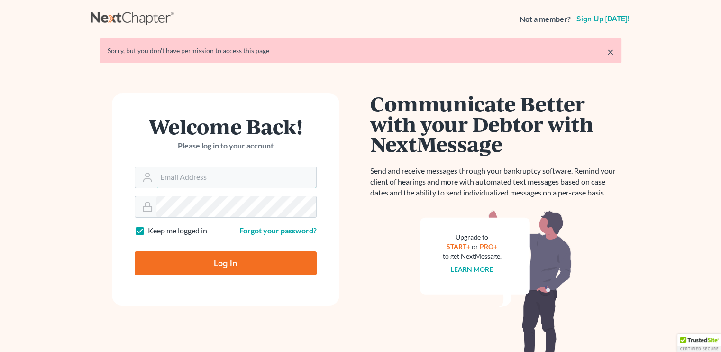
type input "[EMAIL_ADDRESS][DOMAIN_NAME]"
drag, startPoint x: 205, startPoint y: 263, endPoint x: 199, endPoint y: 259, distance: 6.8
click at [204, 262] on input "Log In" at bounding box center [226, 263] width 182 height 24
type input "Thinking..."
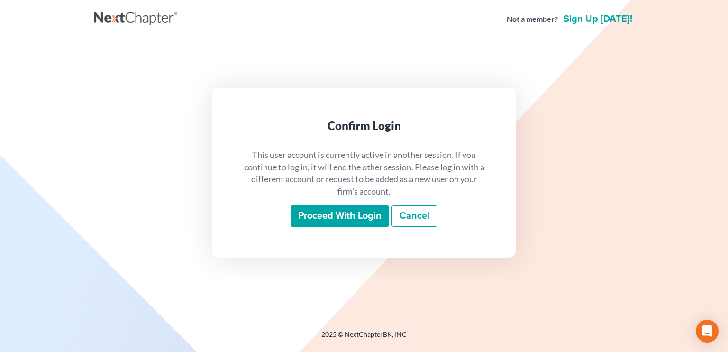
click at [358, 226] on input "Proceed with login" at bounding box center [339, 216] width 99 height 22
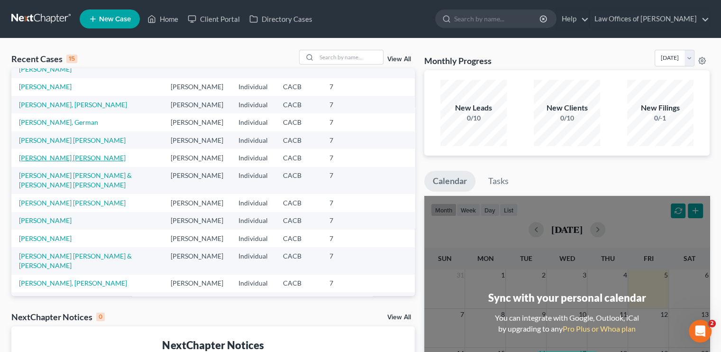
scroll to position [65, 0]
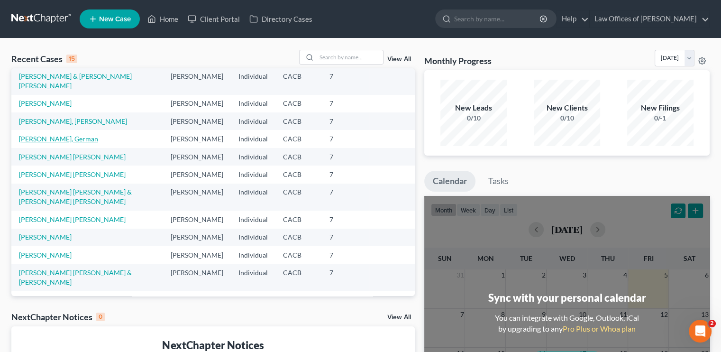
click at [37, 143] on link "[PERSON_NAME], German" at bounding box center [58, 139] width 79 height 8
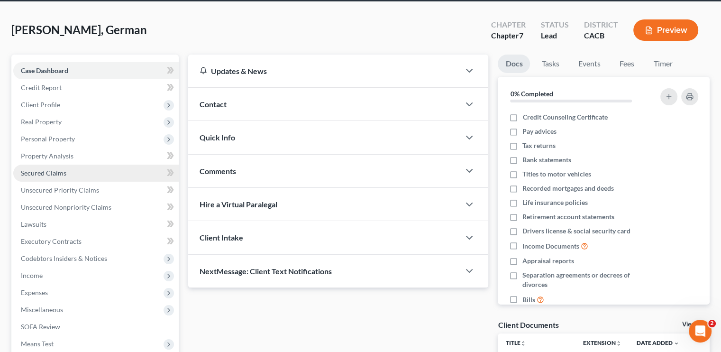
scroll to position [47, 0]
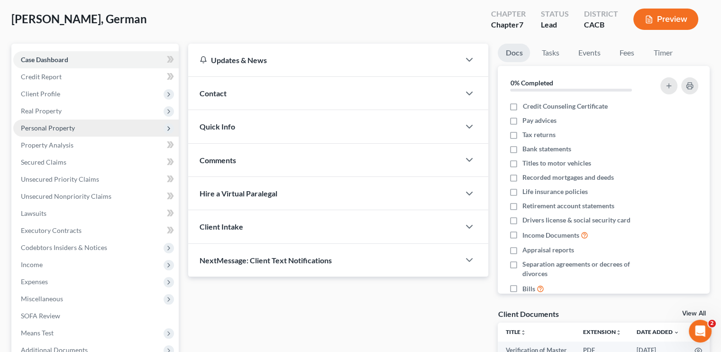
click at [54, 126] on span "Personal Property" at bounding box center [48, 128] width 54 height 8
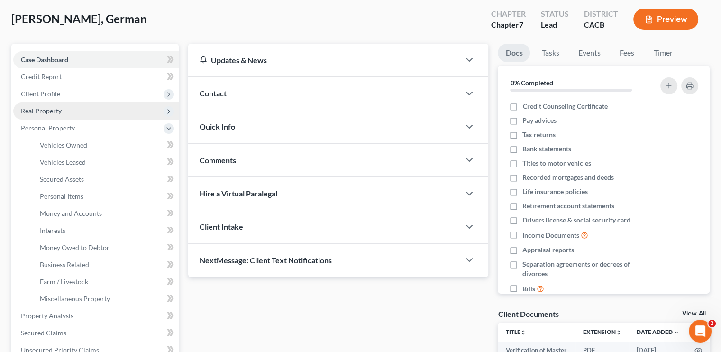
click at [53, 113] on span "Real Property" at bounding box center [41, 111] width 41 height 8
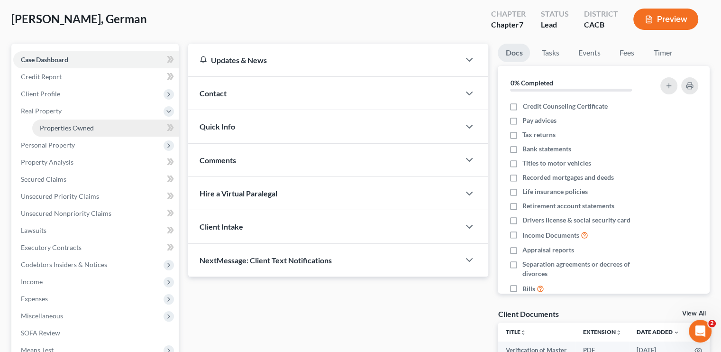
click at [70, 130] on span "Properties Owned" at bounding box center [67, 128] width 54 height 8
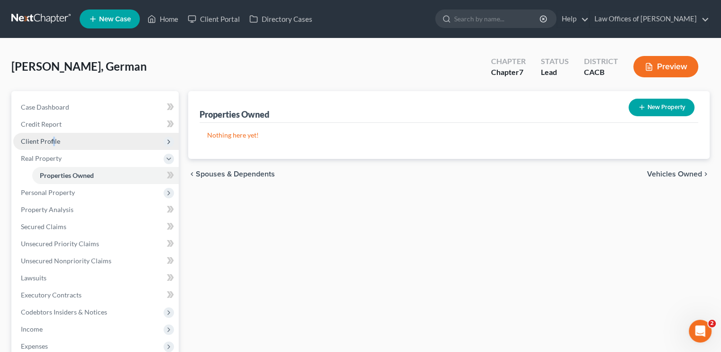
click at [52, 138] on span "Client Profile" at bounding box center [40, 141] width 39 height 8
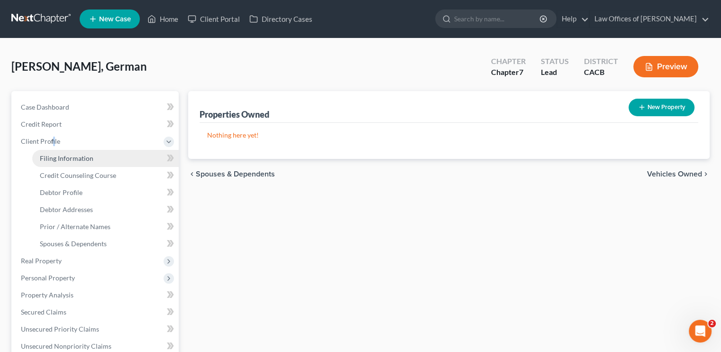
click at [74, 157] on span "Filing Information" at bounding box center [67, 158] width 54 height 8
select select "1"
select select "0"
select select "4"
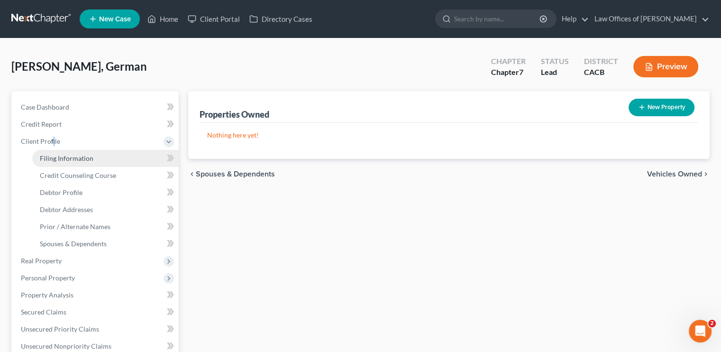
select select "0"
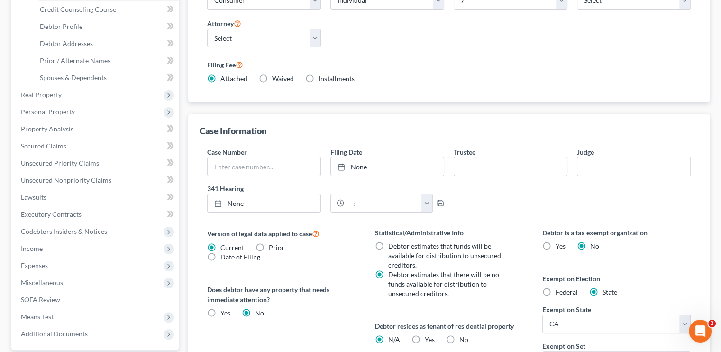
scroll to position [47, 0]
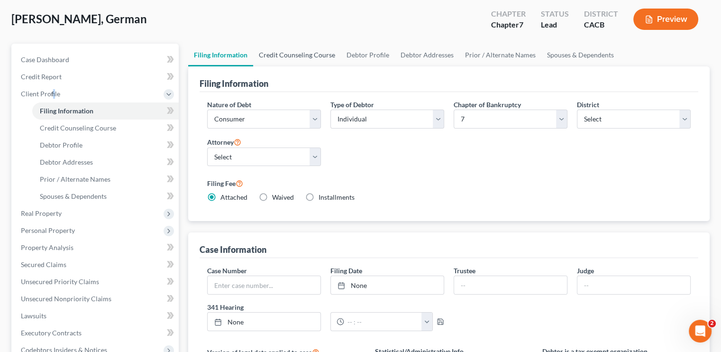
click at [290, 56] on link "Credit Counseling Course" at bounding box center [297, 55] width 88 height 23
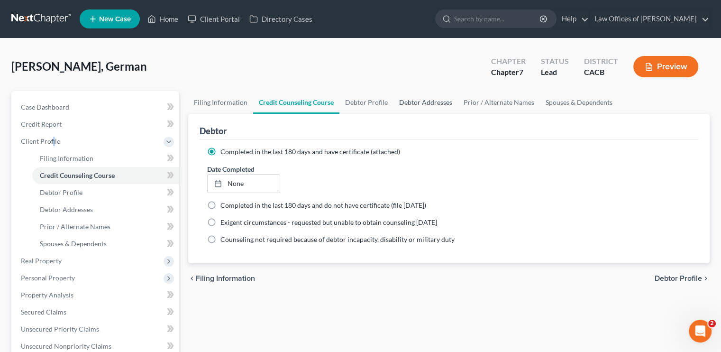
click at [410, 98] on link "Debtor Addresses" at bounding box center [425, 102] width 64 height 23
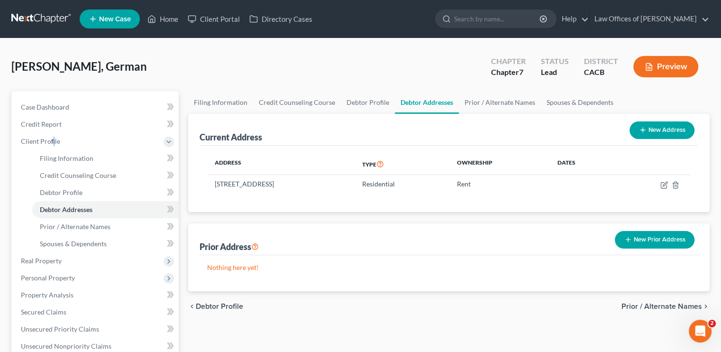
click at [676, 72] on button "Preview" at bounding box center [665, 66] width 65 height 21
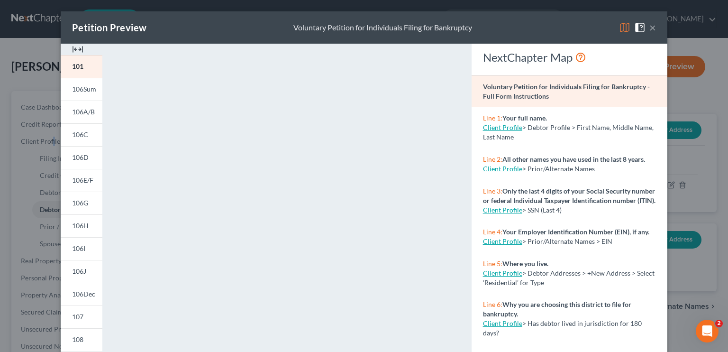
click at [649, 27] on button "×" at bounding box center [652, 27] width 7 height 11
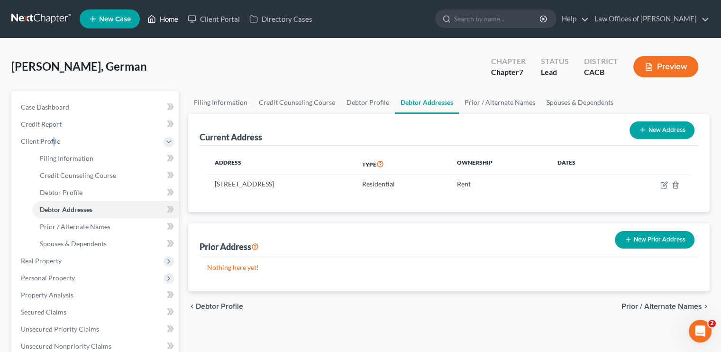
click at [176, 20] on link "Home" at bounding box center [163, 18] width 40 height 17
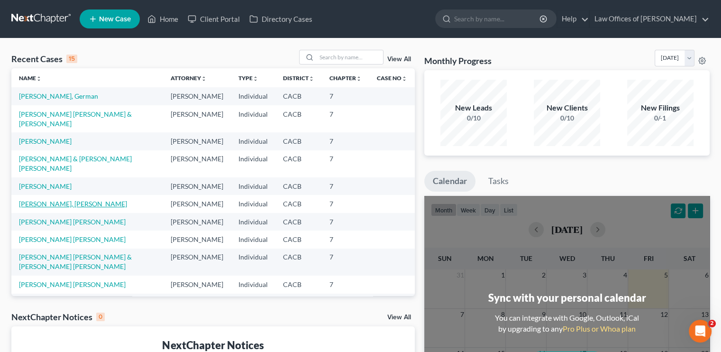
click at [55, 208] on link "Cisneros Smith, Alexi" at bounding box center [73, 203] width 108 height 8
click at [55, 208] on link "[PERSON_NAME], [PERSON_NAME]" at bounding box center [73, 203] width 108 height 8
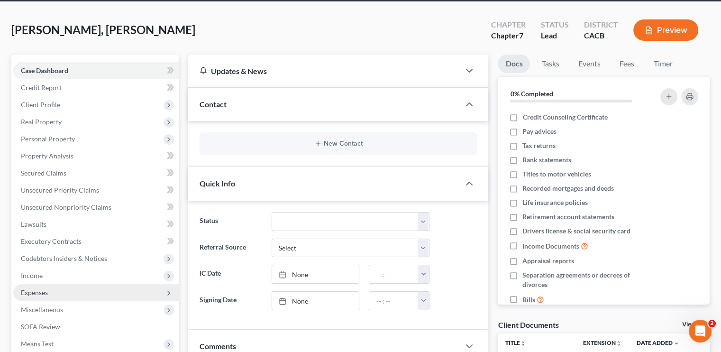
scroll to position [95, 0]
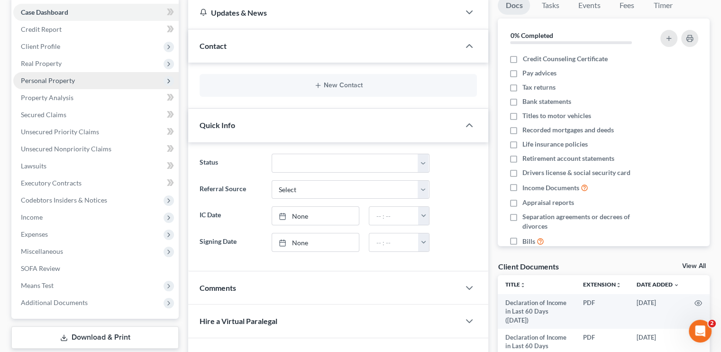
click at [36, 82] on span "Personal Property" at bounding box center [48, 80] width 54 height 8
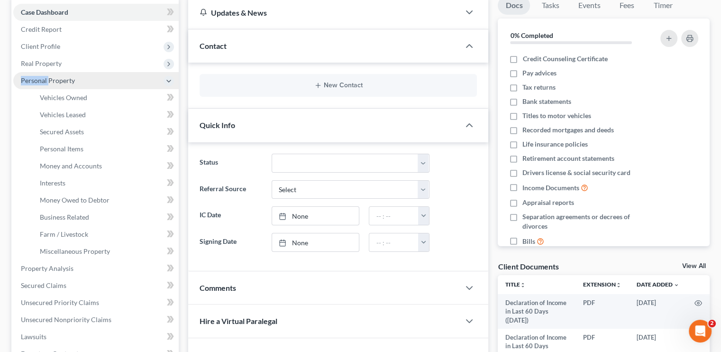
click at [36, 82] on span "Personal Property" at bounding box center [48, 80] width 54 height 8
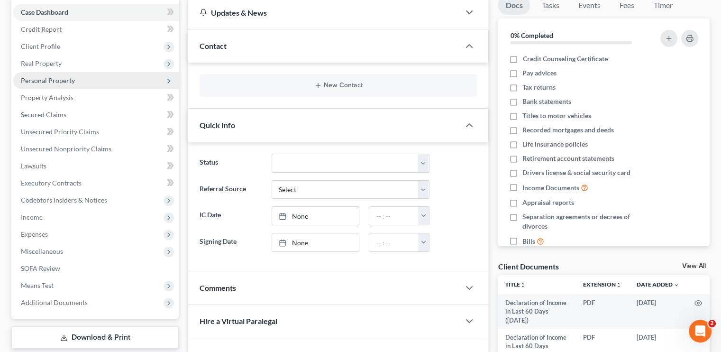
click at [56, 85] on span "Personal Property" at bounding box center [95, 80] width 165 height 17
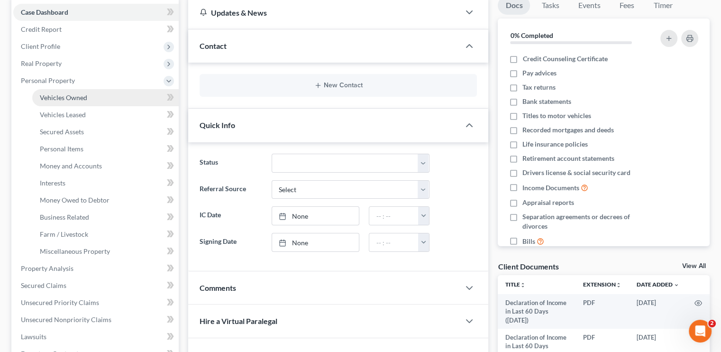
click at [71, 100] on span "Vehicles Owned" at bounding box center [63, 97] width 47 height 8
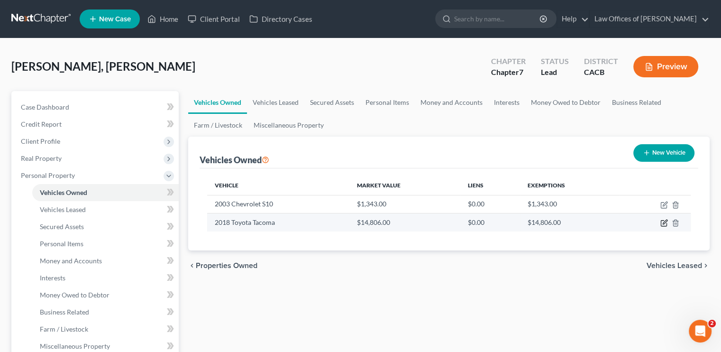
click at [661, 220] on icon "button" at bounding box center [663, 223] width 6 height 6
select select "0"
select select "8"
select select "3"
select select "0"
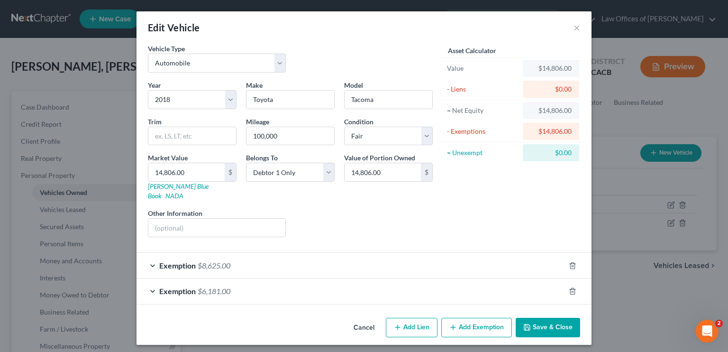
click at [219, 253] on div "Exemption $8,625.00" at bounding box center [350, 265] width 428 height 25
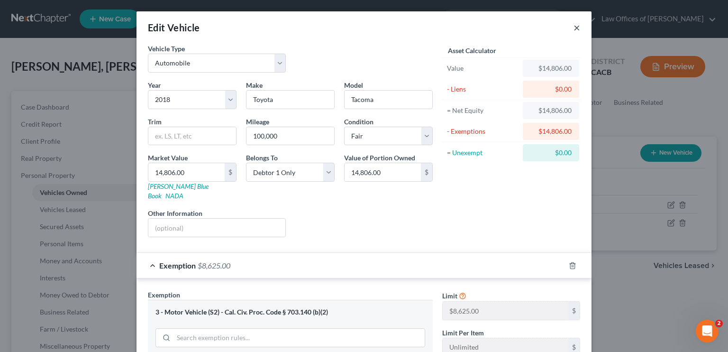
click at [573, 31] on button "×" at bounding box center [576, 27] width 7 height 11
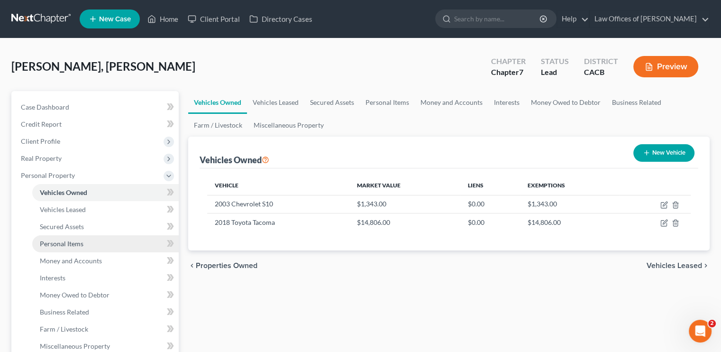
click at [78, 241] on span "Personal Items" at bounding box center [62, 243] width 44 height 8
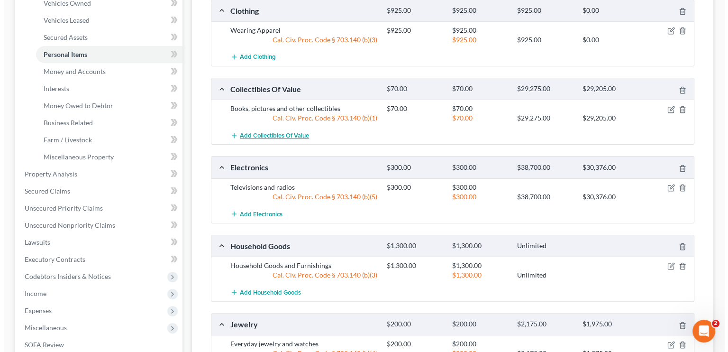
scroll to position [190, 0]
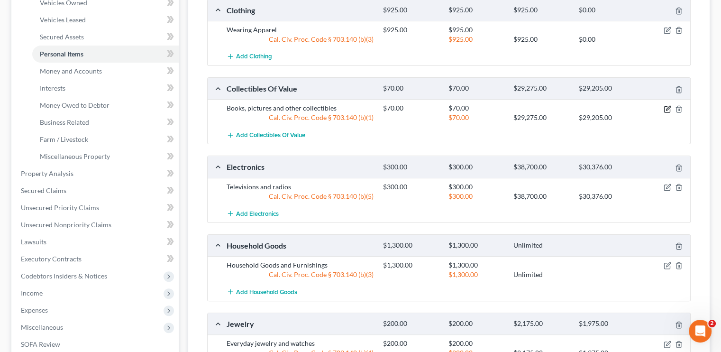
click at [669, 107] on icon "button" at bounding box center [668, 108] width 4 height 4
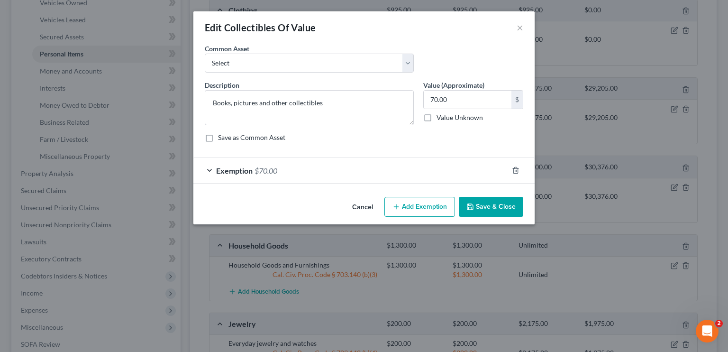
click at [295, 173] on div "Exemption $70.00" at bounding box center [350, 170] width 315 height 25
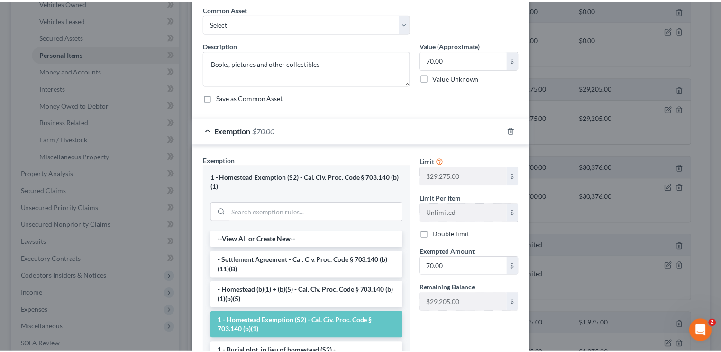
scroll to position [0, 0]
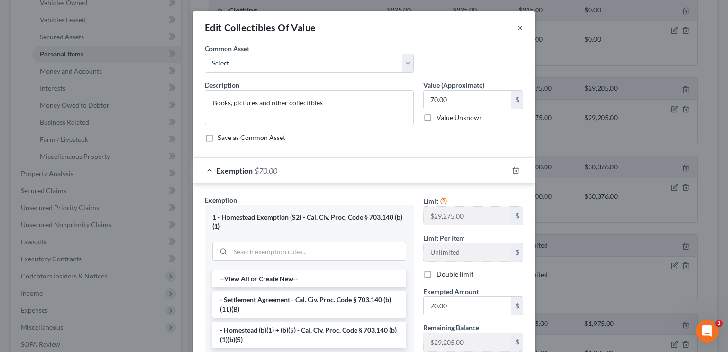
click at [518, 26] on button "×" at bounding box center [519, 27] width 7 height 11
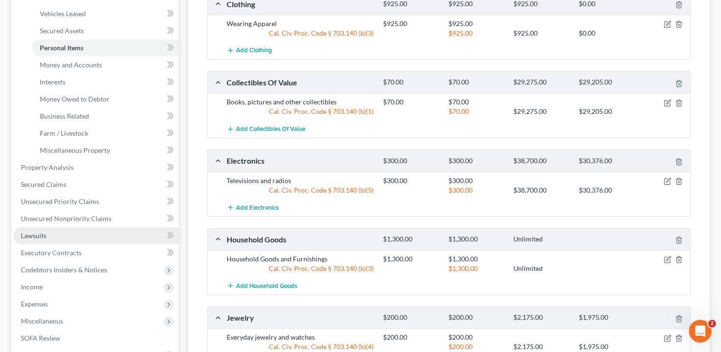
scroll to position [237, 0]
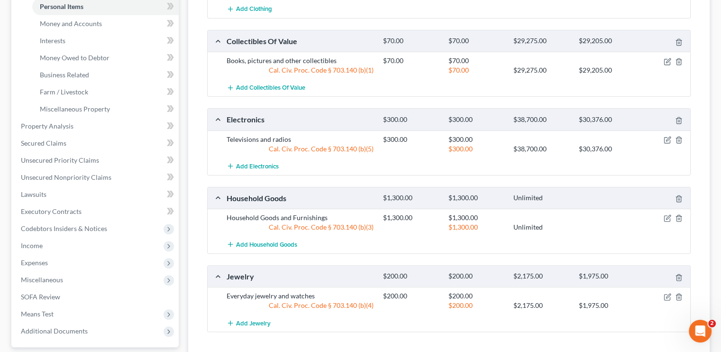
click at [45, 247] on span "Income" at bounding box center [95, 245] width 165 height 17
click at [45, 247] on ul "Case Dashboard Payments Invoices Payments Payments Credit Report Client Profile" at bounding box center [95, 101] width 165 height 478
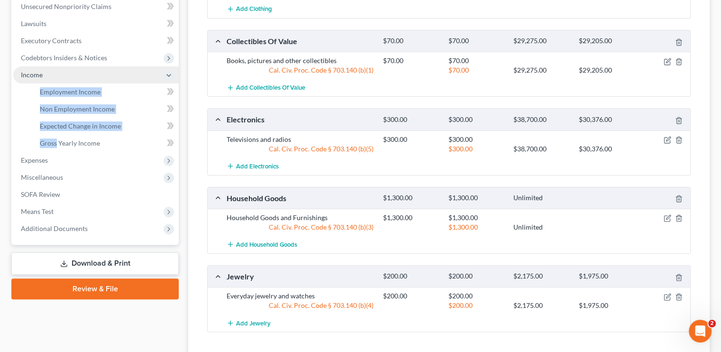
click at [144, 71] on span "Income" at bounding box center [95, 74] width 165 height 17
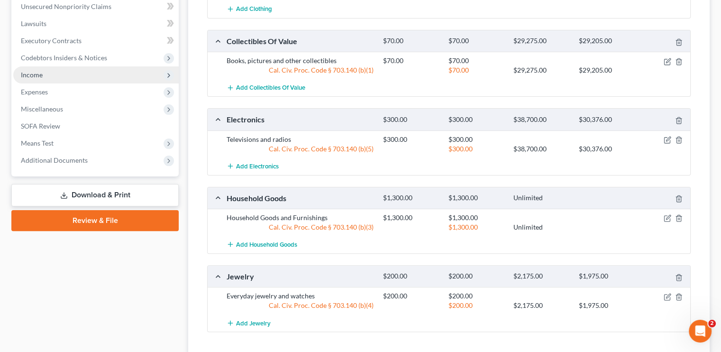
click at [45, 67] on span "Income" at bounding box center [95, 74] width 165 height 17
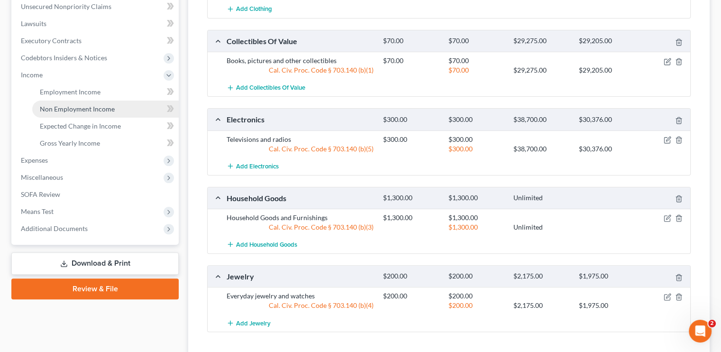
click at [69, 105] on span "Non Employment Income" at bounding box center [77, 109] width 75 height 8
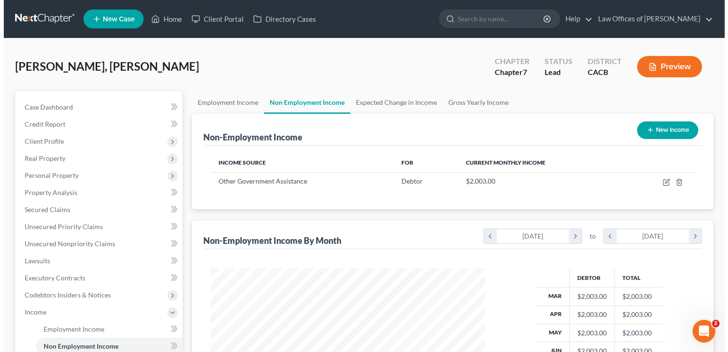
scroll to position [169, 292]
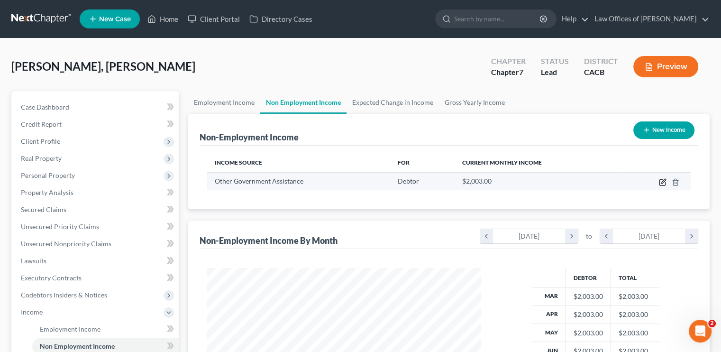
click at [659, 180] on icon "button" at bounding box center [663, 182] width 8 height 8
select select "5"
select select "0"
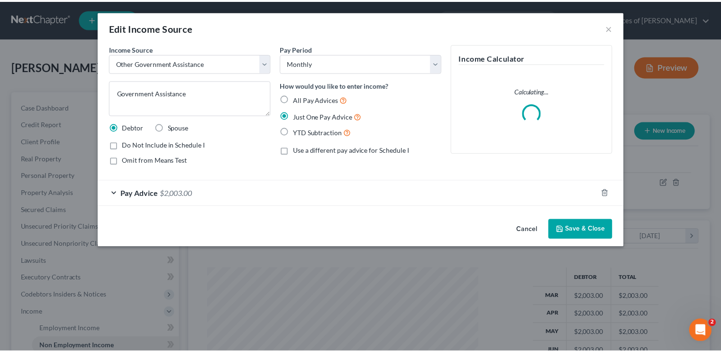
scroll to position [169, 296]
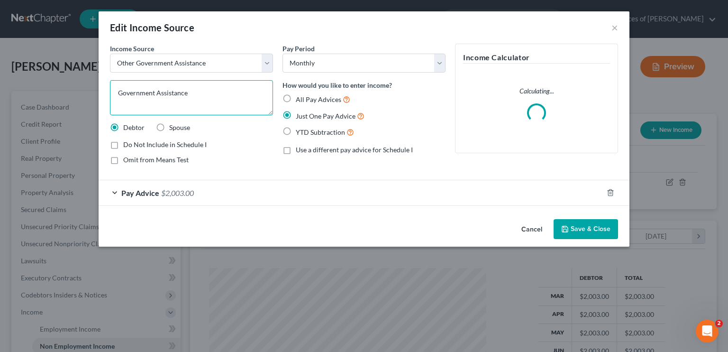
drag, startPoint x: 190, startPoint y: 92, endPoint x: 94, endPoint y: 90, distance: 95.2
click at [94, 90] on div "Edit Income Source × Income Source * Select Unemployment Disability (from emplo…" at bounding box center [364, 176] width 728 height 352
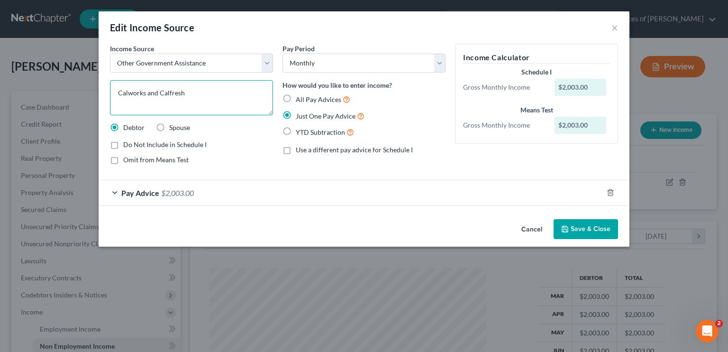
click at [131, 90] on textarea "Calworks and Calfresh" at bounding box center [191, 97] width 163 height 35
click at [171, 89] on textarea "CalWorks and Calfresh" at bounding box center [191, 97] width 163 height 35
click at [199, 102] on textarea "CalWorks and CalFresh" at bounding box center [191, 97] width 163 height 35
type textarea "CalWorks and CalFresh"
click at [589, 236] on button "Save & Close" at bounding box center [585, 229] width 64 height 20
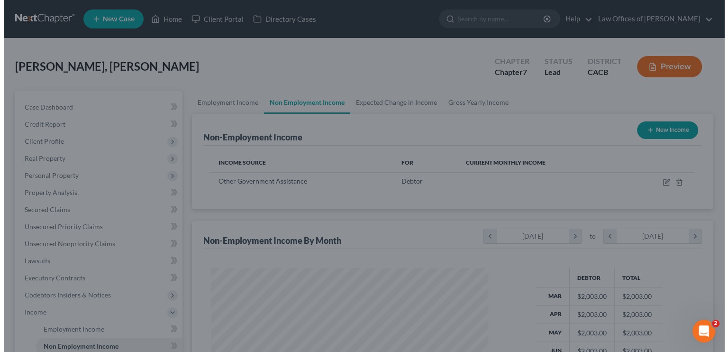
scroll to position [473588, 473463]
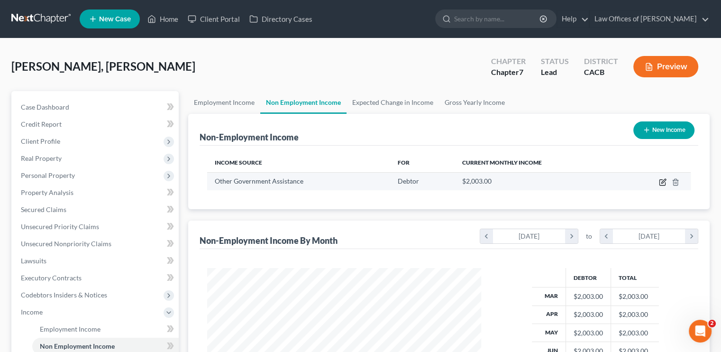
click at [660, 183] on icon "button" at bounding box center [663, 182] width 8 height 8
select select "5"
select select "0"
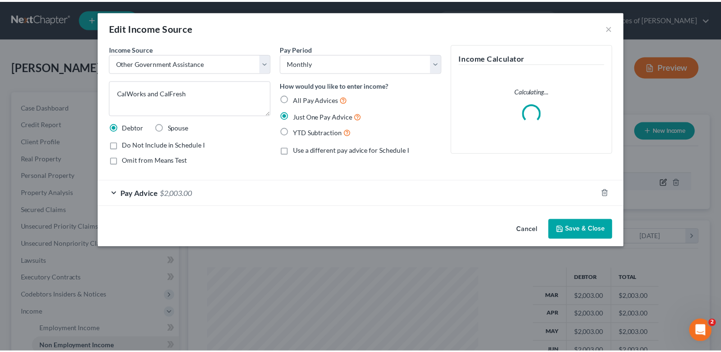
scroll to position [169, 296]
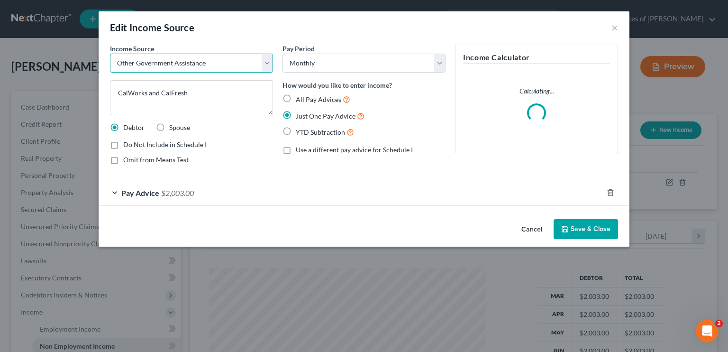
click at [204, 68] on select "Select Unemployment Disability (from employer) Pension Retirement Social Securi…" at bounding box center [191, 63] width 163 height 19
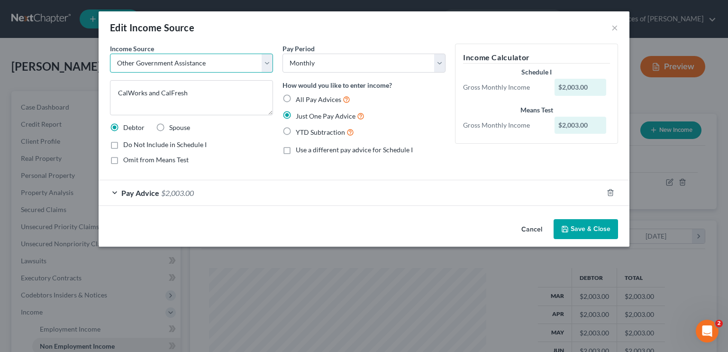
select select "13"
click at [110, 54] on select "Select Unemployment Disability (from employer) Pension Retirement Social Securi…" at bounding box center [191, 63] width 163 height 19
click at [606, 233] on button "Save & Close" at bounding box center [585, 229] width 64 height 20
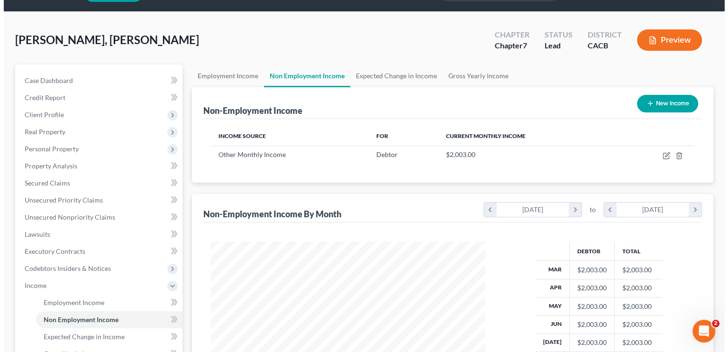
scroll to position [0, 0]
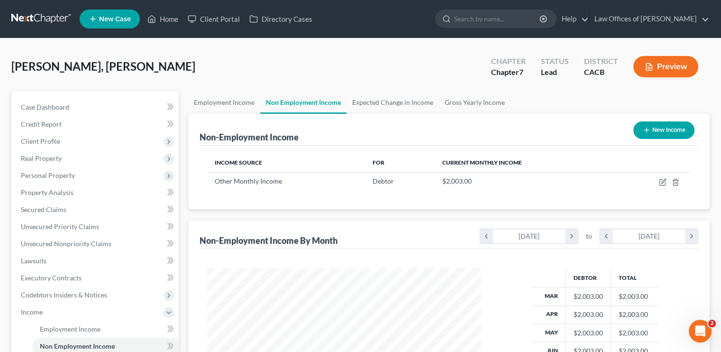
click at [663, 72] on button "Preview" at bounding box center [665, 66] width 65 height 21
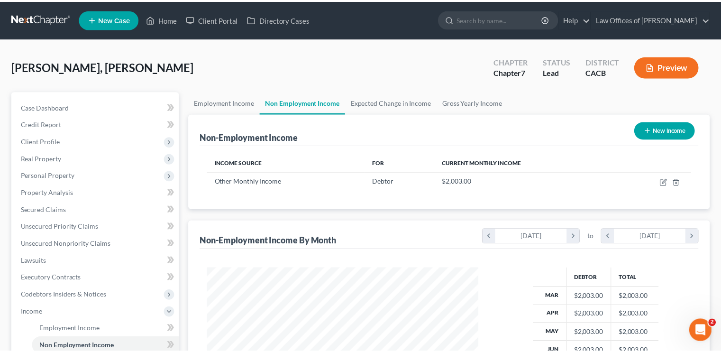
scroll to position [169, 296]
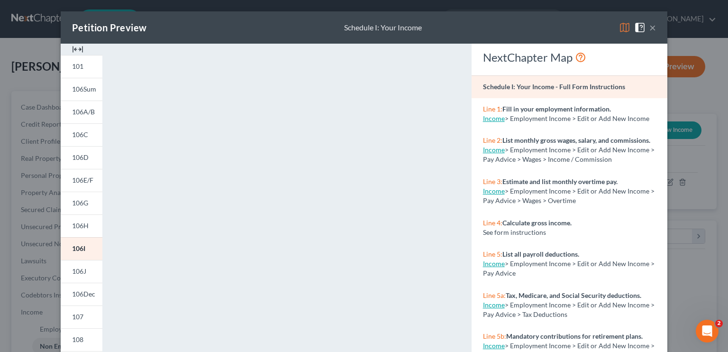
click at [650, 26] on button "×" at bounding box center [652, 27] width 7 height 11
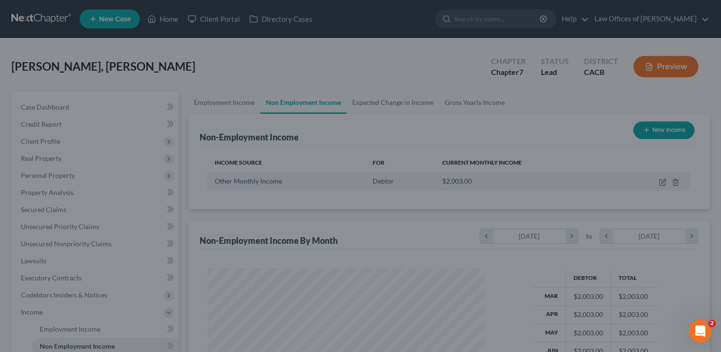
scroll to position [473588, 473463]
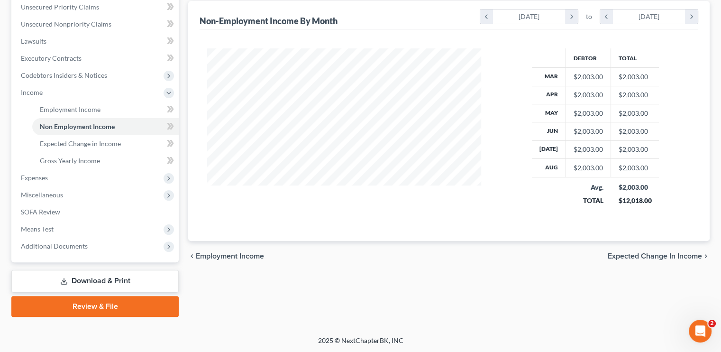
click at [119, 277] on link "Download & Print" at bounding box center [94, 281] width 167 height 22
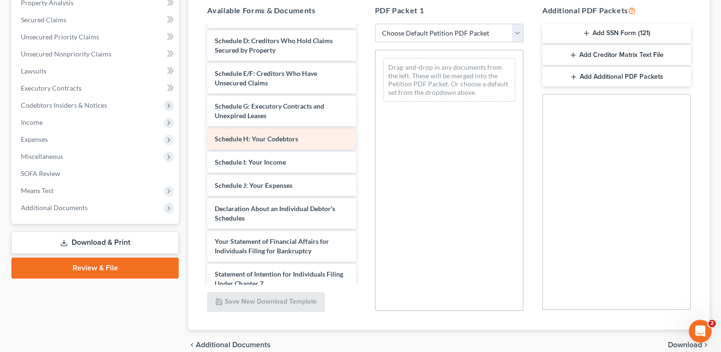
scroll to position [284, 0]
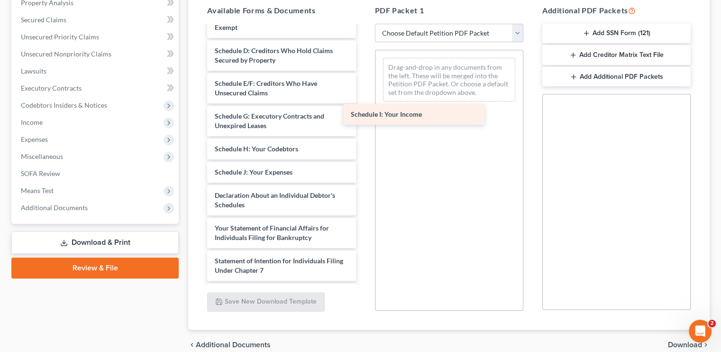
drag, startPoint x: 283, startPoint y: 181, endPoint x: 422, endPoint y: 113, distance: 154.0
click at [363, 113] on div "Schedule I: Your Income Declaration of Income in Last 60 Days (06/27/2025) Decl…" at bounding box center [280, 79] width 163 height 674
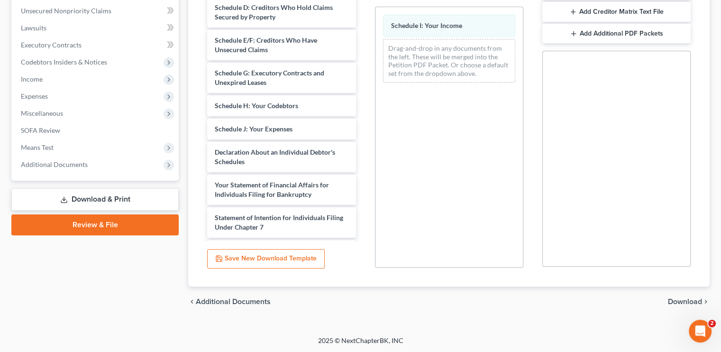
click at [675, 302] on span "Download" at bounding box center [685, 302] width 34 height 8
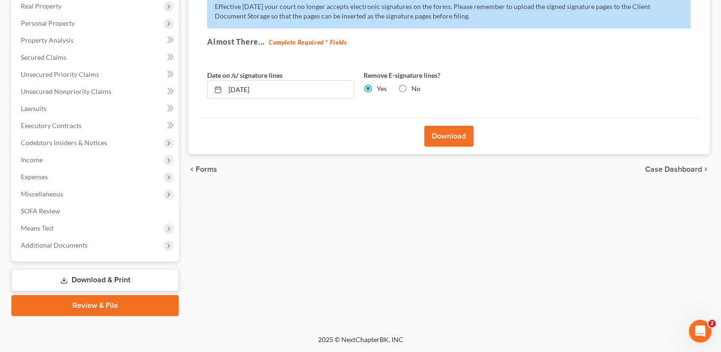
scroll to position [151, 0]
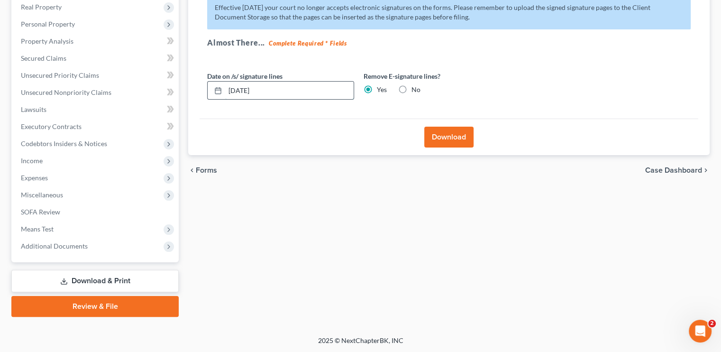
drag, startPoint x: 267, startPoint y: 87, endPoint x: 218, endPoint y: 83, distance: 48.5
click at [218, 83] on div "09/05/2025" at bounding box center [280, 90] width 147 height 19
click at [454, 139] on button "Download" at bounding box center [448, 136] width 49 height 21
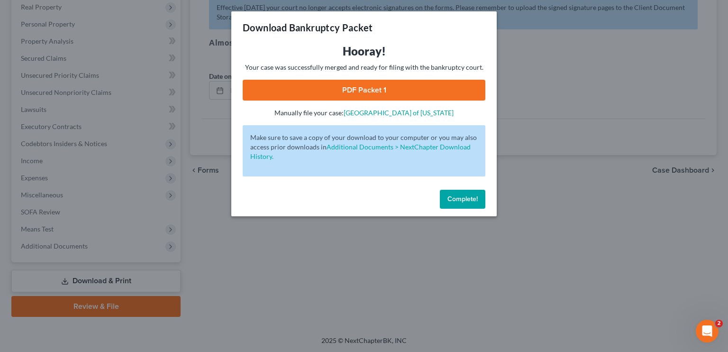
click at [389, 98] on link "PDF Packet 1" at bounding box center [364, 90] width 243 height 21
click at [462, 195] on span "Complete!" at bounding box center [462, 199] width 30 height 8
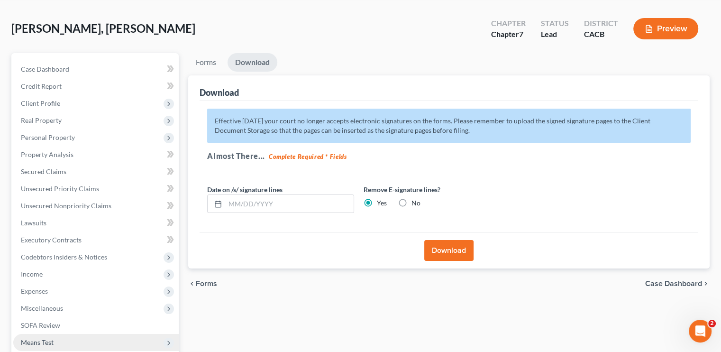
scroll to position [95, 0]
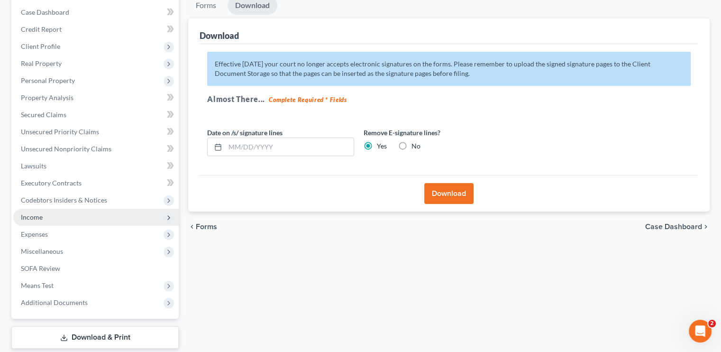
click at [60, 219] on span "Income" at bounding box center [95, 216] width 165 height 17
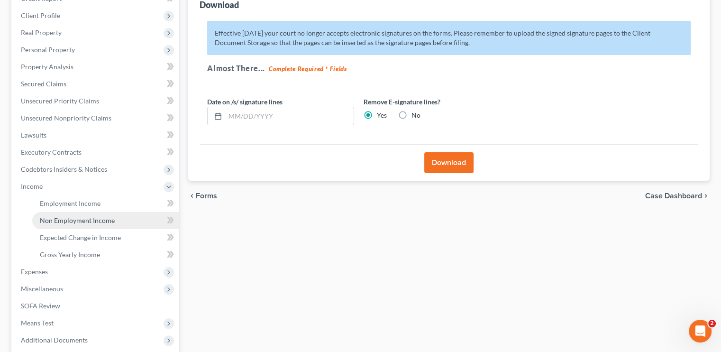
scroll to position [142, 0]
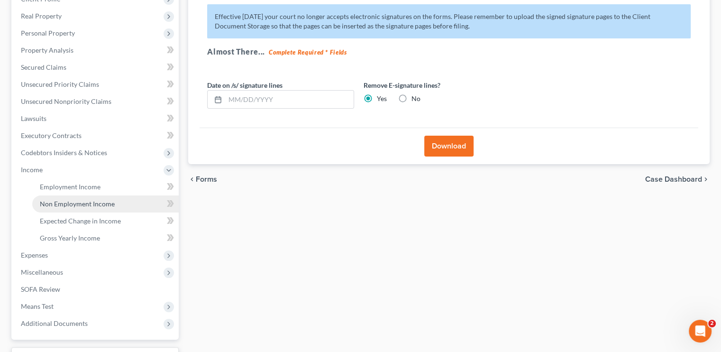
click at [61, 205] on span "Non Employment Income" at bounding box center [77, 203] width 75 height 8
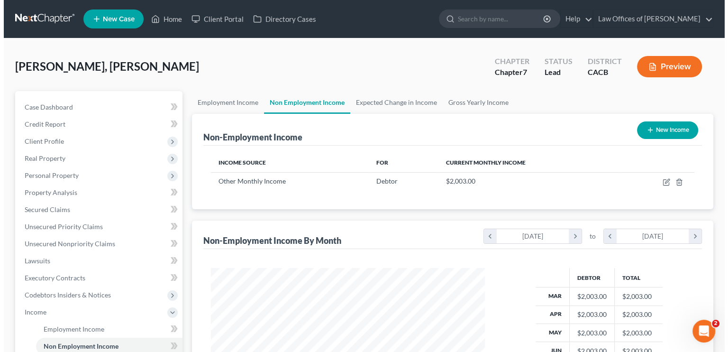
scroll to position [169, 292]
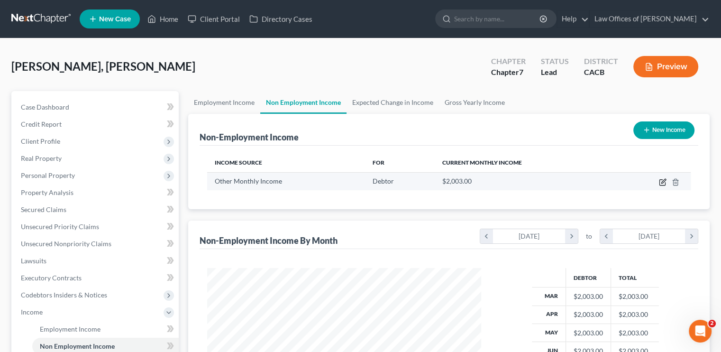
click at [661, 183] on icon "button" at bounding box center [663, 182] width 8 height 8
select select "13"
select select "0"
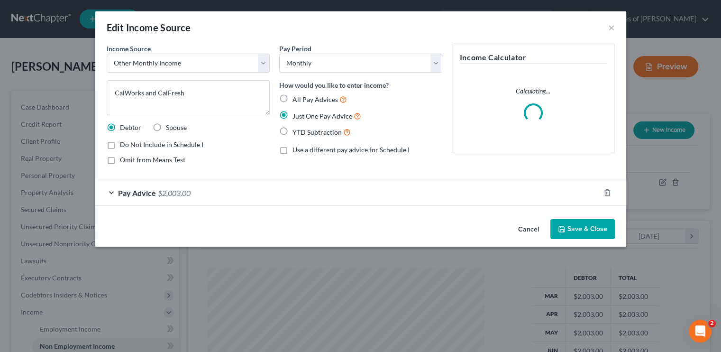
scroll to position [169, 296]
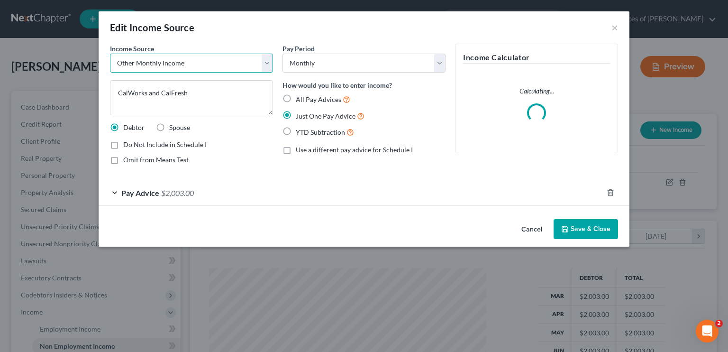
click at [205, 70] on select "Select Unemployment Disability (from employer) Pension Retirement Social Securi…" at bounding box center [191, 63] width 163 height 19
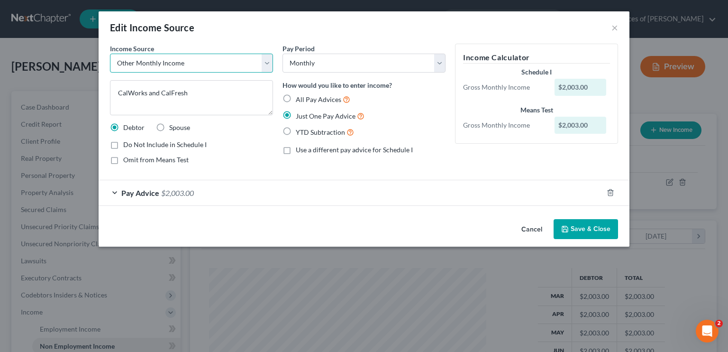
select select "5"
click at [110, 54] on select "Select Unemployment Disability (from employer) Pension Retirement Social Securi…" at bounding box center [191, 63] width 163 height 19
click at [575, 232] on button "Save & Close" at bounding box center [585, 229] width 64 height 20
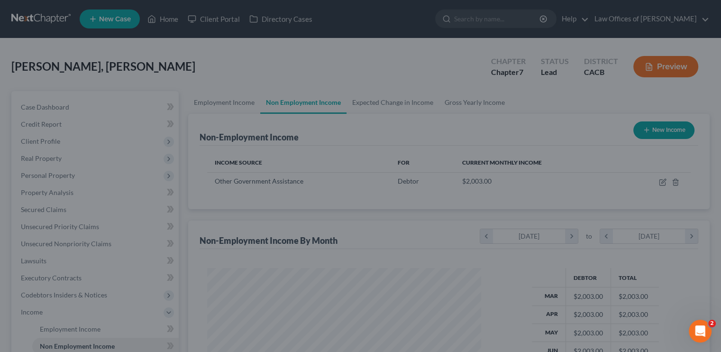
scroll to position [473588, 473463]
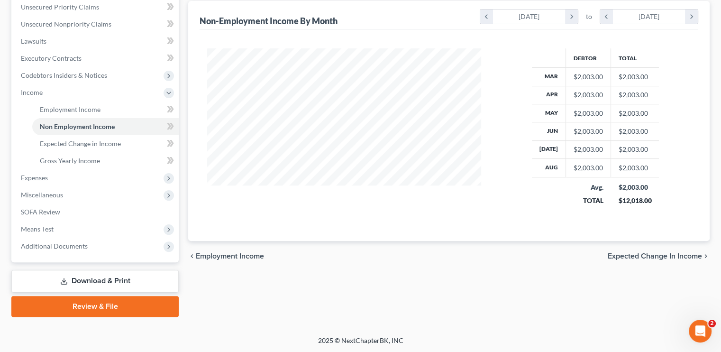
click at [148, 278] on link "Download & Print" at bounding box center [94, 281] width 167 height 22
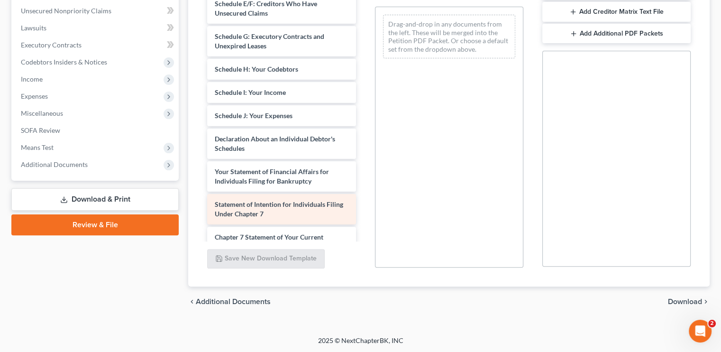
scroll to position [318, 0]
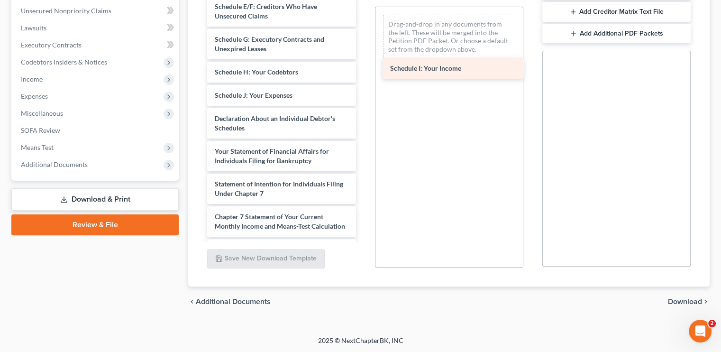
drag, startPoint x: 273, startPoint y: 99, endPoint x: 451, endPoint y: 62, distance: 181.1
click at [363, 63] on div "Schedule I: Your Income Declaration of Income in Last 60 Days (06/27/2025) Decl…" at bounding box center [280, 2] width 163 height 674
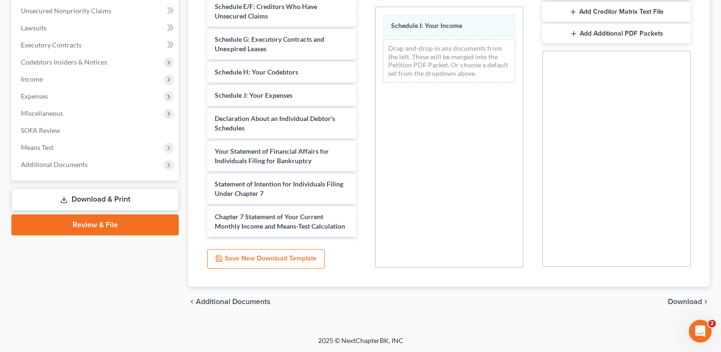
click at [691, 294] on div "chevron_left Additional Documents Download chevron_right" at bounding box center [448, 301] width 521 height 30
click at [691, 295] on div "chevron_left Additional Documents Download chevron_right" at bounding box center [448, 301] width 521 height 30
click at [692, 298] on span "Download" at bounding box center [685, 302] width 34 height 8
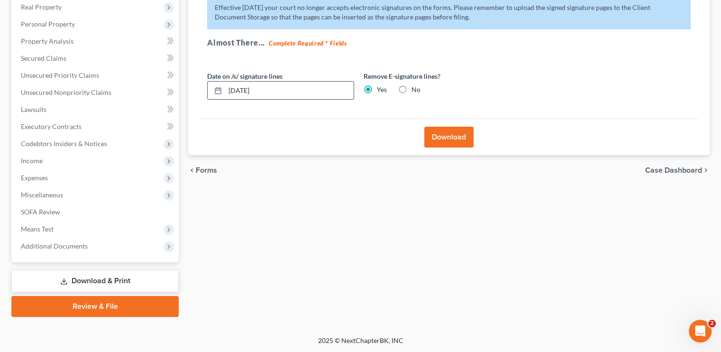
drag, startPoint x: 269, startPoint y: 87, endPoint x: 224, endPoint y: 89, distance: 45.5
click at [224, 89] on div "09/05/2025" at bounding box center [280, 90] width 147 height 19
click at [447, 138] on button "Download" at bounding box center [448, 136] width 49 height 21
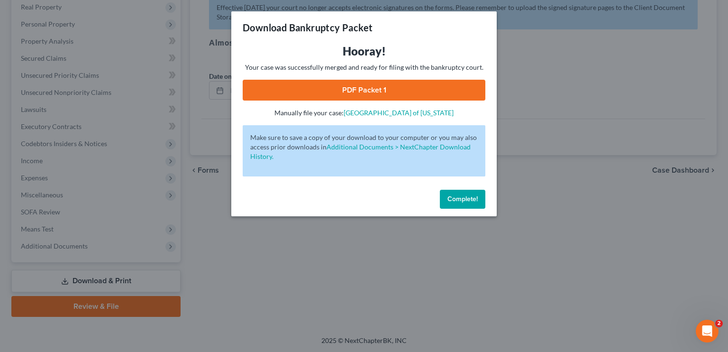
click at [370, 86] on link "PDF Packet 1" at bounding box center [364, 90] width 243 height 21
click at [466, 202] on span "Complete!" at bounding box center [462, 199] width 30 height 8
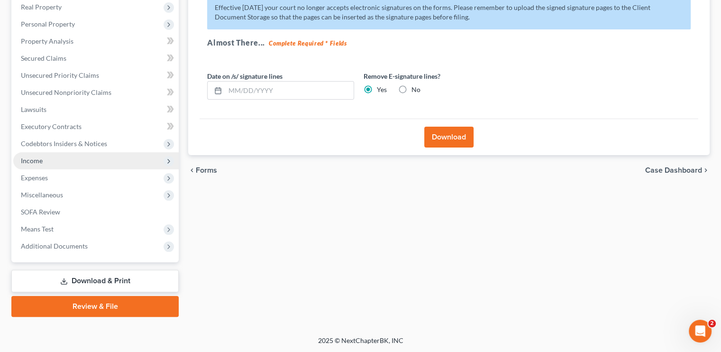
click at [46, 166] on span "Income" at bounding box center [95, 160] width 165 height 17
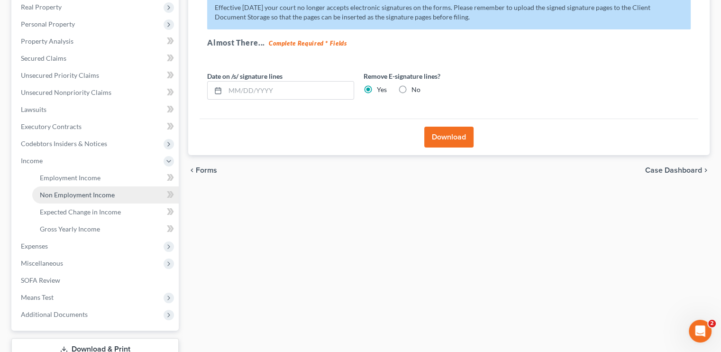
click at [64, 197] on span "Non Employment Income" at bounding box center [77, 194] width 75 height 8
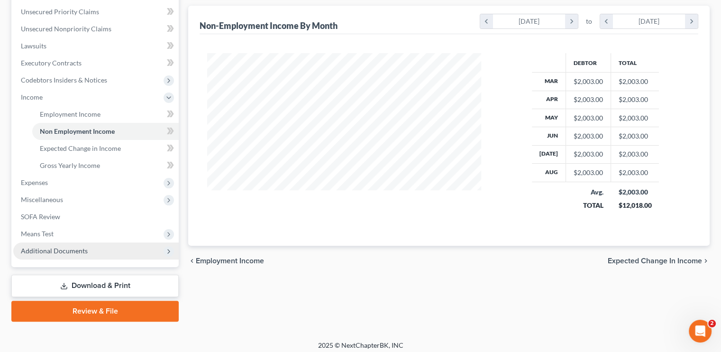
scroll to position [219, 0]
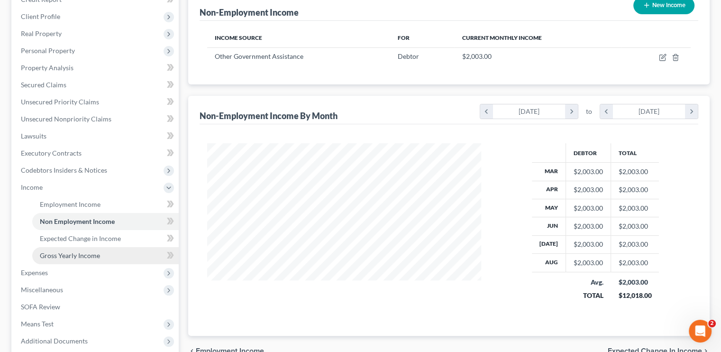
click at [69, 256] on span "Gross Yearly Income" at bounding box center [70, 255] width 60 height 8
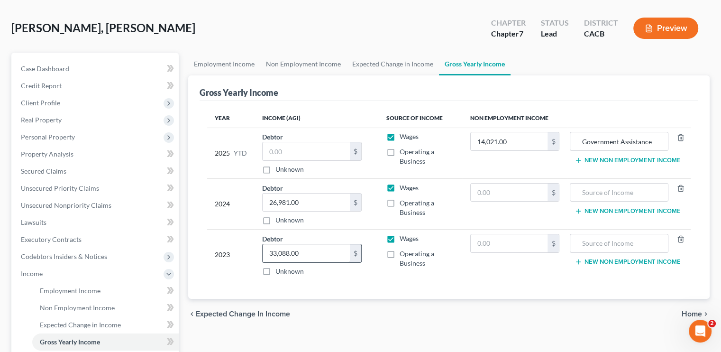
scroll to position [95, 0]
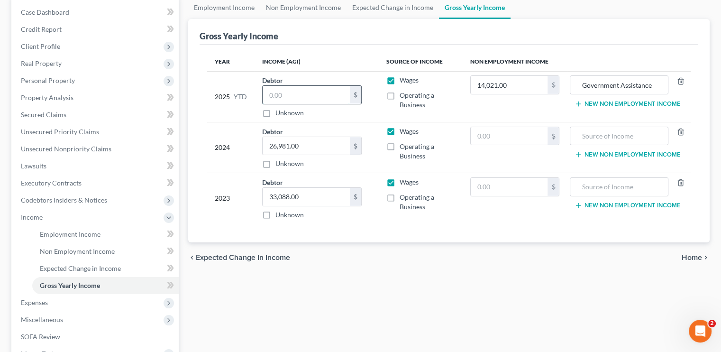
click at [294, 97] on input "text" at bounding box center [305, 95] width 87 height 18
type input "0.00"
click at [399, 79] on label "Wages" at bounding box center [408, 79] width 19 height 9
click at [403, 79] on input "Wages" at bounding box center [406, 78] width 6 height 6
checkbox input "false"
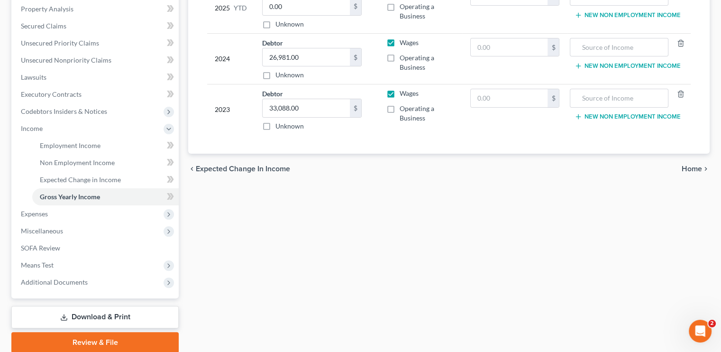
scroll to position [219, 0]
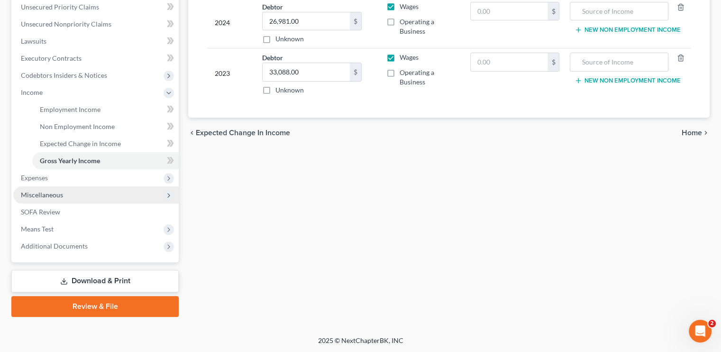
click at [59, 190] on span "Miscellaneous" at bounding box center [42, 194] width 42 height 8
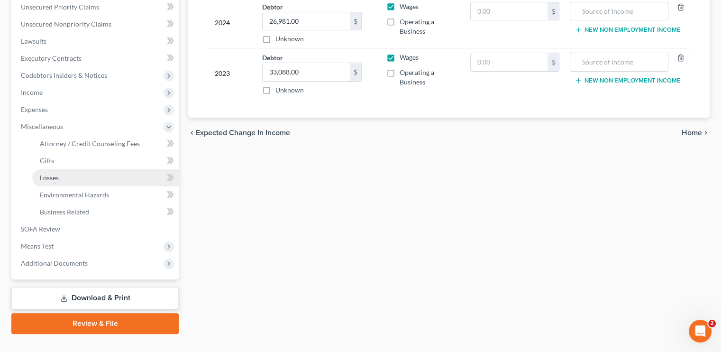
click at [62, 179] on link "Losses" at bounding box center [105, 177] width 146 height 17
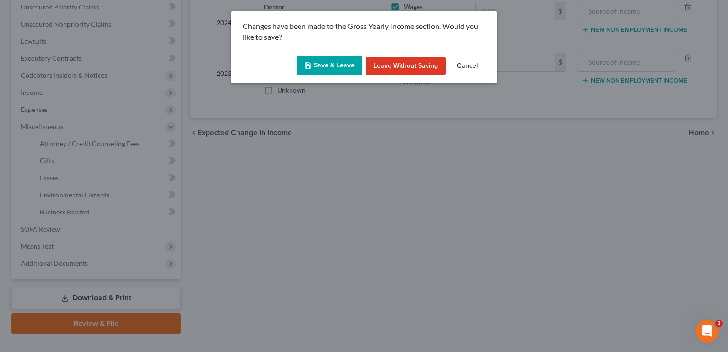
click at [348, 62] on button "Save & Leave" at bounding box center [329, 66] width 65 height 20
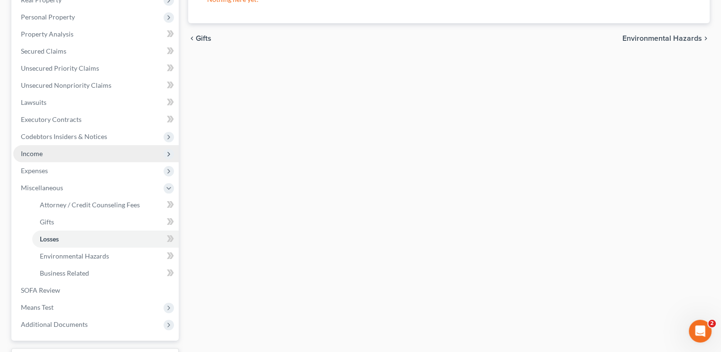
scroll to position [142, 0]
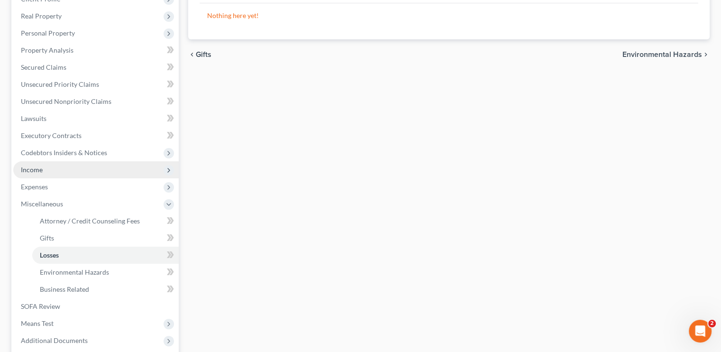
click at [49, 170] on span "Income" at bounding box center [95, 169] width 165 height 17
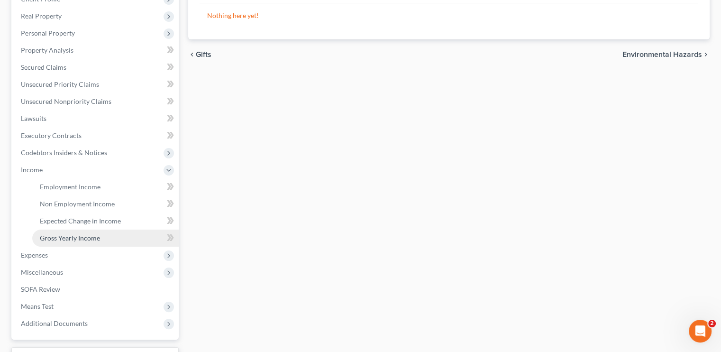
click at [87, 237] on span "Gross Yearly Income" at bounding box center [70, 238] width 60 height 8
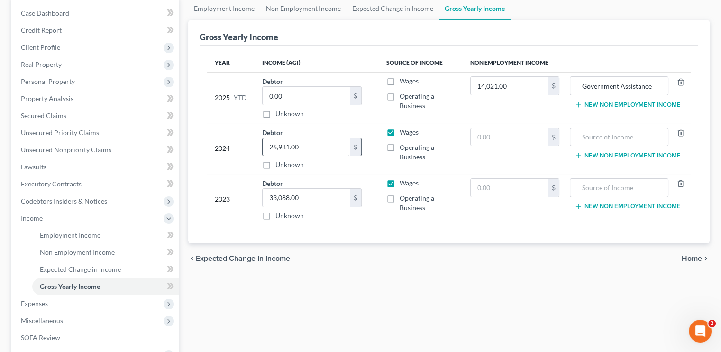
scroll to position [95, 0]
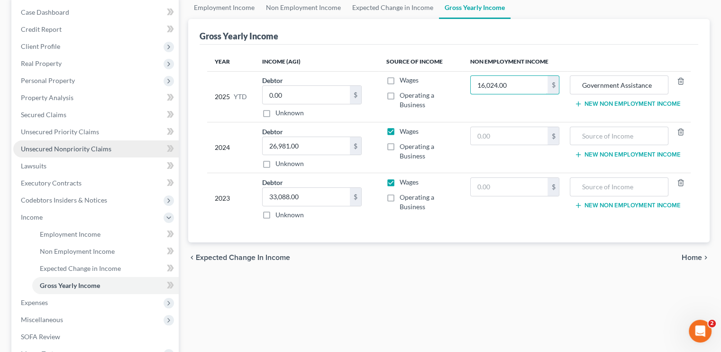
type input "16,024.00"
click at [81, 149] on span "Unsecured Nonpriority Claims" at bounding box center [66, 148] width 90 height 8
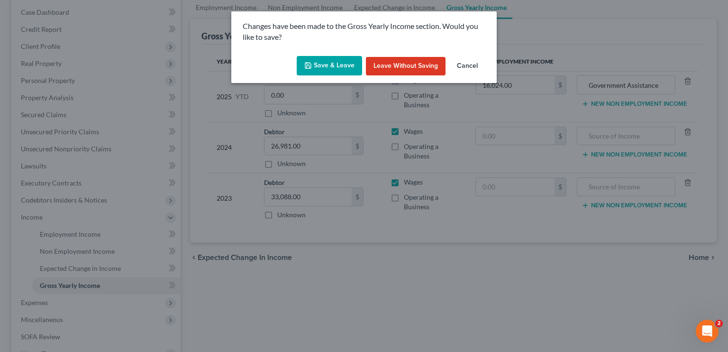
click at [327, 72] on button "Save & Leave" at bounding box center [329, 66] width 65 height 20
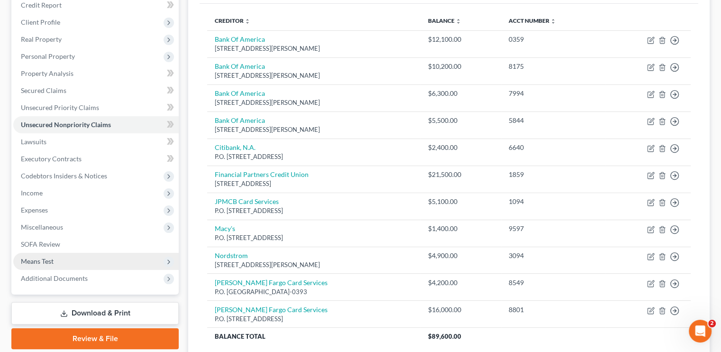
scroll to position [142, 0]
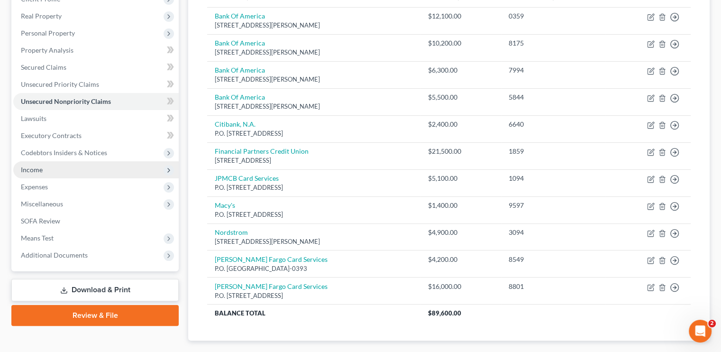
click at [46, 173] on span "Income" at bounding box center [95, 169] width 165 height 17
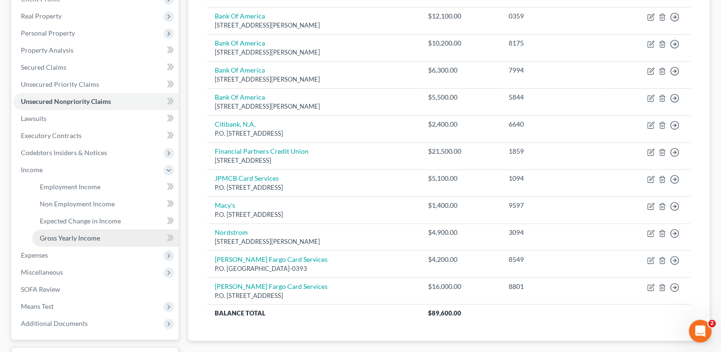
click at [72, 234] on span "Gross Yearly Income" at bounding box center [70, 238] width 60 height 8
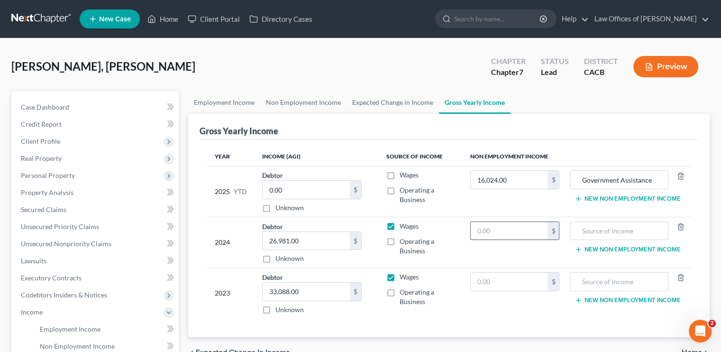
click at [513, 231] on input "text" at bounding box center [508, 231] width 77 height 18
type input "0.00"
click at [487, 278] on input "text" at bounding box center [508, 281] width 77 height 18
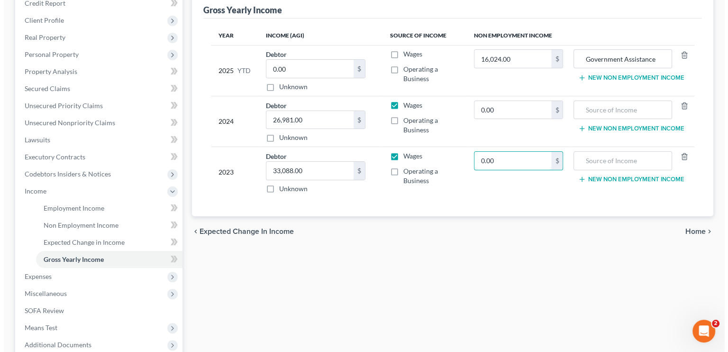
scroll to position [142, 0]
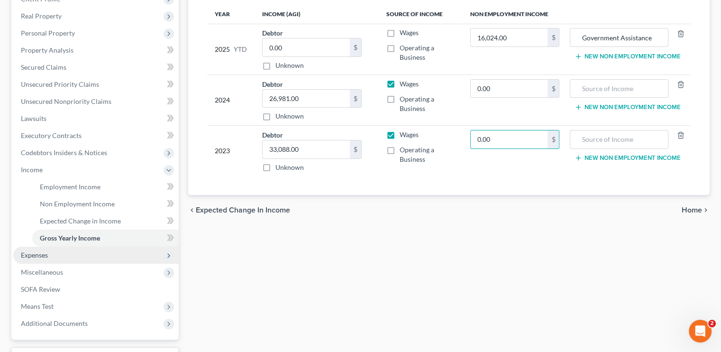
type input "0.00"
click at [40, 256] on span "Expenses" at bounding box center [34, 255] width 27 height 8
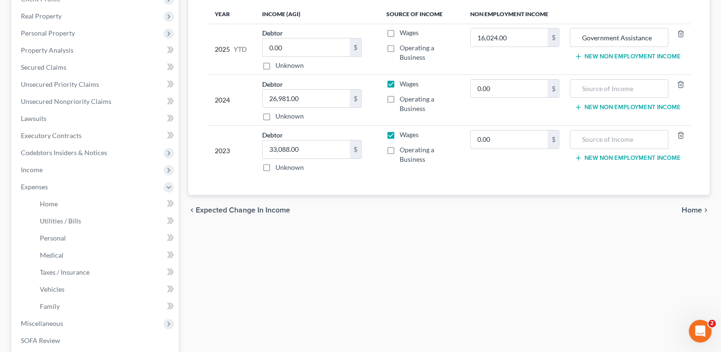
click at [226, 212] on span "Expected Change in Income" at bounding box center [243, 210] width 94 height 8
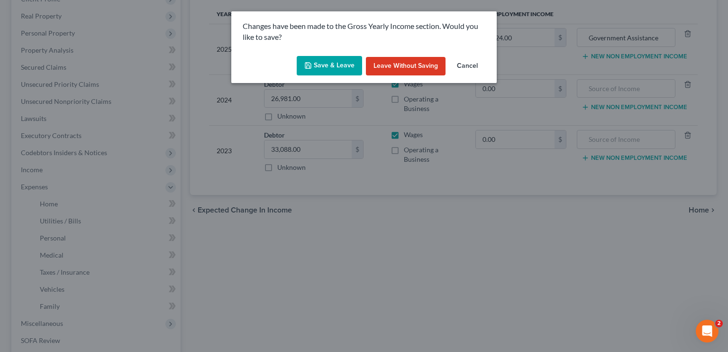
click at [338, 62] on button "Save & Leave" at bounding box center [329, 66] width 65 height 20
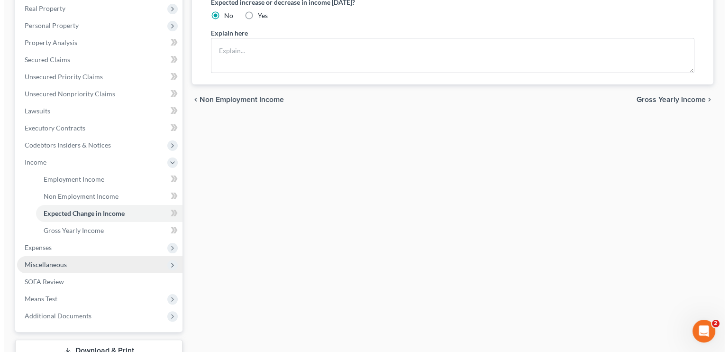
scroll to position [190, 0]
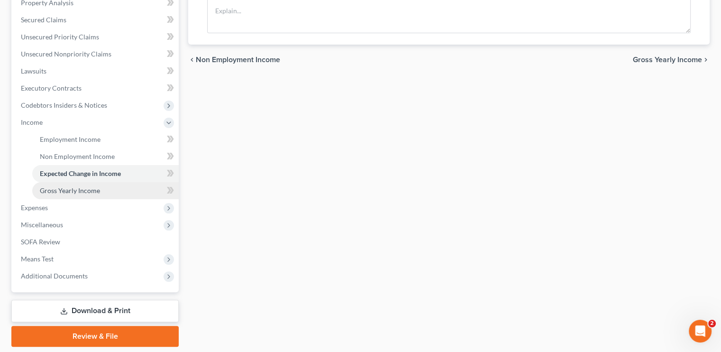
click at [68, 191] on span "Gross Yearly Income" at bounding box center [70, 190] width 60 height 8
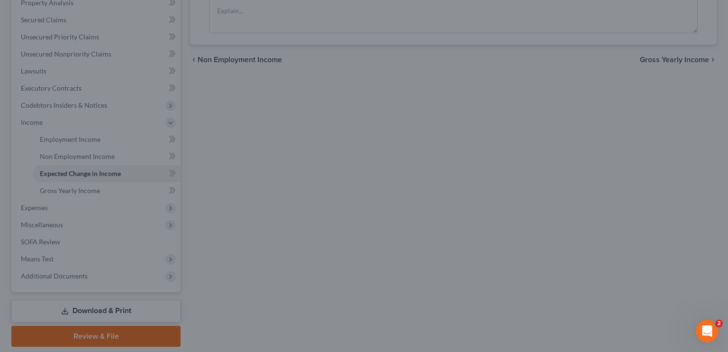
drag, startPoint x: 124, startPoint y: 97, endPoint x: 122, endPoint y: 102, distance: 5.3
click at [122, 107] on div at bounding box center [364, 176] width 728 height 352
click at [55, 226] on div at bounding box center [364, 176] width 728 height 352
click at [55, 224] on div at bounding box center [364, 176] width 728 height 352
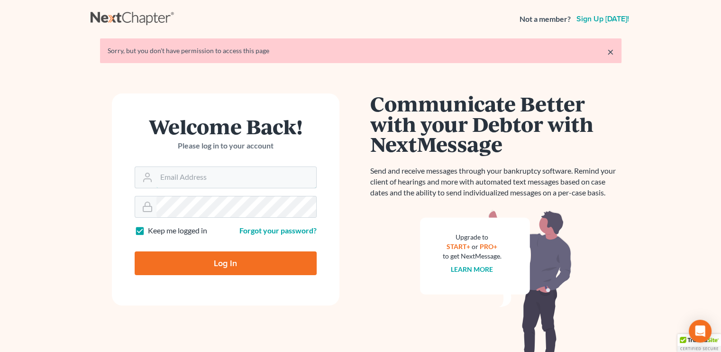
type input "[EMAIL_ADDRESS][DOMAIN_NAME]"
click at [252, 256] on input "Log In" at bounding box center [226, 263] width 182 height 24
type input "Thinking..."
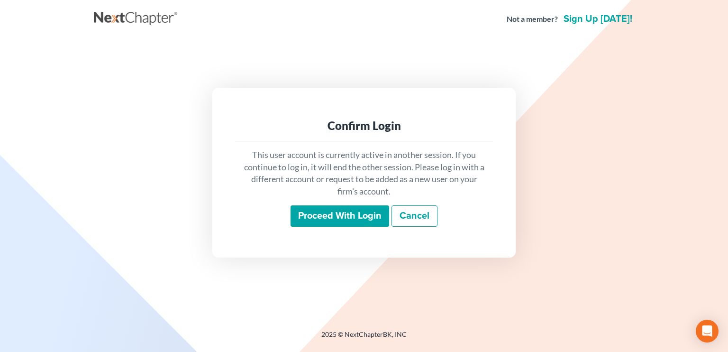
click at [306, 220] on input "Proceed with login" at bounding box center [339, 216] width 99 height 22
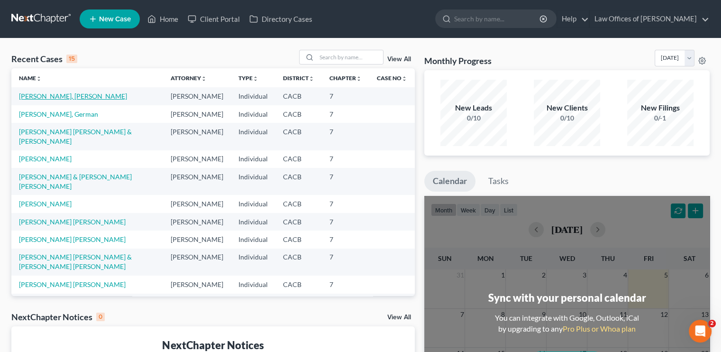
click at [44, 99] on link "[PERSON_NAME], [PERSON_NAME]" at bounding box center [73, 96] width 108 height 8
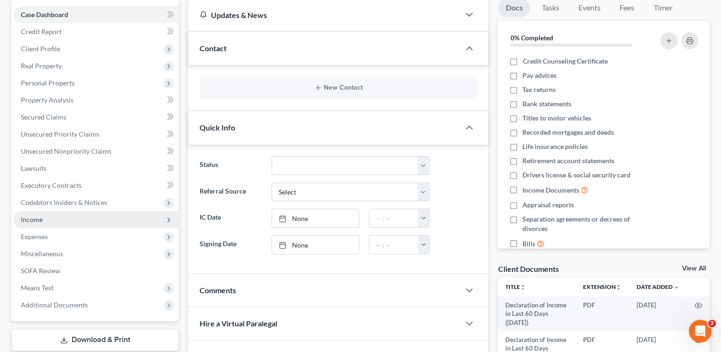
scroll to position [95, 0]
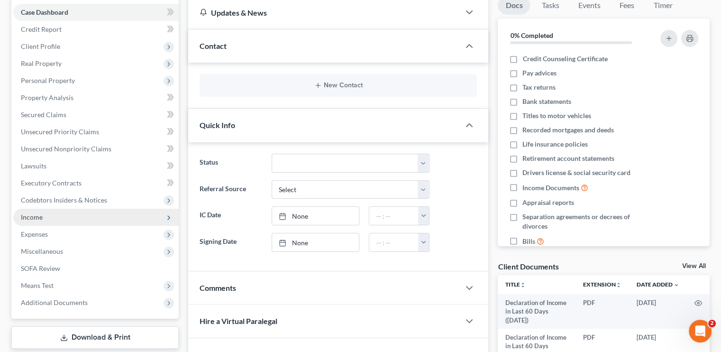
click at [43, 214] on span "Income" at bounding box center [95, 216] width 165 height 17
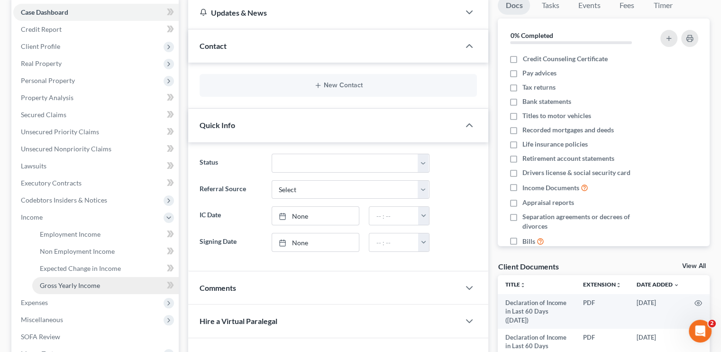
click at [81, 283] on span "Gross Yearly Income" at bounding box center [70, 285] width 60 height 8
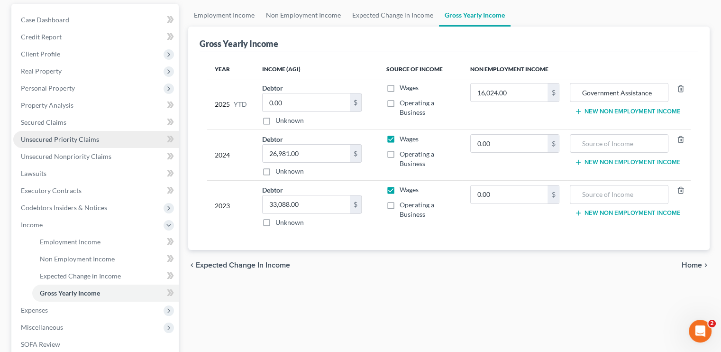
scroll to position [47, 0]
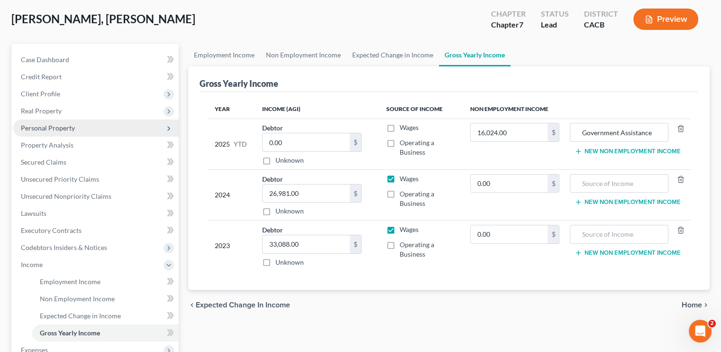
click at [55, 128] on span "Personal Property" at bounding box center [48, 128] width 54 height 8
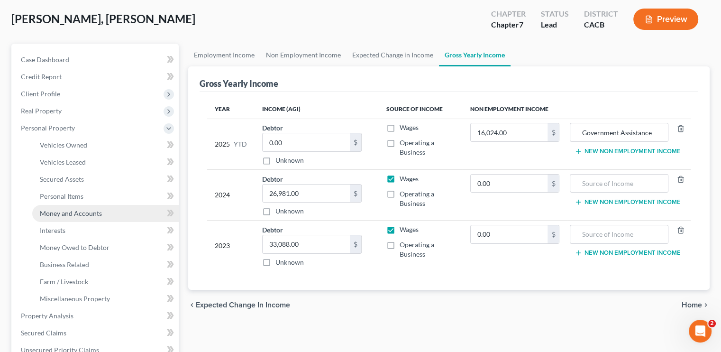
click at [64, 212] on span "Money and Accounts" at bounding box center [71, 213] width 62 height 8
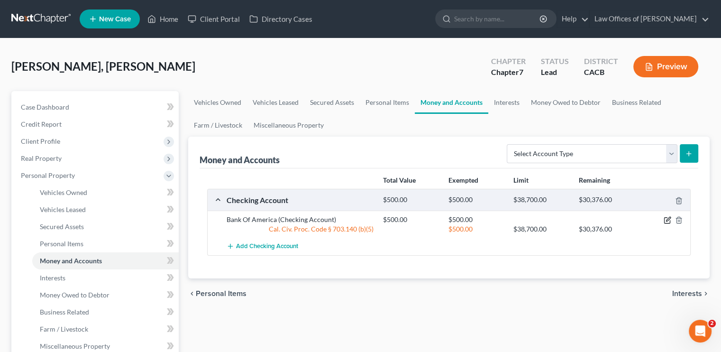
click at [667, 220] on icon "button" at bounding box center [668, 219] width 4 height 4
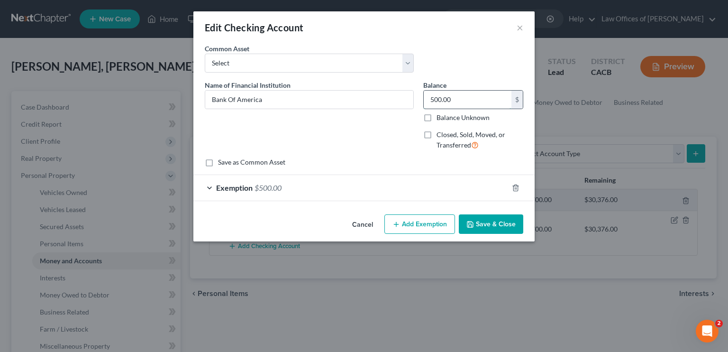
click at [467, 102] on input "500.00" at bounding box center [468, 99] width 88 height 18
type input "548.70"
click at [301, 184] on div "Exemption $500.00" at bounding box center [350, 187] width 315 height 25
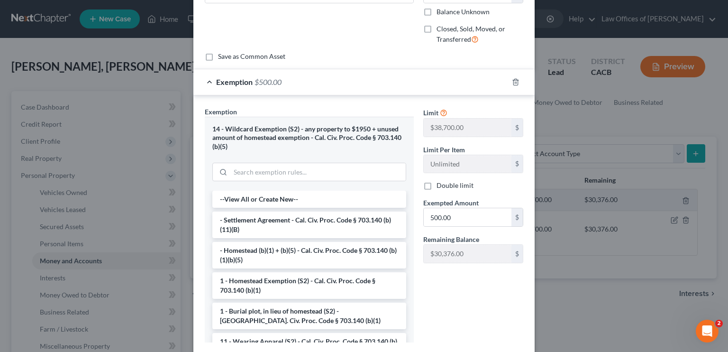
scroll to position [142, 0]
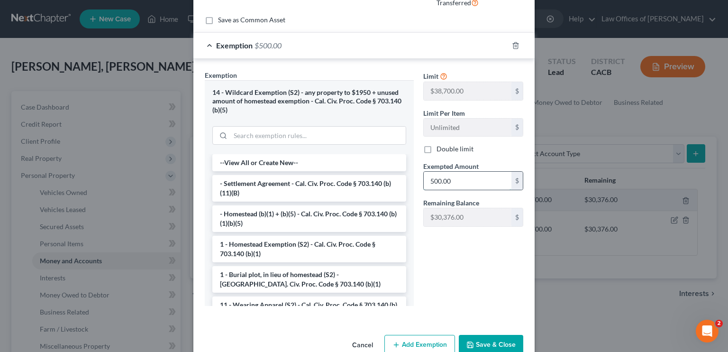
click at [463, 180] on input "500.00" at bounding box center [468, 180] width 88 height 18
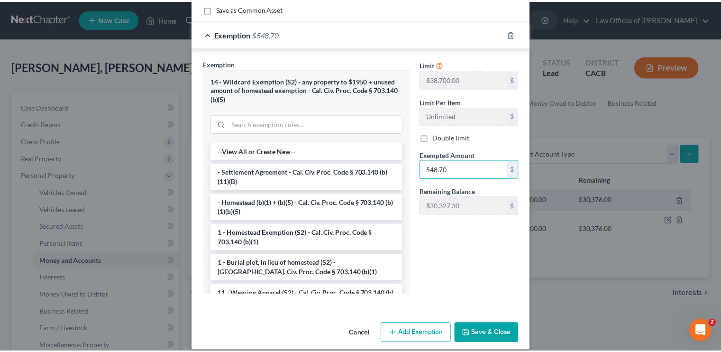
scroll to position [163, 0]
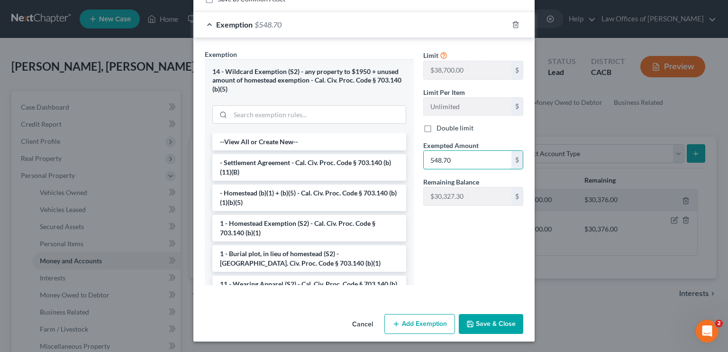
type input "548.70"
click at [506, 325] on button "Save & Close" at bounding box center [491, 324] width 64 height 20
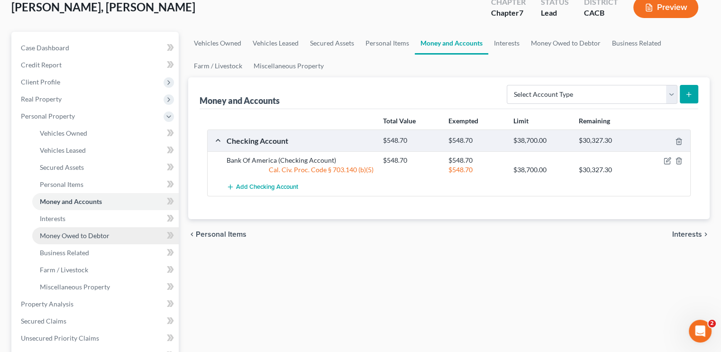
scroll to position [95, 0]
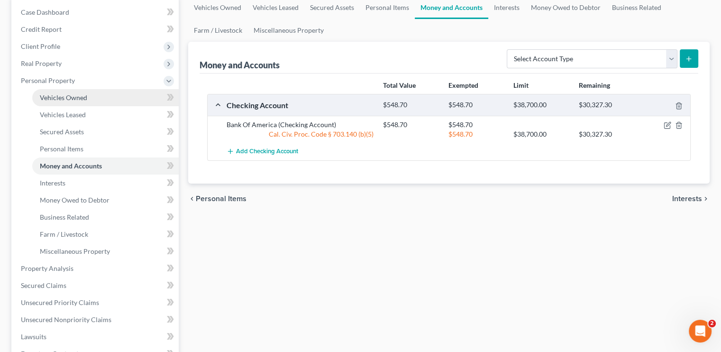
click at [66, 100] on span "Vehicles Owned" at bounding box center [63, 97] width 47 height 8
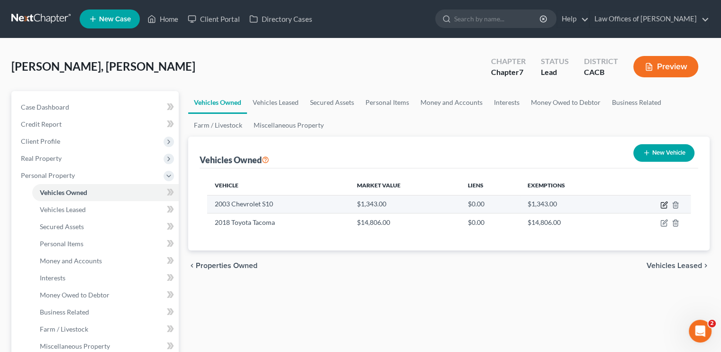
click at [660, 204] on icon "button" at bounding box center [664, 205] width 8 height 8
select select "0"
select select "23"
select select "3"
select select "0"
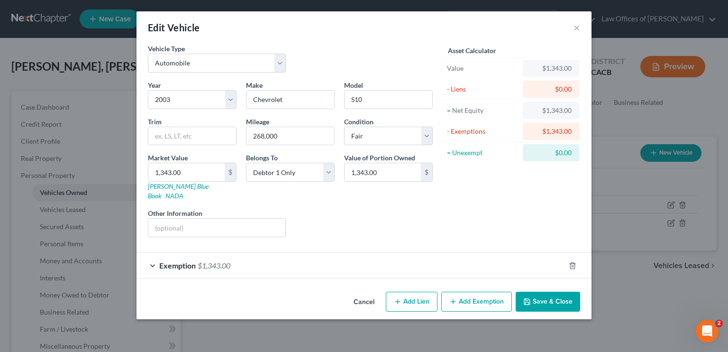
click at [229, 261] on span "$1,343.00" at bounding box center [214, 265] width 33 height 9
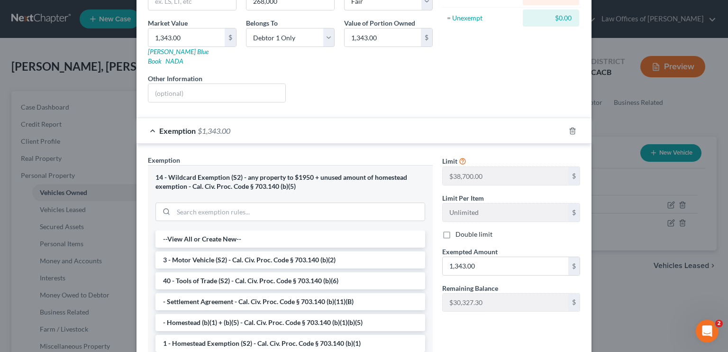
scroll to position [142, 0]
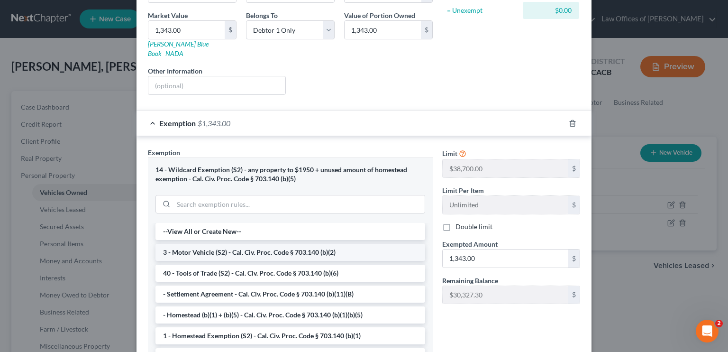
click at [208, 244] on li "3 - Motor Vehicle (S2) - Cal. Civ. Proc. Code § 703.140 (b)(2)" at bounding box center [290, 252] width 270 height 17
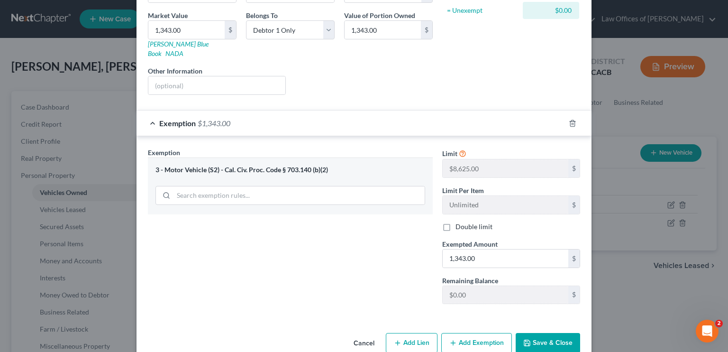
click at [544, 334] on button "Save & Close" at bounding box center [547, 343] width 64 height 20
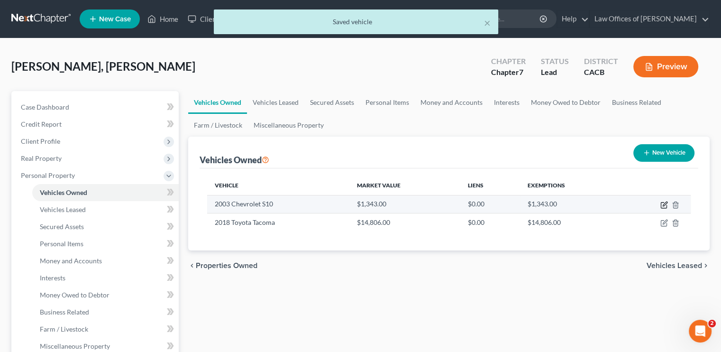
click at [661, 206] on icon "button" at bounding box center [664, 205] width 8 height 8
select select "0"
select select "23"
select select "3"
select select "0"
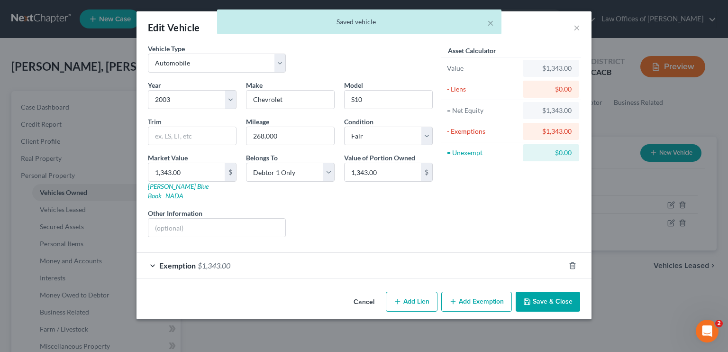
click at [228, 261] on span "$1,343.00" at bounding box center [214, 265] width 33 height 9
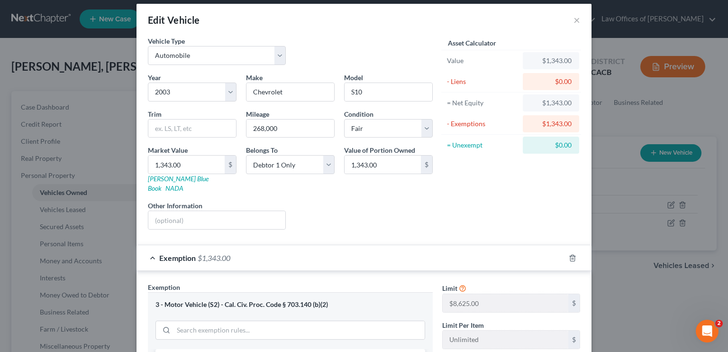
scroll to position [0, 0]
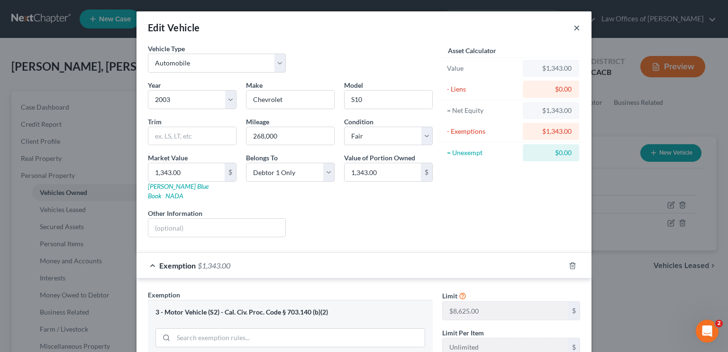
click at [573, 23] on button "×" at bounding box center [576, 27] width 7 height 11
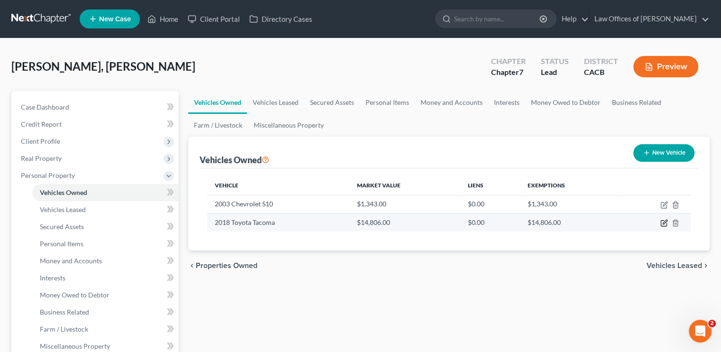
click at [663, 219] on icon "button" at bounding box center [664, 223] width 8 height 8
select select "0"
select select "8"
select select "3"
select select "0"
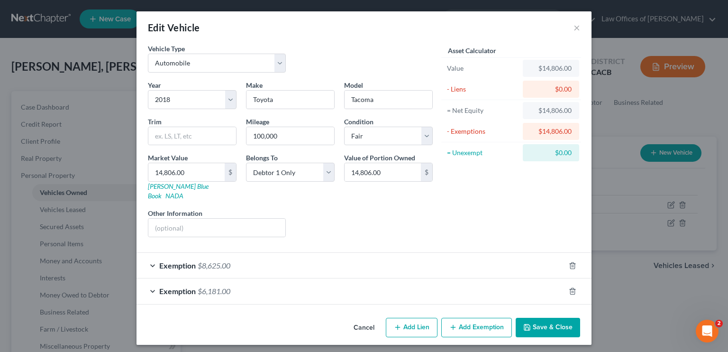
click at [235, 278] on div "Exemption $6,181.00" at bounding box center [350, 290] width 428 height 25
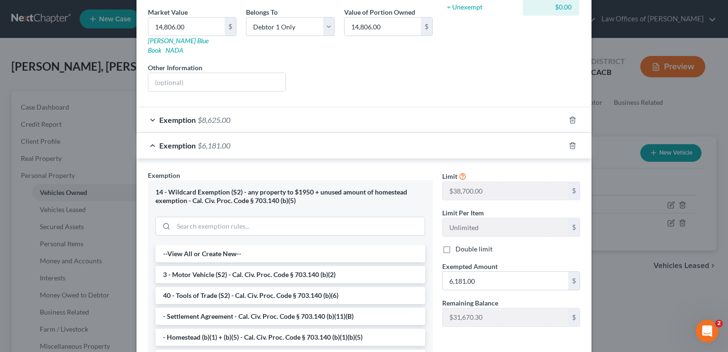
scroll to position [95, 0]
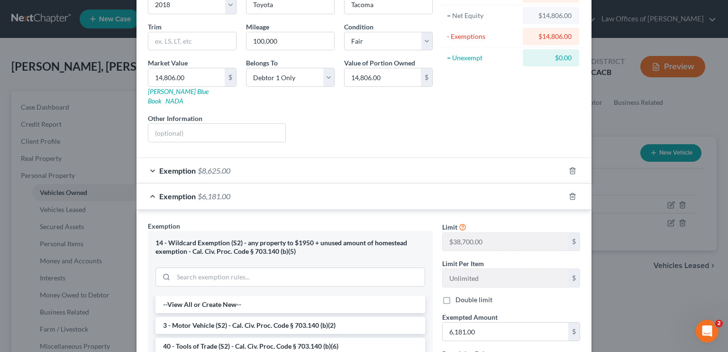
click at [244, 166] on div "Exemption $8,625.00" at bounding box center [350, 170] width 428 height 25
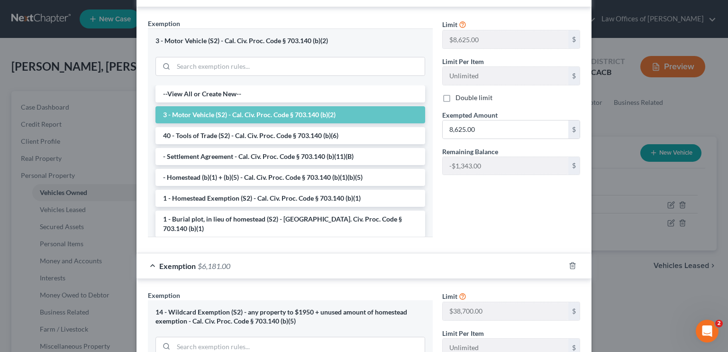
scroll to position [284, 0]
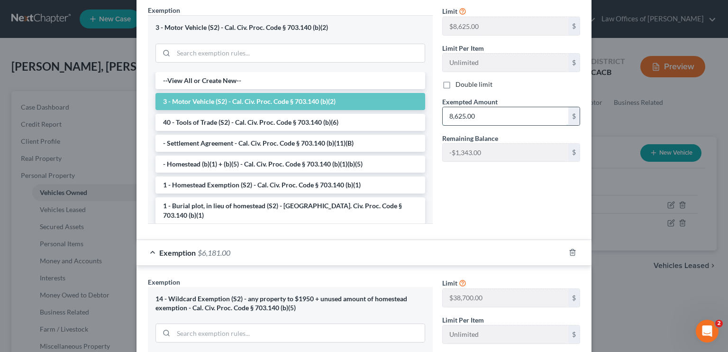
click at [470, 107] on input "8,625.00" at bounding box center [505, 116] width 126 height 18
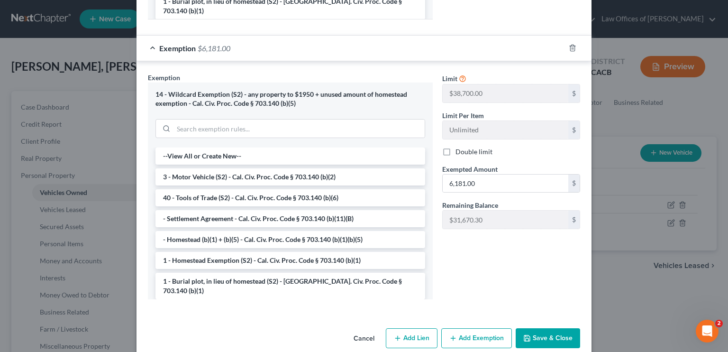
scroll to position [492, 0]
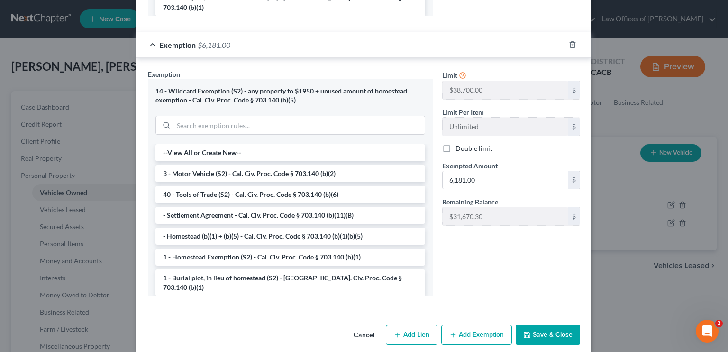
type input "6,157.00"
click at [546, 327] on button "Save & Close" at bounding box center [547, 335] width 64 height 20
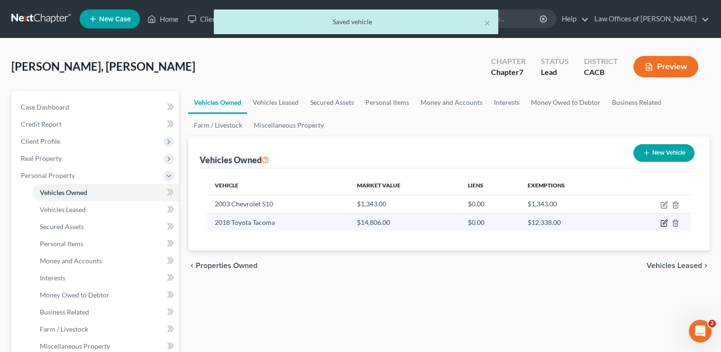
click at [666, 221] on icon "button" at bounding box center [664, 223] width 8 height 8
select select "0"
select select "8"
select select "3"
select select "0"
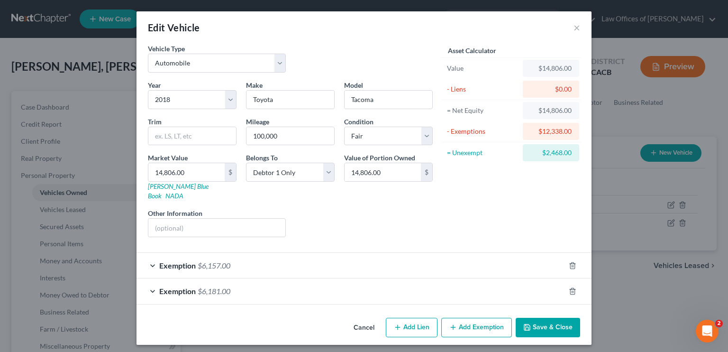
click at [245, 278] on div "Exemption $6,181.00" at bounding box center [350, 290] width 428 height 25
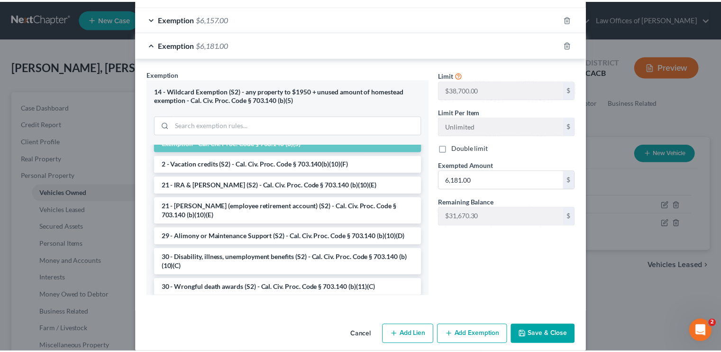
scroll to position [142, 0]
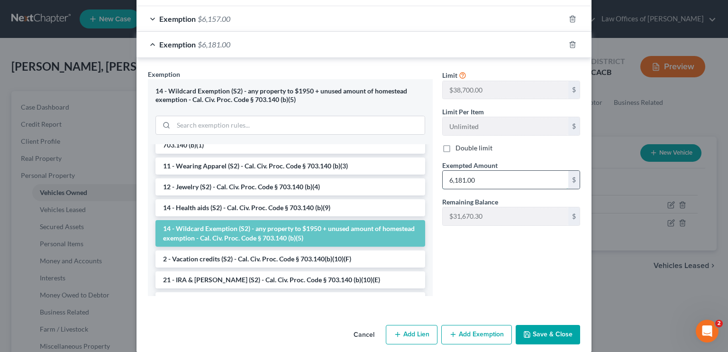
click at [479, 171] on input "6,181.00" at bounding box center [505, 180] width 126 height 18
type input "8,649.00"
click at [550, 325] on button "Save & Close" at bounding box center [547, 335] width 64 height 20
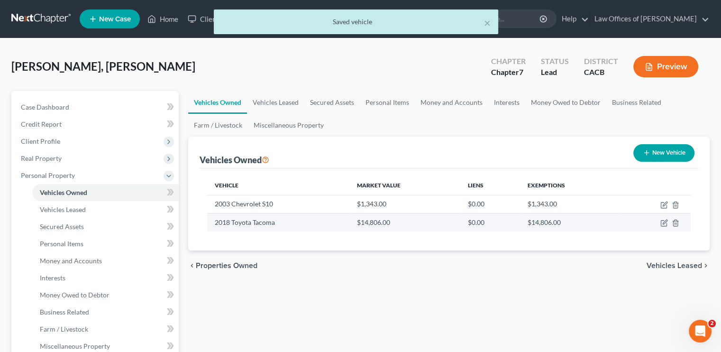
click at [394, 223] on td "$14,806.00" at bounding box center [404, 222] width 111 height 18
click at [663, 225] on icon "button" at bounding box center [663, 223] width 6 height 6
select select "0"
select select "8"
select select "3"
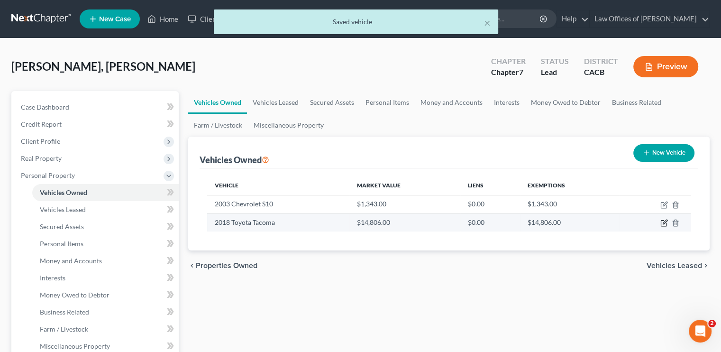
select select "0"
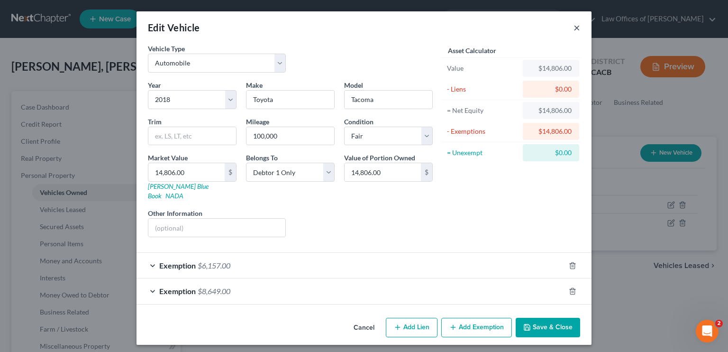
click at [575, 30] on button "×" at bounding box center [576, 27] width 7 height 11
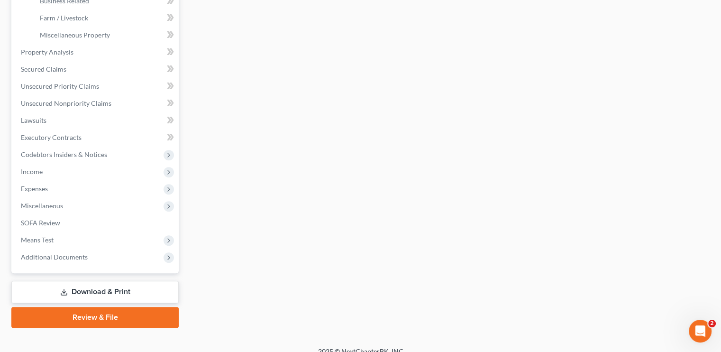
scroll to position [322, 0]
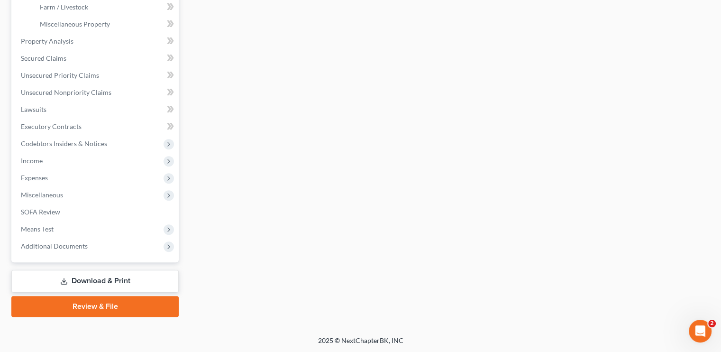
click at [105, 274] on link "Download & Print" at bounding box center [94, 281] width 167 height 22
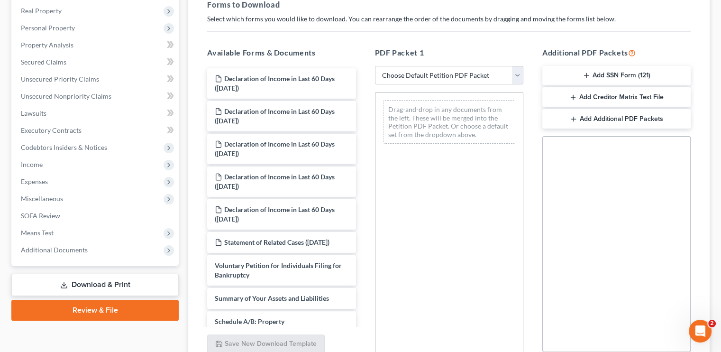
scroll to position [90, 0]
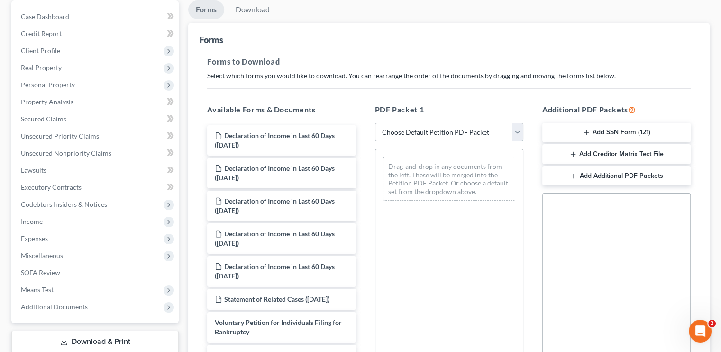
click at [504, 130] on select "Choose Default Petition PDF Packet Complete Bankruptcy Petition (all forms and …" at bounding box center [449, 132] width 148 height 19
select select "5"
click at [375, 123] on select "Choose Default Petition PDF Packet Complete Bankruptcy Petition (all forms and …" at bounding box center [449, 132] width 148 height 19
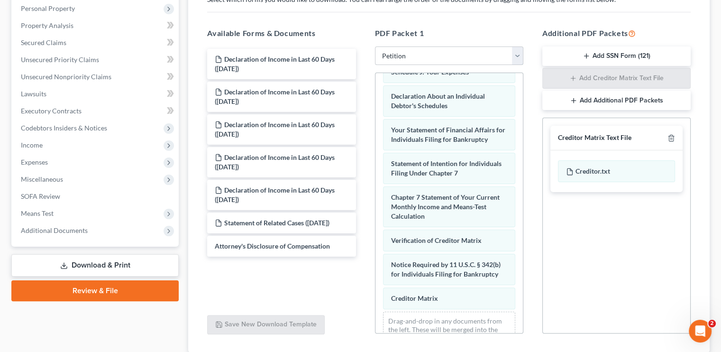
scroll to position [233, 0]
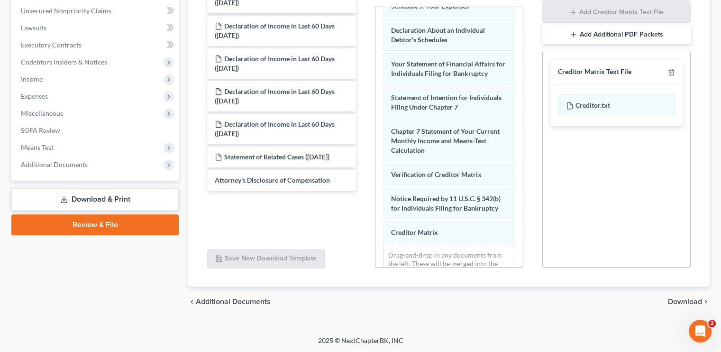
click at [684, 303] on span "Download" at bounding box center [685, 302] width 34 height 8
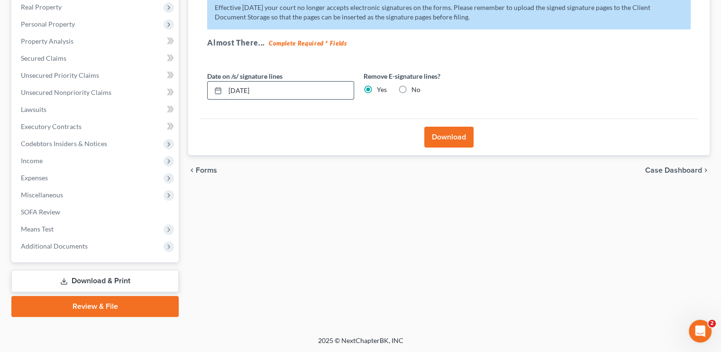
drag, startPoint x: 265, startPoint y: 88, endPoint x: 226, endPoint y: 87, distance: 38.9
click at [226, 87] on input "09/05/2025" at bounding box center [289, 90] width 128 height 18
click at [457, 138] on button "Download" at bounding box center [448, 136] width 49 height 21
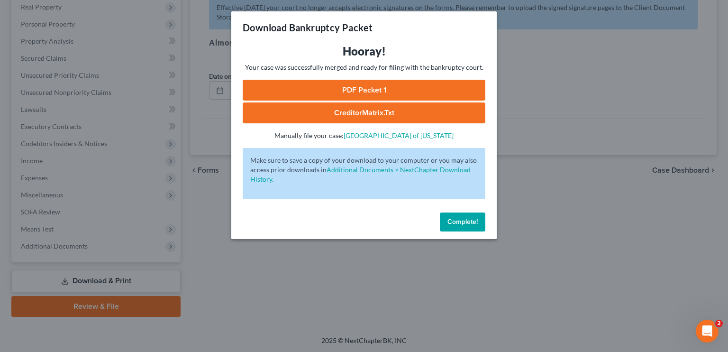
click at [319, 92] on link "PDF Packet 1" at bounding box center [364, 90] width 243 height 21
click at [455, 225] on span "Complete!" at bounding box center [462, 221] width 30 height 8
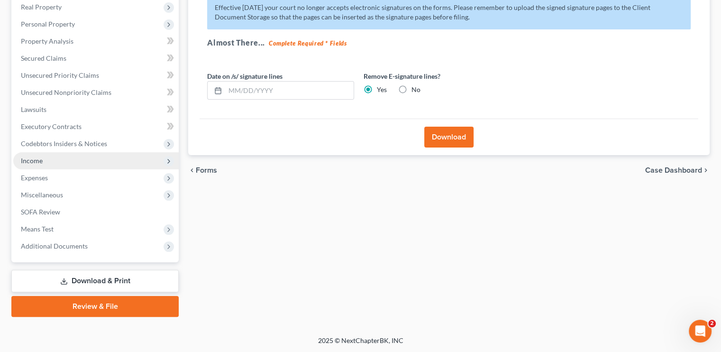
click at [61, 162] on span "Income" at bounding box center [95, 160] width 165 height 17
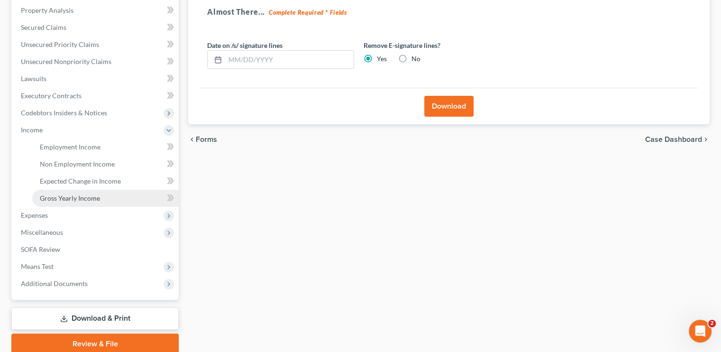
scroll to position [199, 0]
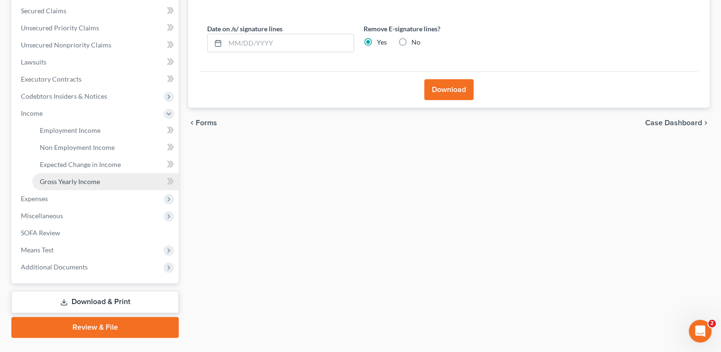
click at [84, 180] on span "Gross Yearly Income" at bounding box center [70, 181] width 60 height 8
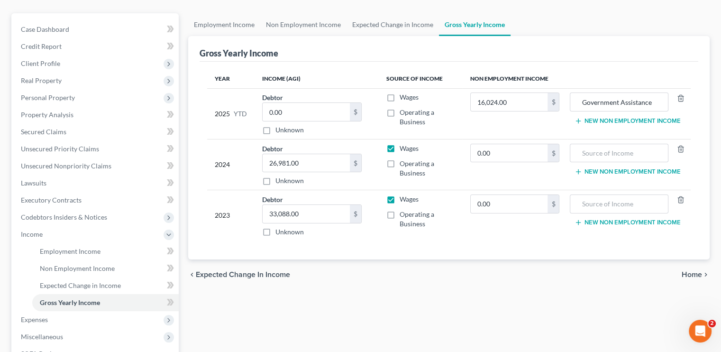
scroll to position [95, 0]
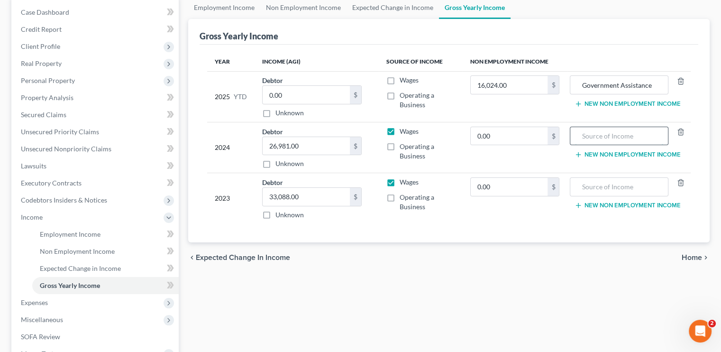
click at [612, 137] on input "text" at bounding box center [619, 136] width 88 height 18
type input "None"
click at [596, 182] on input "text" at bounding box center [619, 187] width 88 height 18
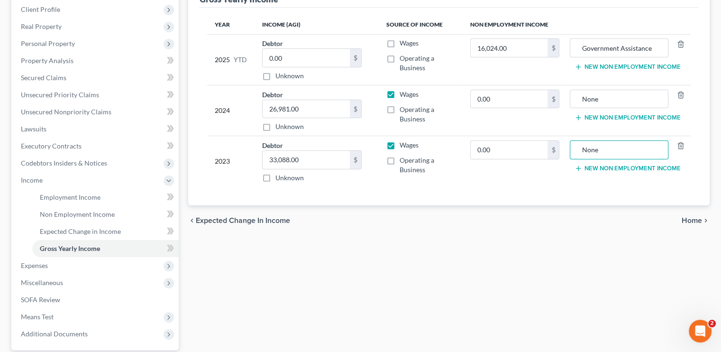
scroll to position [190, 0]
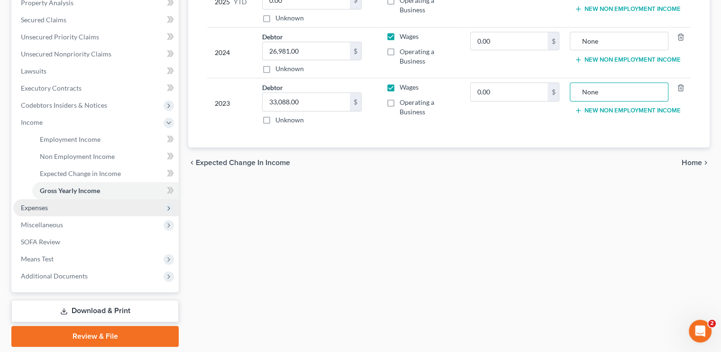
type input "None"
click at [36, 209] on span "Expenses" at bounding box center [34, 207] width 27 height 8
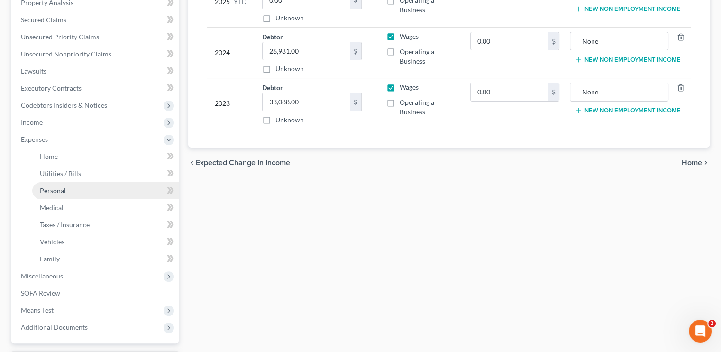
click at [73, 192] on link "Personal" at bounding box center [105, 190] width 146 height 17
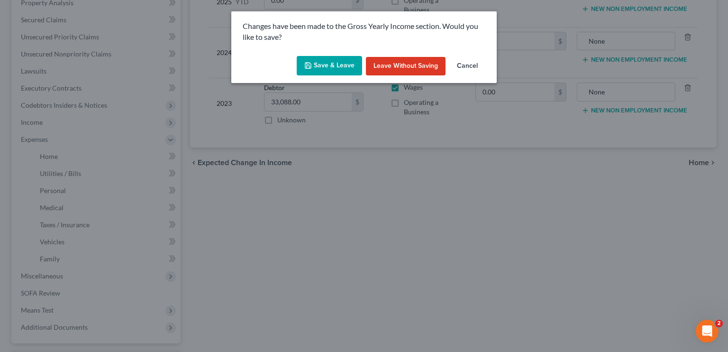
click at [337, 72] on button "Save & Leave" at bounding box center [329, 66] width 65 height 20
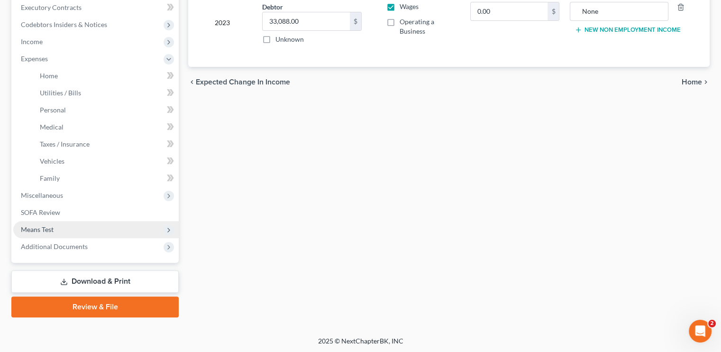
scroll to position [271, 0]
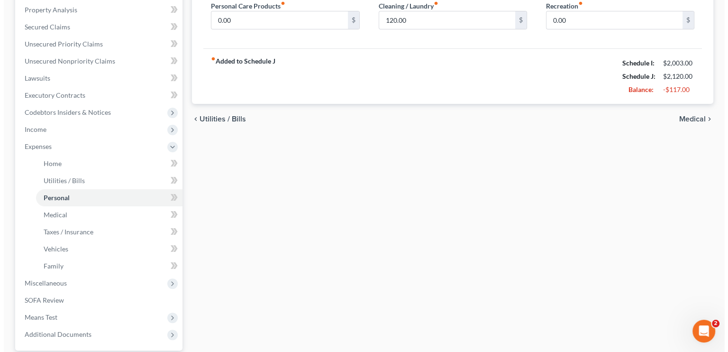
scroll to position [237, 0]
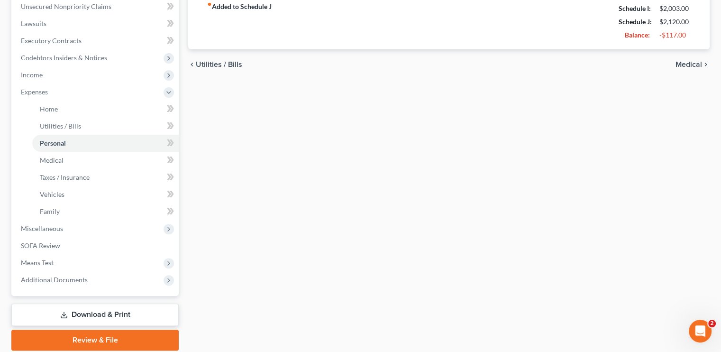
click at [109, 312] on link "Download & Print" at bounding box center [94, 314] width 167 height 22
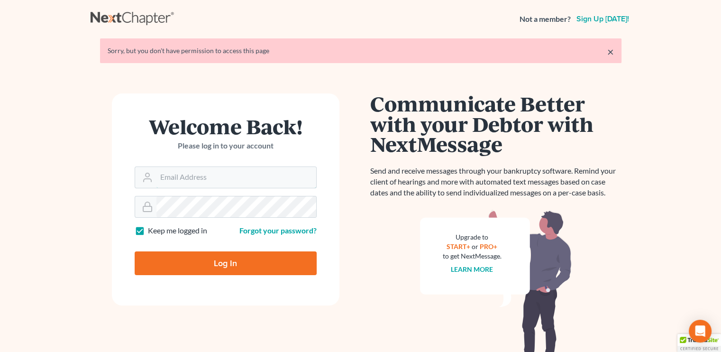
type input "[EMAIL_ADDRESS][DOMAIN_NAME]"
click at [232, 259] on input "Log In" at bounding box center [226, 263] width 182 height 24
type input "Thinking..."
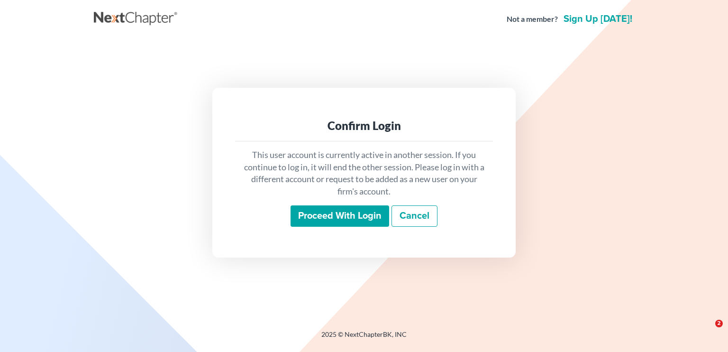
click at [343, 214] on input "Proceed with login" at bounding box center [339, 216] width 99 height 22
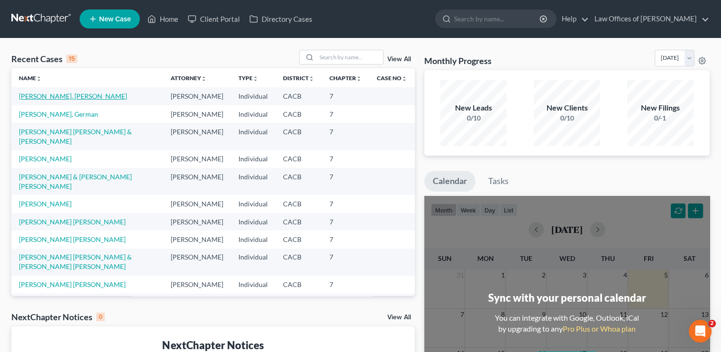
click at [42, 93] on link "[PERSON_NAME], [PERSON_NAME]" at bounding box center [73, 96] width 108 height 8
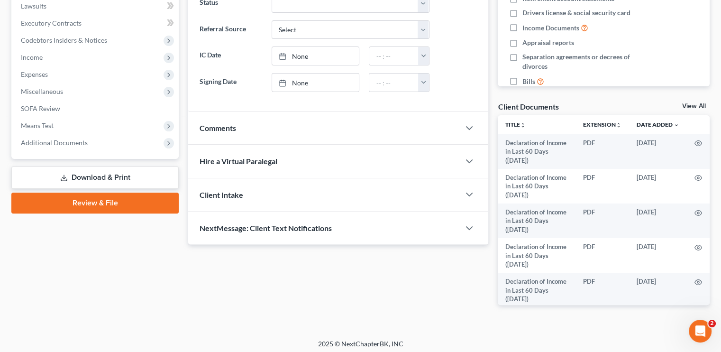
scroll to position [258, 0]
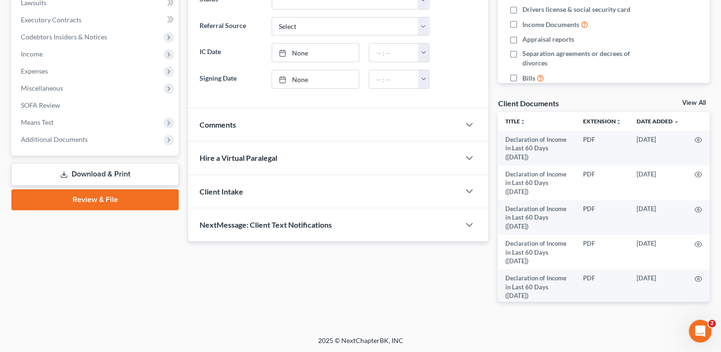
click at [116, 172] on link "Download & Print" at bounding box center [94, 174] width 167 height 22
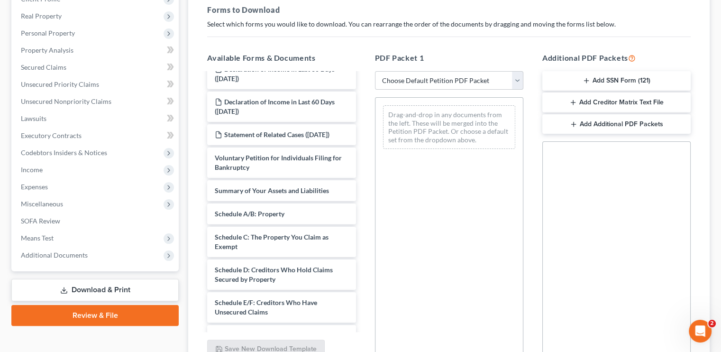
scroll to position [142, 0]
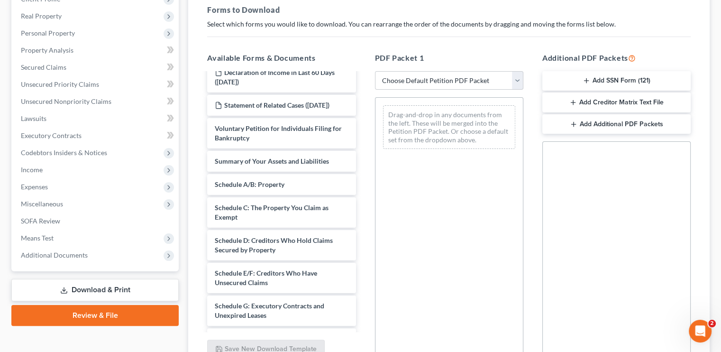
click at [443, 89] on div "PDF Packet 1 Choose Default Petition PDF Packet Complete Bankruptcy Petition (a…" at bounding box center [448, 205] width 167 height 321
click at [447, 85] on select "Choose Default Petition PDF Packet Complete Bankruptcy Petition (all forms and …" at bounding box center [449, 80] width 148 height 19
select select "5"
click at [375, 71] on select "Choose Default Petition PDF Packet Complete Bankruptcy Petition (all forms and …" at bounding box center [449, 80] width 148 height 19
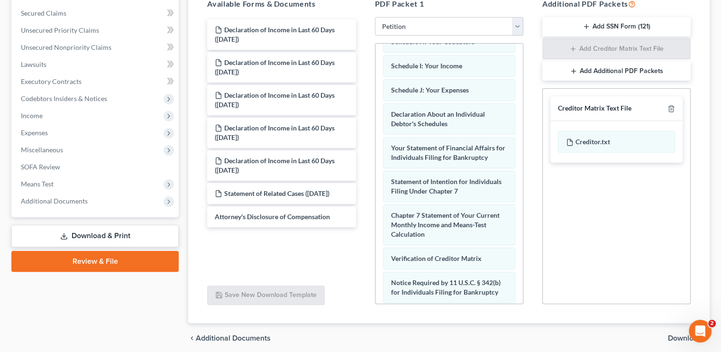
scroll to position [233, 0]
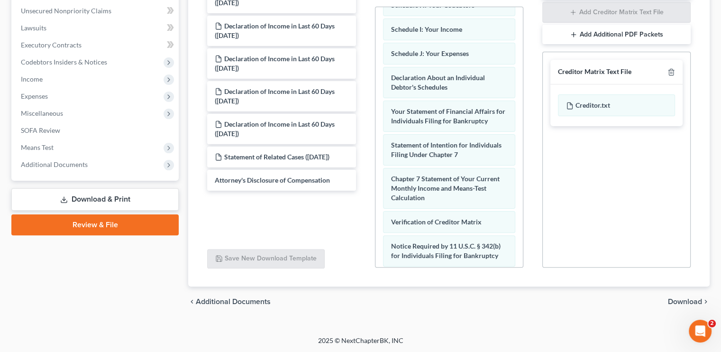
click at [696, 305] on div "chevron_left Additional Documents Download chevron_right" at bounding box center [448, 301] width 521 height 30
click at [695, 302] on span "Download" at bounding box center [685, 302] width 34 height 8
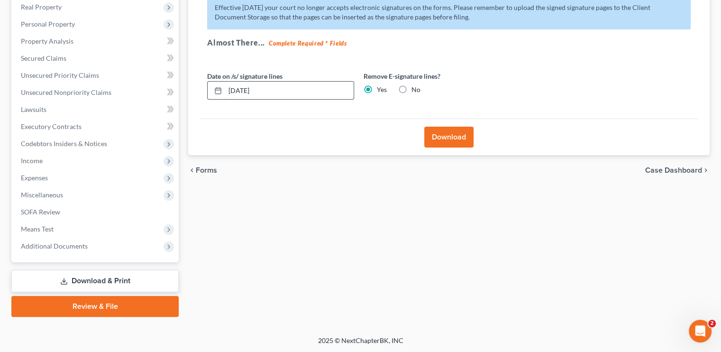
drag, startPoint x: 248, startPoint y: 90, endPoint x: 230, endPoint y: 92, distance: 17.6
click at [230, 92] on input "09/05/2025" at bounding box center [289, 90] width 128 height 18
type input "0"
click at [438, 132] on button "Download" at bounding box center [448, 136] width 49 height 21
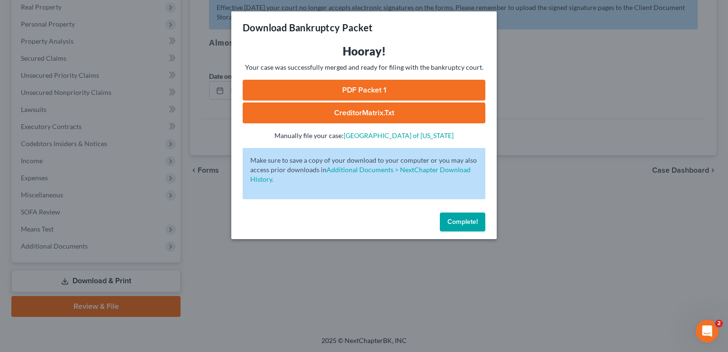
click at [368, 85] on link "PDF Packet 1" at bounding box center [364, 90] width 243 height 21
click at [478, 231] on div "Complete!" at bounding box center [363, 223] width 265 height 30
click at [476, 226] on button "Complete!" at bounding box center [462, 221] width 45 height 19
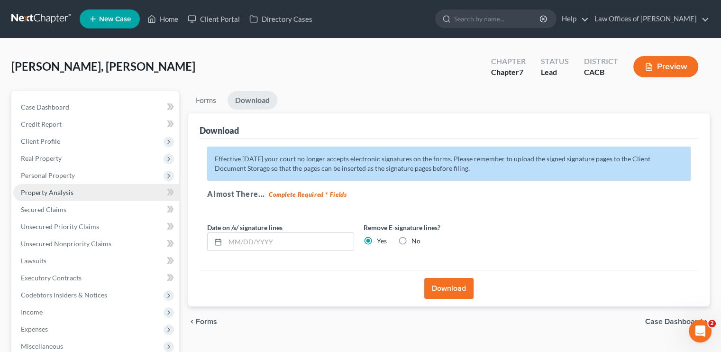
scroll to position [0, 0]
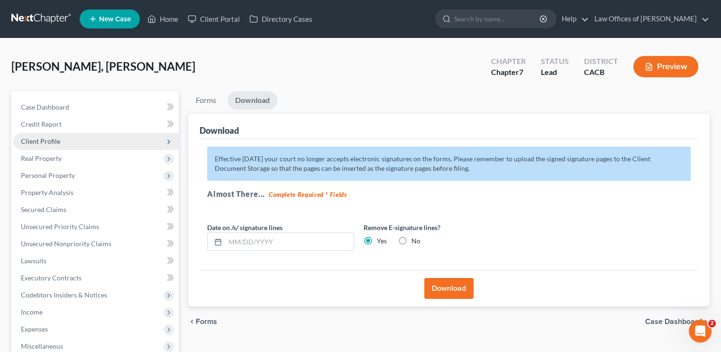
click at [50, 141] on span "Client Profile" at bounding box center [40, 141] width 39 height 8
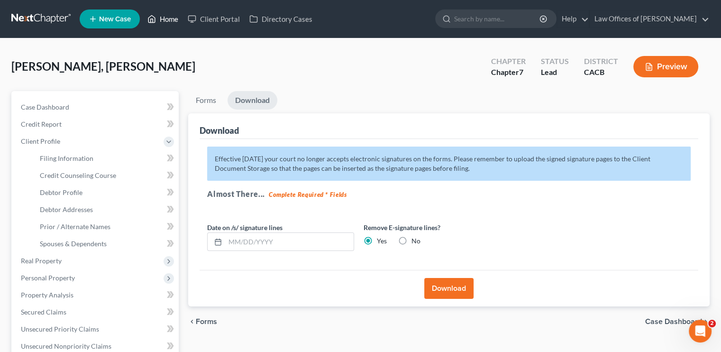
click at [163, 21] on link "Home" at bounding box center [163, 18] width 40 height 17
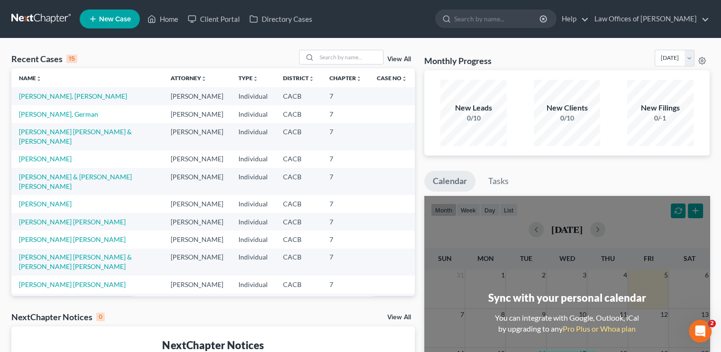
click at [80, 93] on td "[PERSON_NAME], [PERSON_NAME]" at bounding box center [87, 96] width 152 height 18
click at [80, 93] on link "[PERSON_NAME], [PERSON_NAME]" at bounding box center [73, 96] width 108 height 8
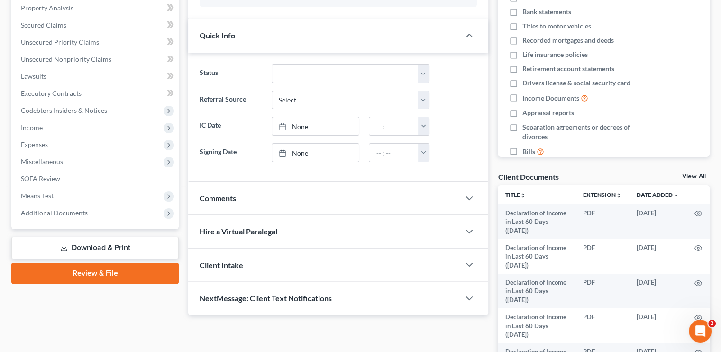
scroll to position [258, 0]
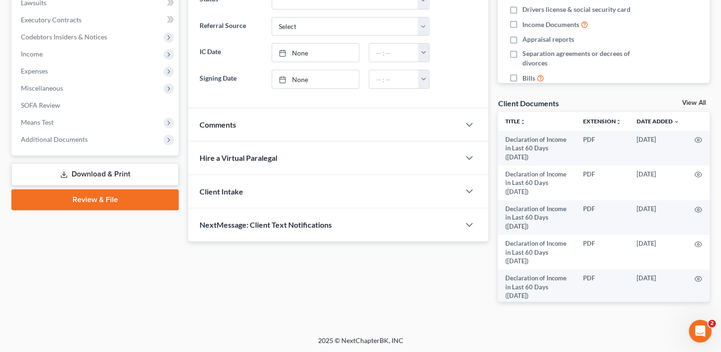
click at [139, 173] on link "Download & Print" at bounding box center [94, 174] width 167 height 22
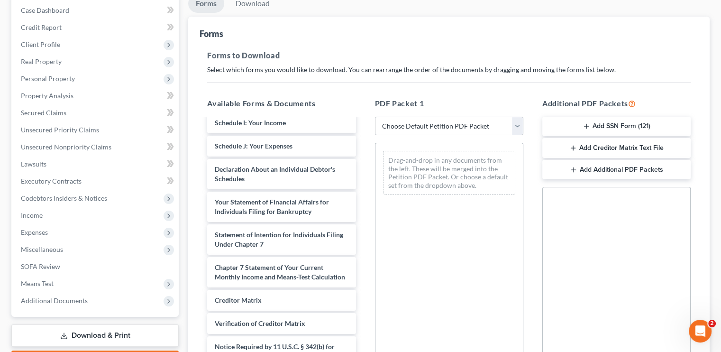
scroll to position [95, 0]
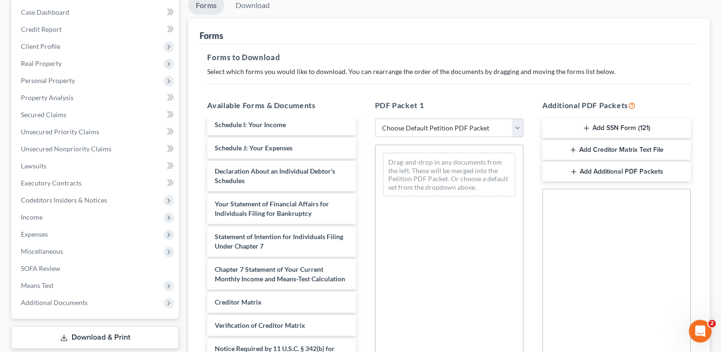
click at [507, 125] on select "Choose Default Petition PDF Packet Complete Bankruptcy Petition (all forms and …" at bounding box center [449, 127] width 148 height 19
select select "5"
click at [375, 118] on select "Choose Default Petition PDF Packet Complete Bankruptcy Petition (all forms and …" at bounding box center [449, 127] width 148 height 19
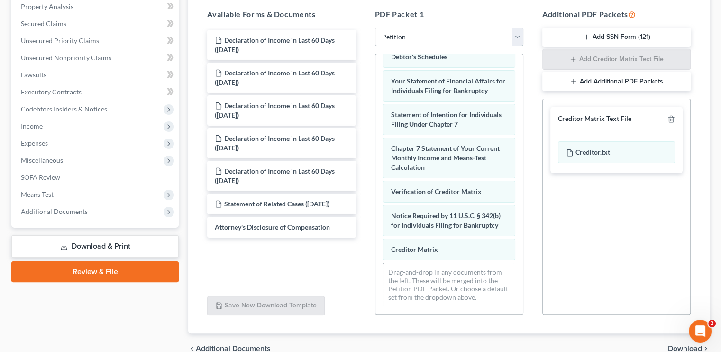
scroll to position [233, 0]
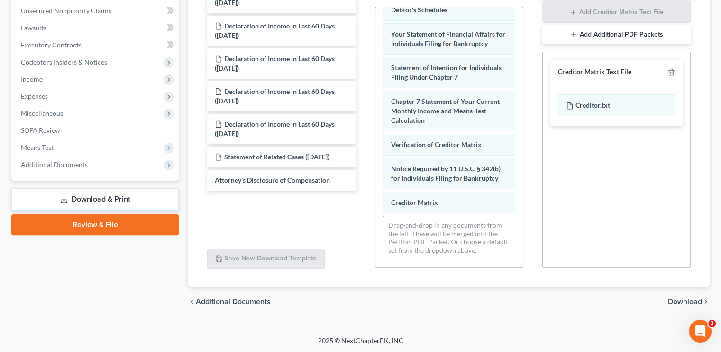
click at [686, 296] on div "chevron_left Additional Documents Download chevron_right" at bounding box center [448, 301] width 521 height 30
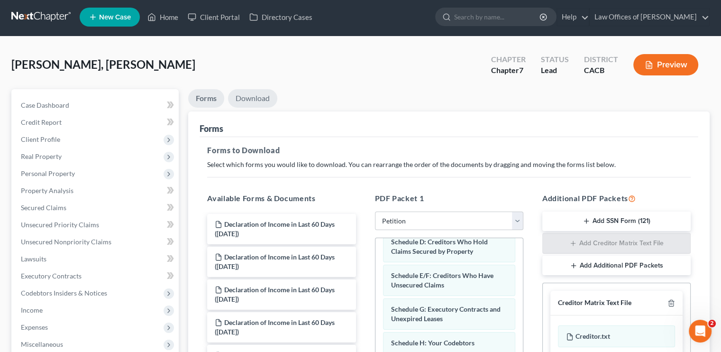
scroll to position [0, 0]
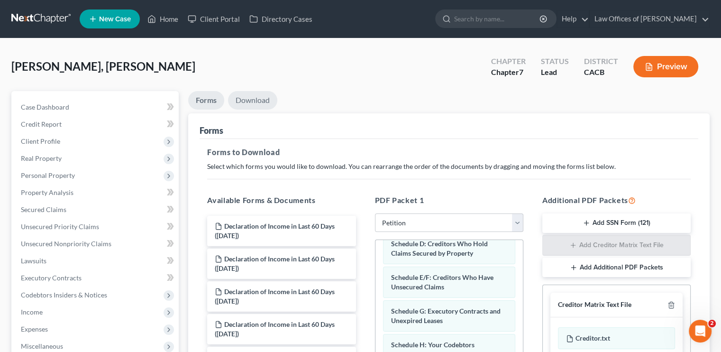
click at [263, 98] on link "Download" at bounding box center [252, 100] width 49 height 18
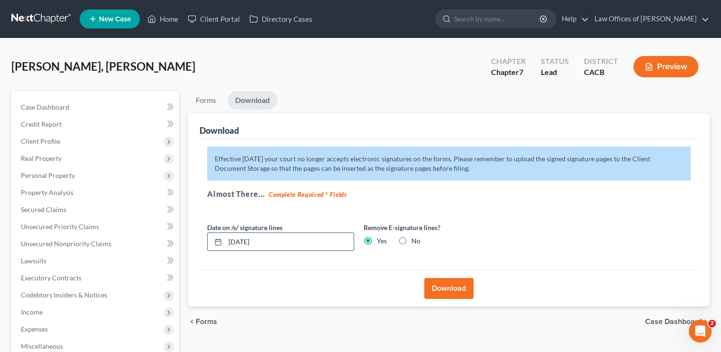
drag, startPoint x: 265, startPoint y: 242, endPoint x: 215, endPoint y: 247, distance: 50.5
click at [215, 247] on div "09/05/2025" at bounding box center [280, 241] width 147 height 19
click at [262, 98] on link "Download" at bounding box center [252, 100] width 50 height 18
click at [257, 95] on link "Download" at bounding box center [252, 100] width 50 height 18
click at [257, 98] on link "Download" at bounding box center [252, 100] width 50 height 18
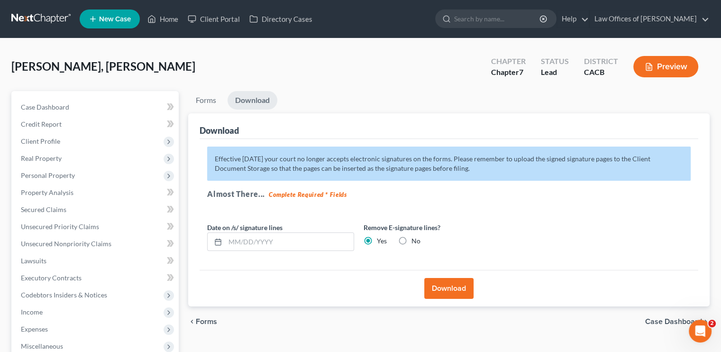
click at [462, 298] on button "Download" at bounding box center [448, 288] width 49 height 21
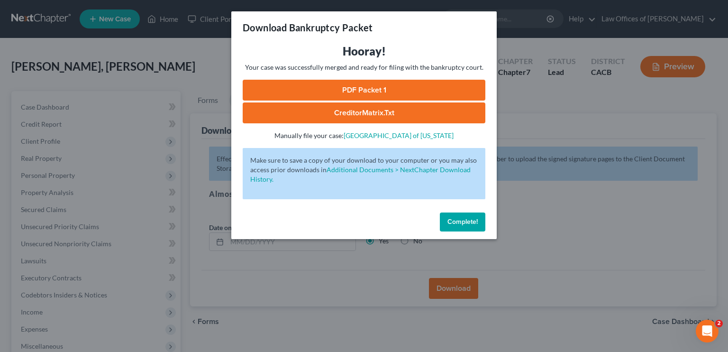
click at [349, 88] on link "PDF Packet 1" at bounding box center [364, 90] width 243 height 21
click at [466, 220] on span "Complete!" at bounding box center [462, 221] width 30 height 8
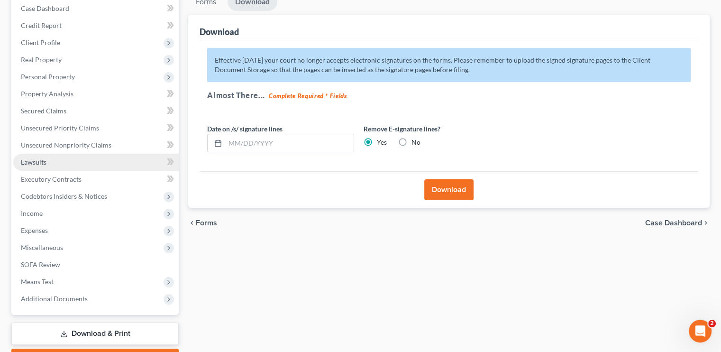
scroll to position [47, 0]
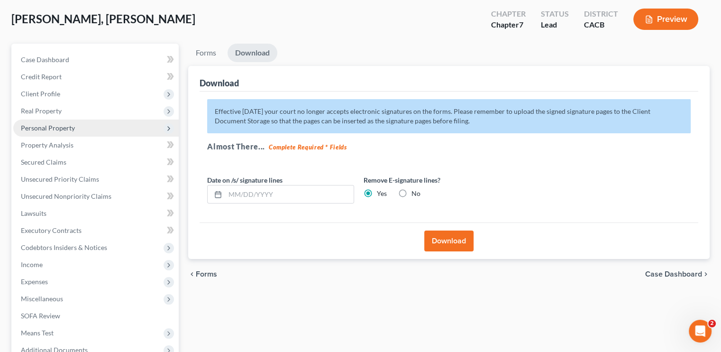
click at [57, 126] on span "Personal Property" at bounding box center [48, 128] width 54 height 8
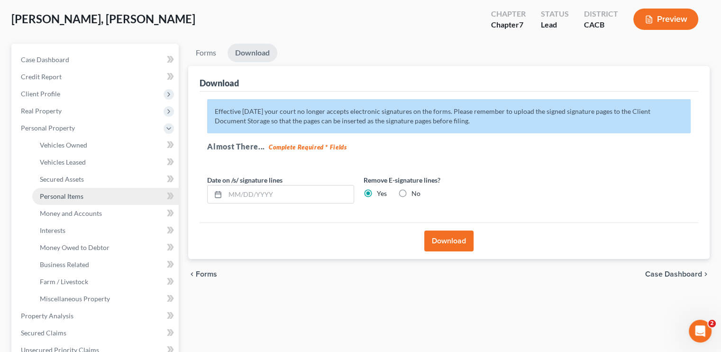
click at [74, 197] on span "Personal Items" at bounding box center [62, 196] width 44 height 8
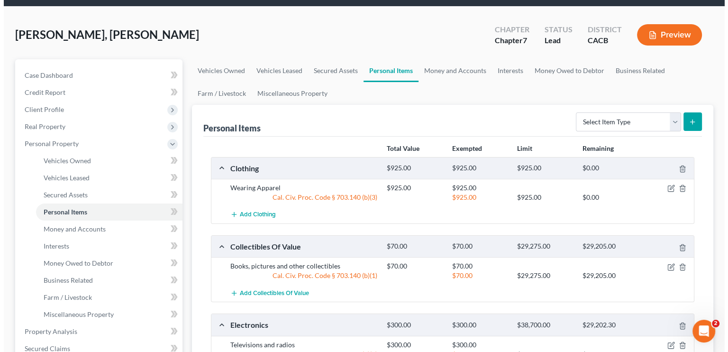
scroll to position [47, 0]
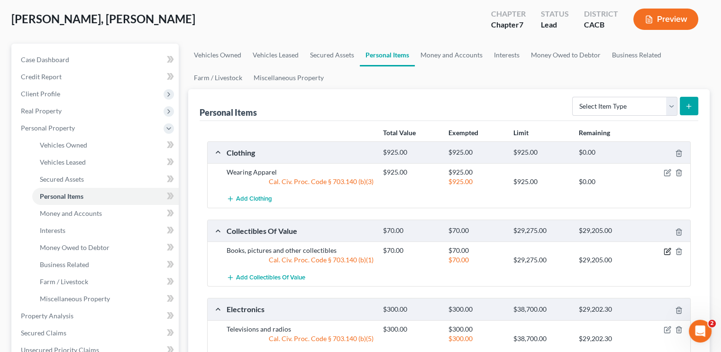
click at [666, 252] on icon "button" at bounding box center [667, 251] width 8 height 8
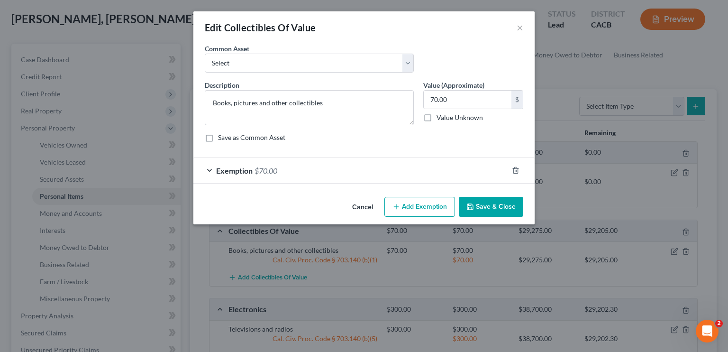
click at [244, 169] on span "Exemption" at bounding box center [234, 170] width 36 height 9
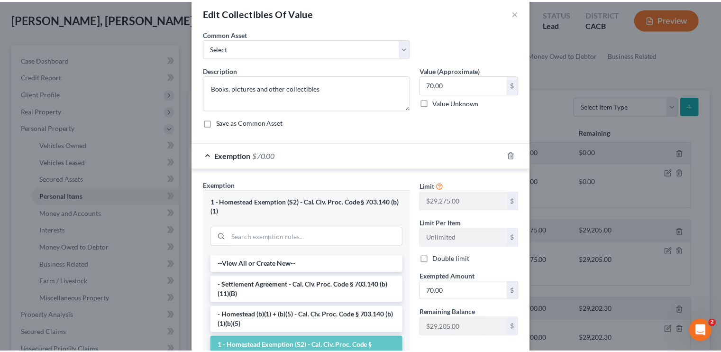
scroll to position [0, 0]
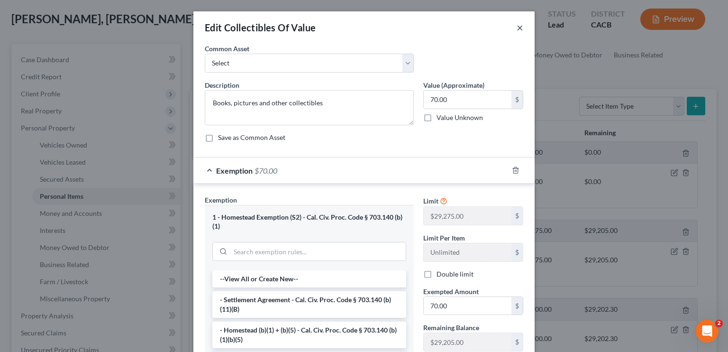
click at [517, 29] on button "×" at bounding box center [519, 27] width 7 height 11
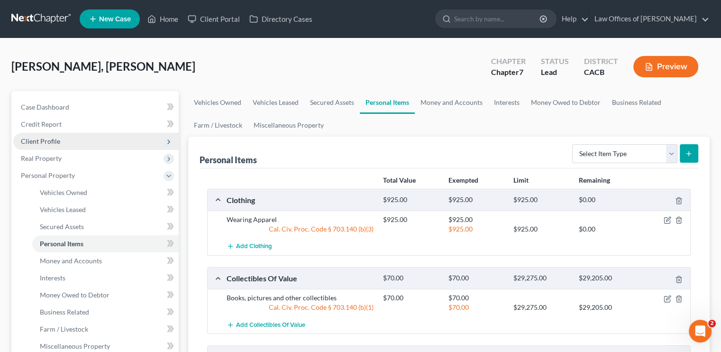
click at [40, 138] on span "Client Profile" at bounding box center [40, 141] width 39 height 8
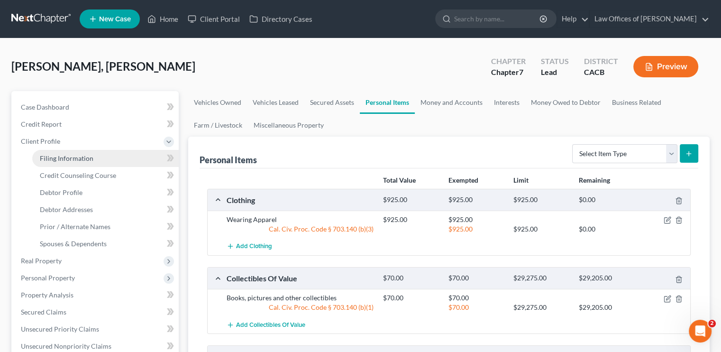
click at [90, 161] on span "Filing Information" at bounding box center [67, 158] width 54 height 8
select select "1"
select select "0"
select select "4"
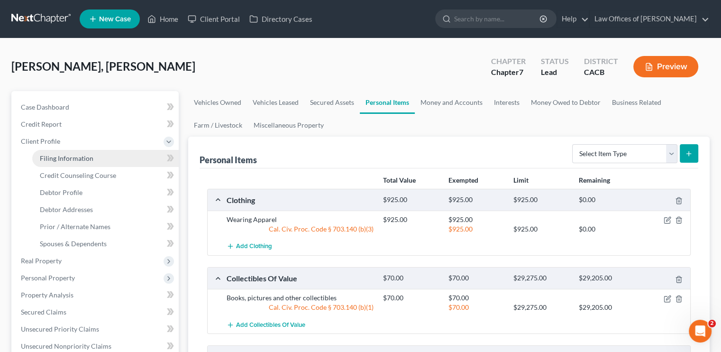
select select "0"
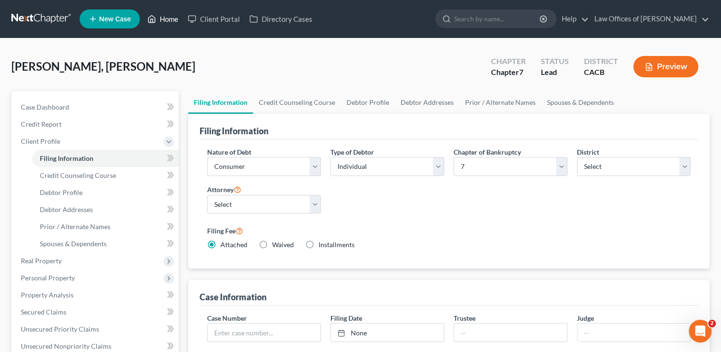
click at [166, 20] on link "Home" at bounding box center [163, 18] width 40 height 17
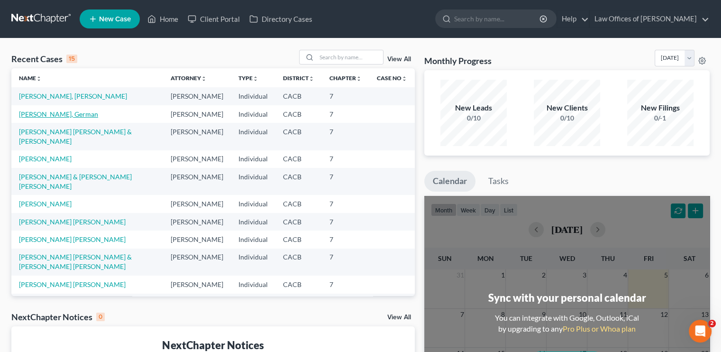
click at [44, 118] on link "[PERSON_NAME], German" at bounding box center [58, 114] width 79 height 8
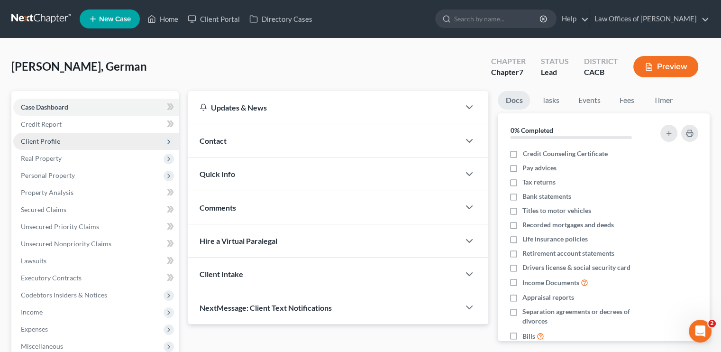
click at [47, 140] on span "Client Profile" at bounding box center [40, 141] width 39 height 8
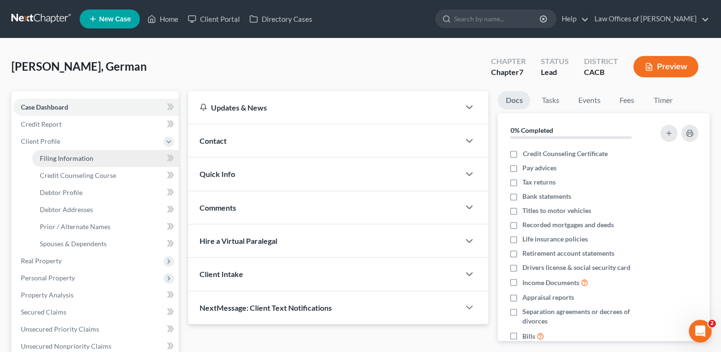
click at [81, 156] on span "Filing Information" at bounding box center [67, 158] width 54 height 8
select select "1"
select select "0"
select select "7"
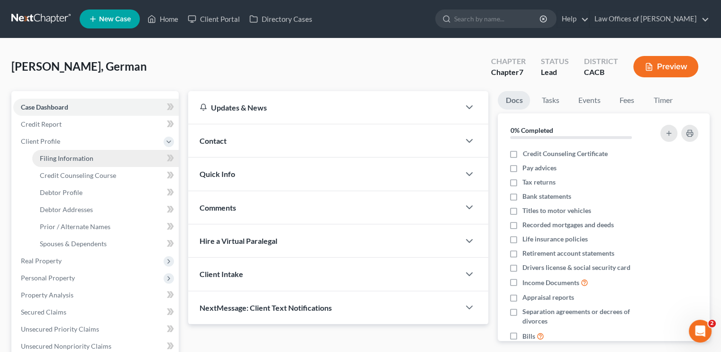
select select "0"
select select "4"
select select "0"
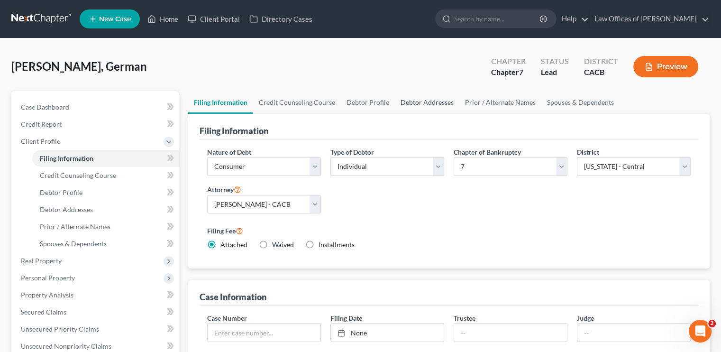
click at [424, 101] on link "Debtor Addresses" at bounding box center [427, 102] width 64 height 23
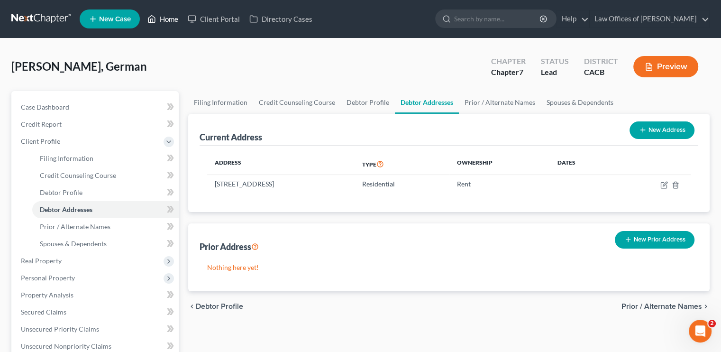
click at [177, 19] on link "Home" at bounding box center [163, 18] width 40 height 17
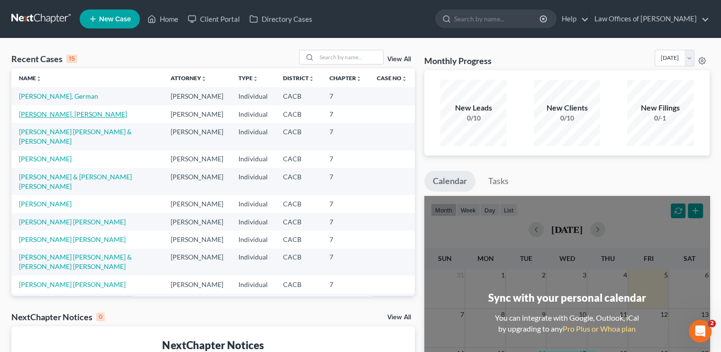
click at [67, 118] on link "[PERSON_NAME], [PERSON_NAME]" at bounding box center [73, 114] width 108 height 8
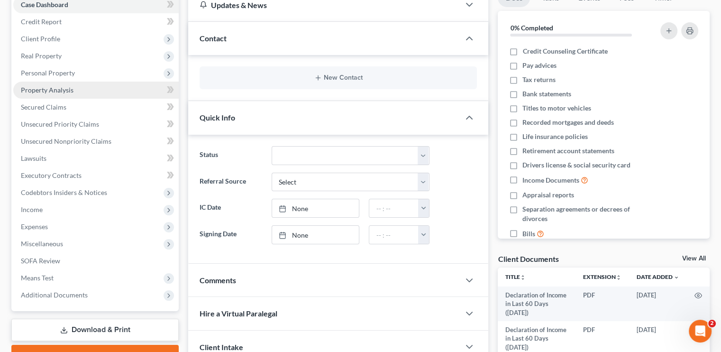
scroll to position [47, 0]
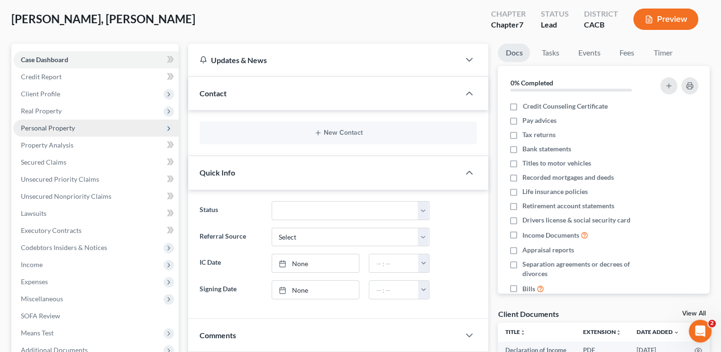
click at [53, 133] on span "Personal Property" at bounding box center [95, 127] width 165 height 17
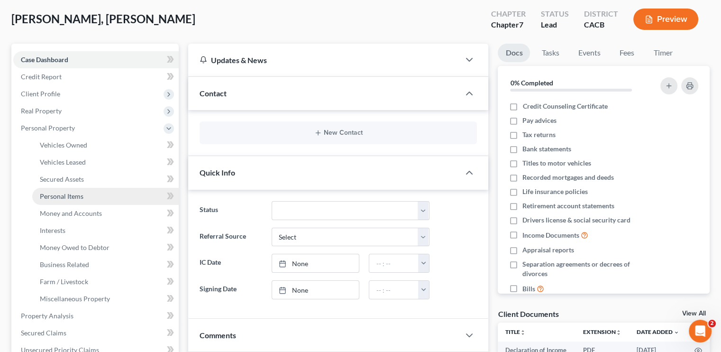
click at [62, 197] on span "Personal Items" at bounding box center [62, 196] width 44 height 8
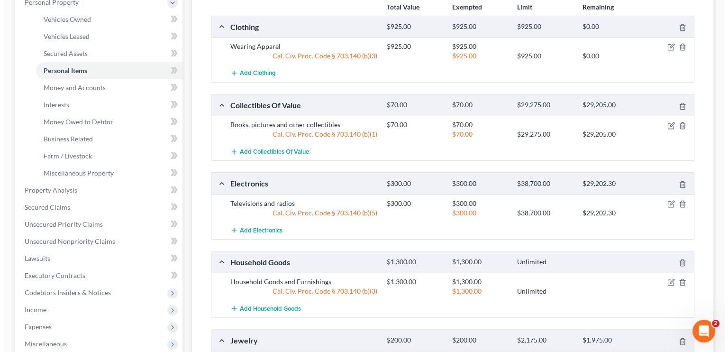
scroll to position [190, 0]
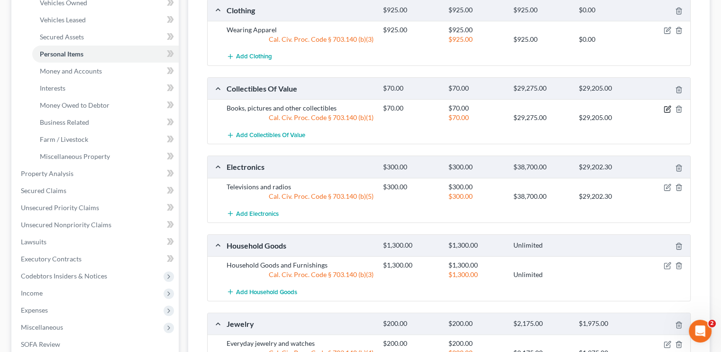
click at [666, 107] on icon "button" at bounding box center [668, 108] width 4 height 4
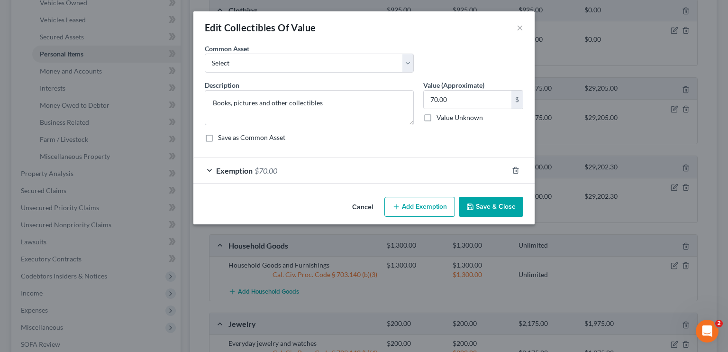
click at [277, 171] on span "$70.00" at bounding box center [265, 170] width 23 height 9
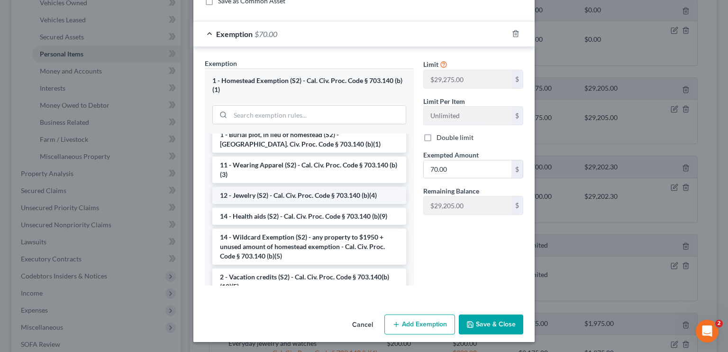
scroll to position [142, 0]
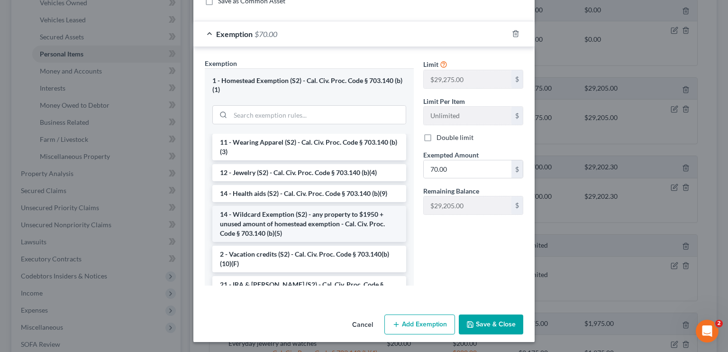
click at [257, 218] on li "14 - Wildcard Exemption (S2) - any property to $1950 + unused amount of homeste…" at bounding box center [309, 224] width 194 height 36
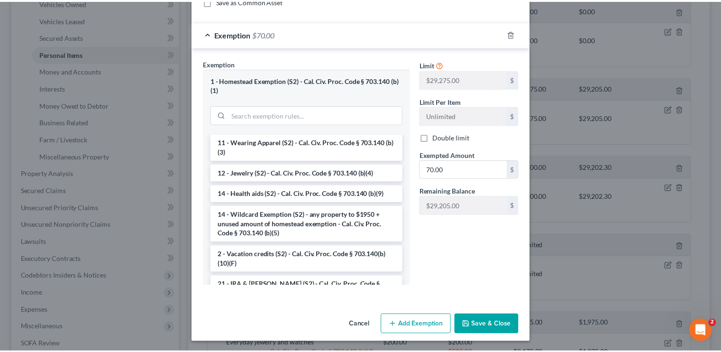
scroll to position [66, 0]
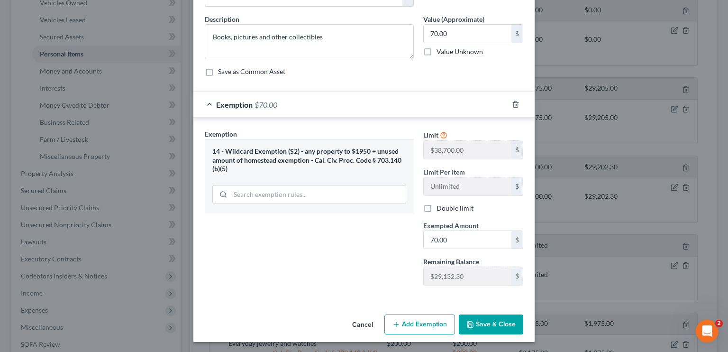
click at [496, 324] on button "Save & Close" at bounding box center [491, 324] width 64 height 20
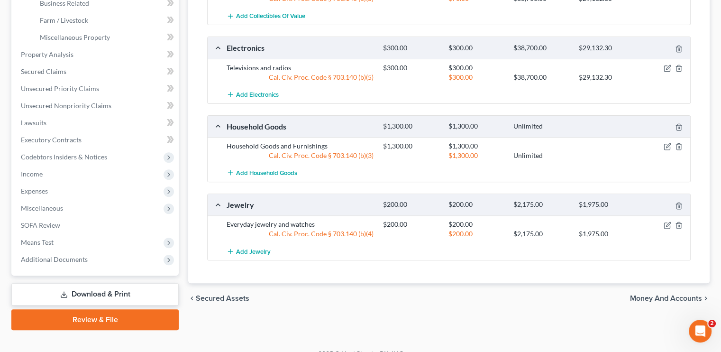
scroll to position [322, 0]
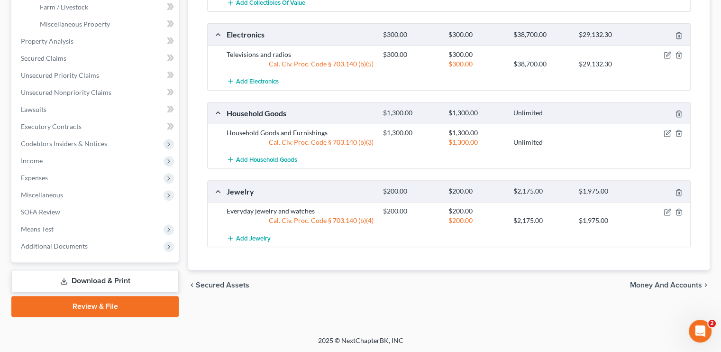
click at [117, 281] on link "Download & Print" at bounding box center [94, 281] width 167 height 22
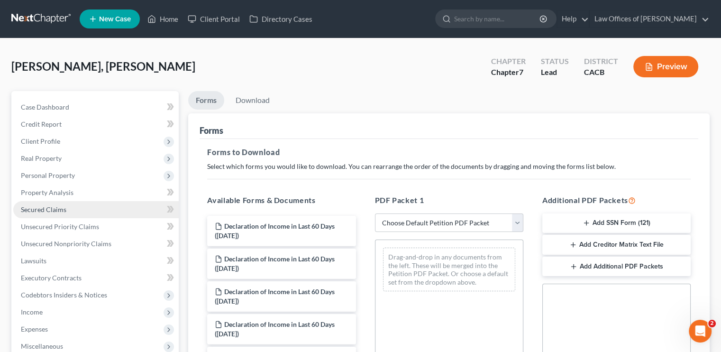
click at [80, 213] on link "Secured Claims" at bounding box center [95, 209] width 165 height 17
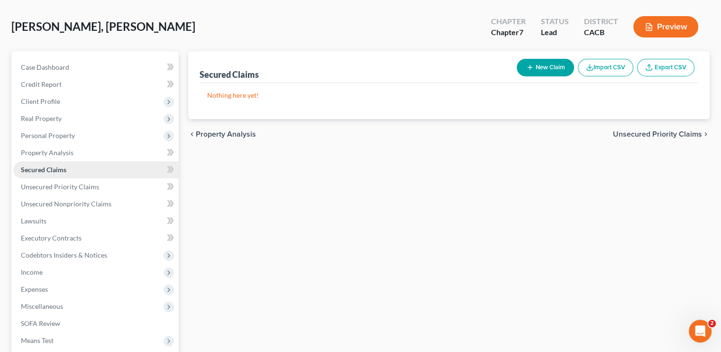
scroll to position [151, 0]
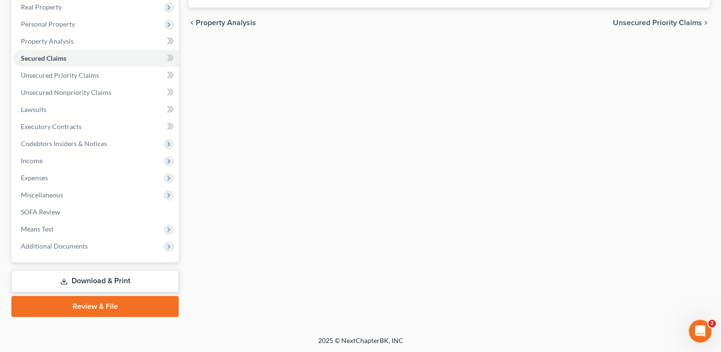
click at [106, 279] on link "Download & Print" at bounding box center [94, 281] width 167 height 22
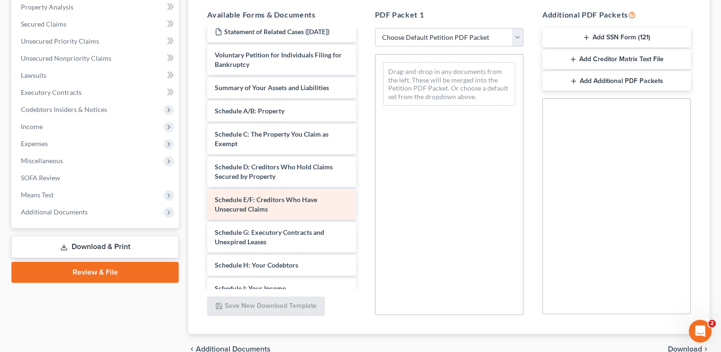
scroll to position [190, 0]
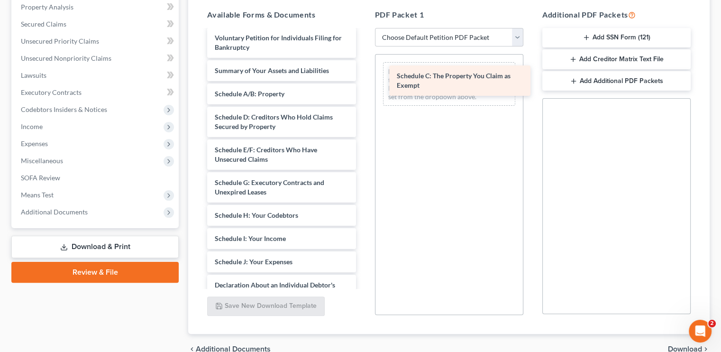
drag, startPoint x: 256, startPoint y: 131, endPoint x: 440, endPoint y: 77, distance: 191.0
click at [363, 77] on div "Schedule C: The Property You Claim as Exempt Declaration of Income in Last 60 D…" at bounding box center [280, 173] width 163 height 664
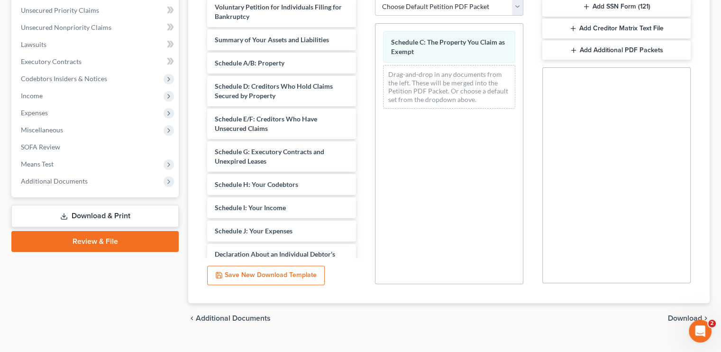
scroll to position [233, 0]
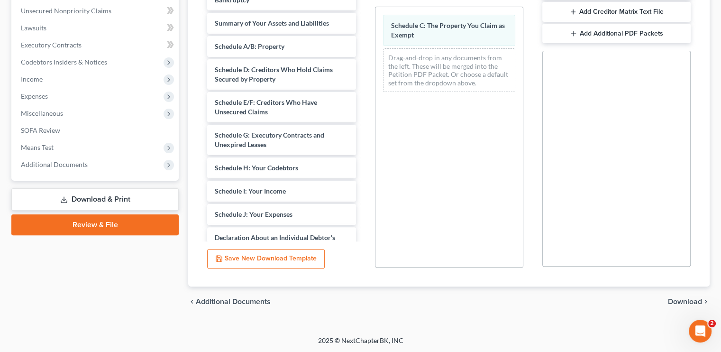
click at [678, 300] on span "Download" at bounding box center [685, 302] width 34 height 8
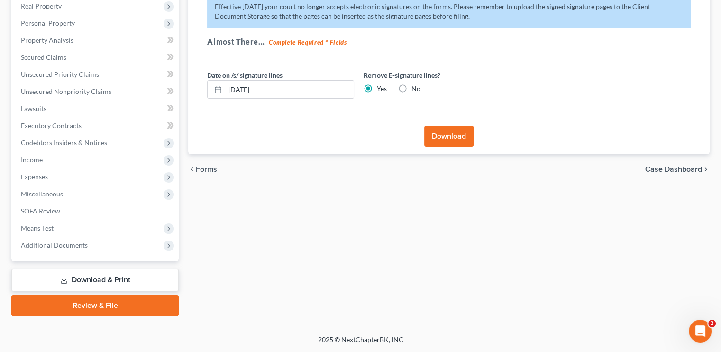
scroll to position [151, 0]
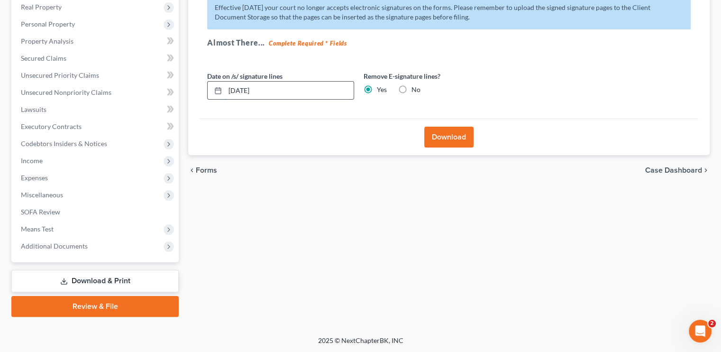
drag, startPoint x: 269, startPoint y: 91, endPoint x: 227, endPoint y: 92, distance: 41.7
click at [227, 92] on input "09/05/2025" at bounding box center [289, 90] width 128 height 18
click at [451, 143] on button "Download" at bounding box center [448, 136] width 49 height 21
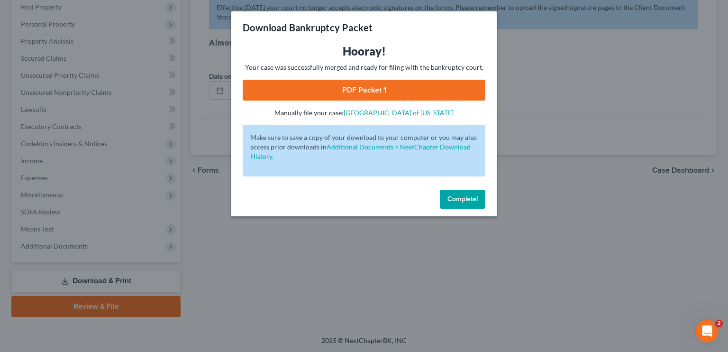
click at [363, 94] on link "PDF Packet 1" at bounding box center [364, 90] width 243 height 21
click at [464, 205] on button "Complete!" at bounding box center [462, 199] width 45 height 19
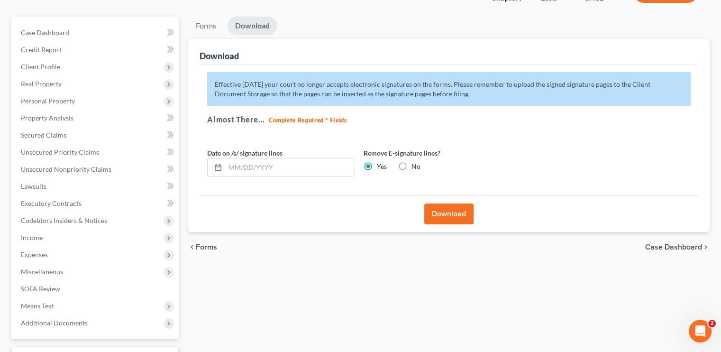
scroll to position [0, 0]
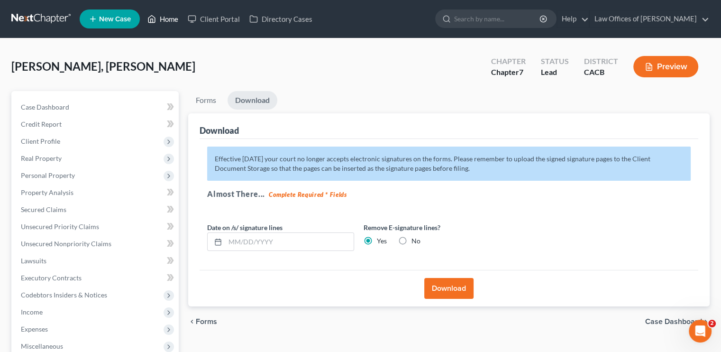
drag, startPoint x: 173, startPoint y: 19, endPoint x: 174, endPoint y: 28, distance: 9.0
click at [174, 19] on link "Home" at bounding box center [163, 18] width 40 height 17
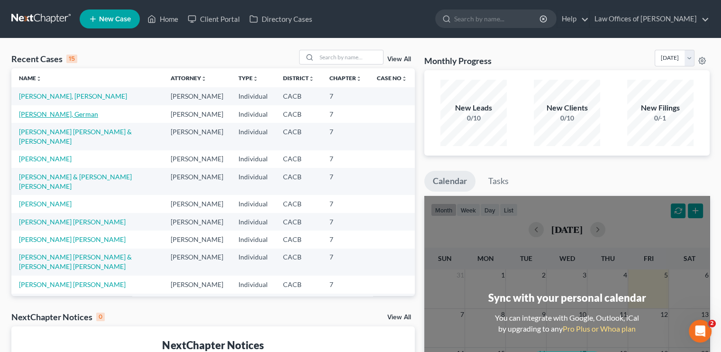
click at [65, 118] on link "[PERSON_NAME], German" at bounding box center [58, 114] width 79 height 8
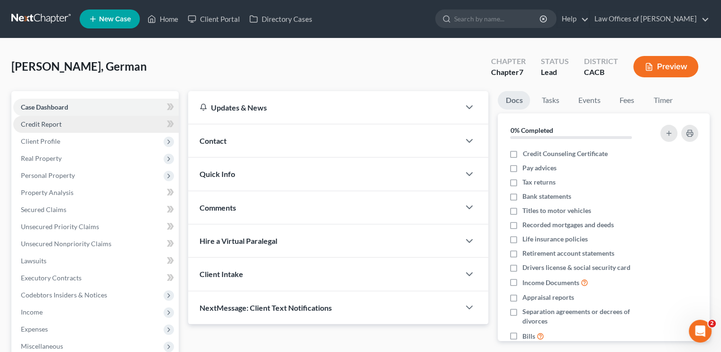
click at [54, 121] on span "Credit Report" at bounding box center [41, 124] width 41 height 8
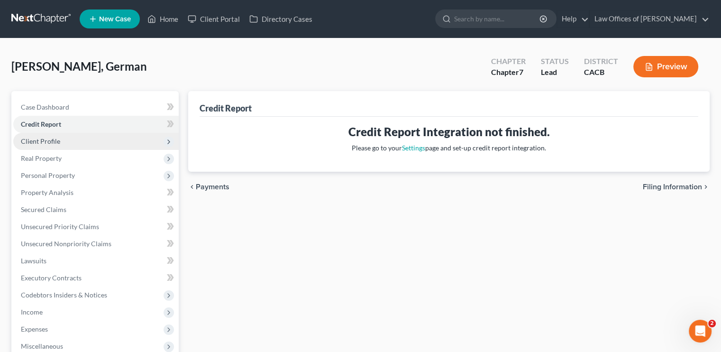
click at [34, 140] on span "Client Profile" at bounding box center [40, 141] width 39 height 8
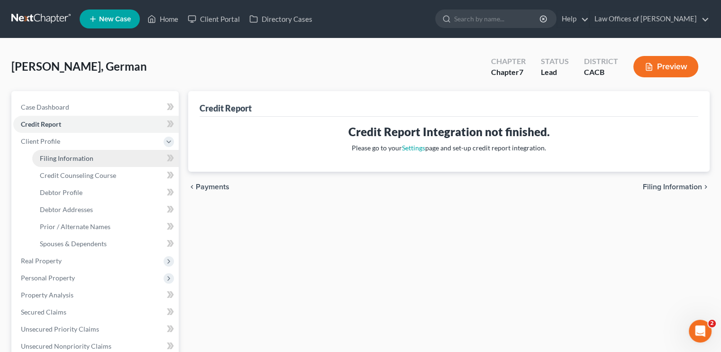
click at [49, 158] on span "Filing Information" at bounding box center [67, 158] width 54 height 8
select select "1"
select select "0"
select select "7"
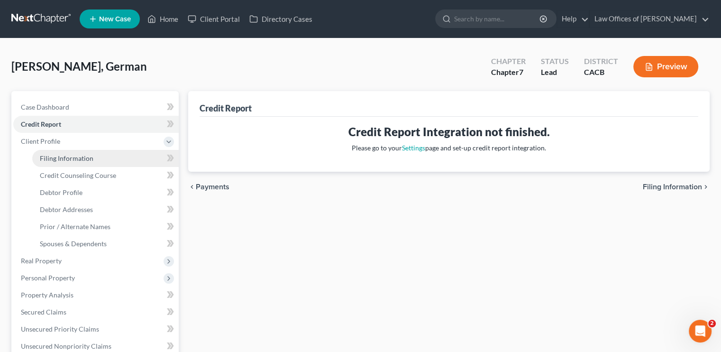
select select "0"
select select "4"
select select "0"
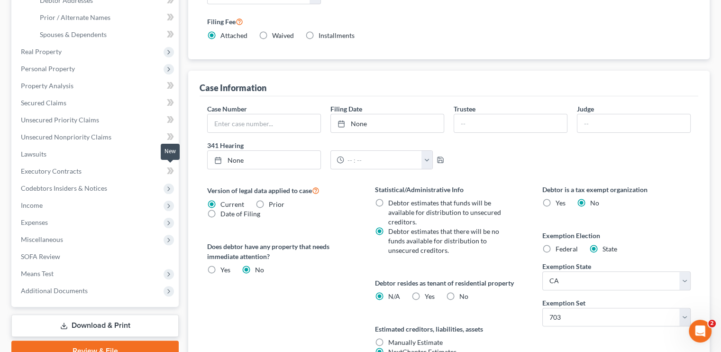
scroll to position [301, 0]
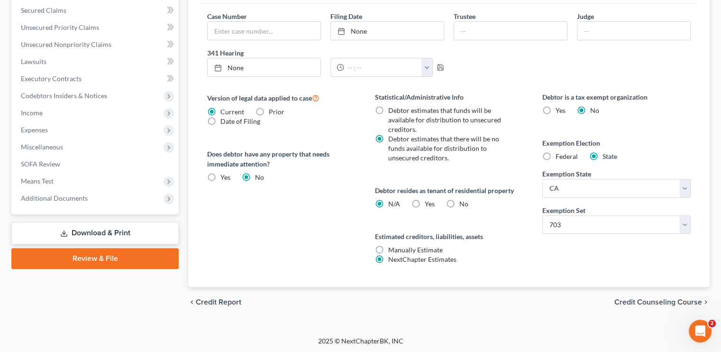
click at [146, 219] on div "Case Dashboard Payments Invoices Payments Payments Credit Report Client Profile" at bounding box center [95, 53] width 177 height 527
click at [148, 224] on link "Download & Print" at bounding box center [94, 233] width 167 height 22
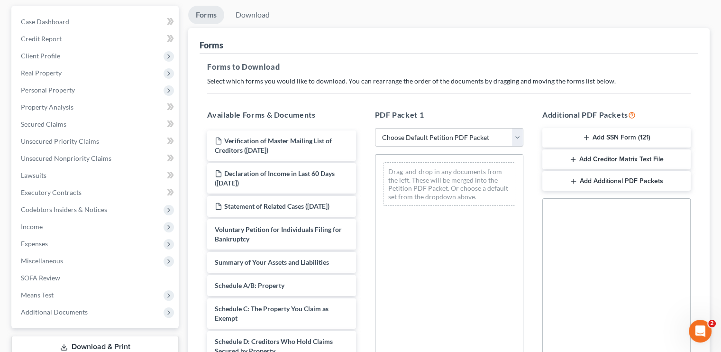
scroll to position [142, 0]
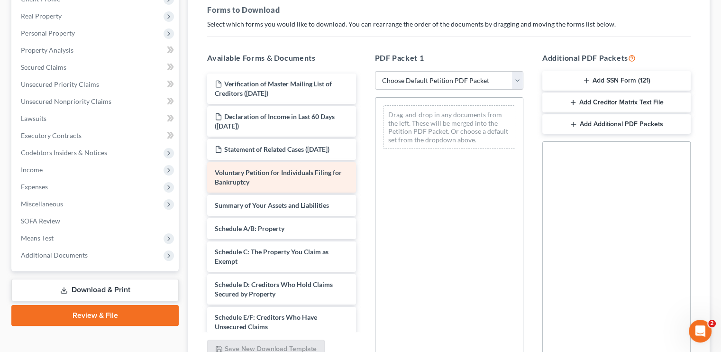
click at [290, 187] on div "Voluntary Petition for Individuals Filing for Bankruptcy" at bounding box center [281, 177] width 148 height 30
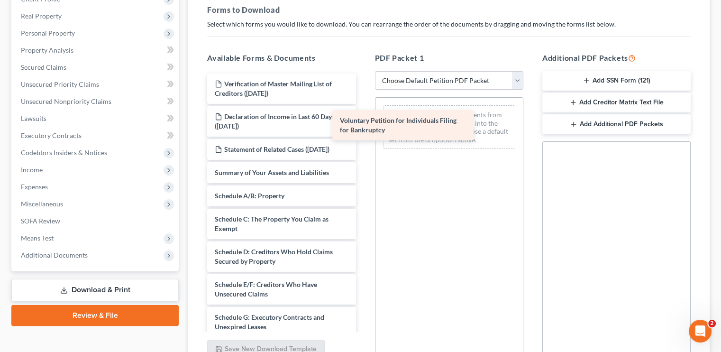
drag, startPoint x: 290, startPoint y: 187, endPoint x: 430, endPoint y: 125, distance: 153.5
click at [363, 125] on div "Voluntary Petition for Individuals Filing for Bankruptcy Verification of Master…" at bounding box center [280, 356] width 163 height 566
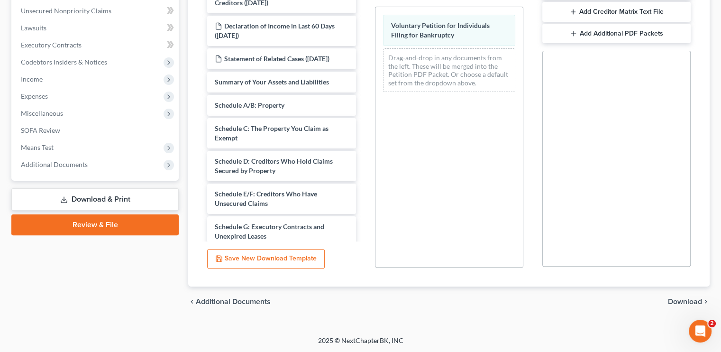
click at [688, 299] on span "Download" at bounding box center [685, 302] width 34 height 8
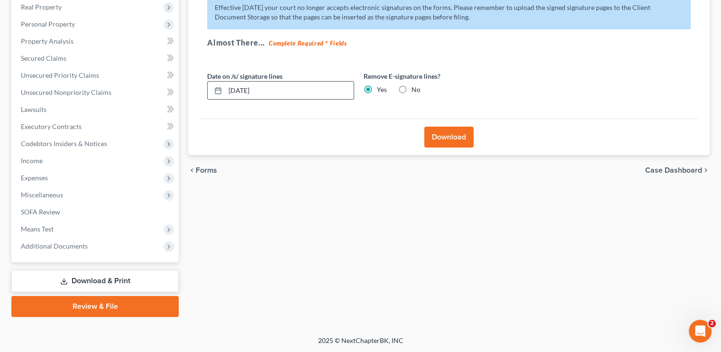
drag, startPoint x: 262, startPoint y: 92, endPoint x: 227, endPoint y: 90, distance: 34.6
click at [227, 90] on input "09/05/2025" at bounding box center [289, 90] width 128 height 18
type input "5"
click at [256, 87] on input "5" at bounding box center [289, 90] width 128 height 18
drag, startPoint x: 450, startPoint y: 146, endPoint x: 456, endPoint y: 142, distance: 7.1
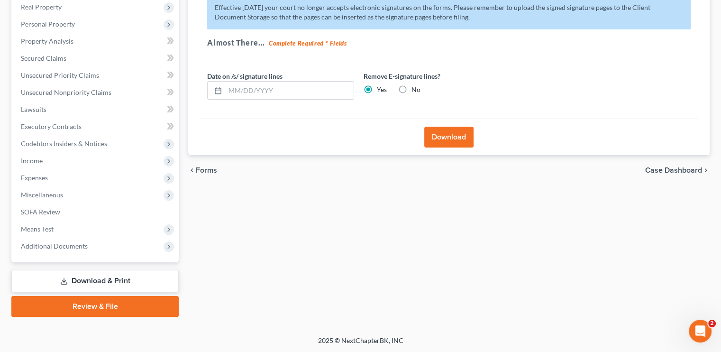
click at [451, 146] on button "Download" at bounding box center [448, 136] width 49 height 21
click at [457, 140] on button "Download" at bounding box center [448, 136] width 49 height 21
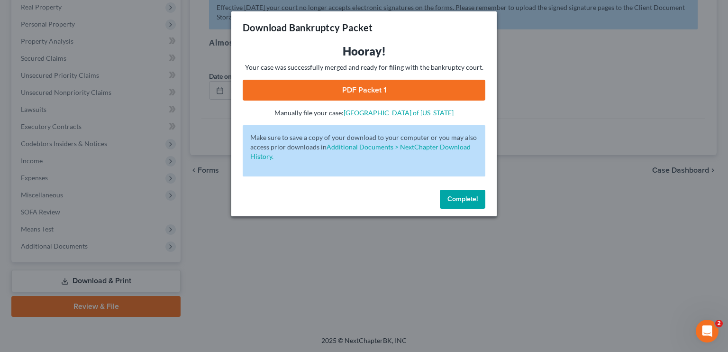
click at [328, 86] on link "PDF Packet 1" at bounding box center [364, 90] width 243 height 21
click at [451, 191] on button "Complete!" at bounding box center [462, 199] width 45 height 19
click at [462, 196] on span "Complete!" at bounding box center [462, 199] width 30 height 8
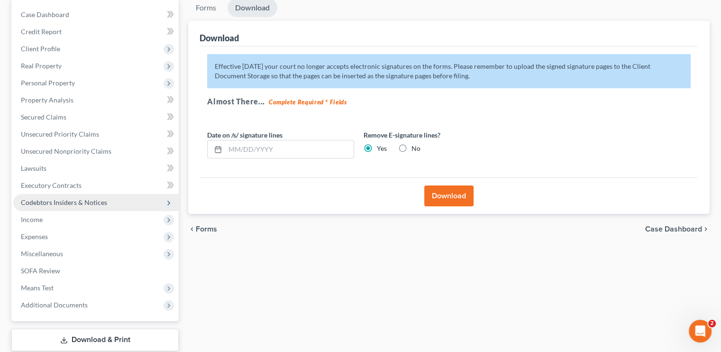
scroll to position [95, 0]
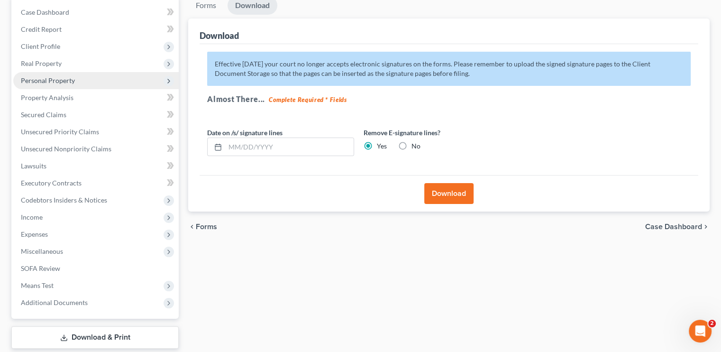
click at [34, 82] on span "Personal Property" at bounding box center [48, 80] width 54 height 8
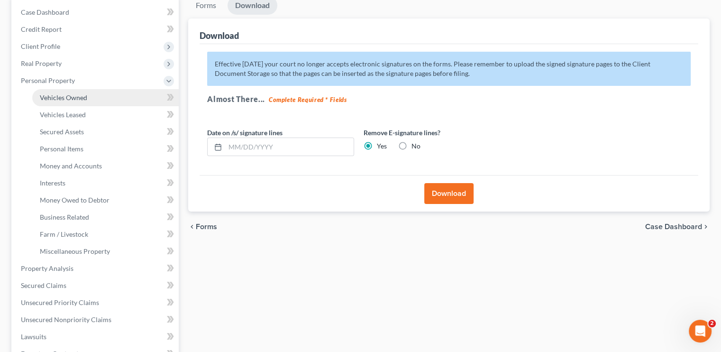
click at [79, 94] on span "Vehicles Owned" at bounding box center [63, 97] width 47 height 8
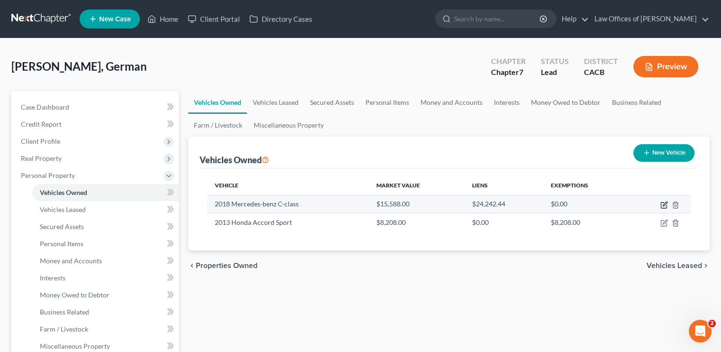
click at [661, 203] on icon "button" at bounding box center [664, 205] width 8 height 8
select select "0"
select select "8"
select select "3"
select select "0"
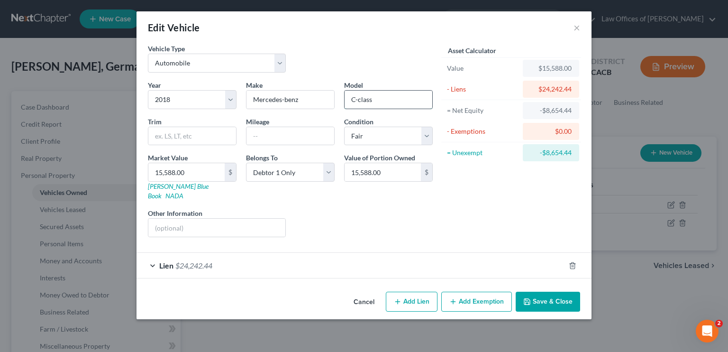
click at [360, 96] on input "C-class" at bounding box center [388, 99] width 88 height 18
type input "C-Class"
click at [191, 170] on input "15,588.00" at bounding box center [186, 172] width 76 height 18
type input "1"
type input "1.00"
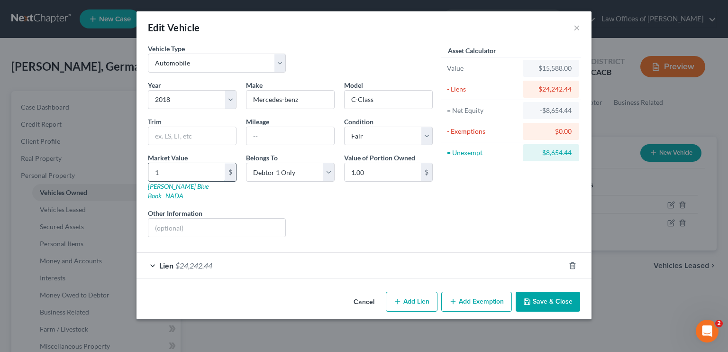
type input "14"
type input "14.00"
type input "143"
type input "143.00"
type input "1432"
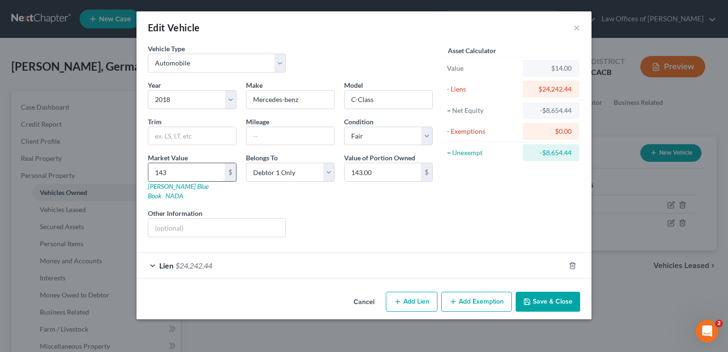
type input "1,432.00"
type input "1,4321"
type input "14,321.00"
click at [191, 261] on span "$24,242.44" at bounding box center [193, 265] width 37 height 9
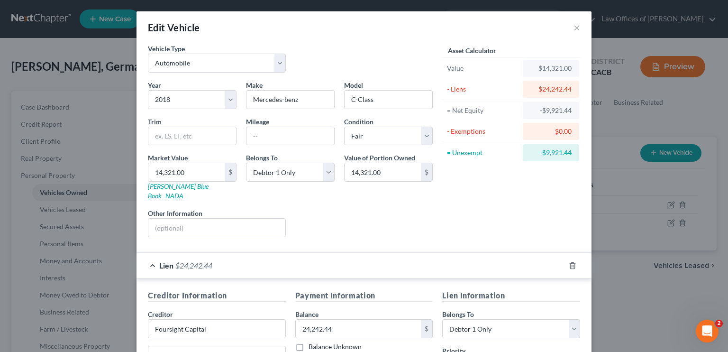
click at [315, 253] on div "Lien $24,242.44" at bounding box center [350, 265] width 428 height 25
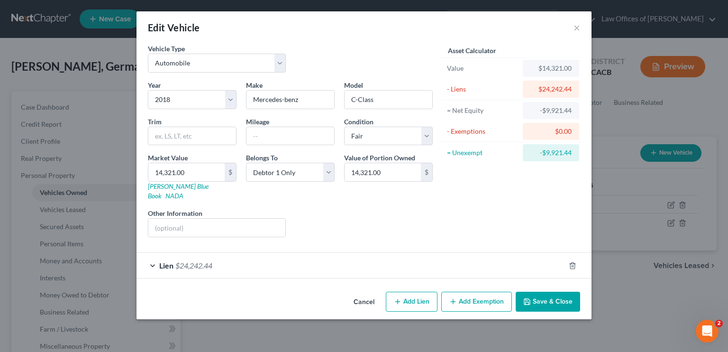
click at [543, 291] on button "Save & Close" at bounding box center [547, 301] width 64 height 20
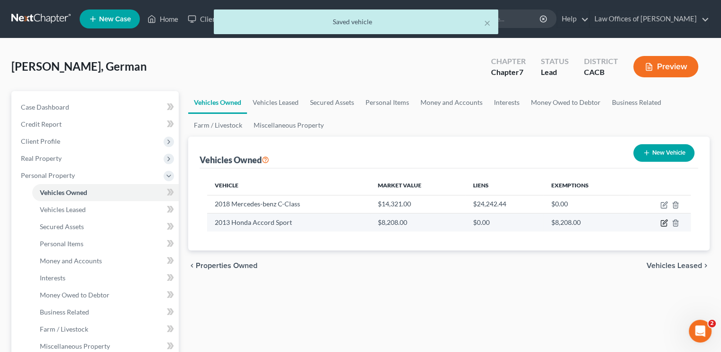
click at [661, 225] on icon "button" at bounding box center [664, 223] width 8 height 8
select select "0"
select select "13"
select select "3"
select select "0"
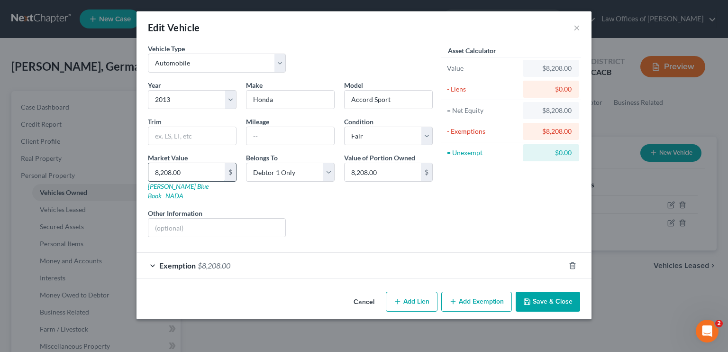
click at [182, 174] on input "8,208.00" at bounding box center [186, 172] width 76 height 18
type input "6"
type input "6.00"
type input "67"
type input "67.00"
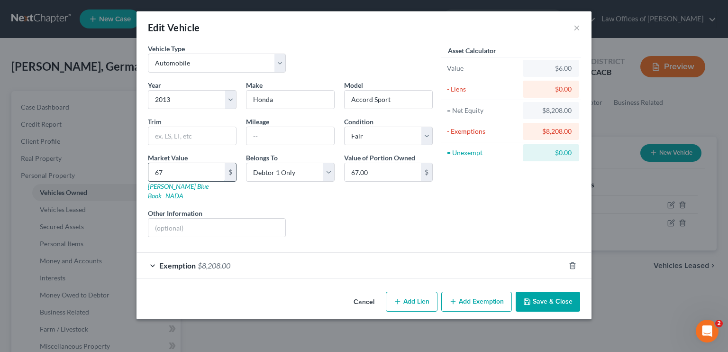
type input "675"
type input "675.00"
type input "6755"
type input "6,755.00"
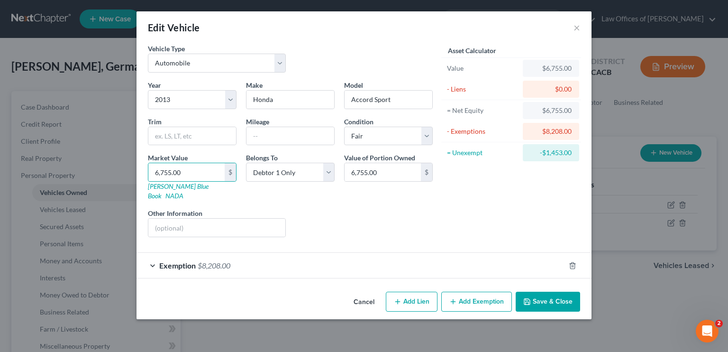
click at [217, 261] on span "$8,208.00" at bounding box center [214, 265] width 33 height 9
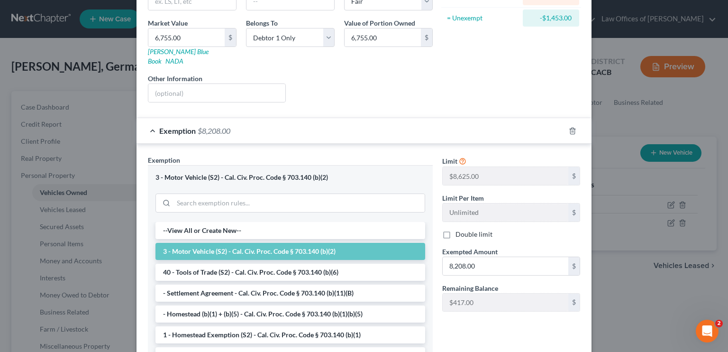
scroll to position [142, 0]
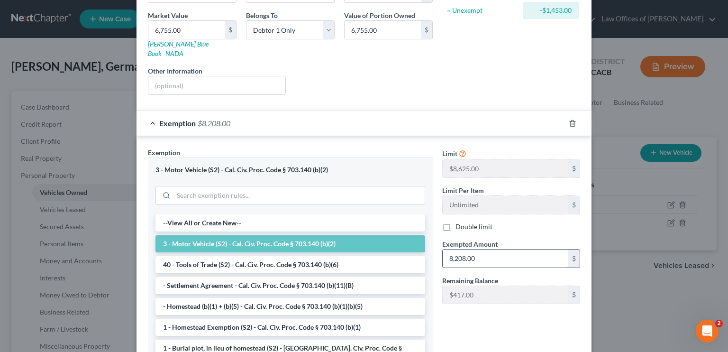
click at [474, 249] on input "8,208.00" at bounding box center [505, 258] width 126 height 18
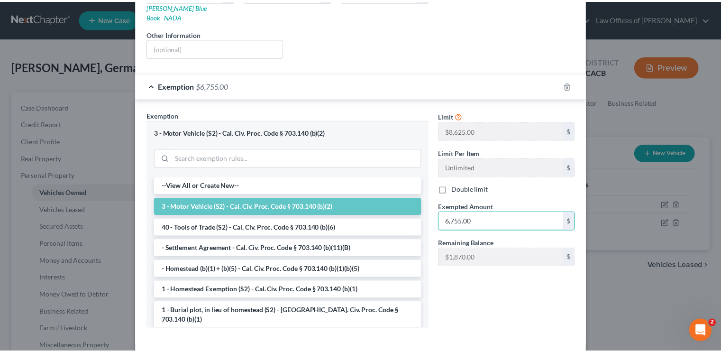
scroll to position [212, 0]
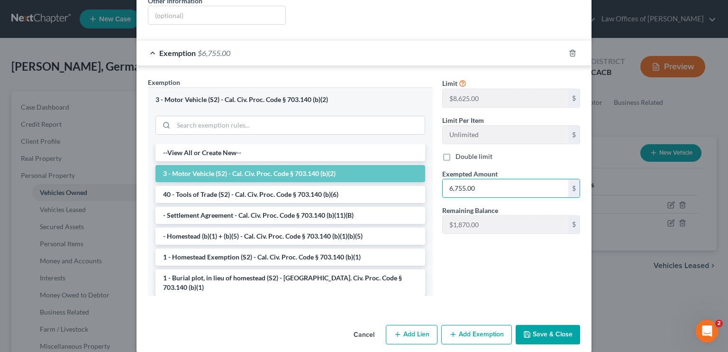
type input "6,755.00"
click at [544, 325] on button "Save & Close" at bounding box center [547, 335] width 64 height 20
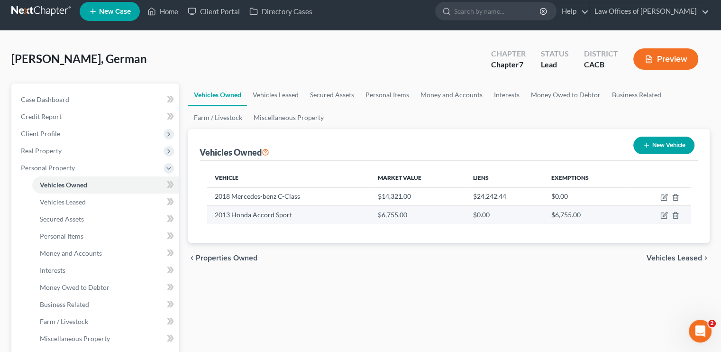
scroll to position [0, 0]
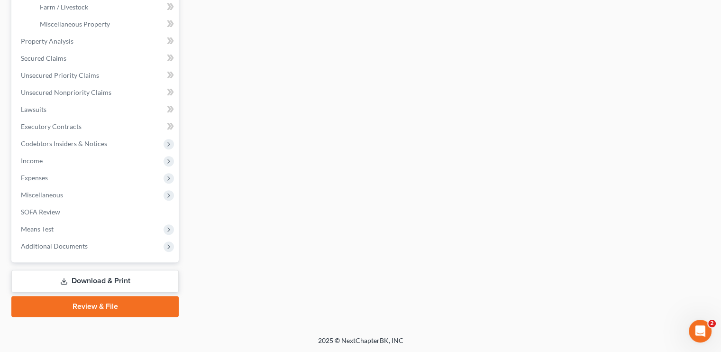
click at [119, 274] on link "Download & Print" at bounding box center [94, 281] width 167 height 22
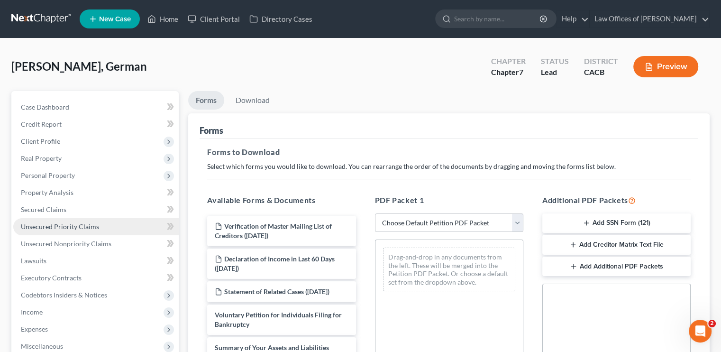
click at [72, 223] on span "Unsecured Priority Claims" at bounding box center [60, 226] width 78 height 8
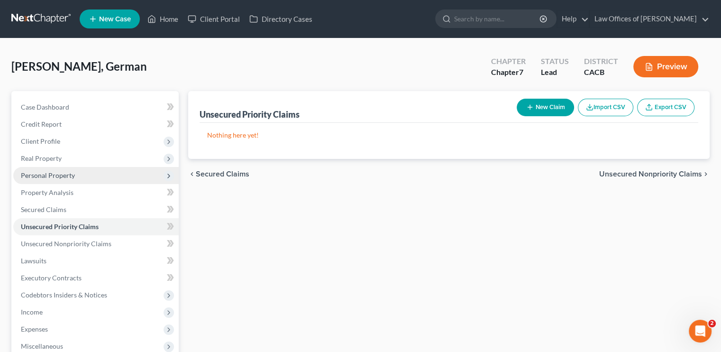
click at [49, 174] on span "Personal Property" at bounding box center [48, 175] width 54 height 8
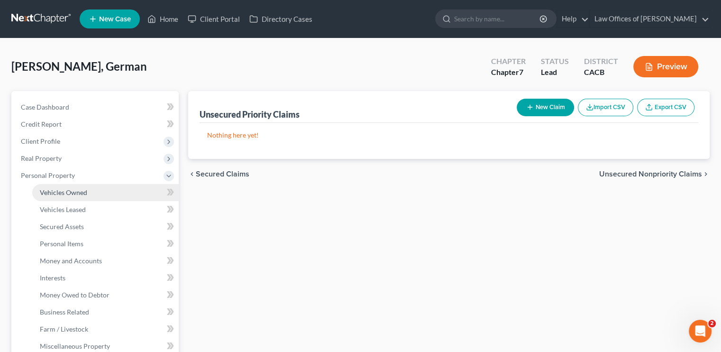
click at [69, 193] on span "Vehicles Owned" at bounding box center [63, 192] width 47 height 8
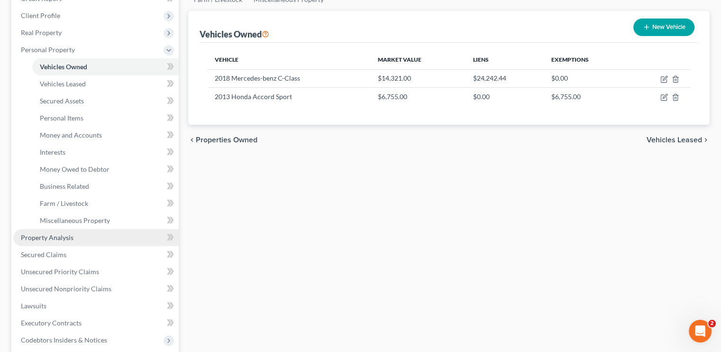
scroll to position [142, 0]
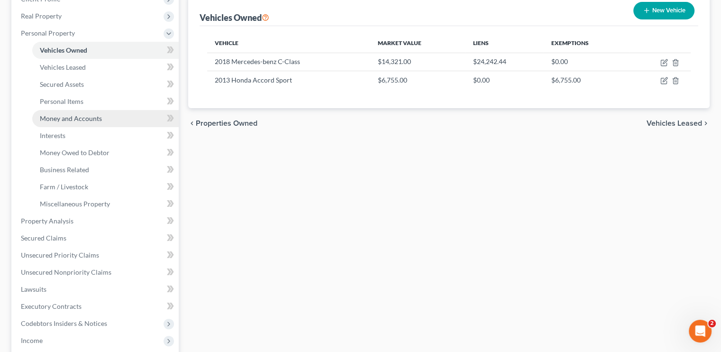
click at [69, 115] on span "Money and Accounts" at bounding box center [71, 118] width 62 height 8
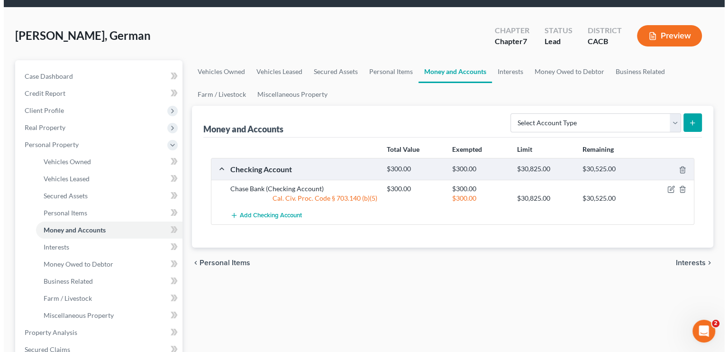
scroll to position [47, 0]
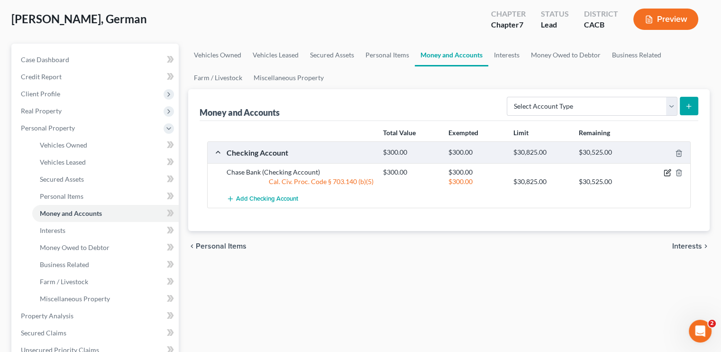
click at [665, 173] on icon "button" at bounding box center [667, 173] width 8 height 8
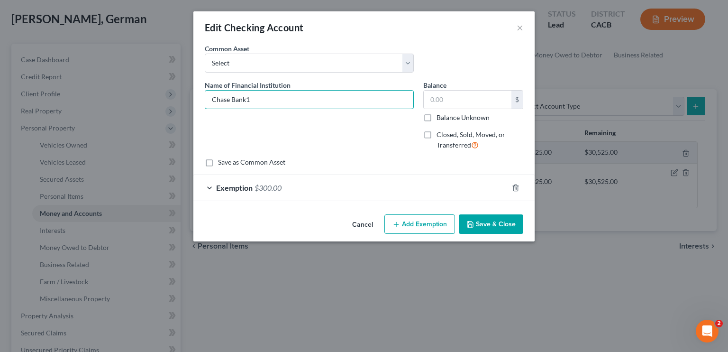
type input "Chase Bank"
click at [440, 95] on input "text" at bounding box center [468, 99] width 88 height 18
type input "17.48"
click at [301, 175] on div "Exemption $300.00" at bounding box center [350, 187] width 315 height 25
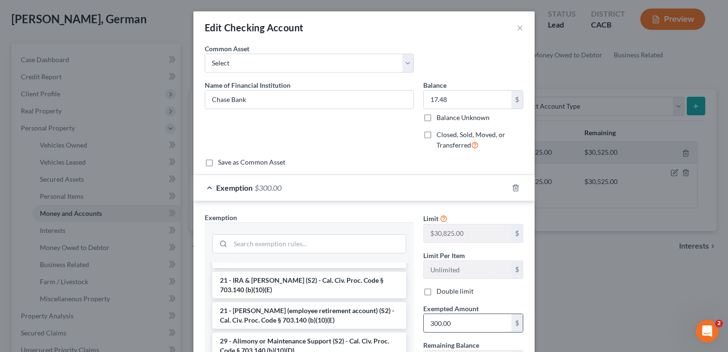
scroll to position [284, 0]
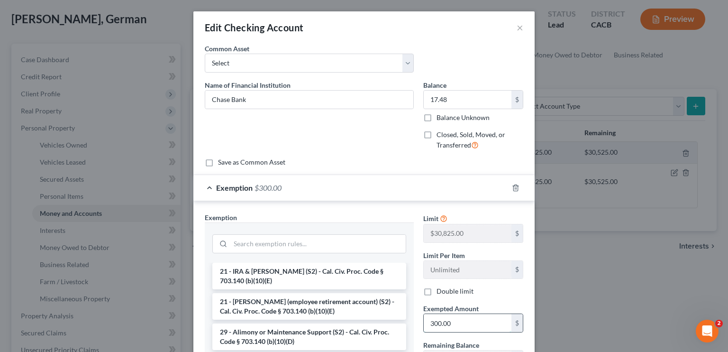
click at [460, 323] on input "300.00" at bounding box center [468, 323] width 88 height 18
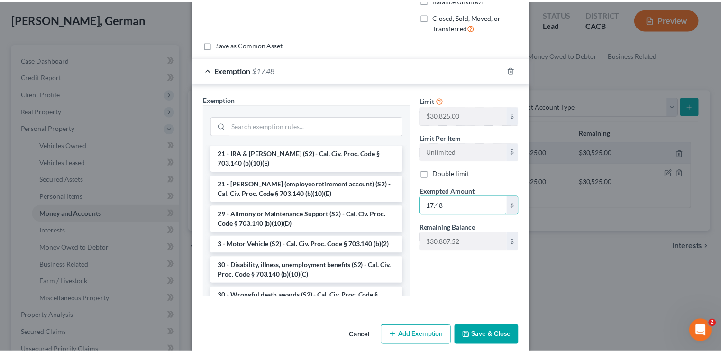
scroll to position [129, 0]
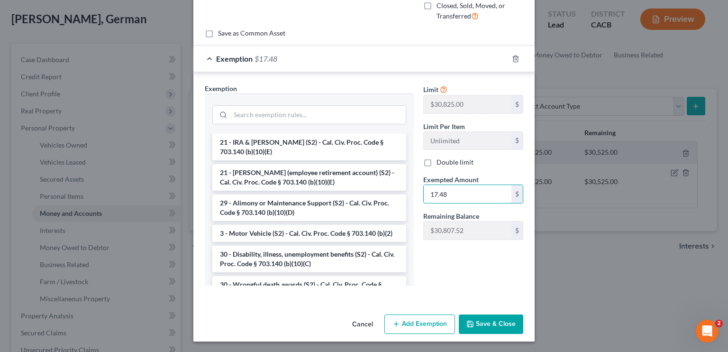
type input "17.48"
drag, startPoint x: 470, startPoint y: 323, endPoint x: 476, endPoint y: 321, distance: 6.4
click at [472, 322] on button "Save & Close" at bounding box center [491, 324] width 64 height 20
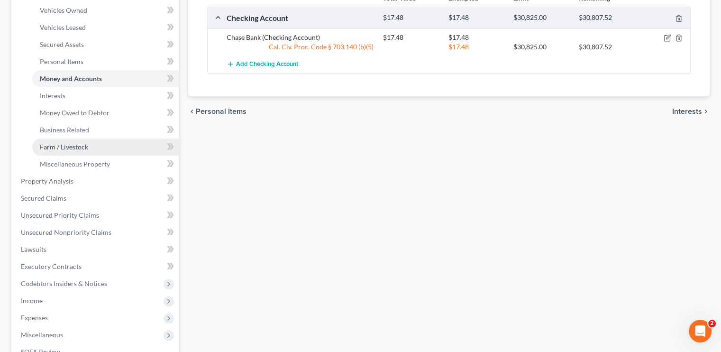
scroll to position [190, 0]
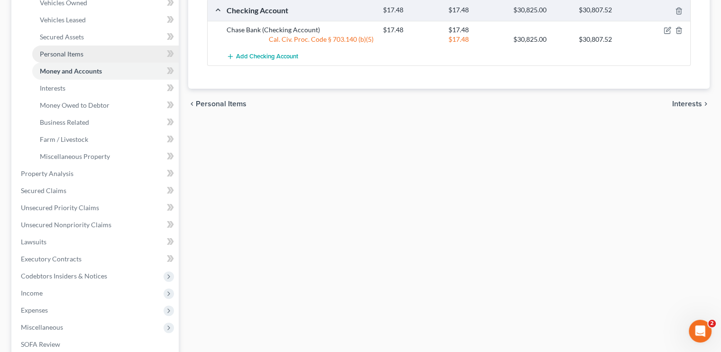
click at [72, 54] on span "Personal Items" at bounding box center [62, 54] width 44 height 8
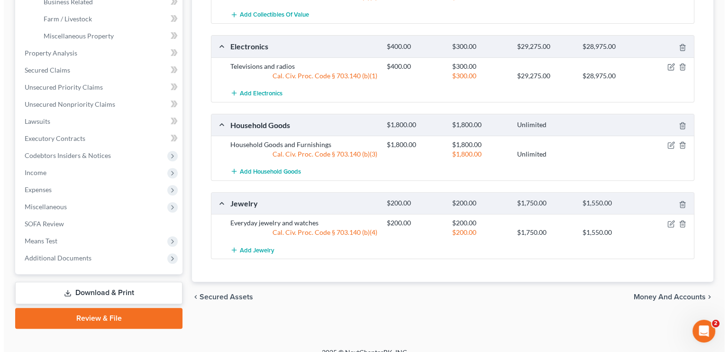
scroll to position [322, 0]
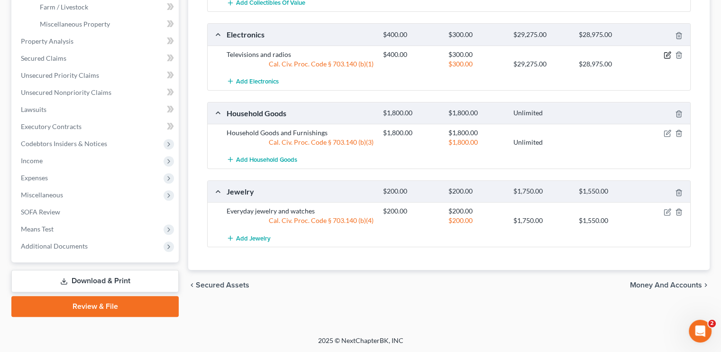
click at [667, 54] on icon "button" at bounding box center [668, 54] width 4 height 4
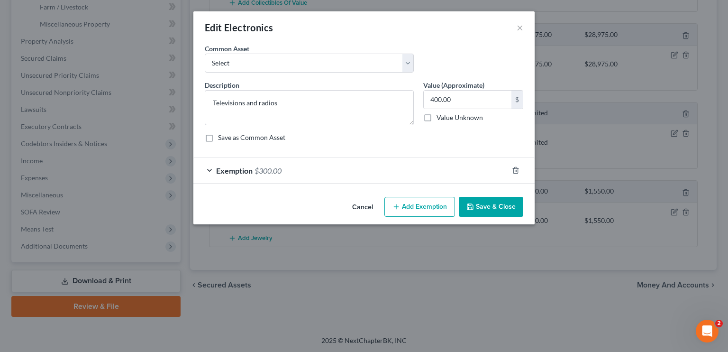
click at [273, 172] on span "$300.00" at bounding box center [267, 170] width 27 height 9
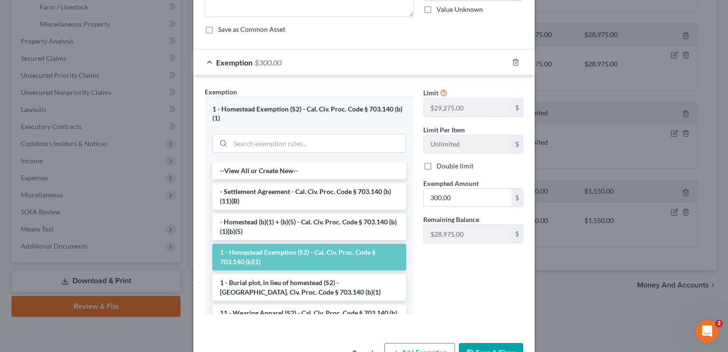
scroll to position [136, 0]
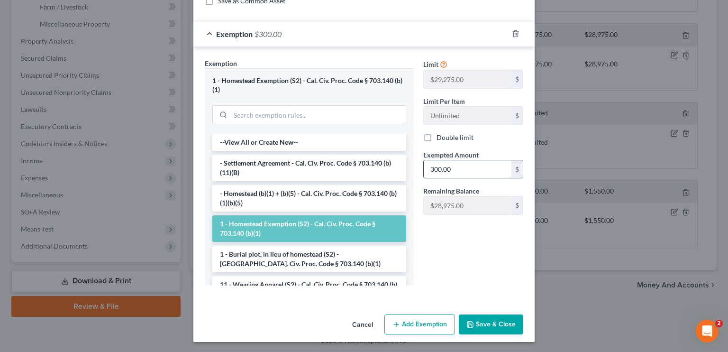
click at [449, 168] on input "300.00" at bounding box center [468, 169] width 88 height 18
type input "400.00"
click at [124, 78] on div "Edit Electronics × An exemption set must first be selected from the Filing Info…" at bounding box center [364, 176] width 728 height 352
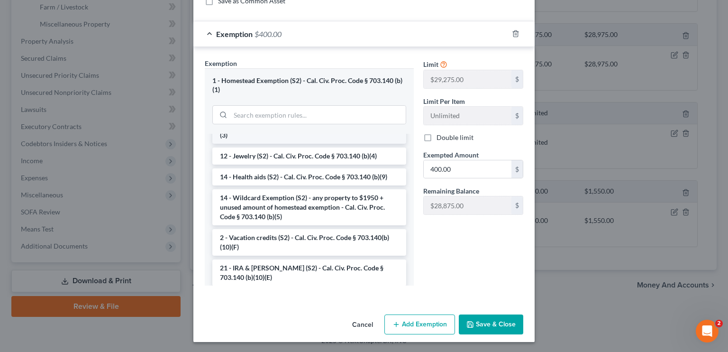
scroll to position [190, 0]
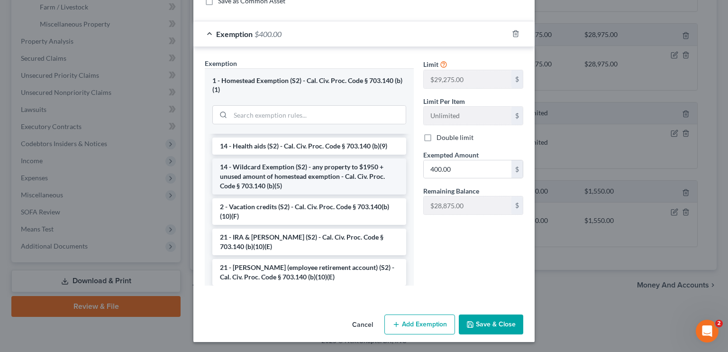
click at [290, 174] on li "14 - Wildcard Exemption (S2) - any property to $1950 + unused amount of homeste…" at bounding box center [309, 176] width 194 height 36
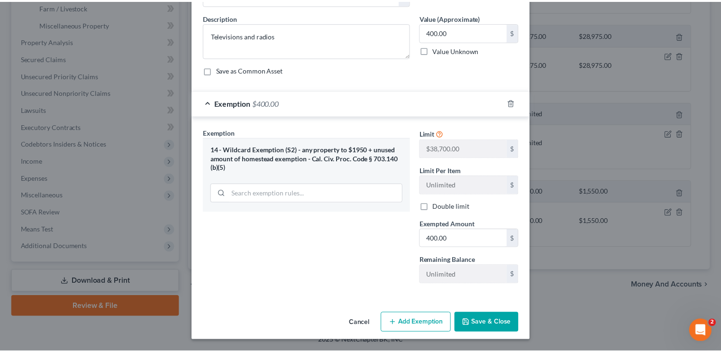
scroll to position [66, 0]
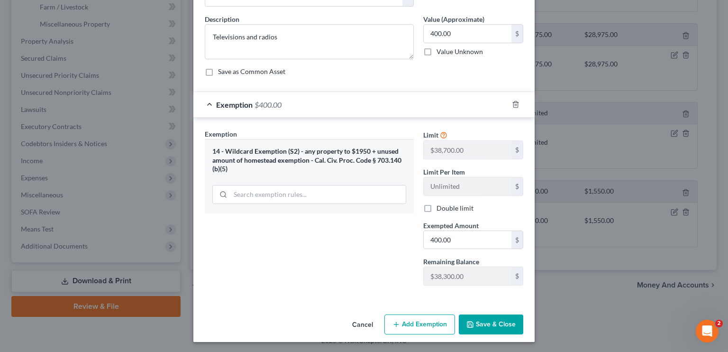
click at [486, 320] on button "Save & Close" at bounding box center [491, 324] width 64 height 20
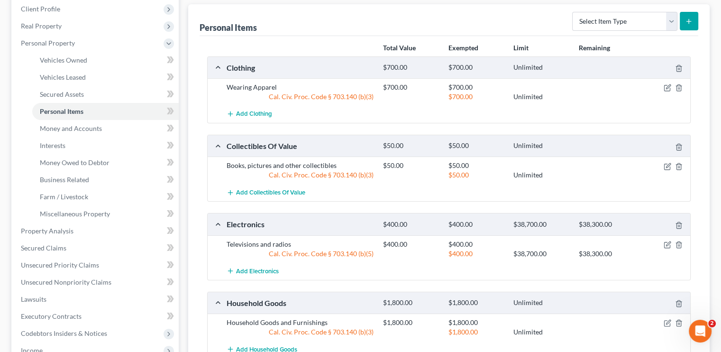
scroll to position [322, 0]
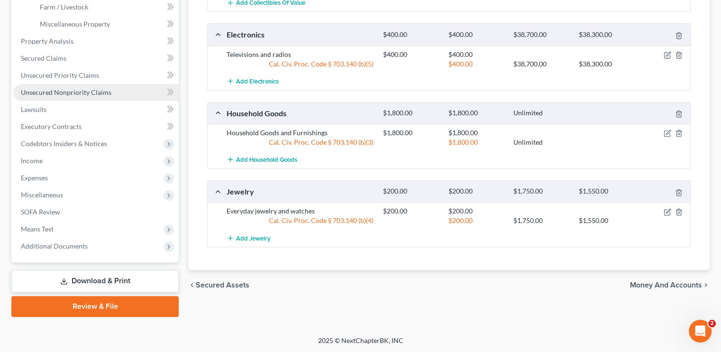
click at [60, 90] on span "Unsecured Nonpriority Claims" at bounding box center [66, 92] width 90 height 8
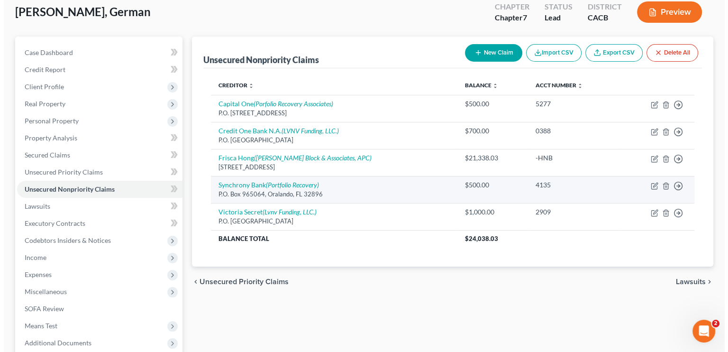
scroll to position [95, 0]
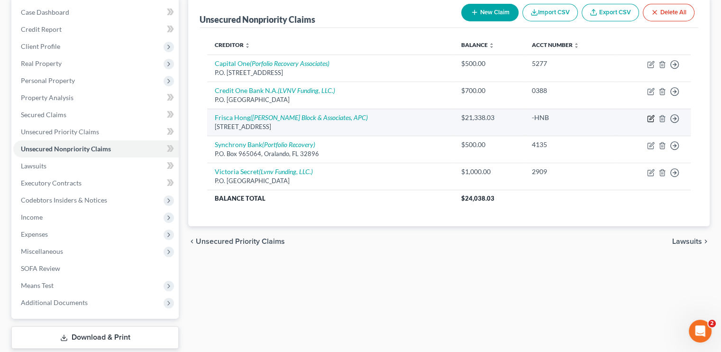
click at [650, 118] on icon "button" at bounding box center [651, 119] width 8 height 8
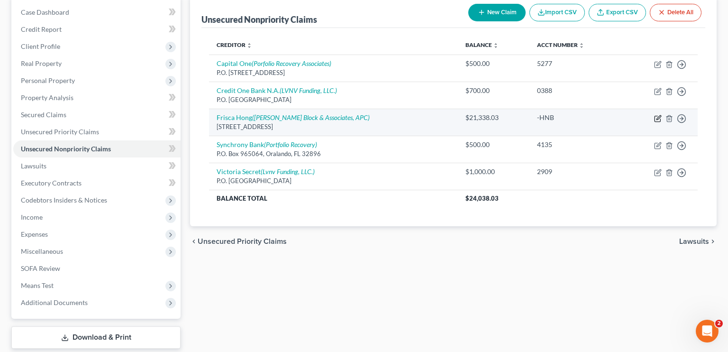
select select "4"
select select "14"
select select "0"
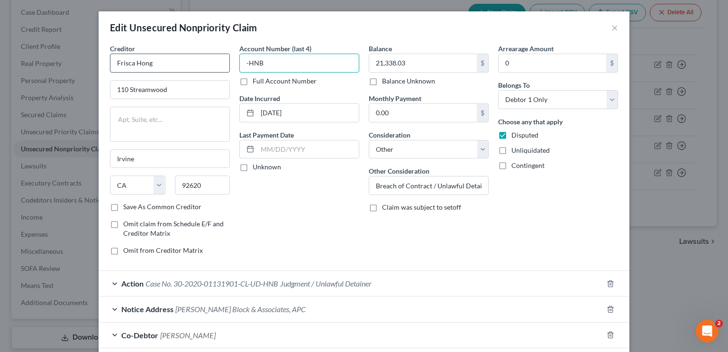
drag, startPoint x: 270, startPoint y: 60, endPoint x: 222, endPoint y: 67, distance: 48.4
click at [225, 63] on div "Creditor * Frisca Hong 110 Streamwood Irvine State AL AK AR AZ CA CO CT DE DC F…" at bounding box center [363, 153] width 517 height 219
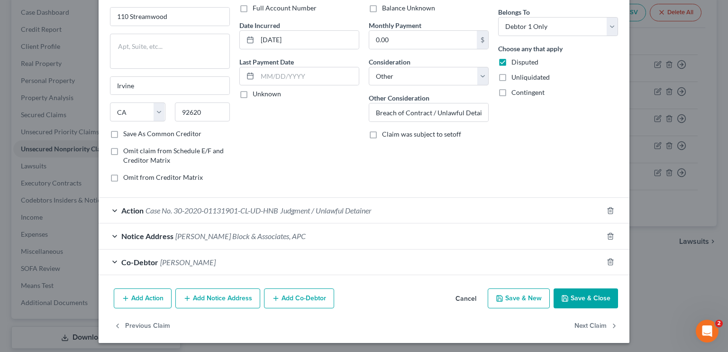
scroll to position [74, 0]
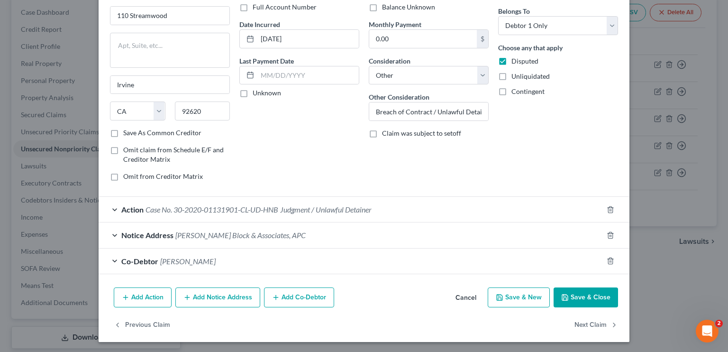
type input "1901"
click at [262, 207] on span "Case No. 30-2020-01131901-CL-UD-HNB" at bounding box center [211, 209] width 133 height 9
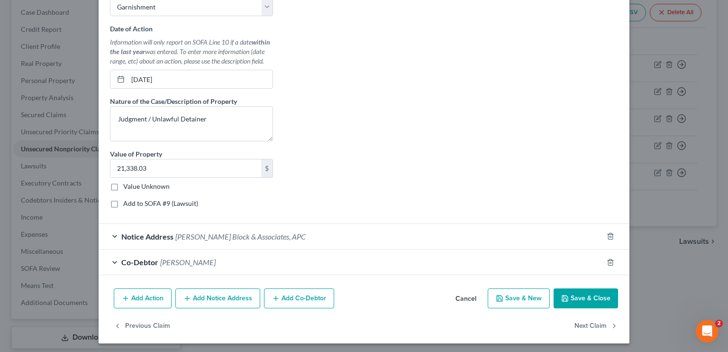
scroll to position [330, 0]
click at [206, 238] on span "Dennis P Block & Associates, APC" at bounding box center [240, 236] width 130 height 9
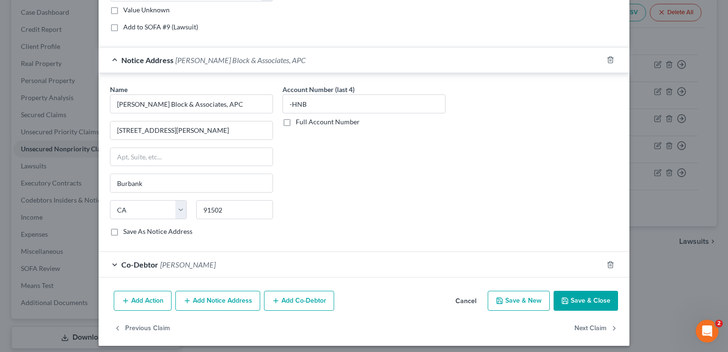
scroll to position [507, 0]
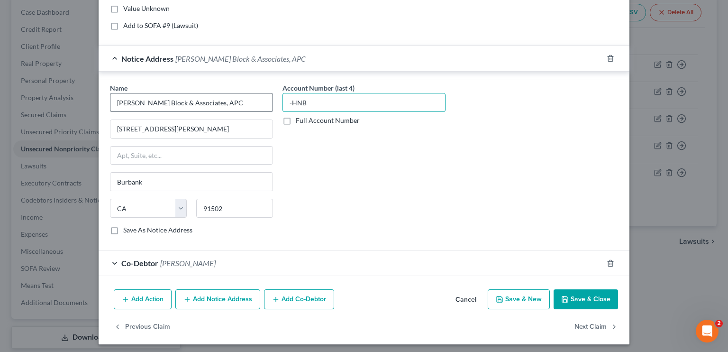
drag, startPoint x: 310, startPoint y: 97, endPoint x: 256, endPoint y: 100, distance: 54.1
click at [256, 100] on div "Name * Dennis P Block & Associates, APC 455 North Moss Street Burbank State AL …" at bounding box center [363, 162] width 517 height 159
type input "1901"
click at [179, 250] on div "Co-Debtor Maribel Parra" at bounding box center [351, 262] width 504 height 25
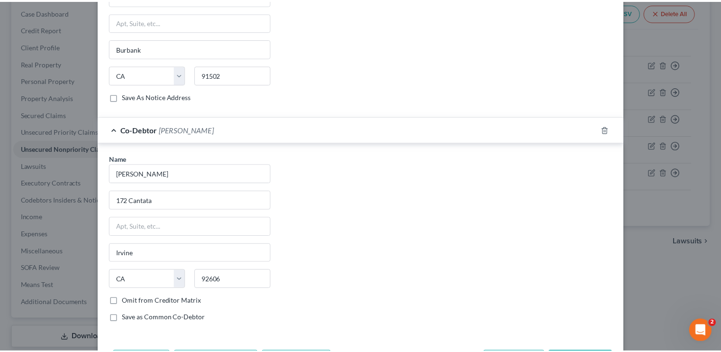
scroll to position [702, 0]
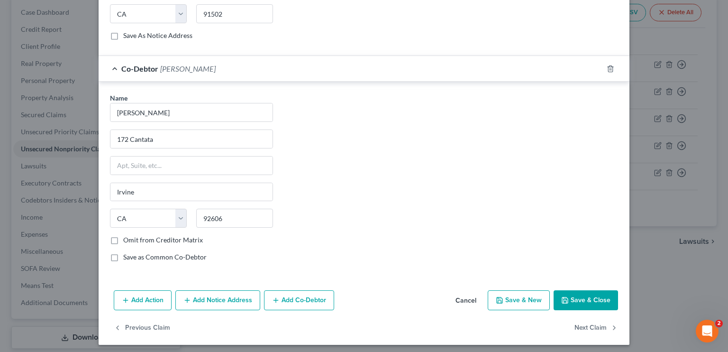
click at [604, 298] on button "Save & Close" at bounding box center [585, 300] width 64 height 20
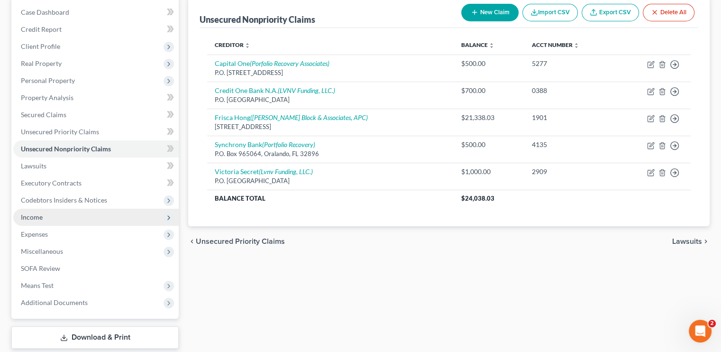
click at [25, 215] on span "Income" at bounding box center [32, 217] width 22 height 8
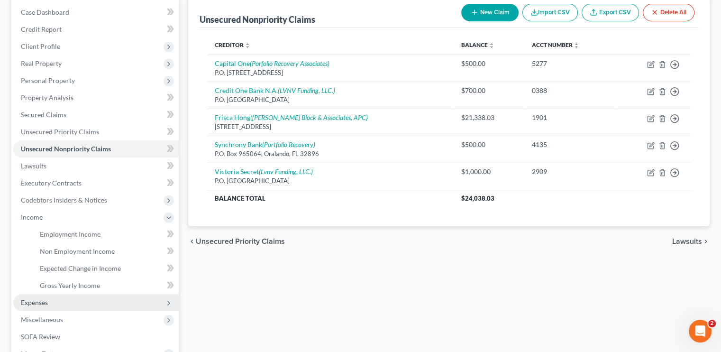
click at [51, 297] on span "Expenses" at bounding box center [95, 302] width 165 height 17
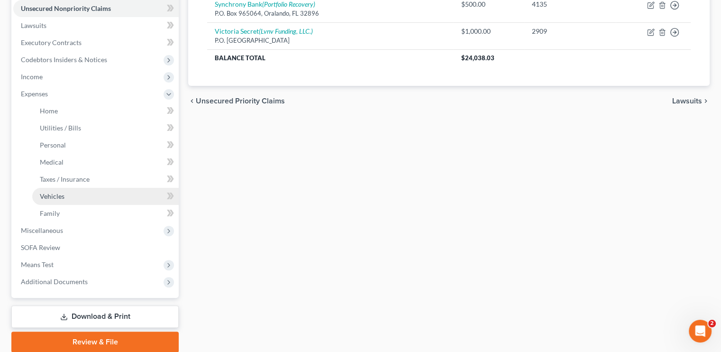
scroll to position [237, 0]
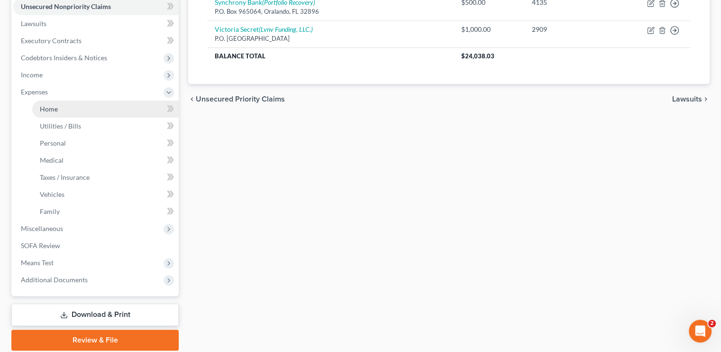
click at [56, 109] on span "Home" at bounding box center [49, 109] width 18 height 8
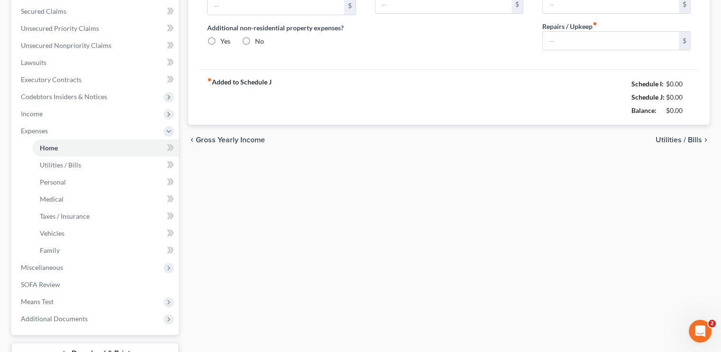
type input "2,200.00"
type input "0.00"
radio input "true"
type input "0.00"
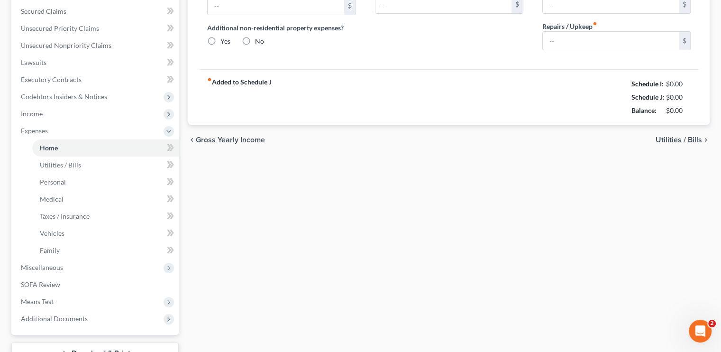
type input "0.00"
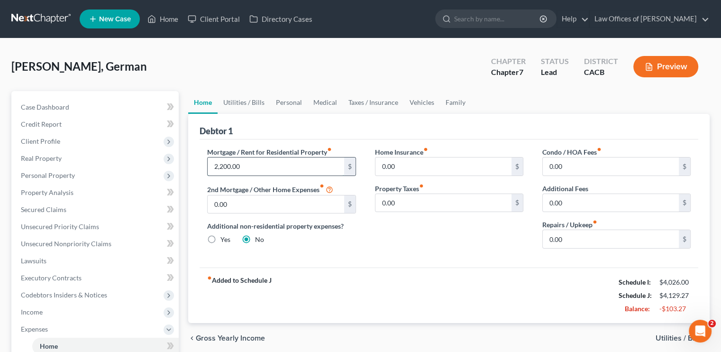
click at [249, 160] on input "2,200.00" at bounding box center [276, 166] width 136 height 18
type input "2,865.00"
click at [247, 102] on link "Utilities / Bills" at bounding box center [243, 102] width 53 height 23
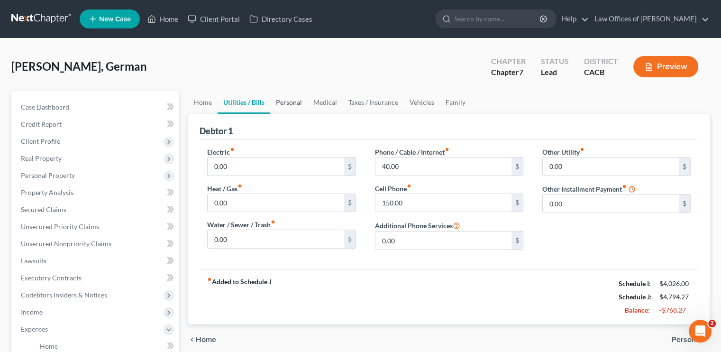
click at [284, 101] on link "Personal" at bounding box center [288, 102] width 37 height 23
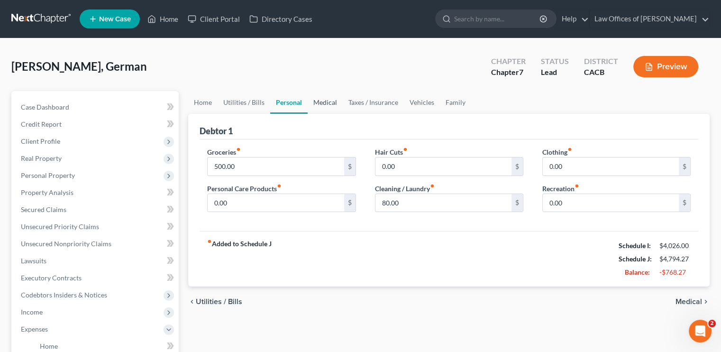
click at [322, 104] on link "Medical" at bounding box center [324, 102] width 35 height 23
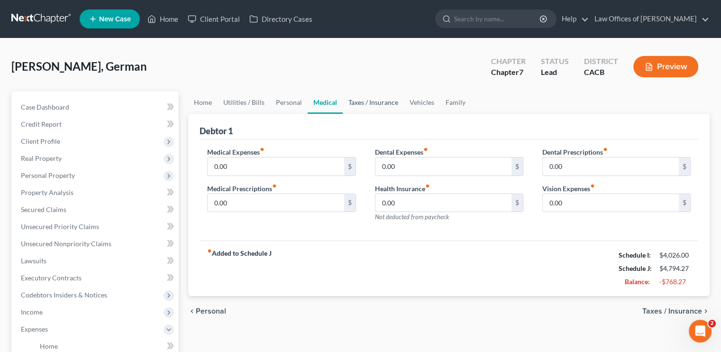
click at [366, 99] on link "Taxes / Insurance" at bounding box center [373, 102] width 61 height 23
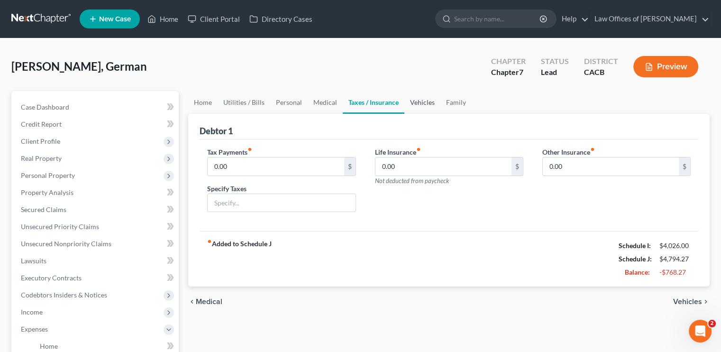
click at [418, 100] on link "Vehicles" at bounding box center [422, 102] width 36 height 23
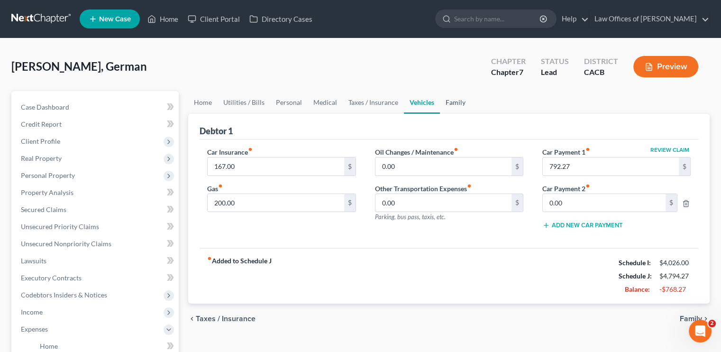
click at [446, 100] on link "Family" at bounding box center [455, 102] width 31 height 23
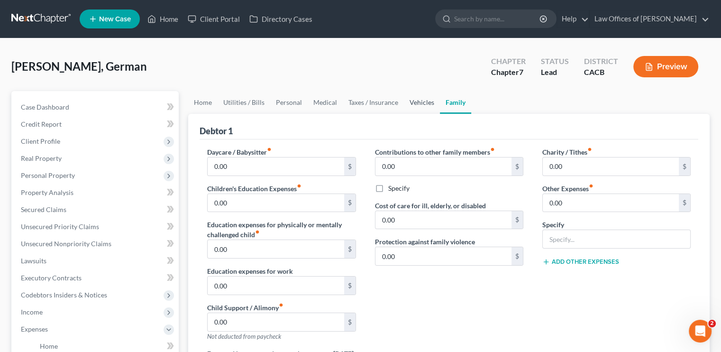
click at [417, 104] on link "Vehicles" at bounding box center [422, 102] width 36 height 23
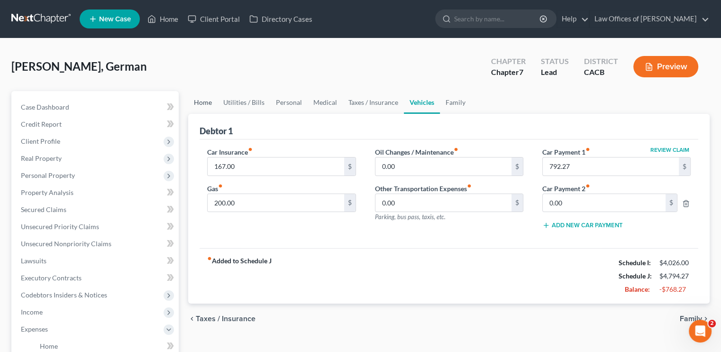
click at [205, 105] on link "Home" at bounding box center [202, 102] width 29 height 23
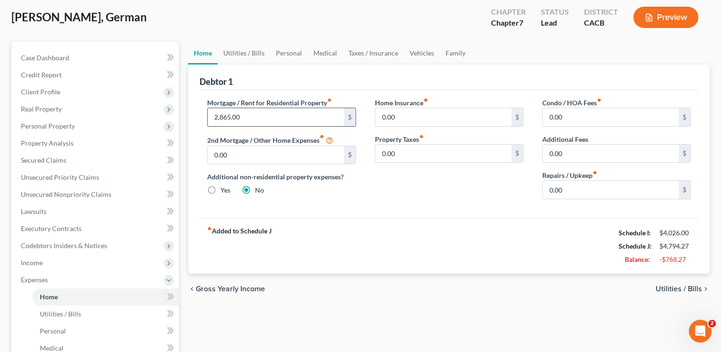
scroll to position [47, 0]
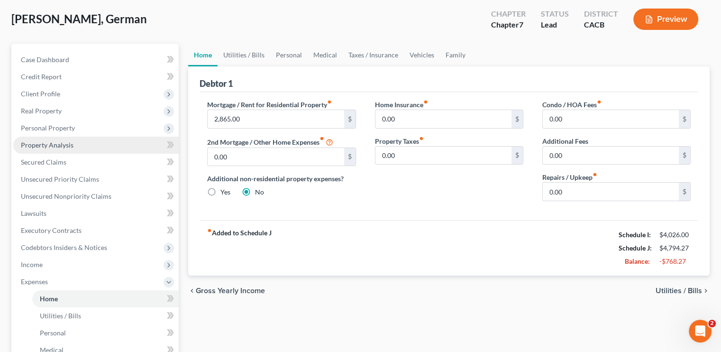
click at [61, 151] on link "Property Analysis" at bounding box center [95, 144] width 165 height 17
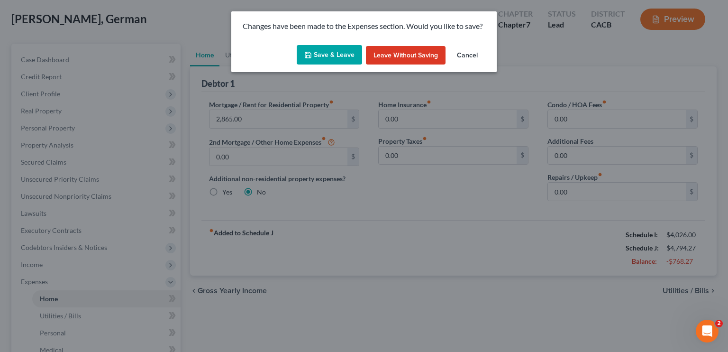
click at [411, 54] on button "Leave without Saving" at bounding box center [406, 55] width 80 height 19
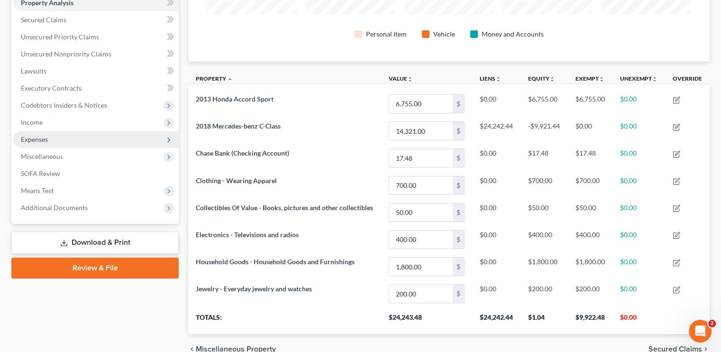
click at [48, 141] on span "Expenses" at bounding box center [95, 139] width 165 height 17
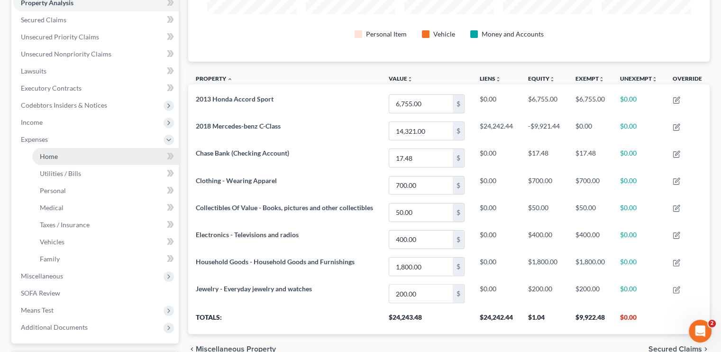
click at [61, 158] on link "Home" at bounding box center [105, 156] width 146 height 17
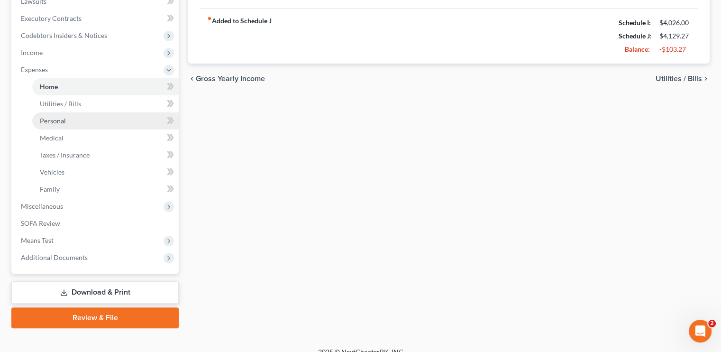
scroll to position [271, 0]
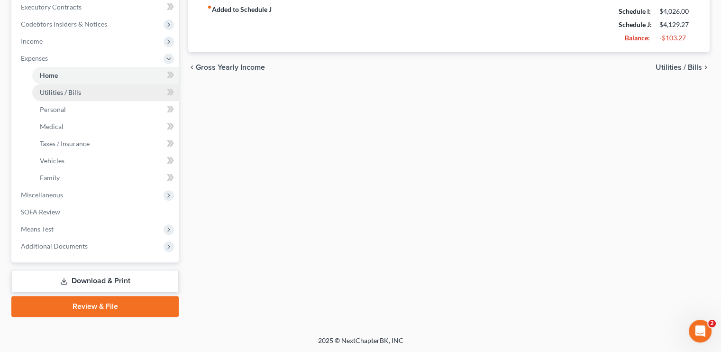
click at [46, 94] on span "Utilities / Bills" at bounding box center [60, 92] width 41 height 8
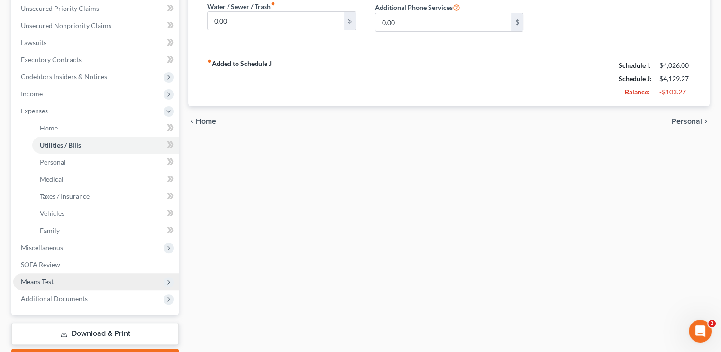
scroll to position [237, 0]
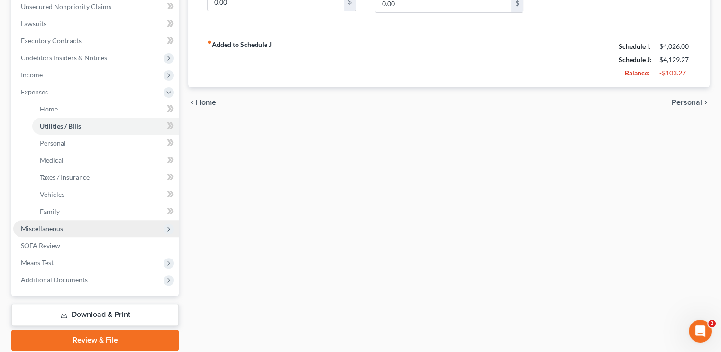
click at [38, 226] on span "Miscellaneous" at bounding box center [42, 228] width 42 height 8
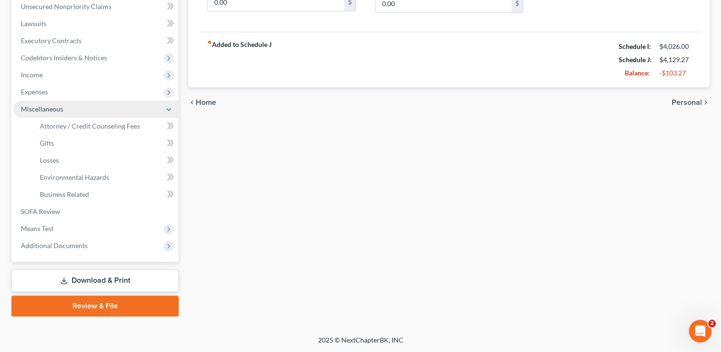
scroll to position [236, 0]
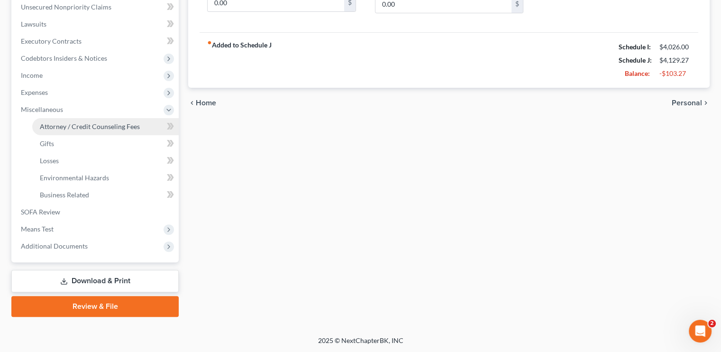
click at [73, 125] on span "Attorney / Credit Counseling Fees" at bounding box center [90, 126] width 100 height 8
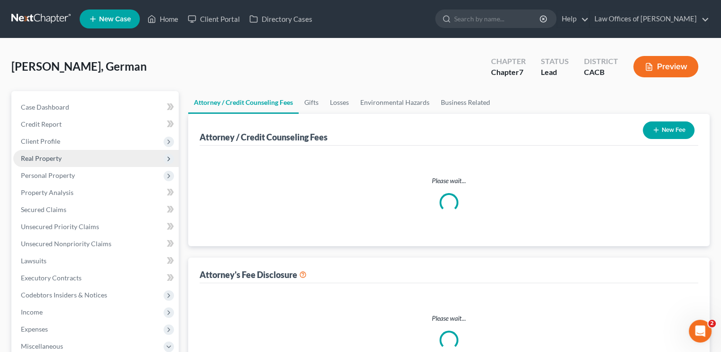
select select "0"
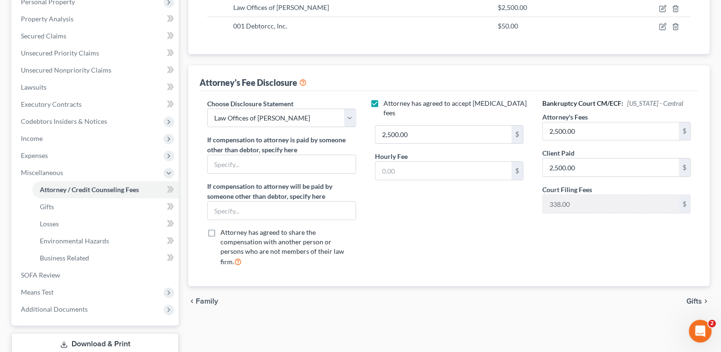
scroll to position [190, 0]
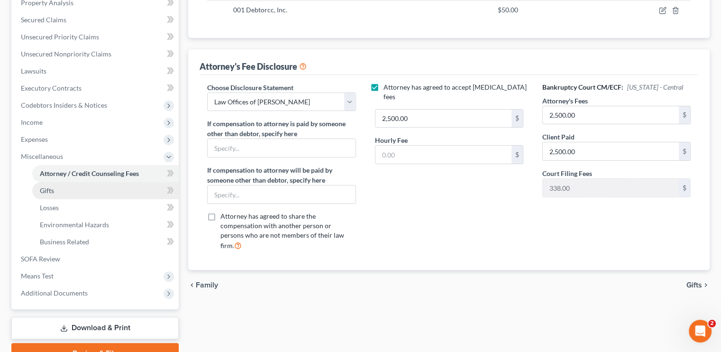
click at [50, 191] on span "Gifts" at bounding box center [47, 190] width 14 height 8
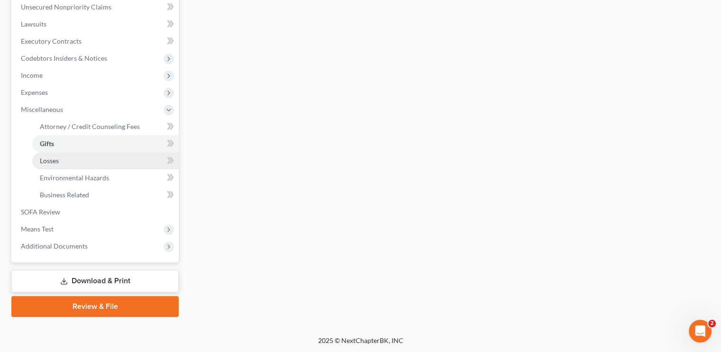
click at [63, 164] on link "Losses" at bounding box center [105, 160] width 146 height 17
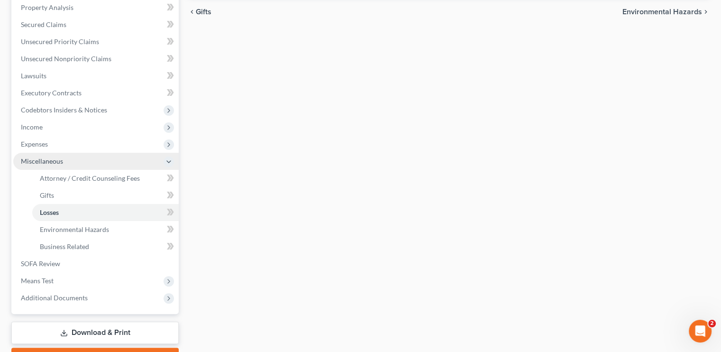
scroll to position [190, 0]
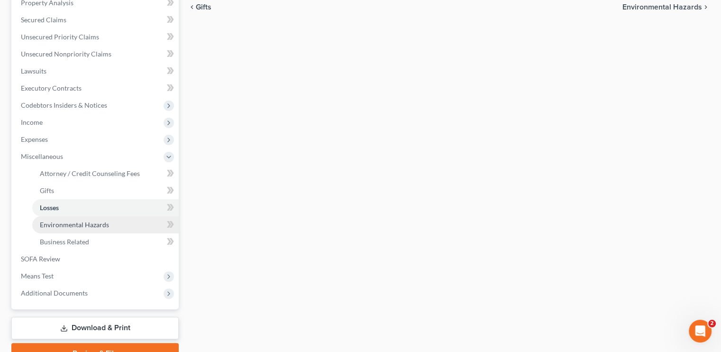
click at [51, 219] on link "Environmental Hazards" at bounding box center [105, 224] width 146 height 17
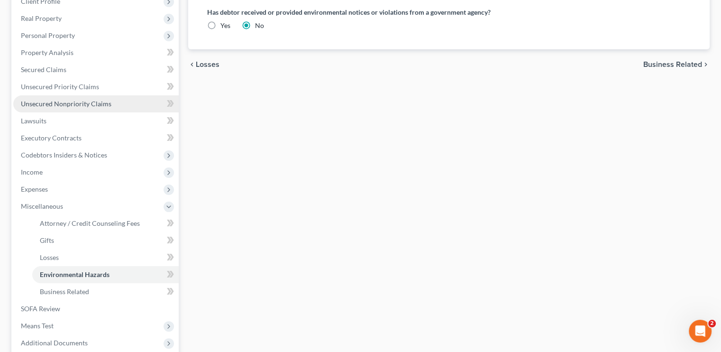
scroll to position [142, 0]
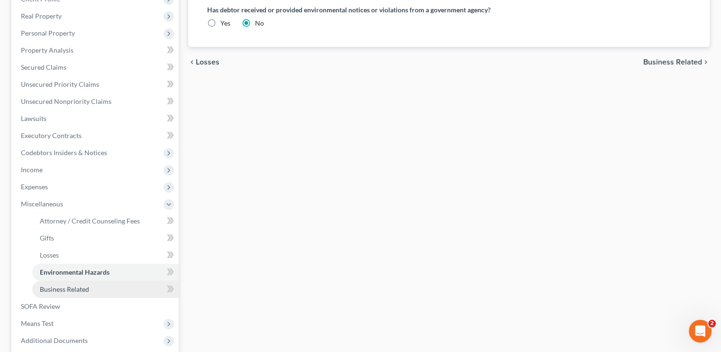
click at [85, 288] on span "Business Related" at bounding box center [64, 289] width 49 height 8
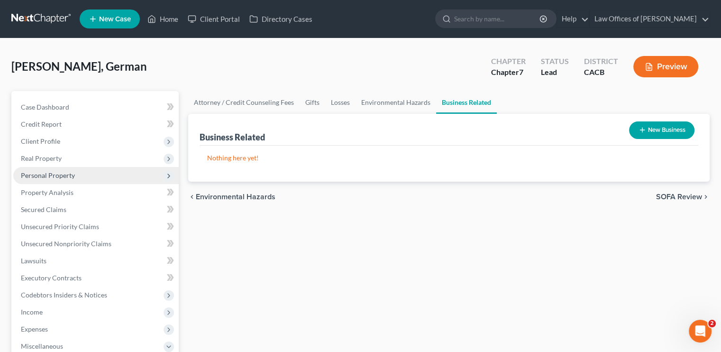
click at [36, 181] on span "Personal Property" at bounding box center [95, 175] width 165 height 17
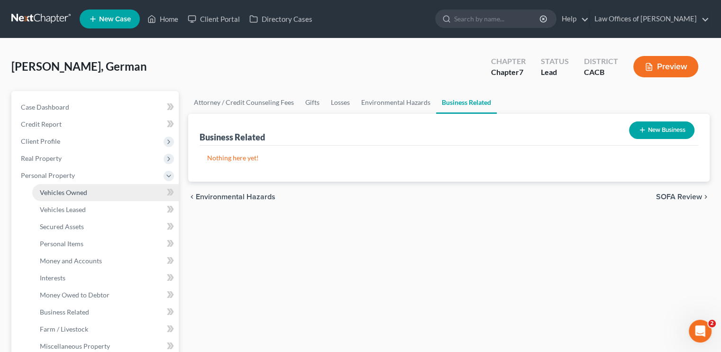
click at [49, 189] on span "Vehicles Owned" at bounding box center [63, 192] width 47 height 8
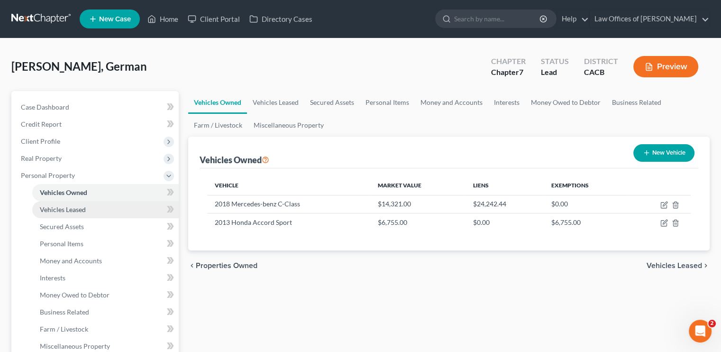
click at [95, 209] on link "Vehicles Leased" at bounding box center [105, 209] width 146 height 17
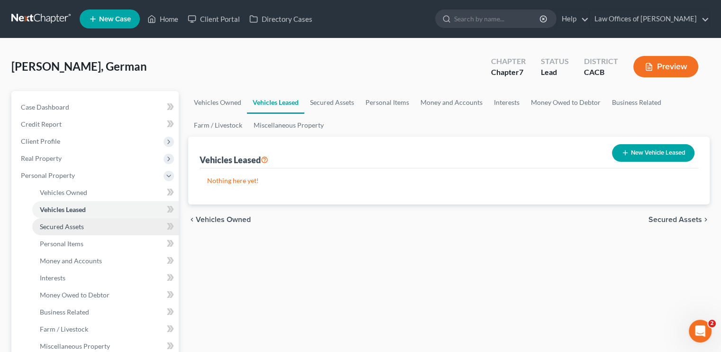
click at [91, 225] on link "Secured Assets" at bounding box center [105, 226] width 146 height 17
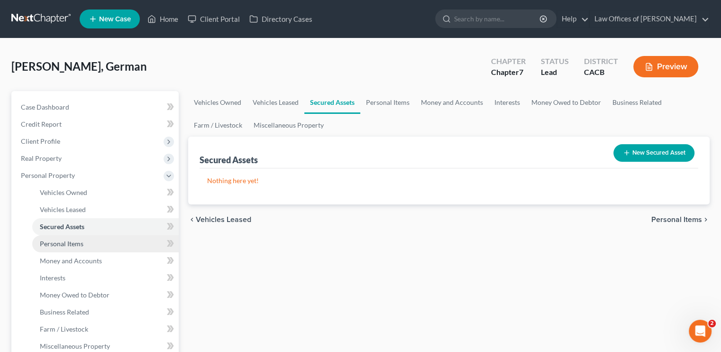
click at [87, 245] on link "Personal Items" at bounding box center [105, 243] width 146 height 17
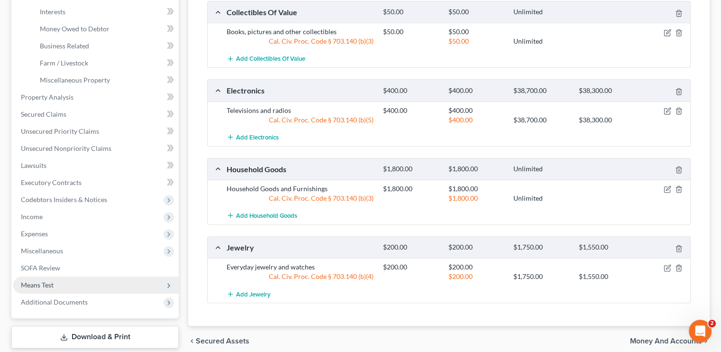
scroll to position [284, 0]
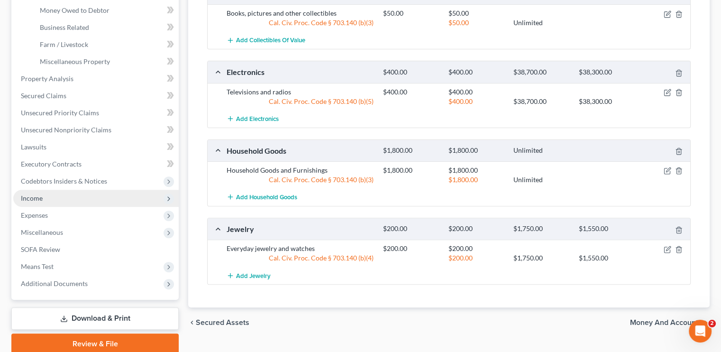
click at [54, 193] on span "Income" at bounding box center [95, 198] width 165 height 17
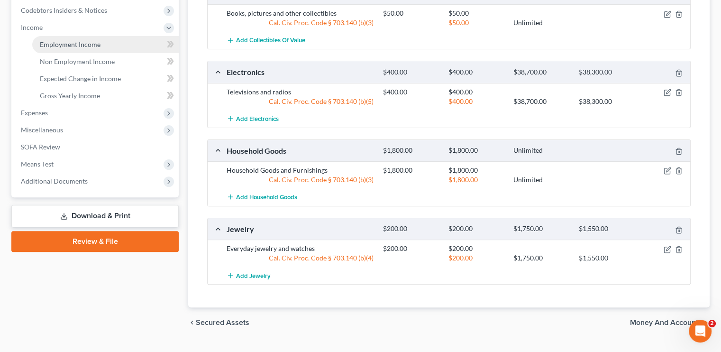
click at [81, 46] on span "Employment Income" at bounding box center [70, 44] width 61 height 8
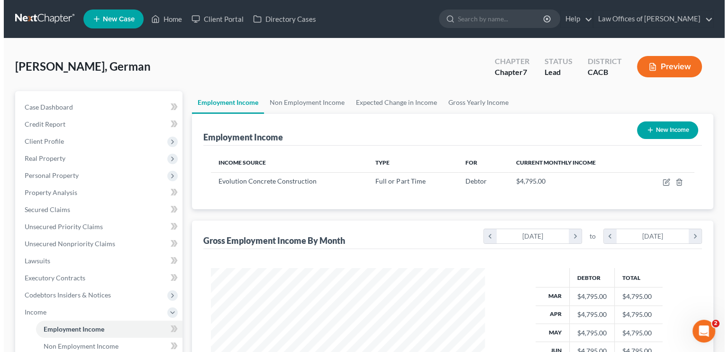
scroll to position [169, 292]
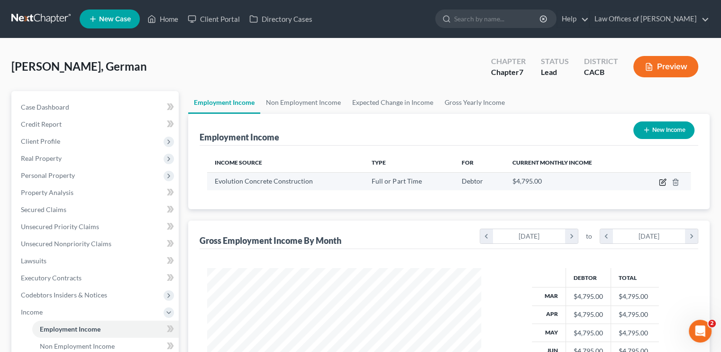
click at [660, 181] on icon "button" at bounding box center [663, 182] width 8 height 8
select select "0"
select select "4"
select select "0"
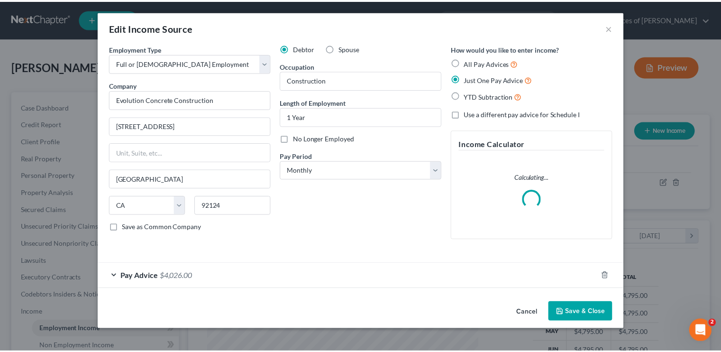
scroll to position [169, 296]
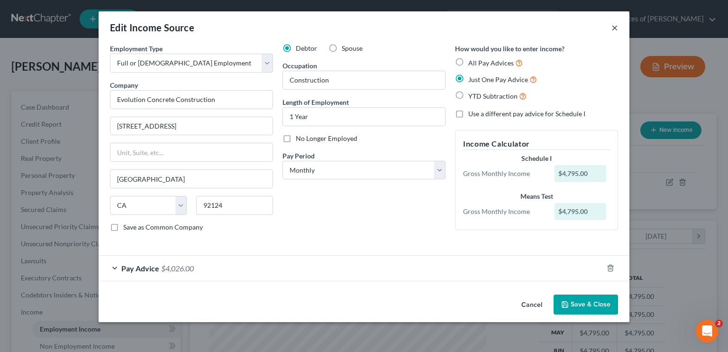
click at [614, 27] on button "×" at bounding box center [614, 27] width 7 height 11
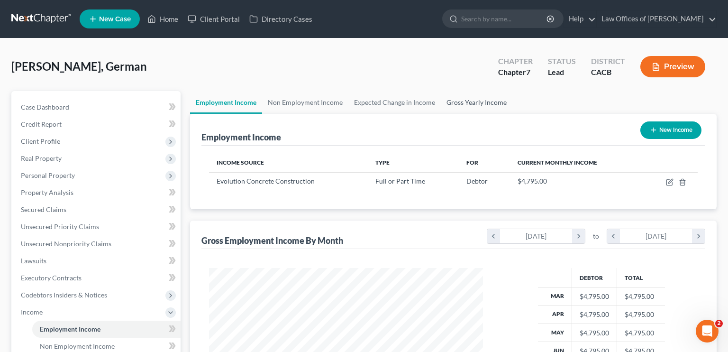
scroll to position [473588, 473463]
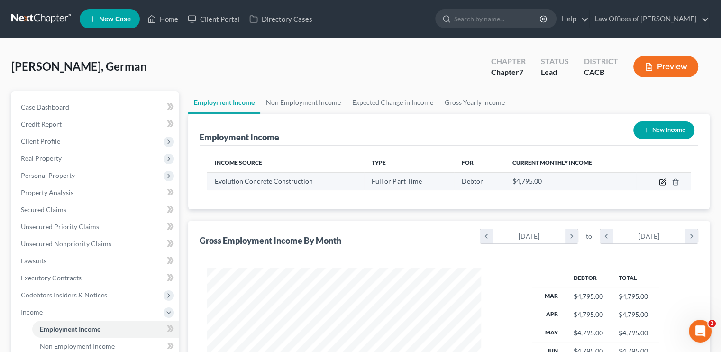
click at [663, 183] on icon "button" at bounding box center [663, 182] width 8 height 8
select select "0"
select select "4"
select select "0"
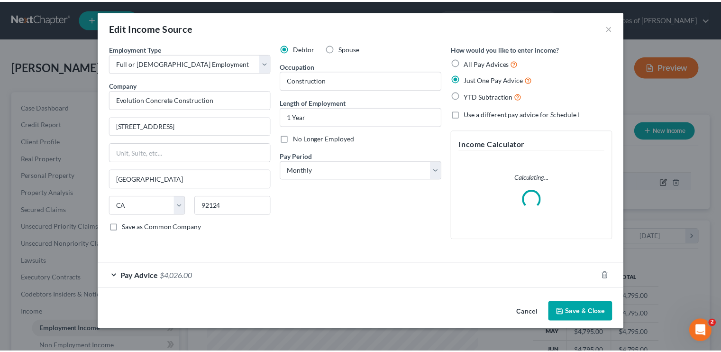
scroll to position [169, 296]
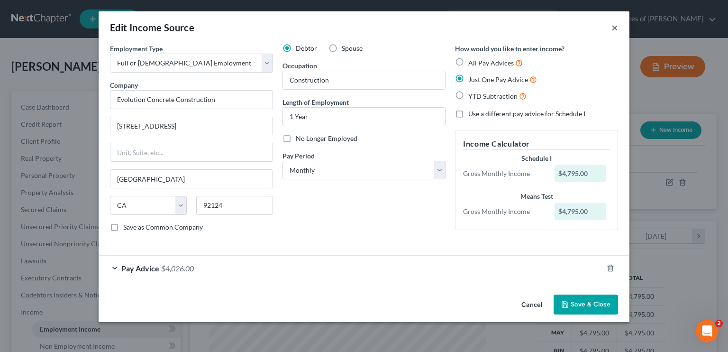
click at [616, 27] on button "×" at bounding box center [614, 27] width 7 height 11
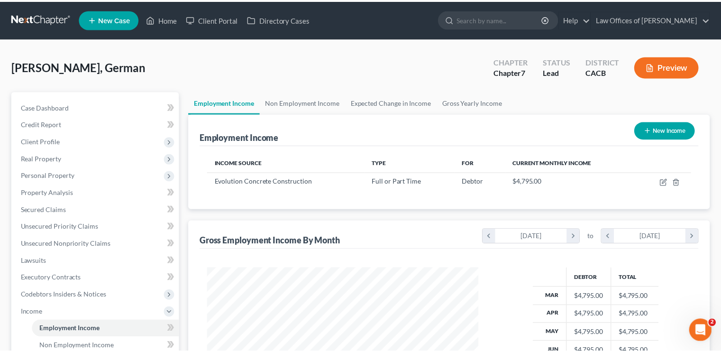
scroll to position [473588, 473463]
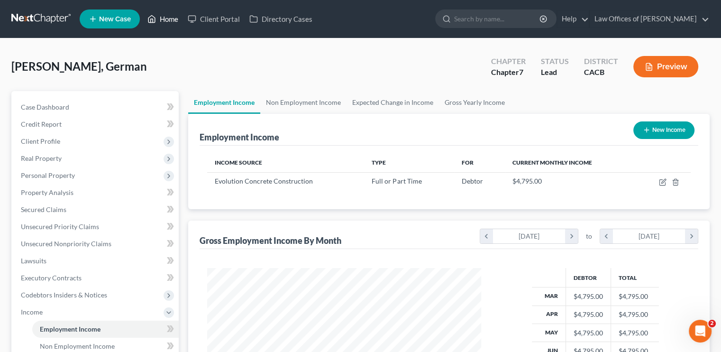
click at [166, 12] on link "Home" at bounding box center [163, 18] width 40 height 17
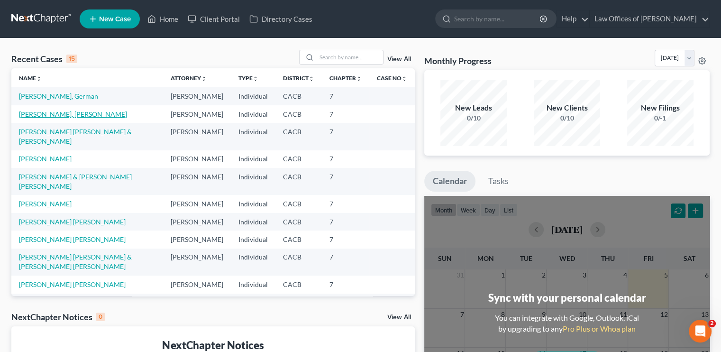
click at [62, 118] on link "[PERSON_NAME], [PERSON_NAME]" at bounding box center [73, 114] width 108 height 8
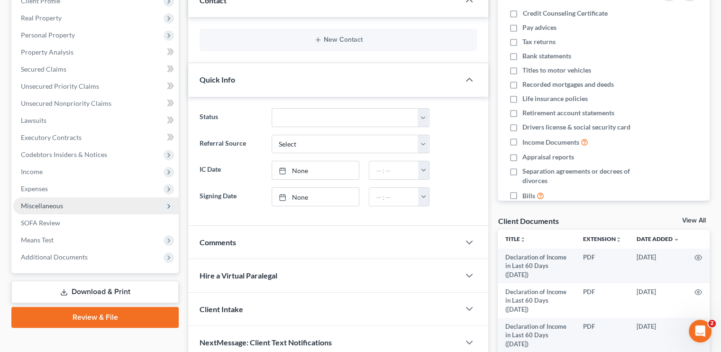
scroll to position [142, 0]
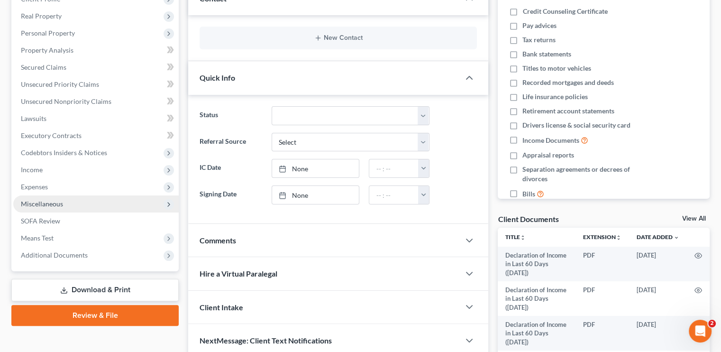
click at [55, 202] on span "Miscellaneous" at bounding box center [42, 203] width 42 height 8
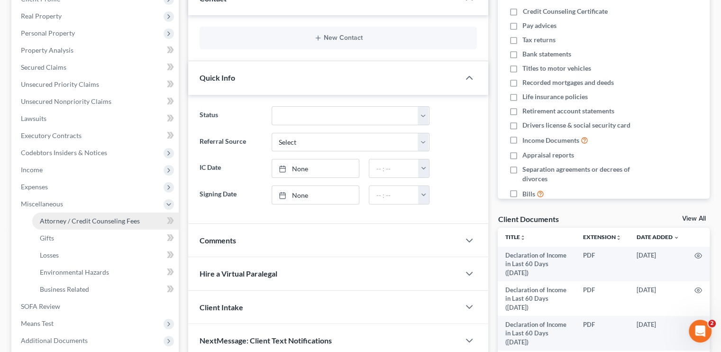
click at [89, 218] on span "Attorney / Credit Counseling Fees" at bounding box center [90, 221] width 100 height 8
select select "0"
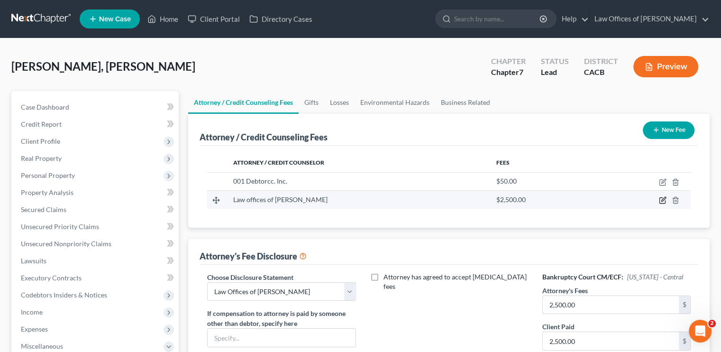
click at [665, 200] on icon "button" at bounding box center [662, 201] width 6 height 6
select select "4"
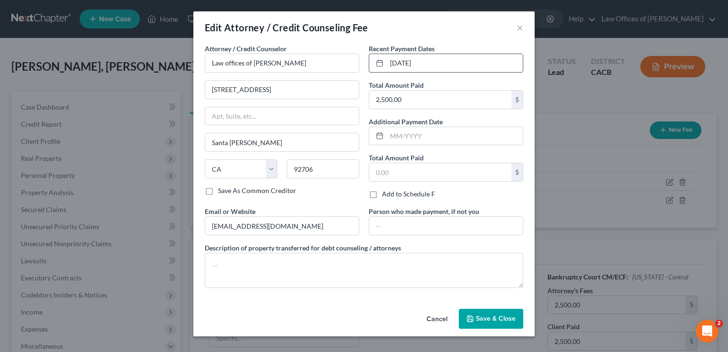
drag, startPoint x: 420, startPoint y: 64, endPoint x: 434, endPoint y: 64, distance: 14.2
click at [383, 67] on div "08/20/2025" at bounding box center [446, 63] width 154 height 19
drag, startPoint x: 434, startPoint y: 63, endPoint x: 379, endPoint y: 63, distance: 55.0
click at [379, 63] on div "08/20/2025" at bounding box center [446, 63] width 154 height 19
type input "09/12/2025"
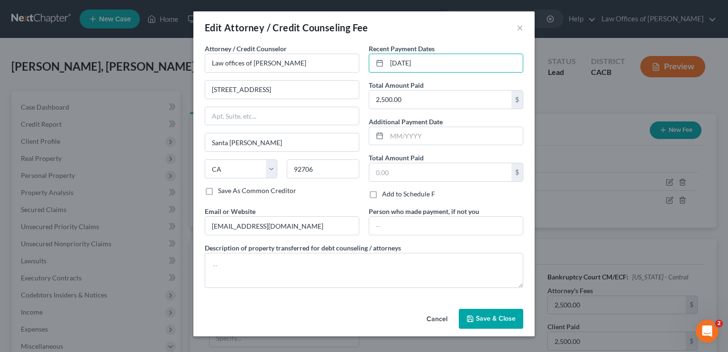
click at [495, 323] on button "Save & Close" at bounding box center [491, 318] width 64 height 20
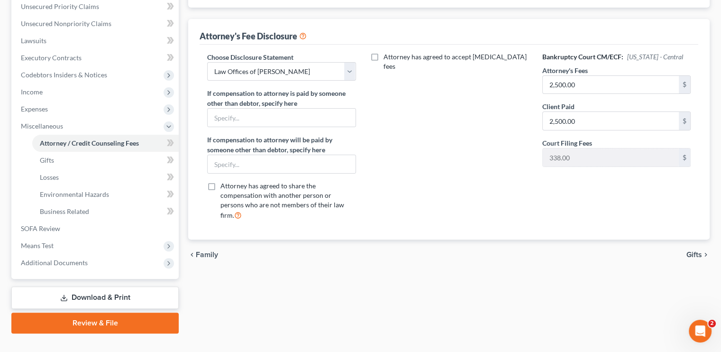
scroll to position [236, 0]
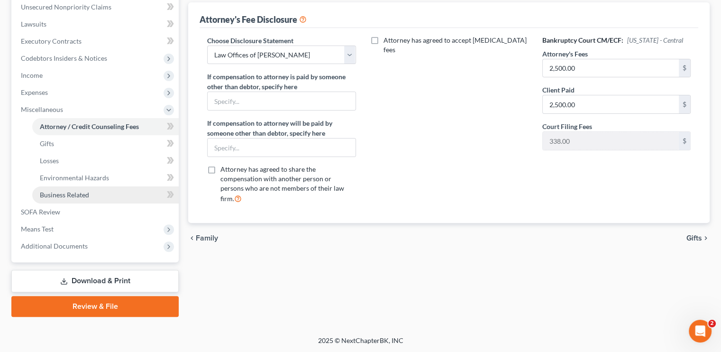
click at [63, 196] on span "Business Related" at bounding box center [64, 194] width 49 height 8
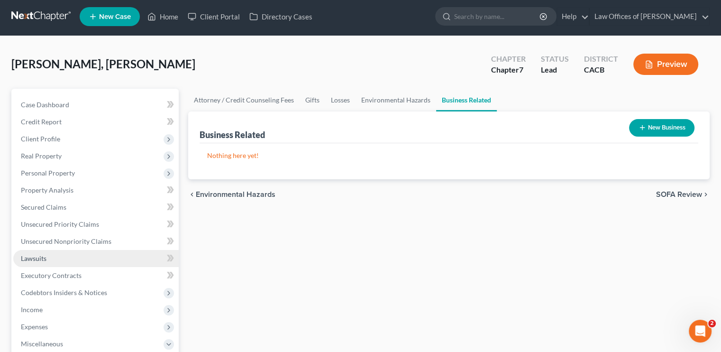
scroll to position [236, 0]
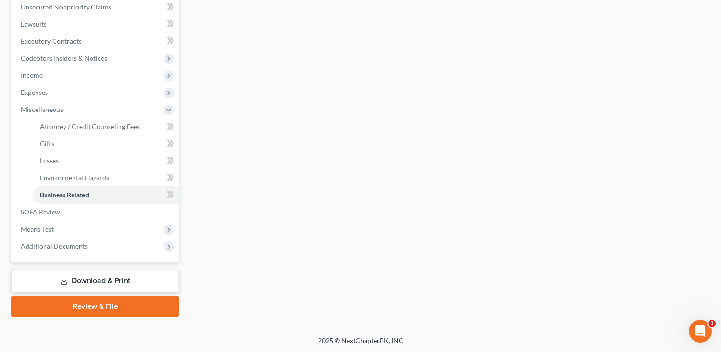
click at [89, 278] on link "Download & Print" at bounding box center [94, 281] width 167 height 22
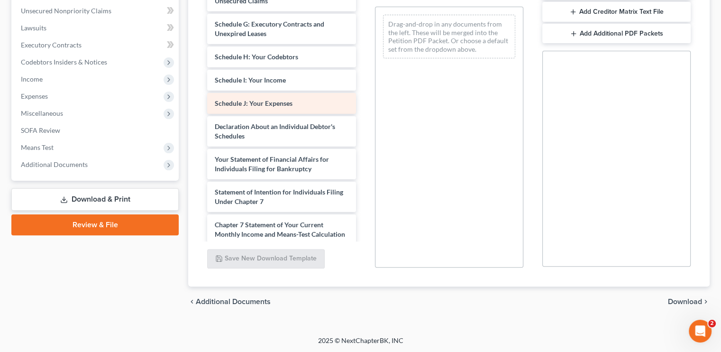
scroll to position [318, 0]
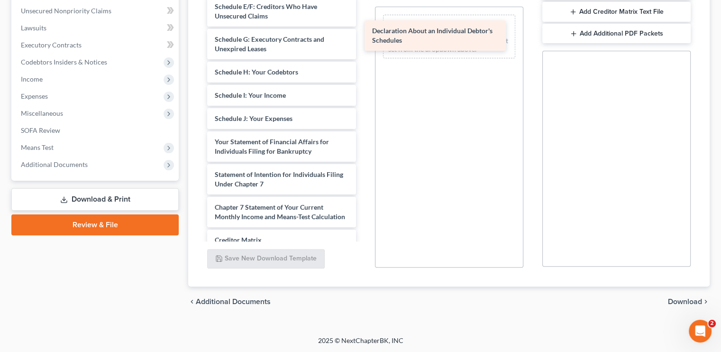
drag, startPoint x: 277, startPoint y: 157, endPoint x: 431, endPoint y: 39, distance: 194.0
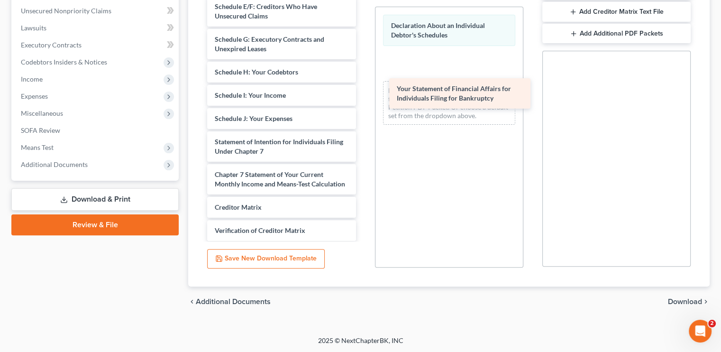
drag, startPoint x: 283, startPoint y: 155, endPoint x: 465, endPoint y: 93, distance: 192.1
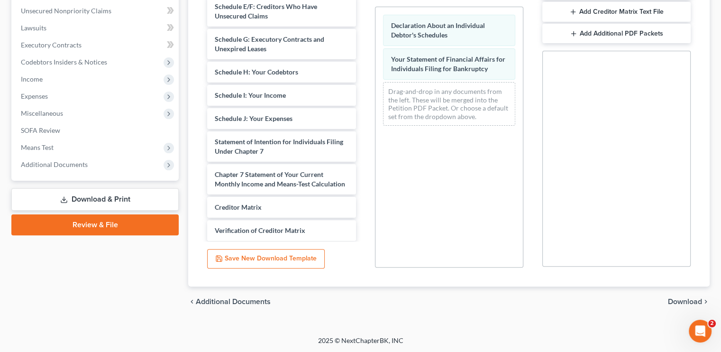
click at [676, 301] on span "Download" at bounding box center [685, 302] width 34 height 8
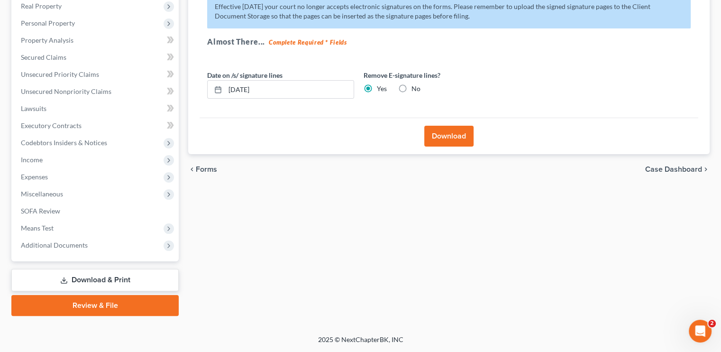
scroll to position [151, 0]
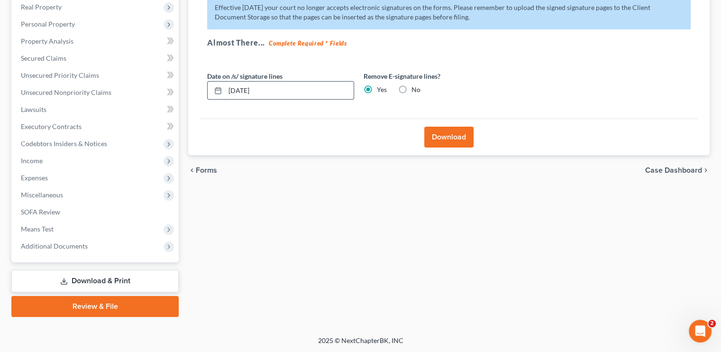
drag, startPoint x: 262, startPoint y: 86, endPoint x: 227, endPoint y: 90, distance: 35.8
click at [227, 90] on input "09/05/2025" at bounding box center [289, 90] width 128 height 18
click at [451, 133] on button "Download" at bounding box center [448, 136] width 49 height 21
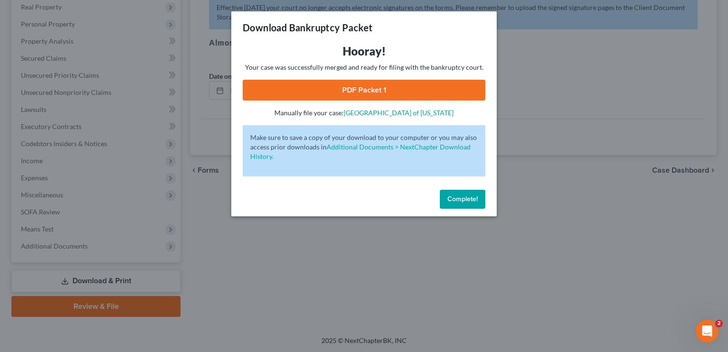
click at [357, 93] on link "PDF Packet 1" at bounding box center [364, 90] width 243 height 21
click at [451, 199] on span "Complete!" at bounding box center [462, 199] width 30 height 8
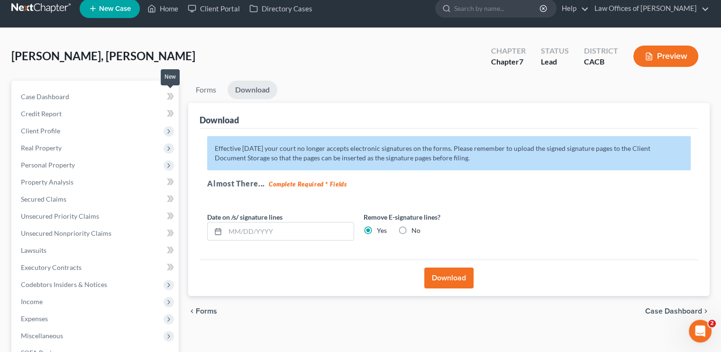
scroll to position [0, 0]
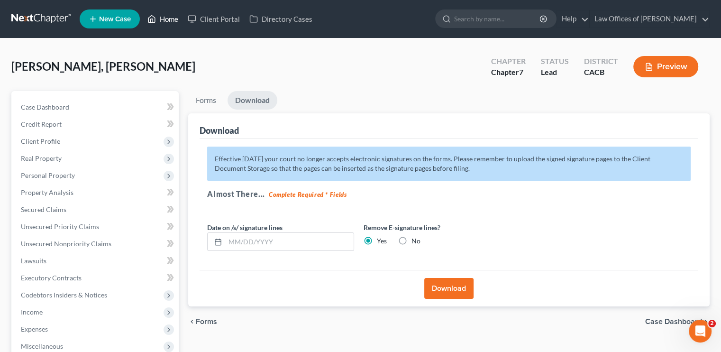
click at [163, 18] on link "Home" at bounding box center [163, 18] width 40 height 17
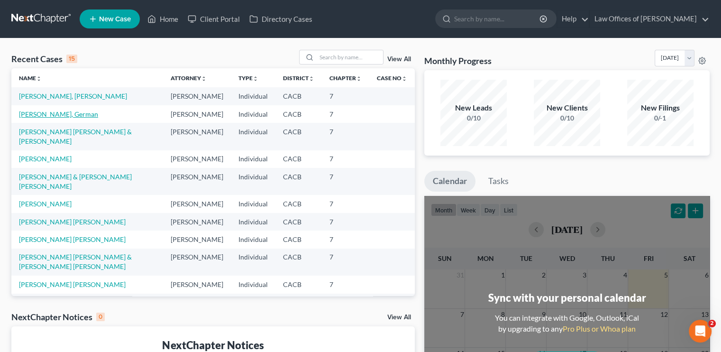
click at [53, 118] on link "[PERSON_NAME], German" at bounding box center [58, 114] width 79 height 8
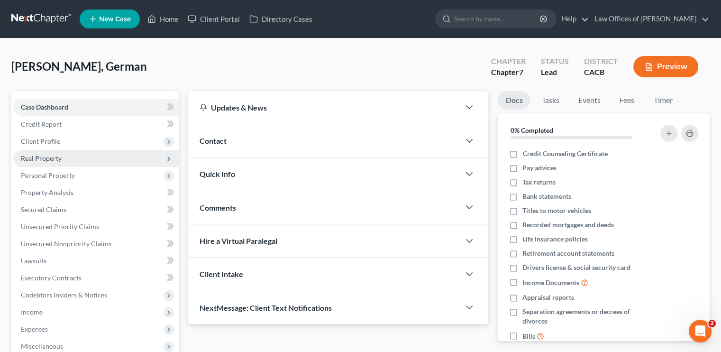
click at [48, 156] on span "Real Property" at bounding box center [41, 158] width 41 height 8
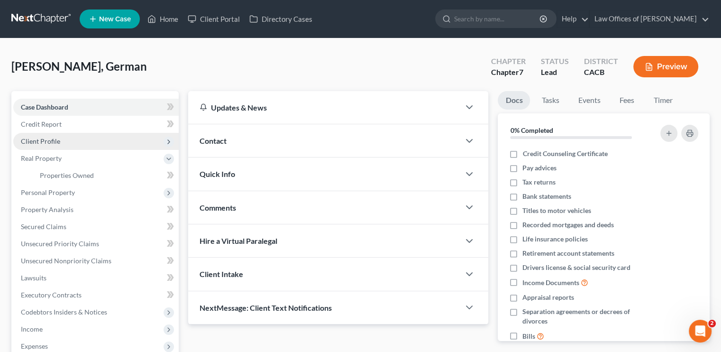
click at [56, 144] on span "Client Profile" at bounding box center [40, 141] width 39 height 8
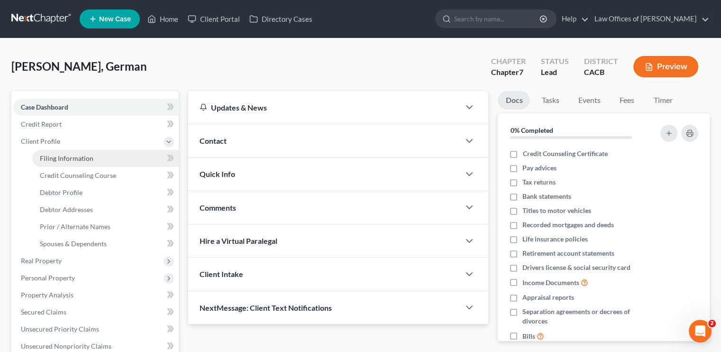
click at [72, 155] on span "Filing Information" at bounding box center [67, 158] width 54 height 8
select select "1"
select select "0"
select select "7"
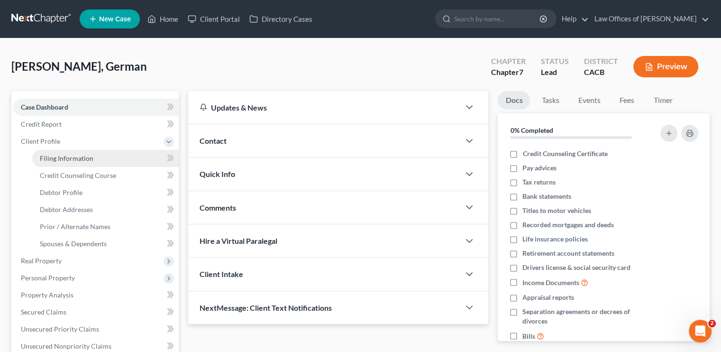
select select "0"
select select "4"
select select "0"
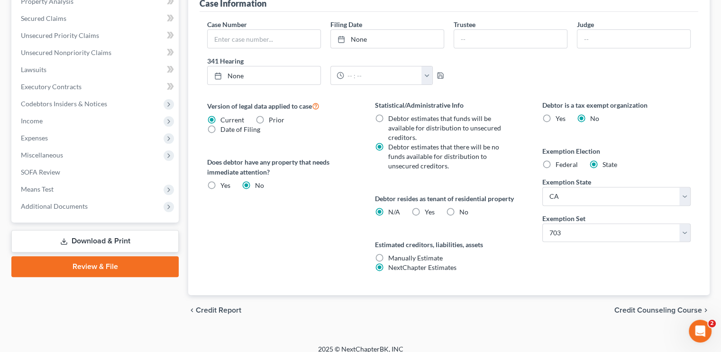
scroll to position [301, 0]
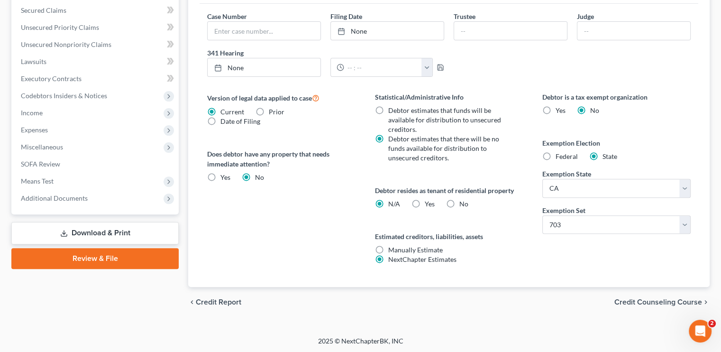
click at [424, 202] on label "Yes Yes" at bounding box center [429, 203] width 10 height 9
click at [428, 202] on input "Yes Yes" at bounding box center [431, 202] width 6 height 6
radio input "true"
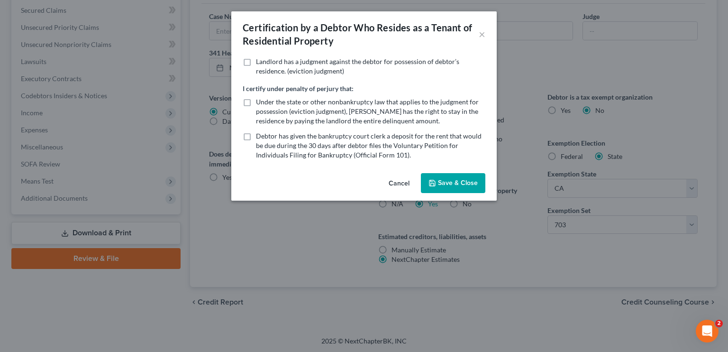
click at [394, 184] on button "Cancel" at bounding box center [399, 183] width 36 height 19
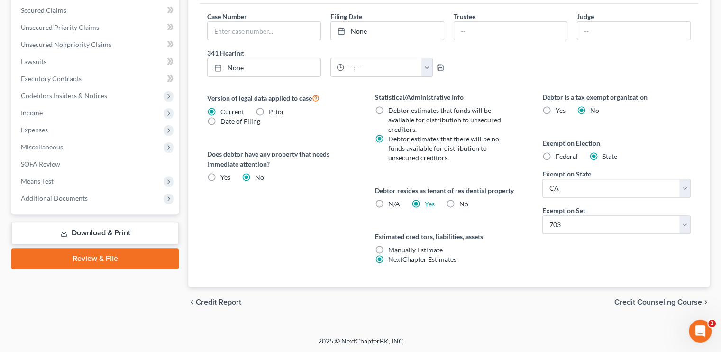
click at [388, 202] on label "N/A" at bounding box center [394, 203] width 12 height 9
click at [392, 202] on input "N/A" at bounding box center [395, 202] width 6 height 6
radio input "true"
radio input "false"
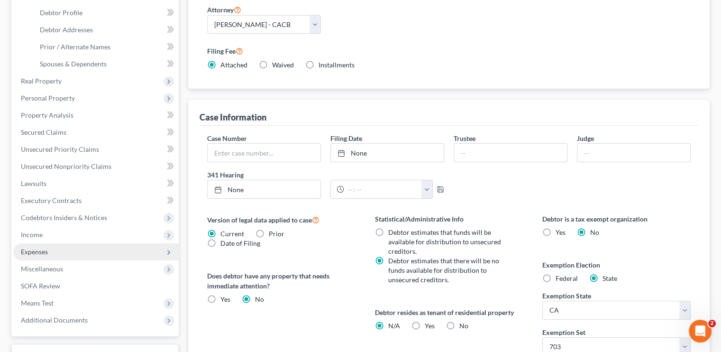
scroll to position [190, 0]
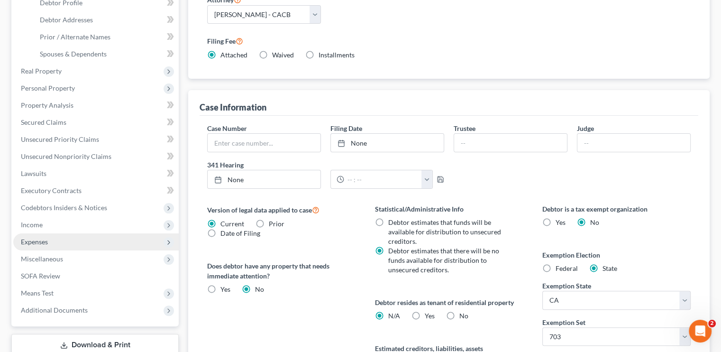
click at [32, 243] on span "Expenses" at bounding box center [34, 241] width 27 height 8
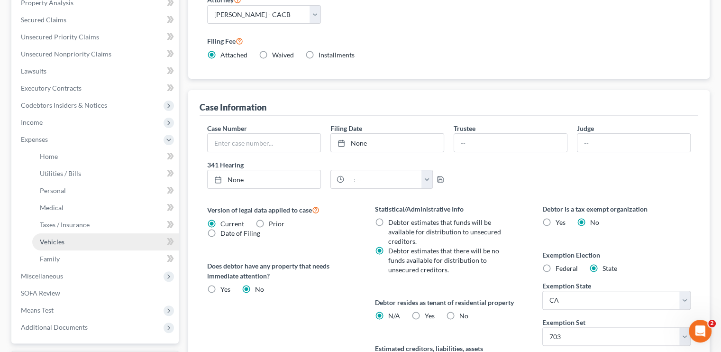
click at [68, 245] on link "Vehicles" at bounding box center [105, 241] width 146 height 17
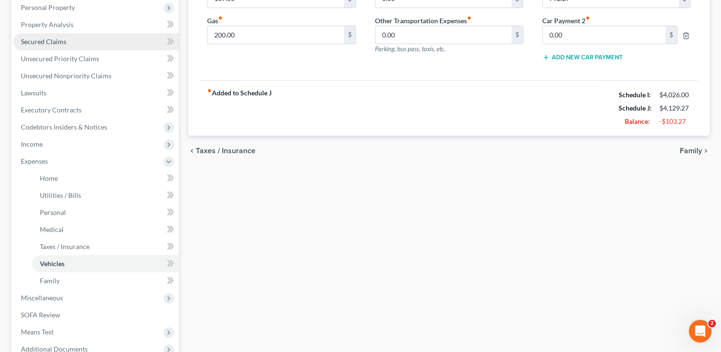
scroll to position [190, 0]
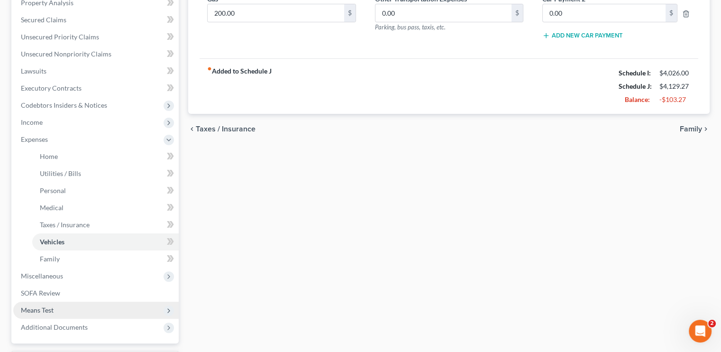
click at [36, 312] on span "Means Test" at bounding box center [37, 310] width 33 height 8
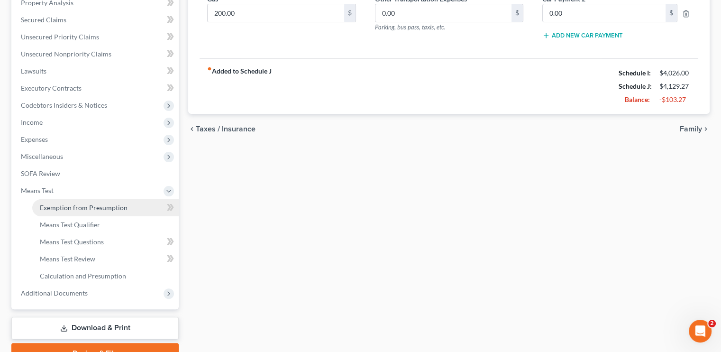
click at [86, 204] on span "Exemption from Presumption" at bounding box center [84, 207] width 88 height 8
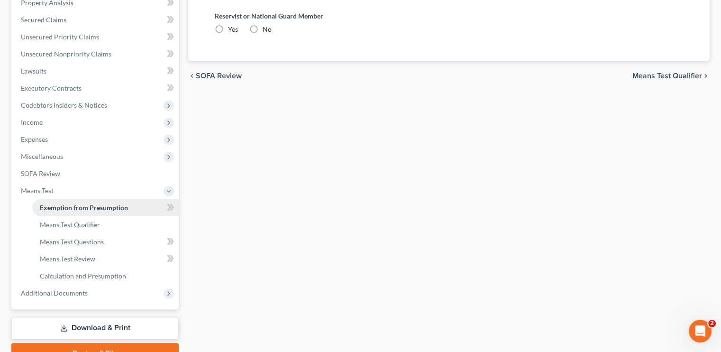
radio input "true"
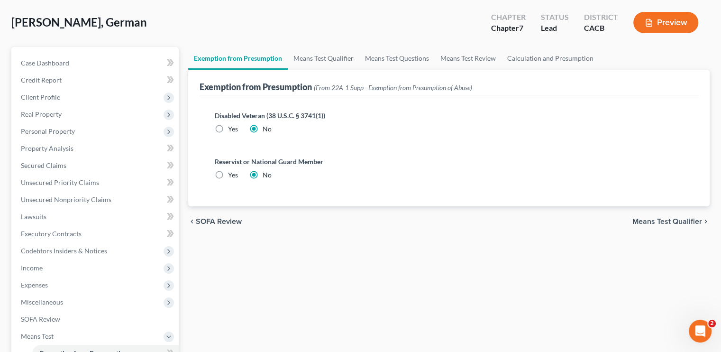
scroll to position [190, 0]
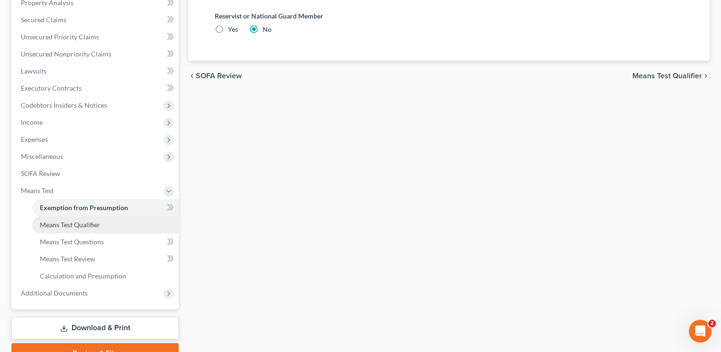
click at [69, 226] on span "Means Test Qualifier" at bounding box center [70, 224] width 60 height 8
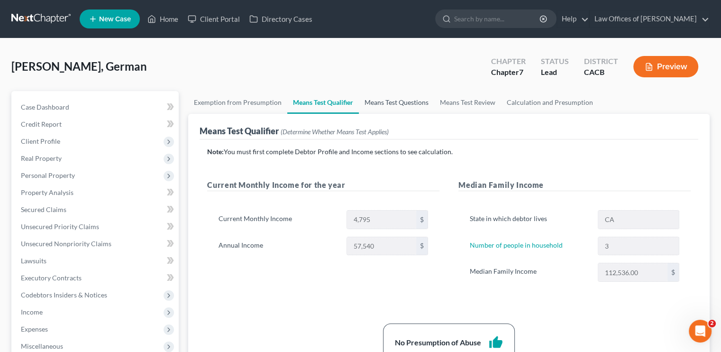
click at [375, 103] on link "Means Test Questions" at bounding box center [396, 102] width 75 height 23
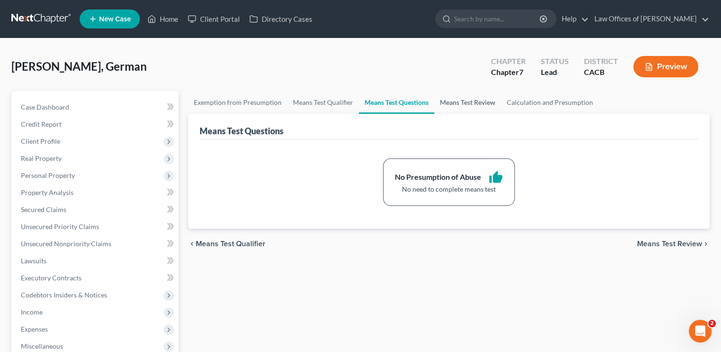
click at [469, 102] on link "Means Test Review" at bounding box center [467, 102] width 67 height 23
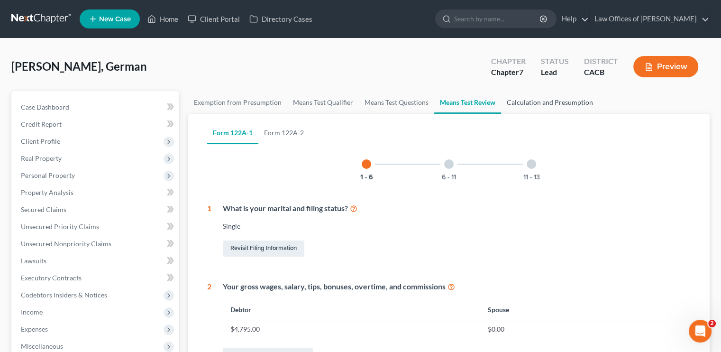
click at [527, 99] on link "Calculation and Presumption" at bounding box center [550, 102] width 98 height 23
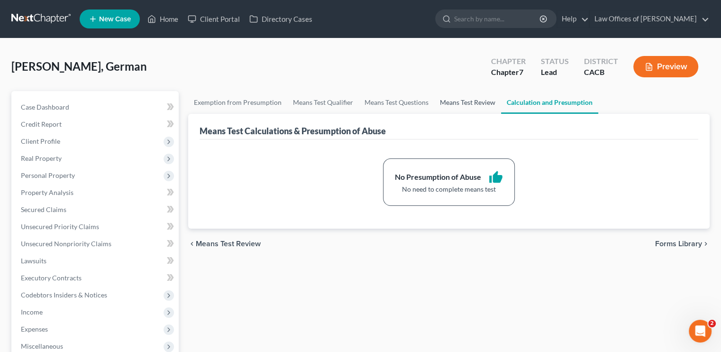
click at [476, 103] on link "Means Test Review" at bounding box center [467, 102] width 67 height 23
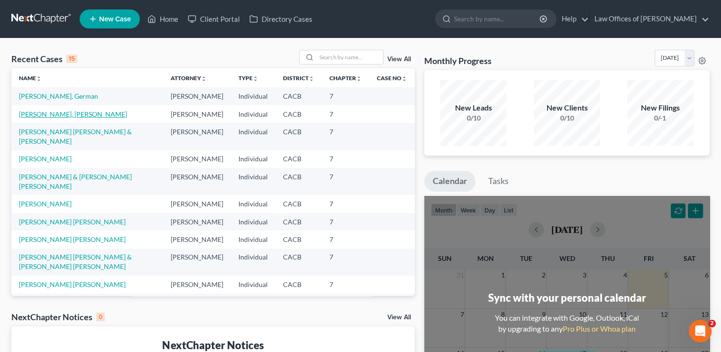
click at [64, 118] on link "[PERSON_NAME], [PERSON_NAME]" at bounding box center [73, 114] width 108 height 8
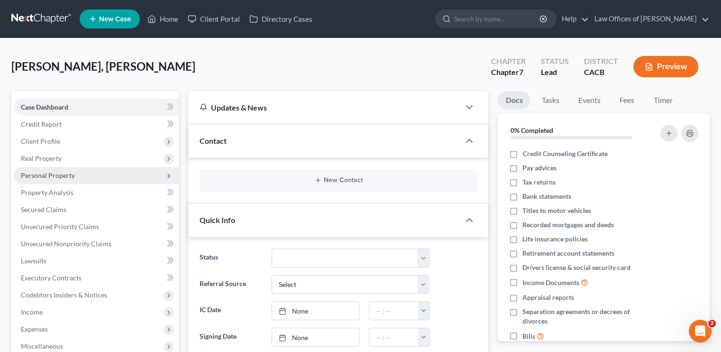
click at [60, 176] on span "Personal Property" at bounding box center [48, 175] width 54 height 8
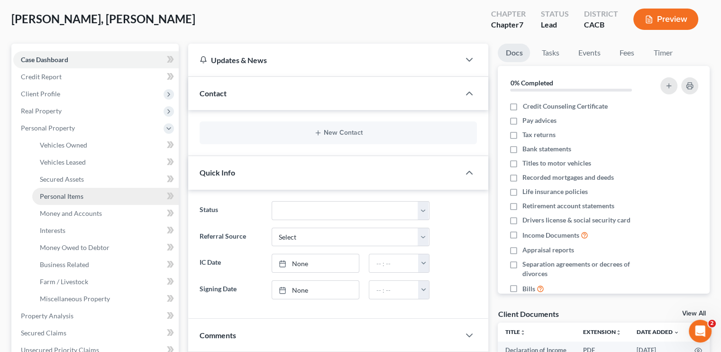
click at [65, 199] on span "Personal Items" at bounding box center [62, 196] width 44 height 8
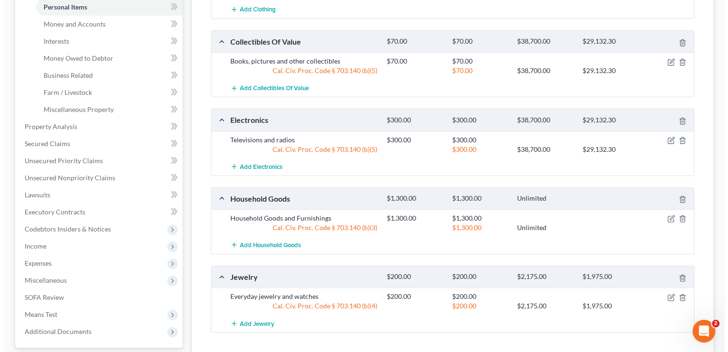
scroll to position [237, 0]
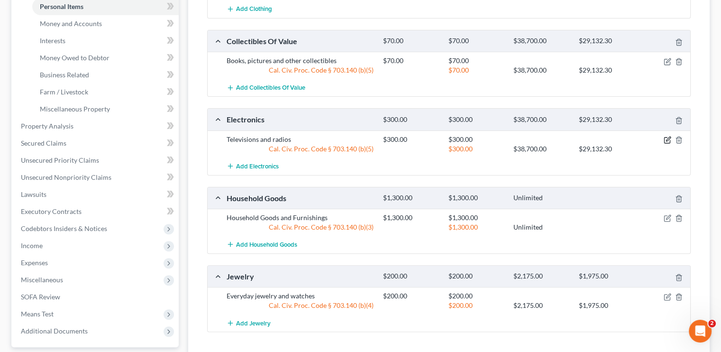
click at [665, 138] on icon "button" at bounding box center [667, 140] width 8 height 8
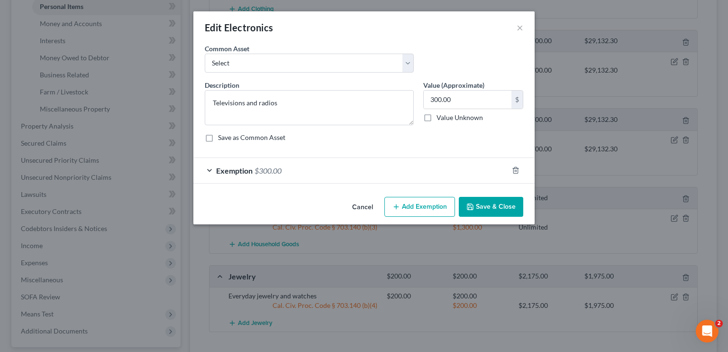
click at [311, 172] on div "Exemption $300.00" at bounding box center [350, 170] width 315 height 25
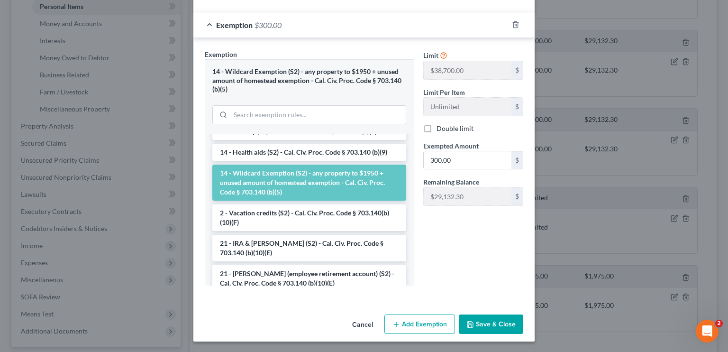
scroll to position [190, 0]
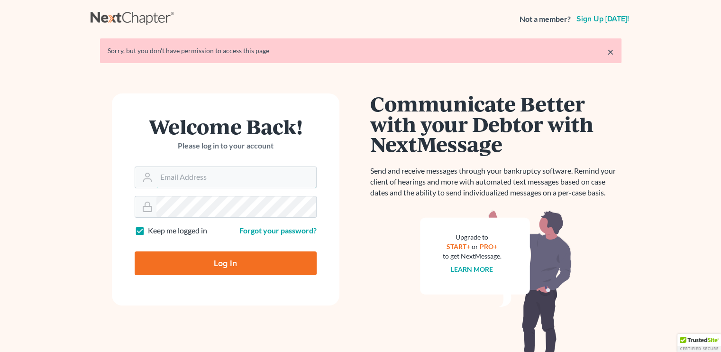
type input "[EMAIL_ADDRESS][DOMAIN_NAME]"
click at [190, 259] on input "Log In" at bounding box center [226, 263] width 182 height 24
type input "Thinking..."
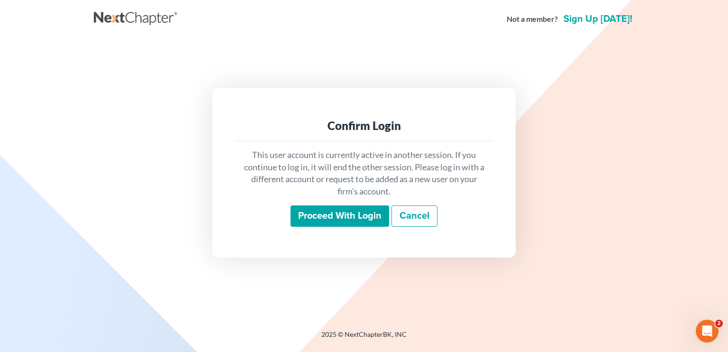
click at [364, 208] on input "Proceed with login" at bounding box center [339, 216] width 99 height 22
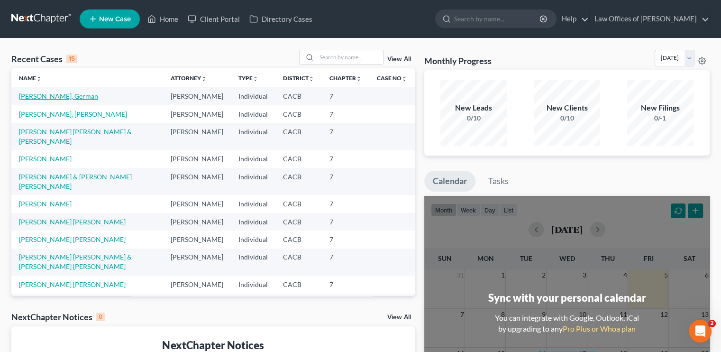
click at [63, 96] on link "[PERSON_NAME], German" at bounding box center [58, 96] width 79 height 8
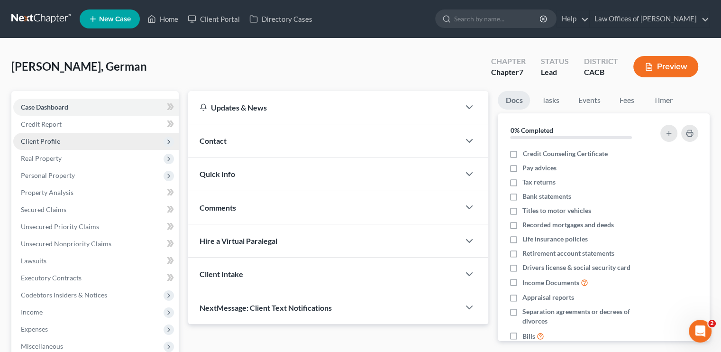
click at [58, 133] on span "Client Profile" at bounding box center [95, 141] width 165 height 17
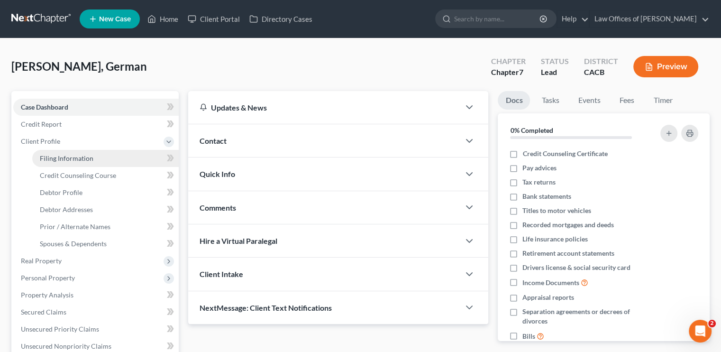
click at [63, 159] on span "Filing Information" at bounding box center [67, 158] width 54 height 8
select select "1"
select select "0"
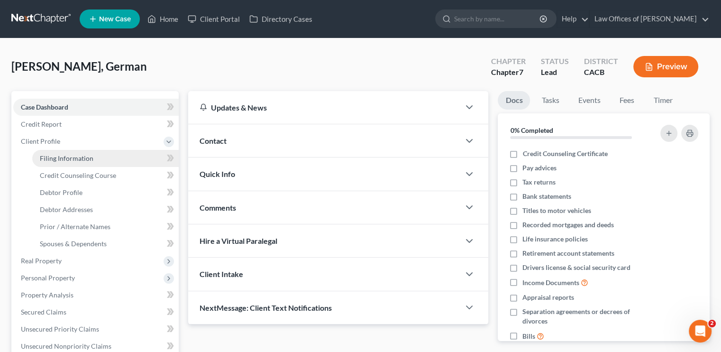
select select "4"
select select "0"
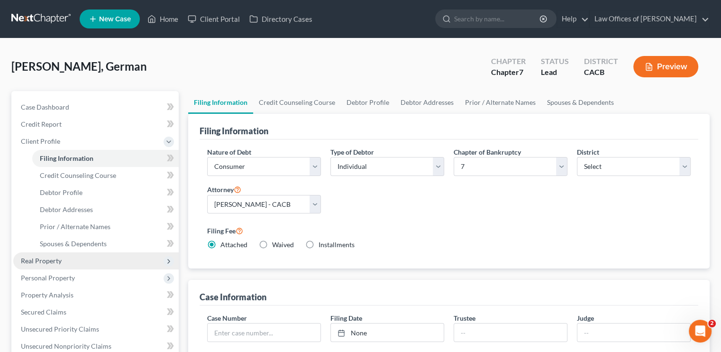
click at [43, 257] on span "Real Property" at bounding box center [41, 260] width 41 height 8
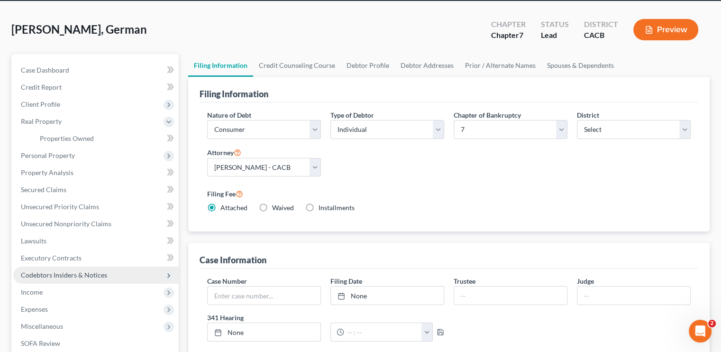
scroll to position [95, 0]
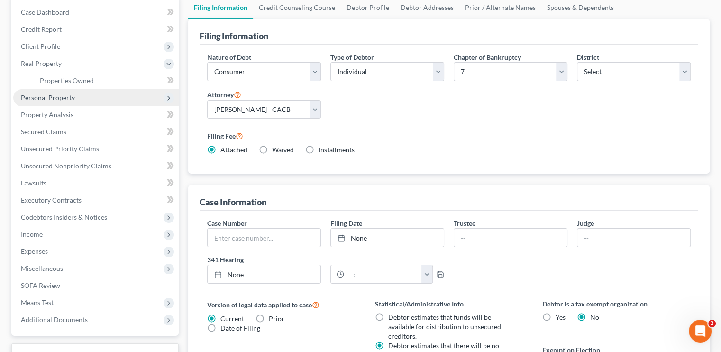
click at [76, 93] on span "Personal Property" at bounding box center [95, 97] width 165 height 17
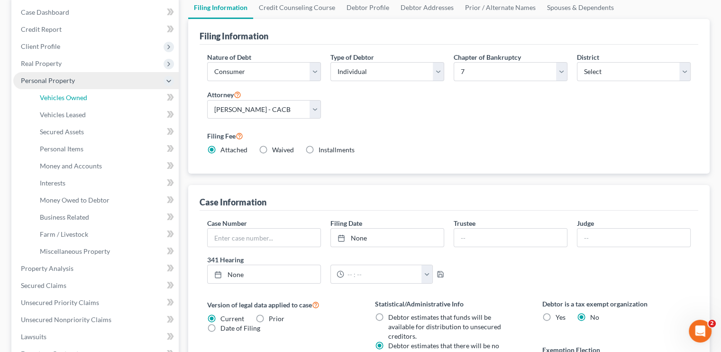
click at [76, 93] on span "Vehicles Owned" at bounding box center [63, 97] width 47 height 8
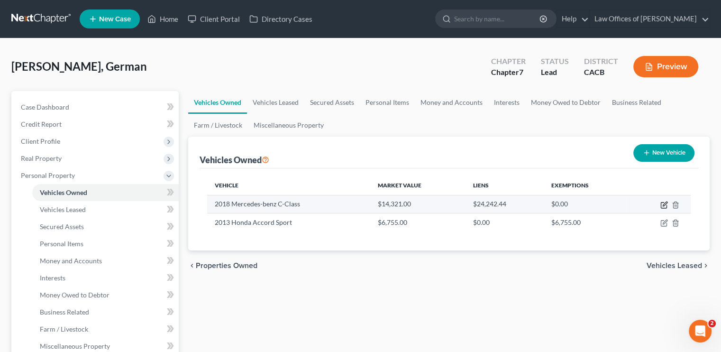
click at [663, 201] on icon "button" at bounding box center [664, 205] width 8 height 8
select select "0"
select select "8"
select select "3"
select select "0"
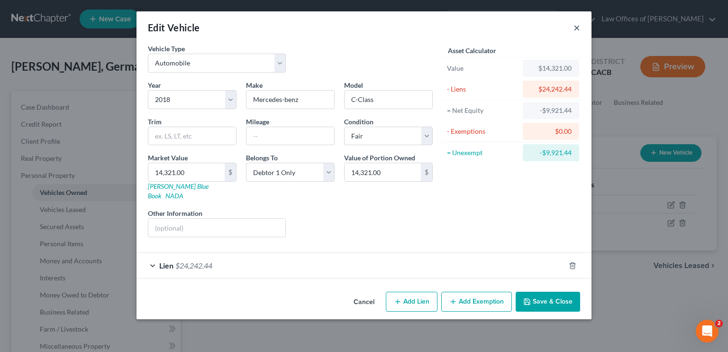
click at [576, 29] on button "×" at bounding box center [576, 27] width 7 height 11
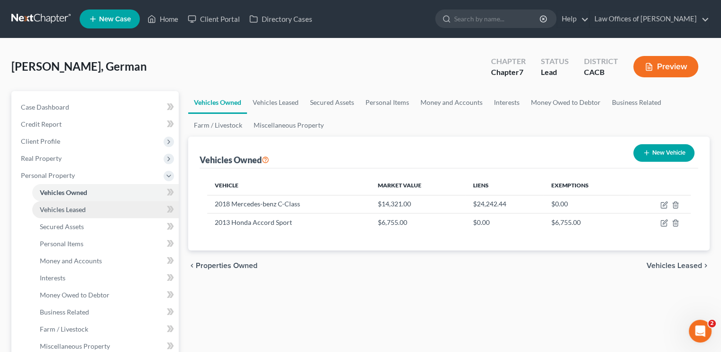
click at [68, 209] on span "Vehicles Leased" at bounding box center [63, 209] width 46 height 8
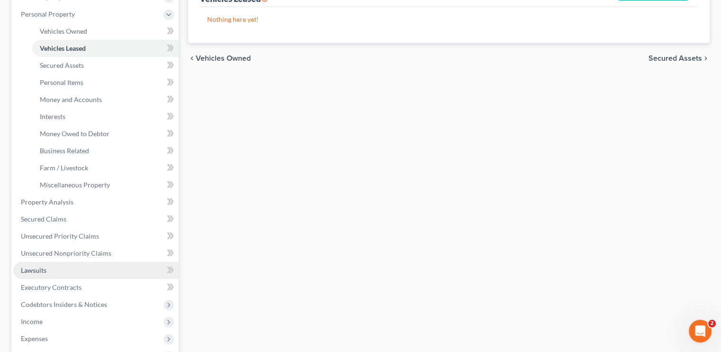
scroll to position [190, 0]
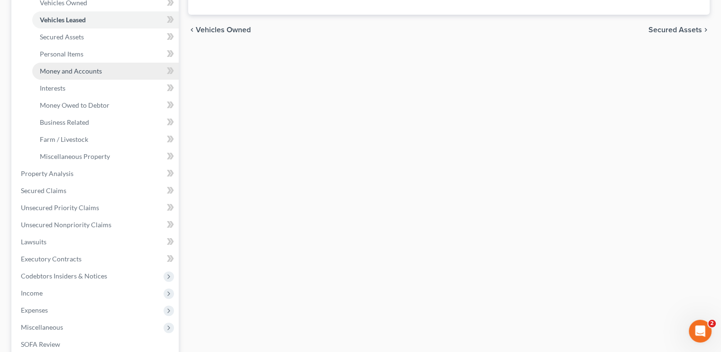
click at [66, 65] on link "Money and Accounts" at bounding box center [105, 71] width 146 height 17
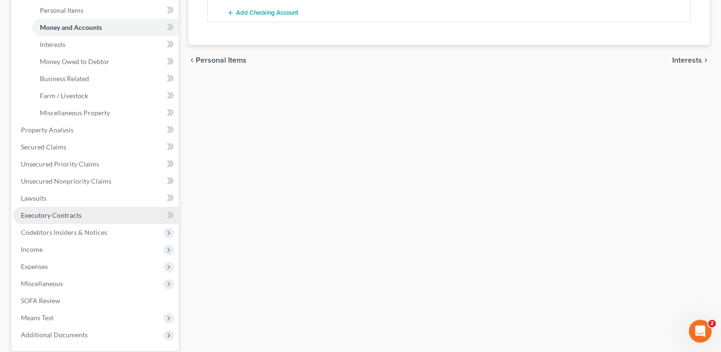
scroll to position [237, 0]
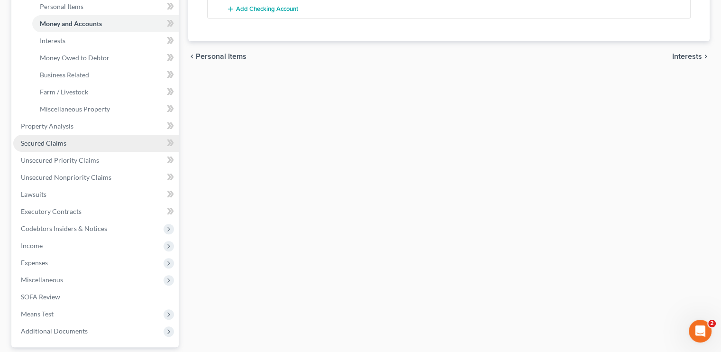
click at [63, 146] on span "Secured Claims" at bounding box center [43, 143] width 45 height 8
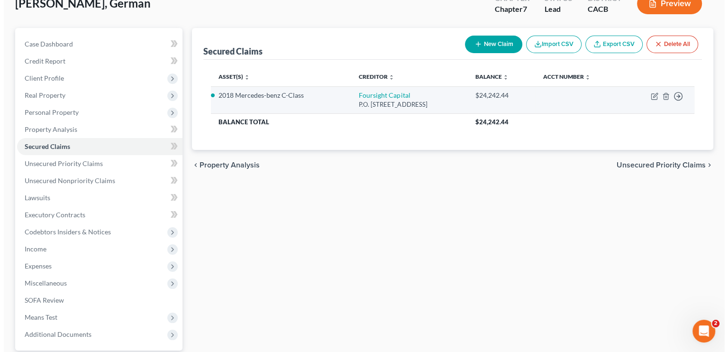
scroll to position [47, 0]
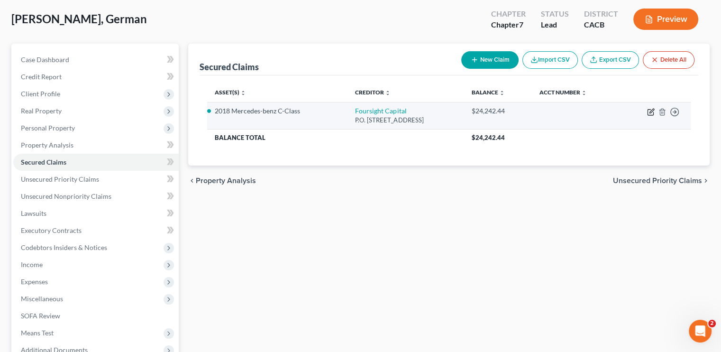
click at [647, 110] on icon "button" at bounding box center [651, 112] width 8 height 8
select select "46"
select select "2"
select select "0"
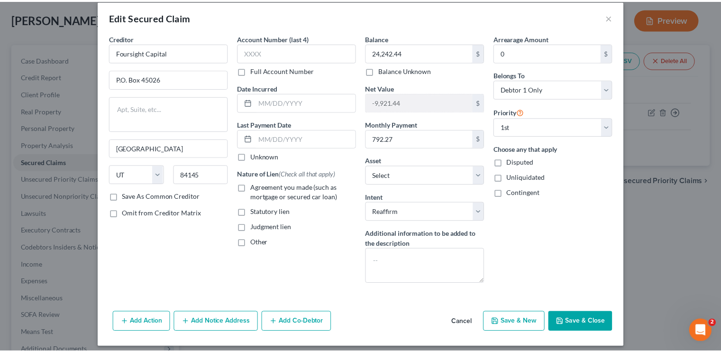
scroll to position [15, 0]
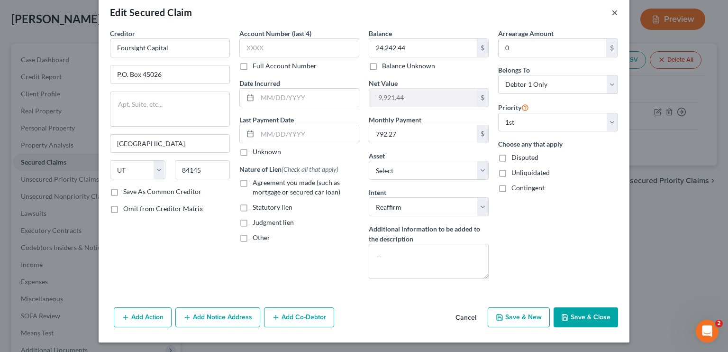
click at [611, 7] on button "×" at bounding box center [614, 12] width 7 height 11
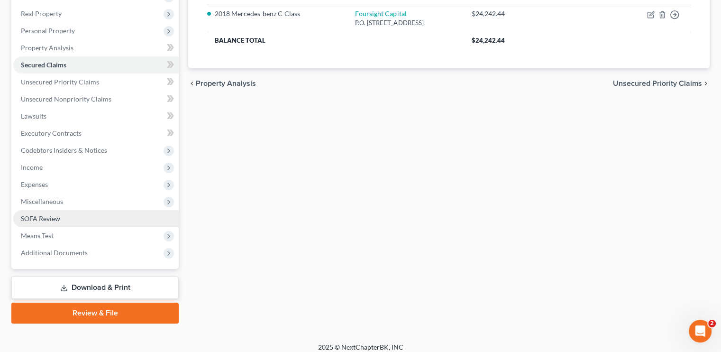
scroll to position [151, 0]
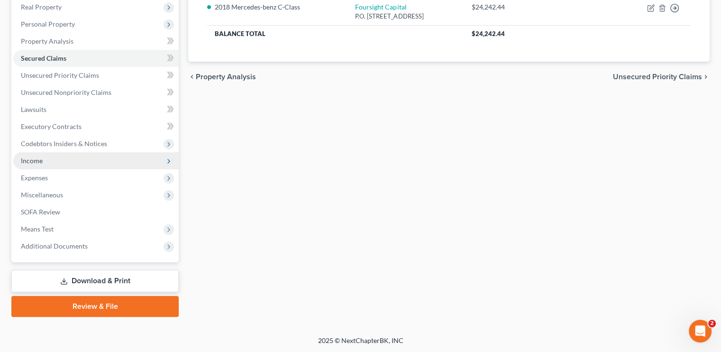
click at [56, 159] on span "Income" at bounding box center [95, 160] width 165 height 17
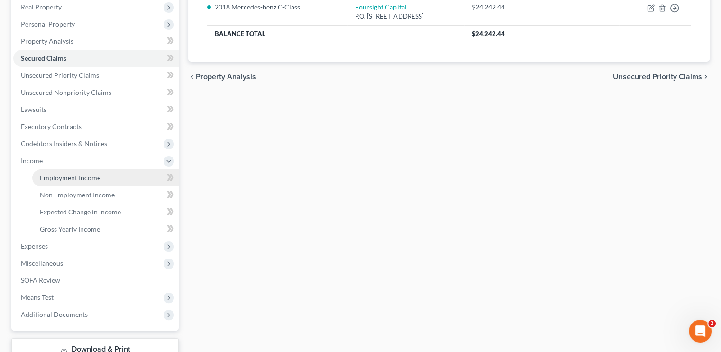
click at [77, 180] on span "Employment Income" at bounding box center [70, 177] width 61 height 8
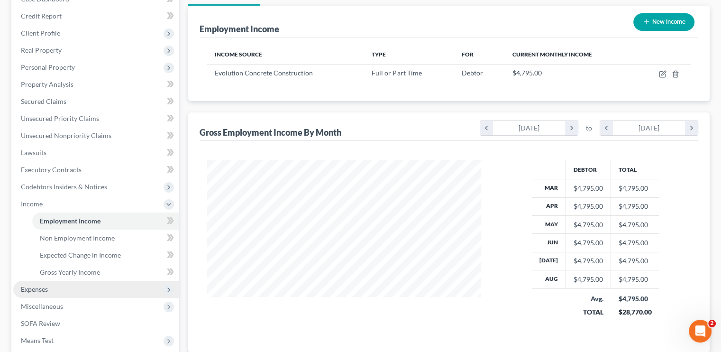
scroll to position [125, 0]
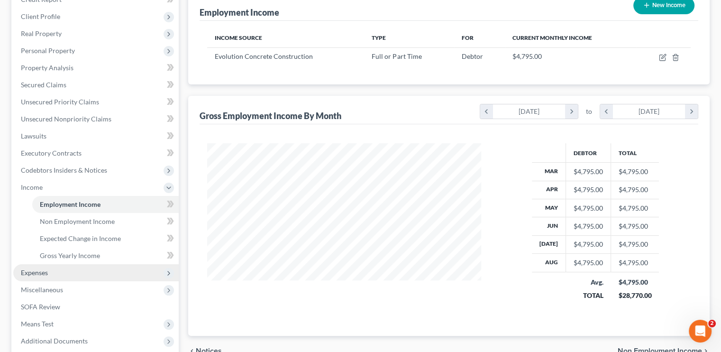
click at [42, 268] on span "Expenses" at bounding box center [34, 272] width 27 height 8
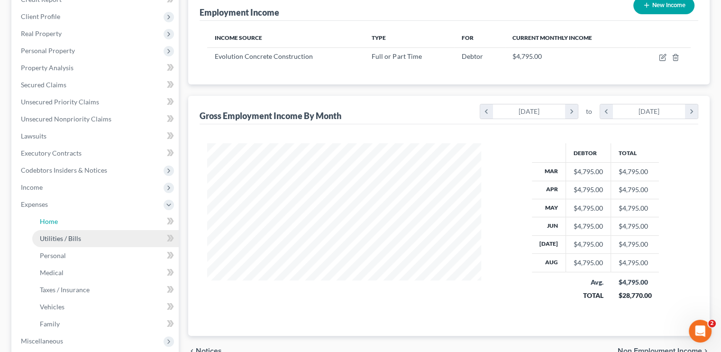
click at [63, 229] on link "Home" at bounding box center [105, 221] width 146 height 17
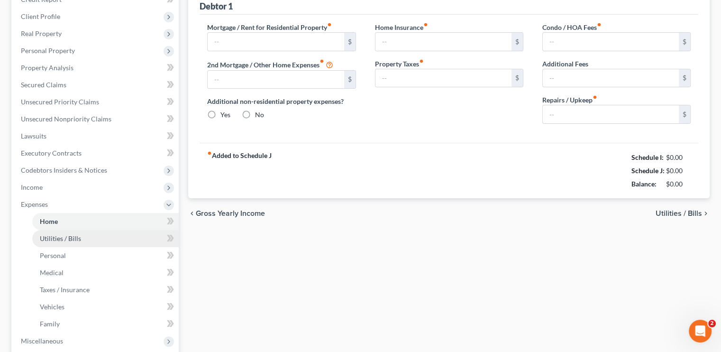
type input "2,200.00"
type input "0.00"
radio input "true"
type input "0.00"
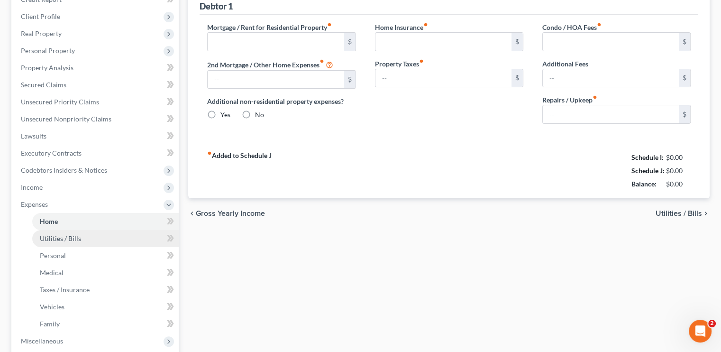
type input "0.00"
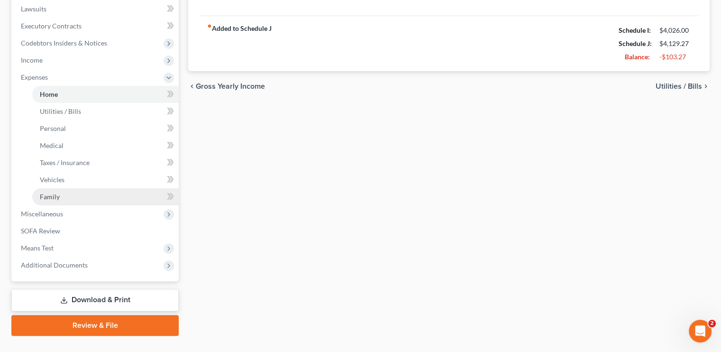
scroll to position [271, 0]
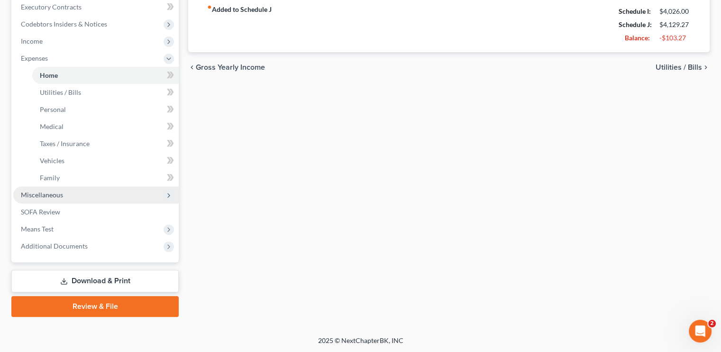
click at [57, 195] on span "Miscellaneous" at bounding box center [42, 194] width 42 height 8
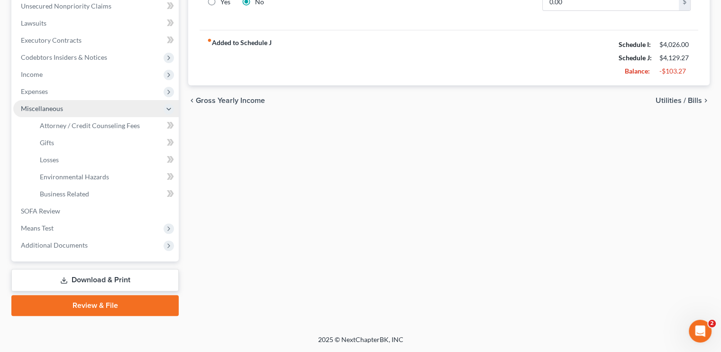
scroll to position [236, 0]
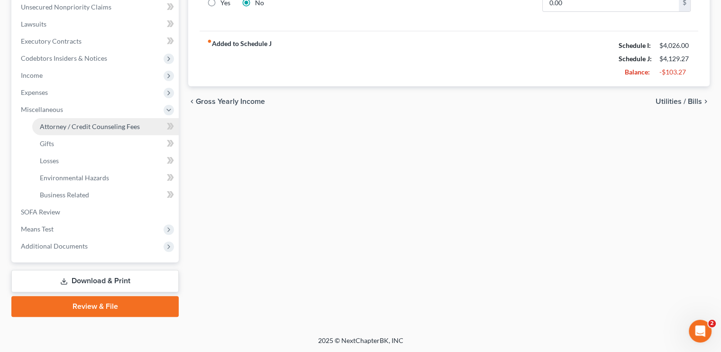
click at [100, 129] on span "Attorney / Credit Counseling Fees" at bounding box center [90, 126] width 100 height 8
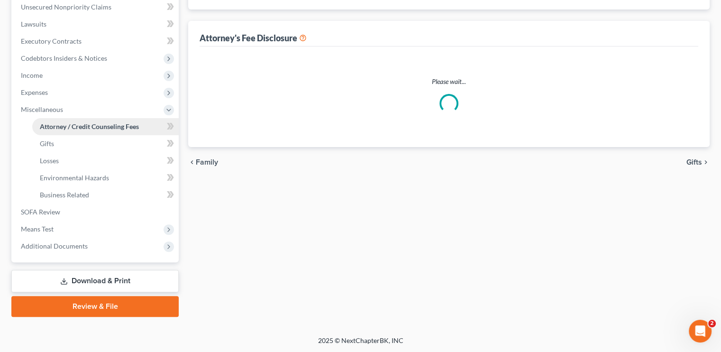
select select "0"
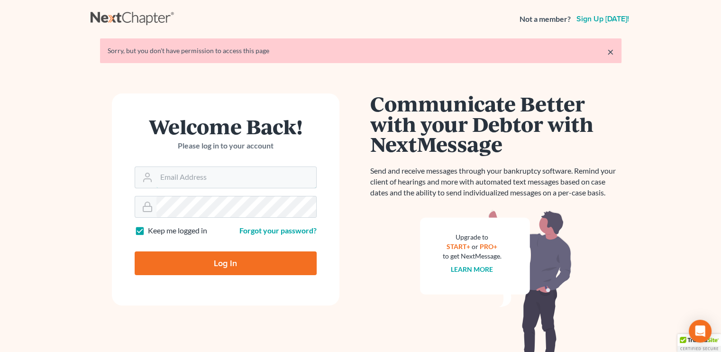
type input "[EMAIL_ADDRESS][DOMAIN_NAME]"
click at [215, 274] on input "Log In" at bounding box center [226, 263] width 182 height 24
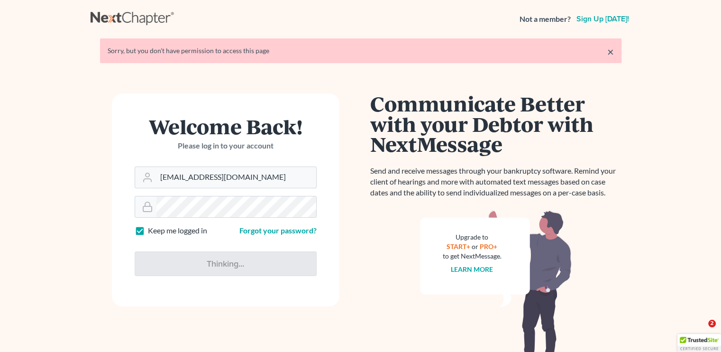
type input "Thinking..."
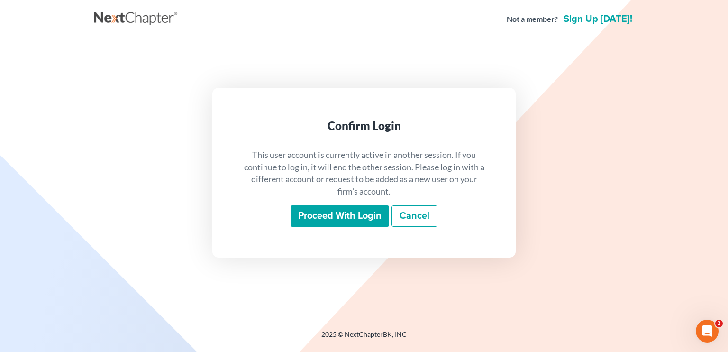
click at [358, 212] on input "Proceed with login" at bounding box center [339, 216] width 99 height 22
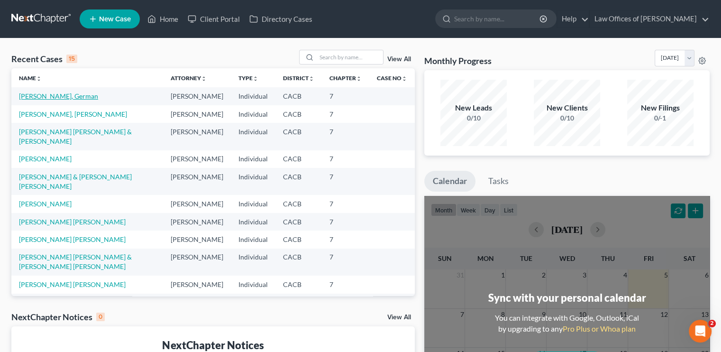
click at [65, 96] on link "[PERSON_NAME], German" at bounding box center [58, 96] width 79 height 8
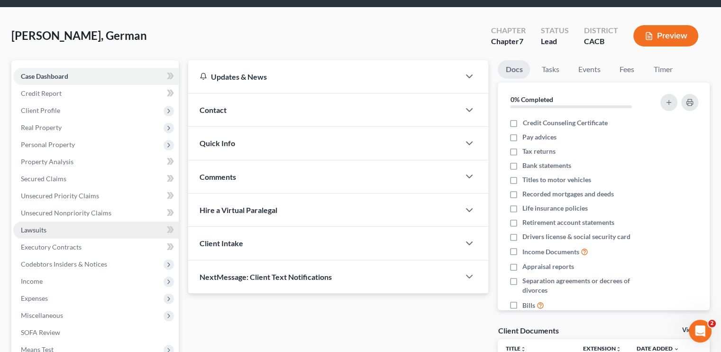
scroll to position [47, 0]
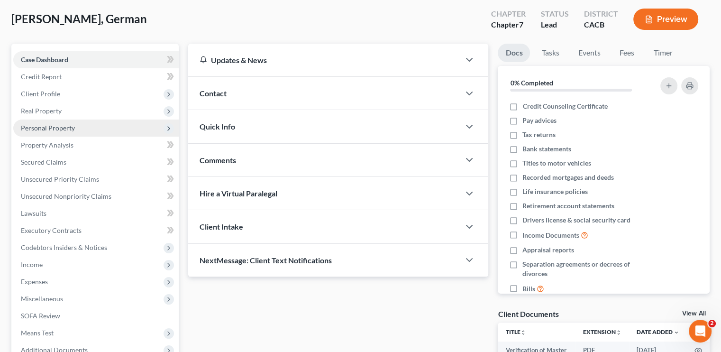
click at [31, 127] on span "Personal Property" at bounding box center [48, 128] width 54 height 8
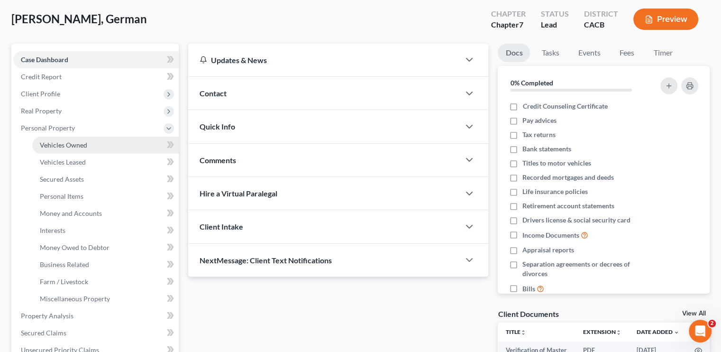
click at [59, 142] on span "Vehicles Owned" at bounding box center [63, 145] width 47 height 8
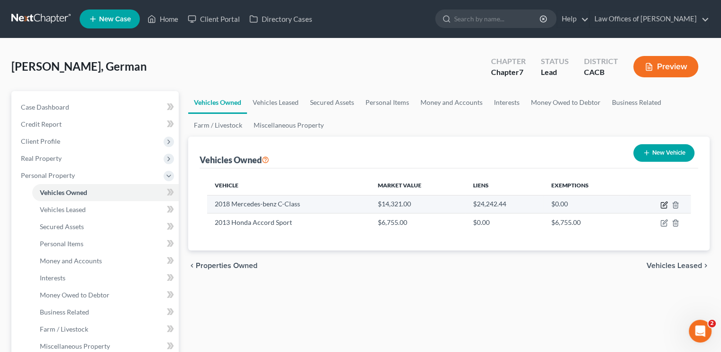
click at [663, 202] on icon "button" at bounding box center [664, 205] width 8 height 8
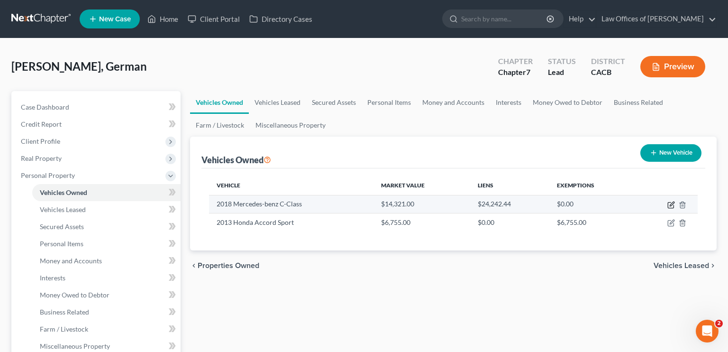
select select "0"
select select "8"
select select "3"
select select "0"
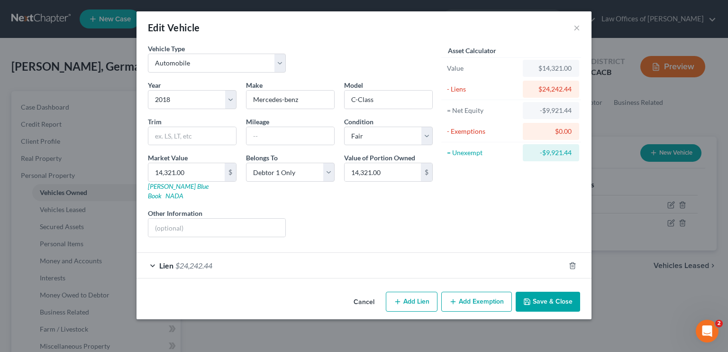
click at [261, 253] on div "Lien $24,242.44" at bounding box center [350, 265] width 428 height 25
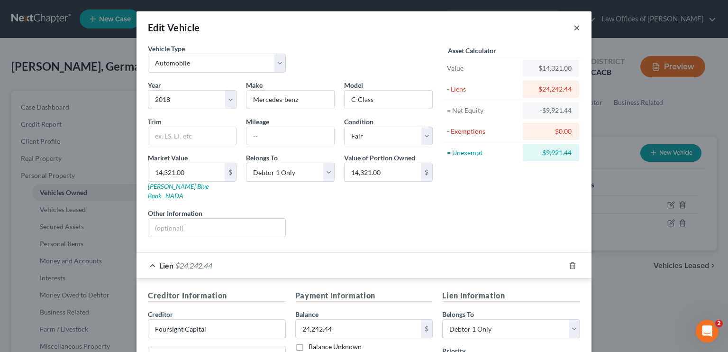
click at [574, 25] on button "×" at bounding box center [576, 27] width 7 height 11
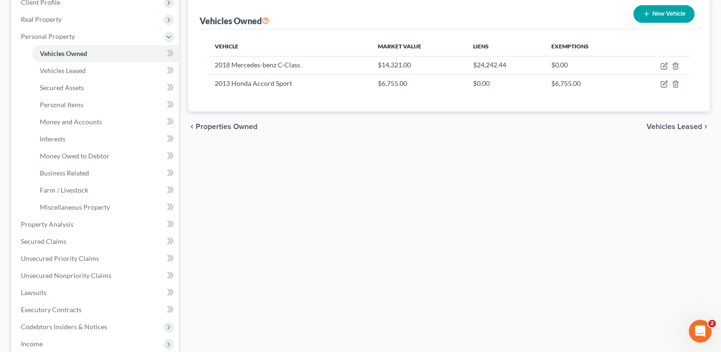
scroll to position [142, 0]
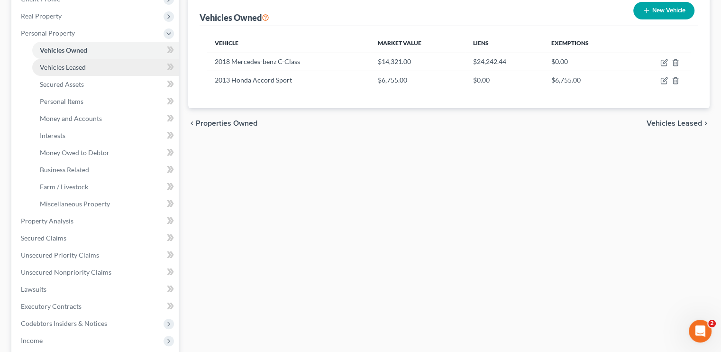
click at [59, 68] on span "Vehicles Leased" at bounding box center [63, 67] width 46 height 8
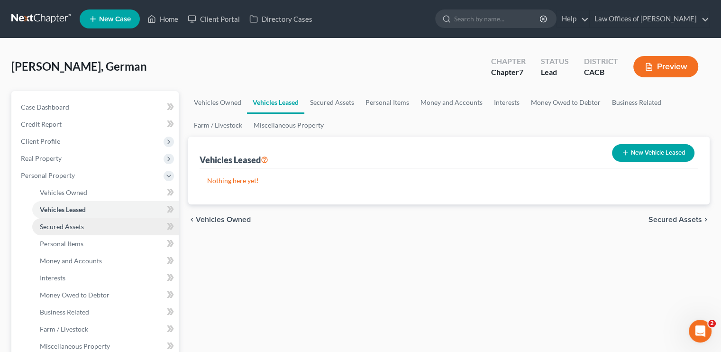
click at [66, 230] on span "Secured Assets" at bounding box center [62, 226] width 44 height 8
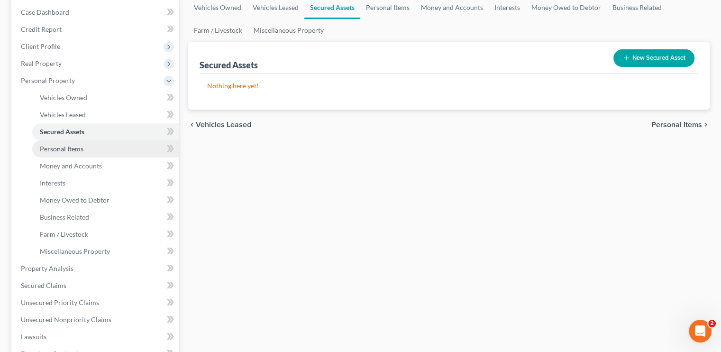
click at [89, 150] on link "Personal Items" at bounding box center [105, 148] width 146 height 17
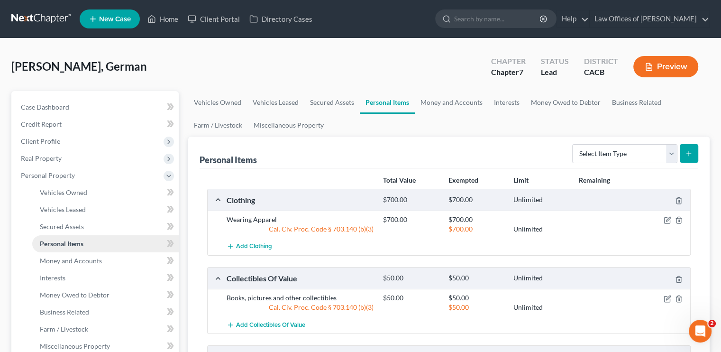
scroll to position [142, 0]
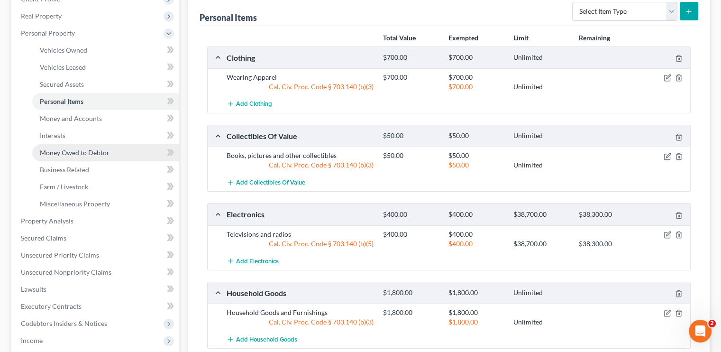
click at [72, 153] on span "Money Owed to Debtor" at bounding box center [75, 152] width 70 height 8
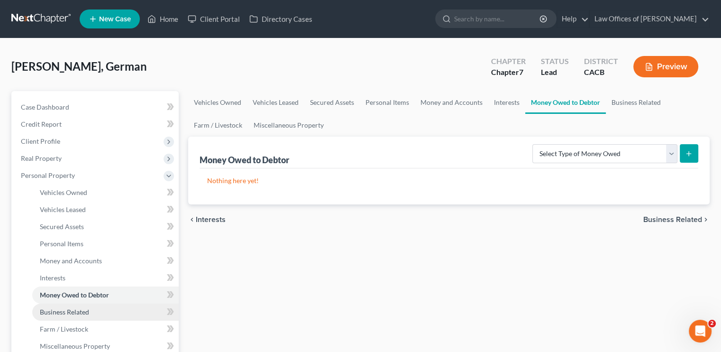
click at [87, 310] on span "Business Related" at bounding box center [64, 311] width 49 height 8
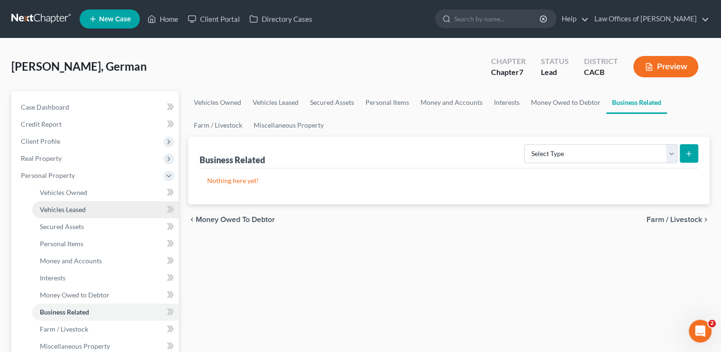
click at [58, 210] on span "Vehicles Leased" at bounding box center [63, 209] width 46 height 8
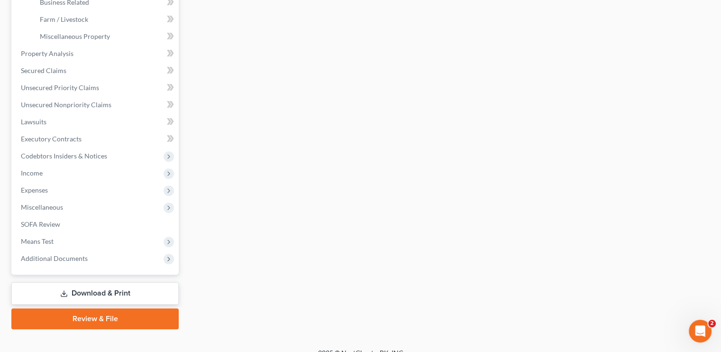
scroll to position [322, 0]
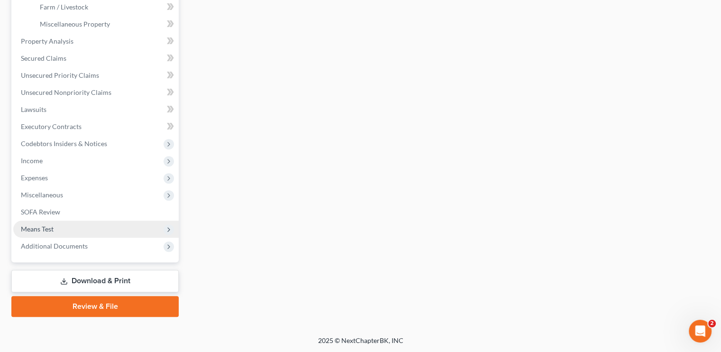
click at [36, 231] on span "Means Test" at bounding box center [37, 229] width 33 height 8
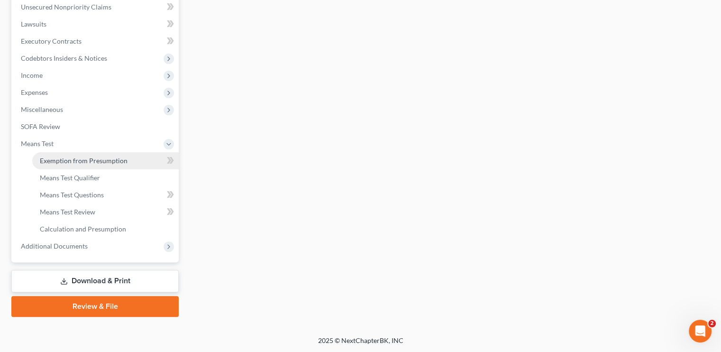
click at [82, 156] on span "Exemption from Presumption" at bounding box center [84, 160] width 88 height 8
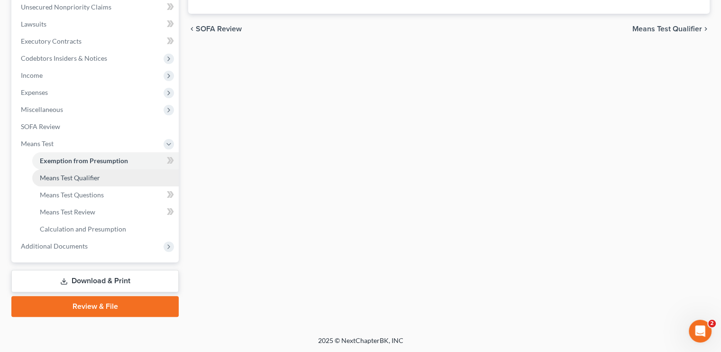
click at [65, 177] on span "Means Test Qualifier" at bounding box center [70, 177] width 60 height 8
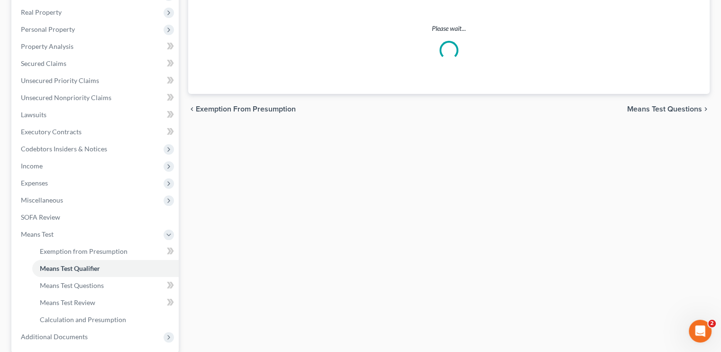
scroll to position [47, 0]
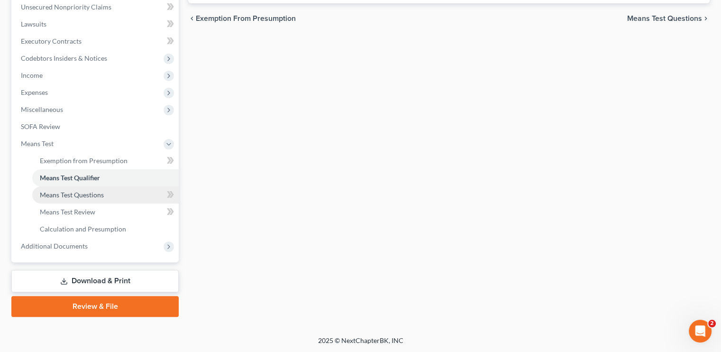
click at [67, 193] on span "Means Test Questions" at bounding box center [72, 194] width 64 height 8
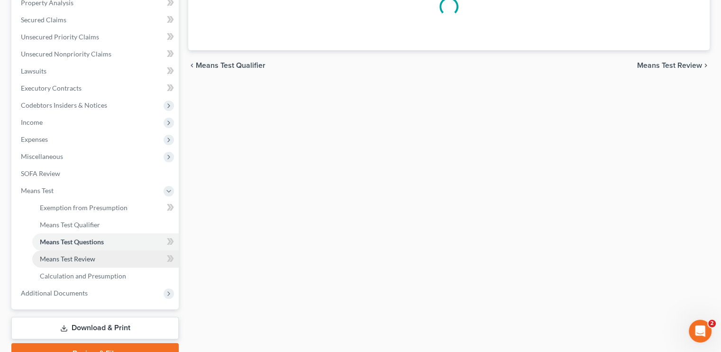
click at [73, 257] on span "Means Test Review" at bounding box center [67, 258] width 55 height 8
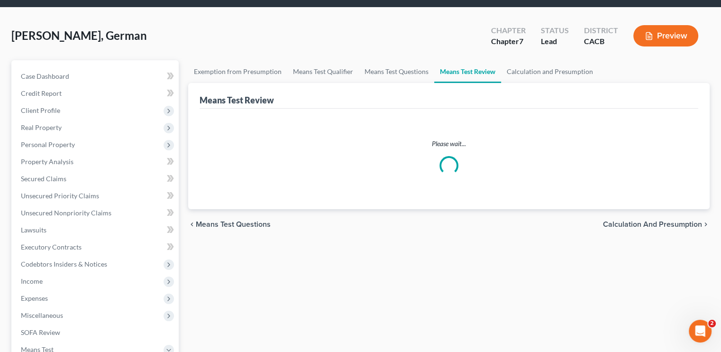
scroll to position [95, 0]
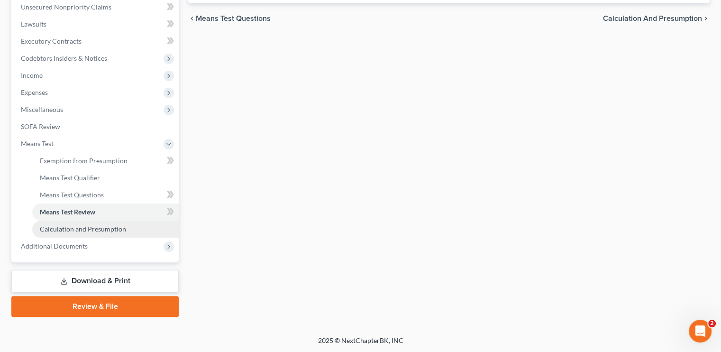
click at [63, 233] on link "Calculation and Presumption" at bounding box center [105, 228] width 146 height 17
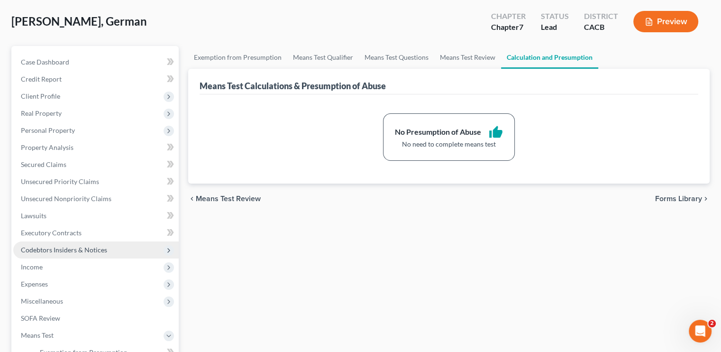
scroll to position [47, 0]
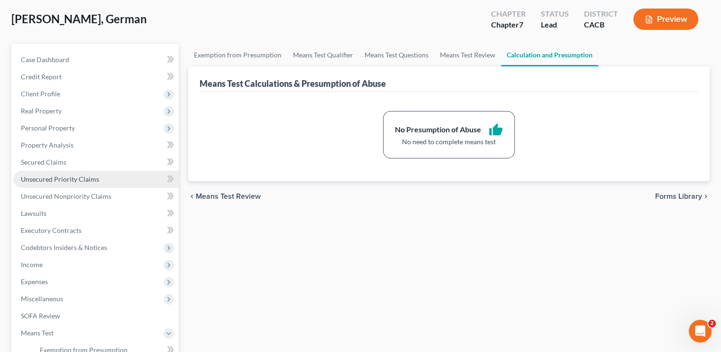
click at [39, 186] on link "Unsecured Priority Claims" at bounding box center [95, 179] width 165 height 17
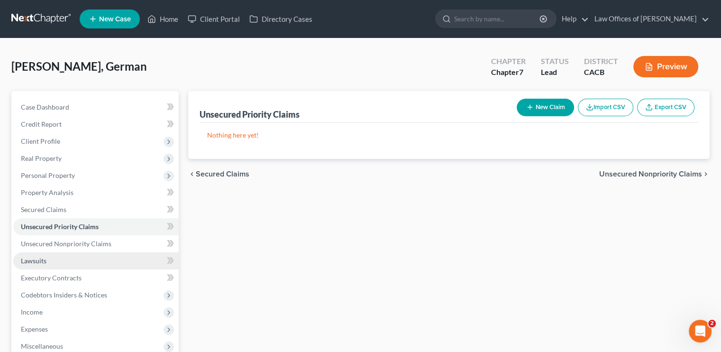
click at [62, 258] on link "Lawsuits" at bounding box center [95, 260] width 165 height 17
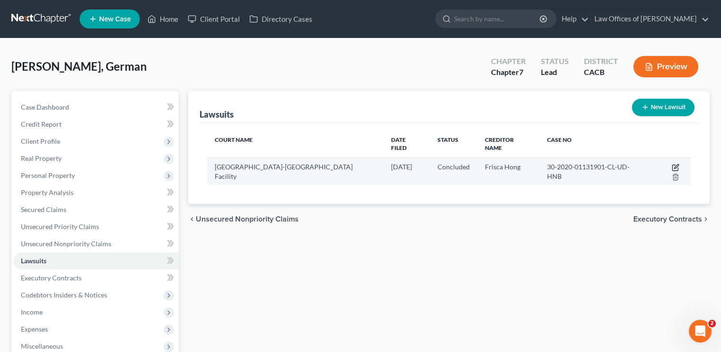
click at [671, 163] on icon "button" at bounding box center [675, 167] width 8 height 8
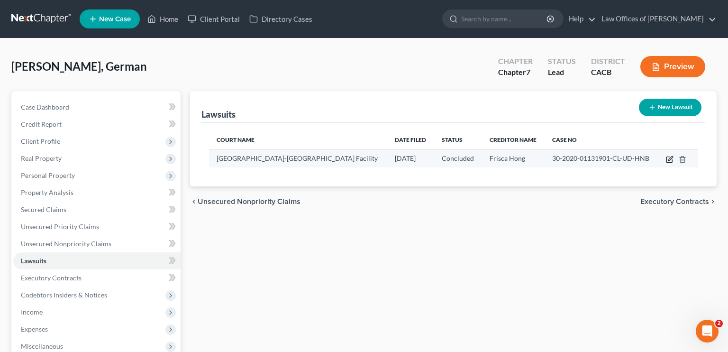
select select "4"
select select "2"
select select "1"
select select "4"
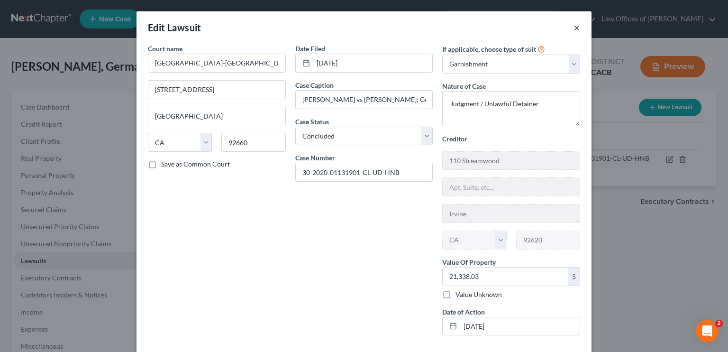
click at [576, 26] on button "×" at bounding box center [576, 27] width 7 height 11
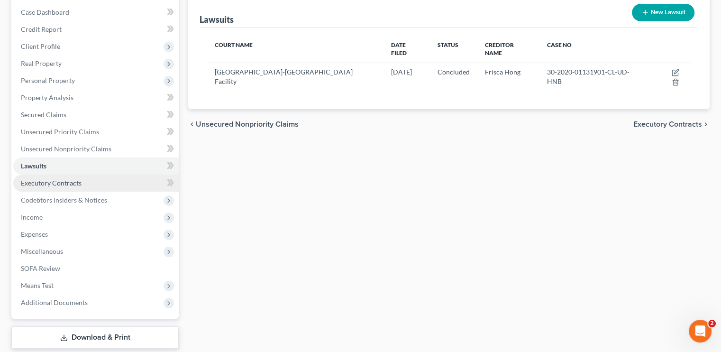
click at [37, 183] on span "Executory Contracts" at bounding box center [51, 183] width 61 height 8
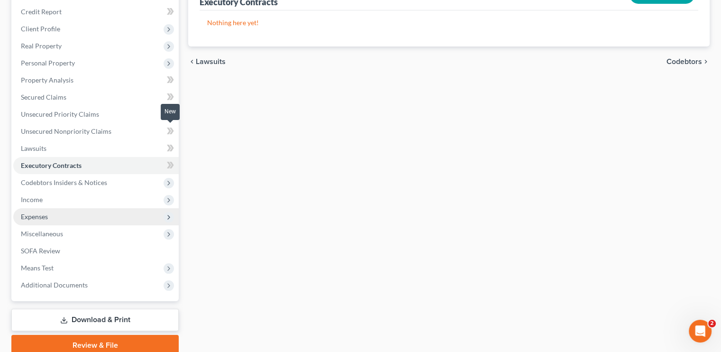
scroll to position [142, 0]
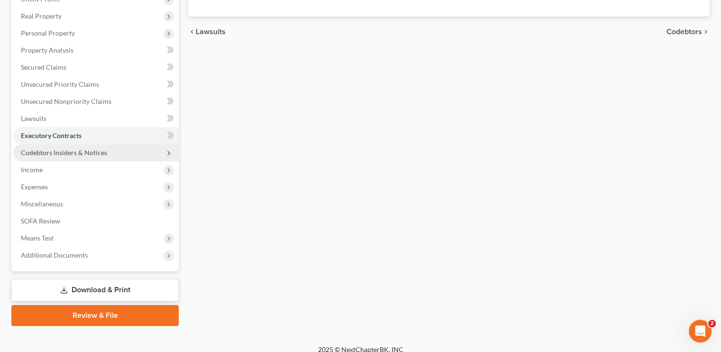
click at [39, 153] on span "Codebtors Insiders & Notices" at bounding box center [64, 152] width 86 height 8
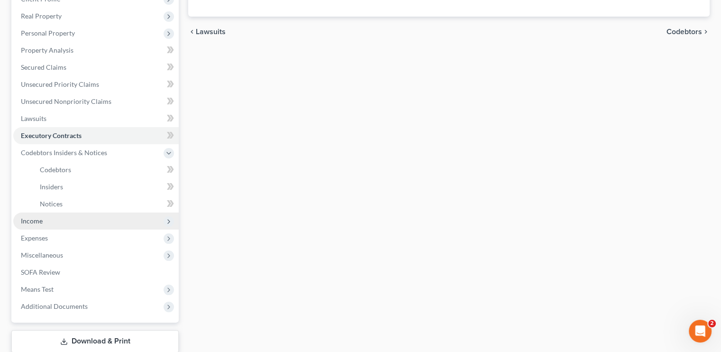
click at [24, 223] on span "Income" at bounding box center [32, 221] width 22 height 8
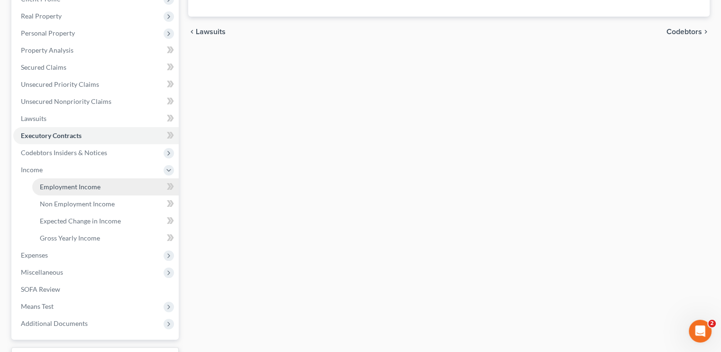
click at [74, 185] on span "Employment Income" at bounding box center [70, 186] width 61 height 8
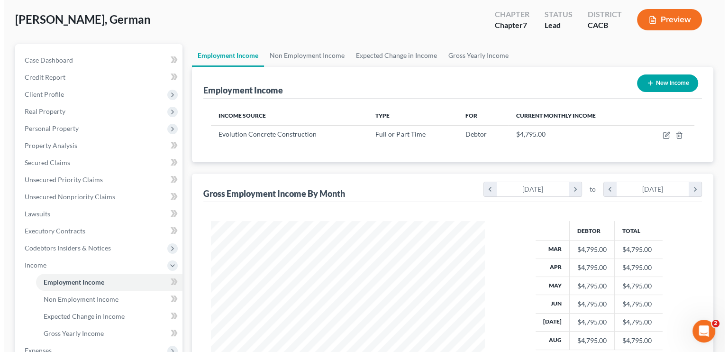
scroll to position [47, 0]
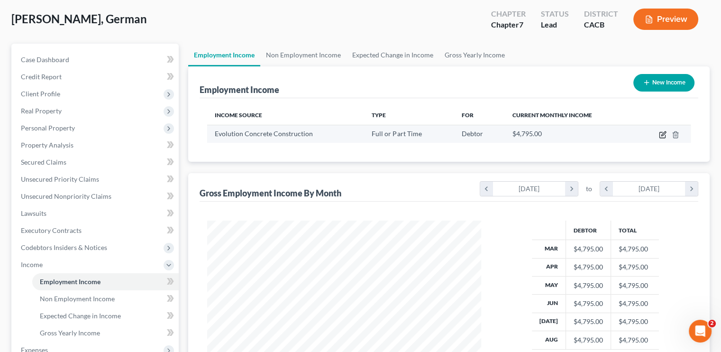
click at [662, 131] on icon "button" at bounding box center [663, 135] width 8 height 8
select select "0"
select select "4"
select select "0"
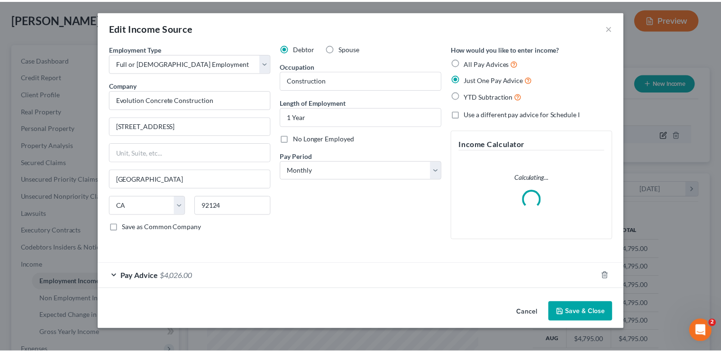
scroll to position [169, 296]
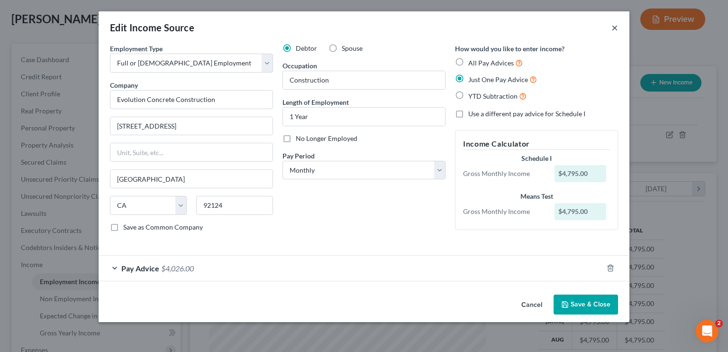
click at [612, 30] on button "×" at bounding box center [614, 27] width 7 height 11
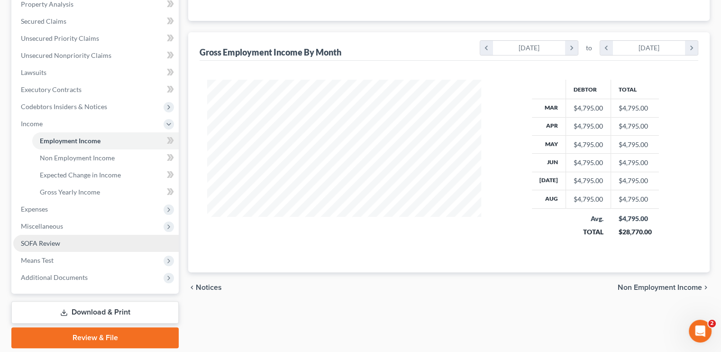
scroll to position [190, 0]
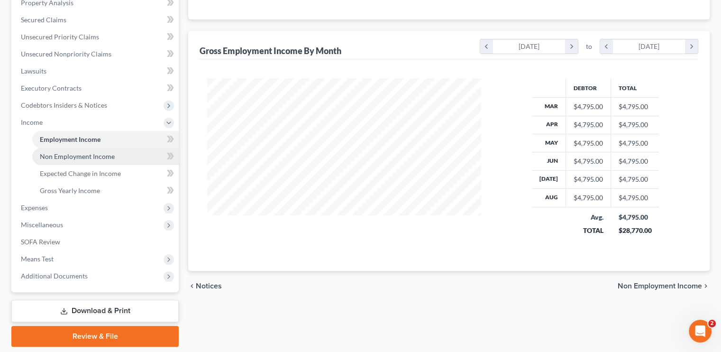
click at [70, 157] on span "Non Employment Income" at bounding box center [77, 156] width 75 height 8
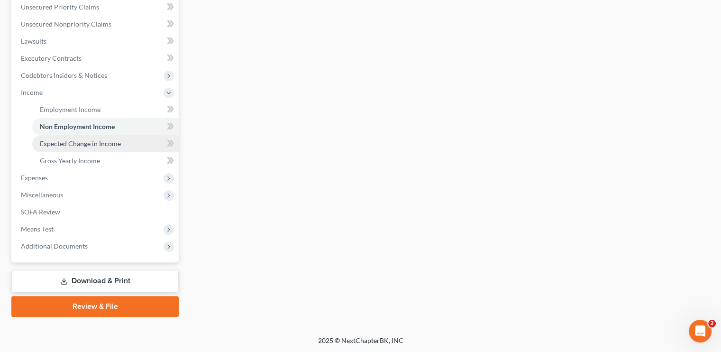
click at [62, 144] on span "Expected Change in Income" at bounding box center [80, 143] width 81 height 8
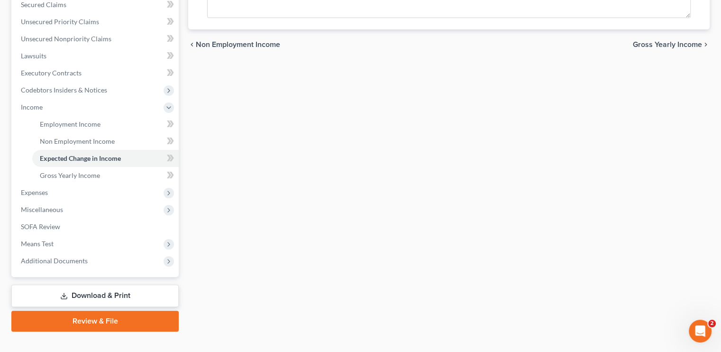
scroll to position [209, 0]
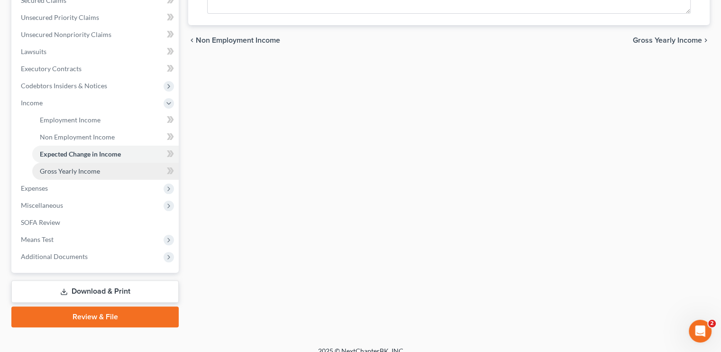
click at [70, 172] on span "Gross Yearly Income" at bounding box center [70, 171] width 60 height 8
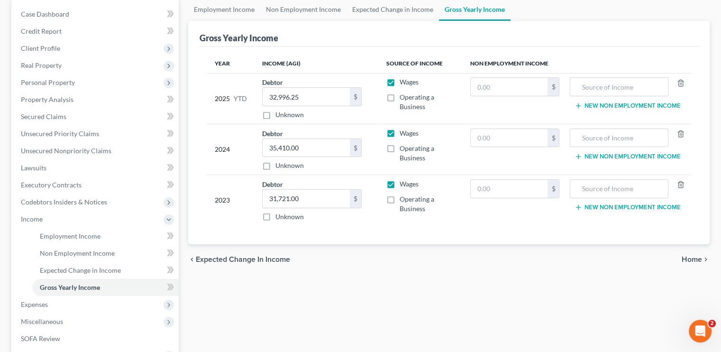
scroll to position [77, 0]
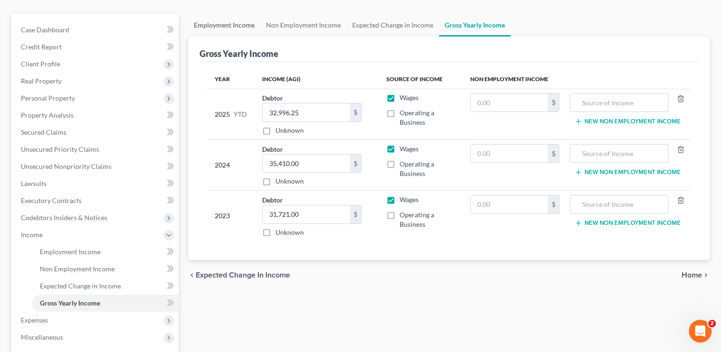
click at [226, 25] on link "Employment Income" at bounding box center [224, 25] width 72 height 23
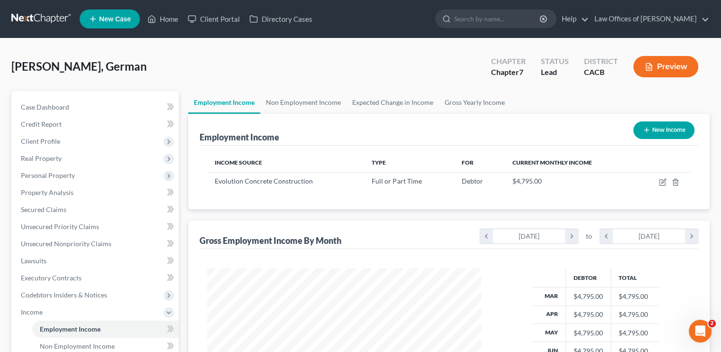
scroll to position [169, 292]
click at [302, 106] on link "Non Employment Income" at bounding box center [303, 102] width 86 height 23
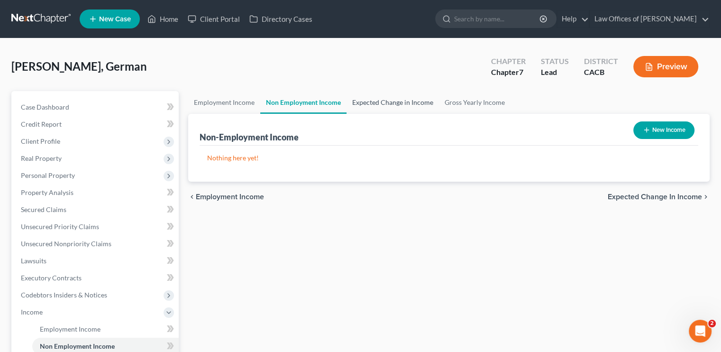
click at [397, 104] on link "Expected Change in Income" at bounding box center [392, 102] width 92 height 23
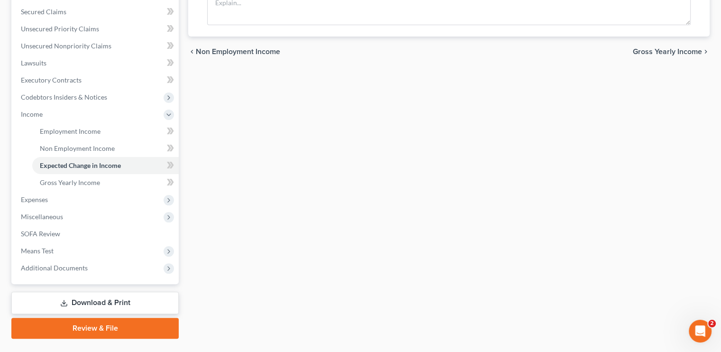
scroll to position [219, 0]
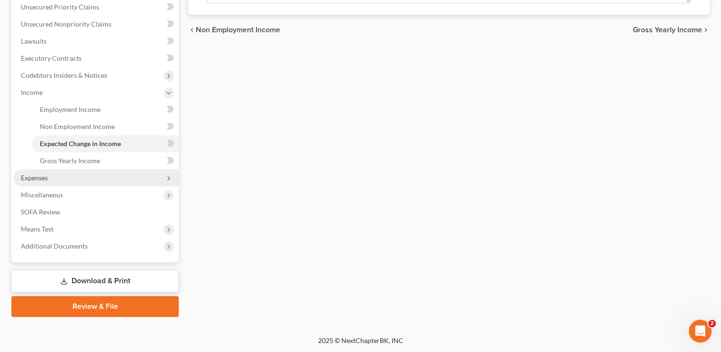
click at [53, 178] on span "Expenses" at bounding box center [95, 177] width 165 height 17
